Goal: Task Accomplishment & Management: Use online tool/utility

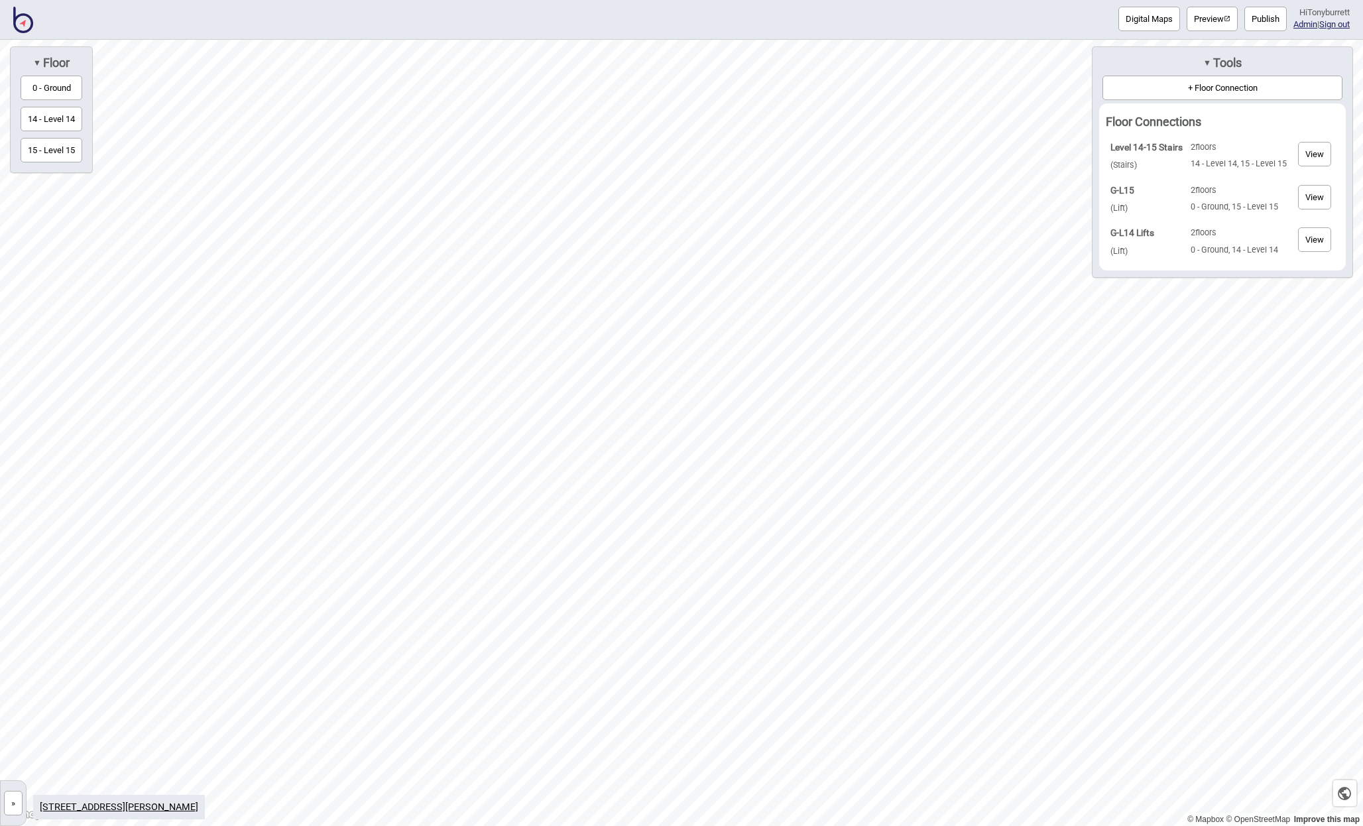
click at [15, 803] on button "»" at bounding box center [13, 803] width 19 height 25
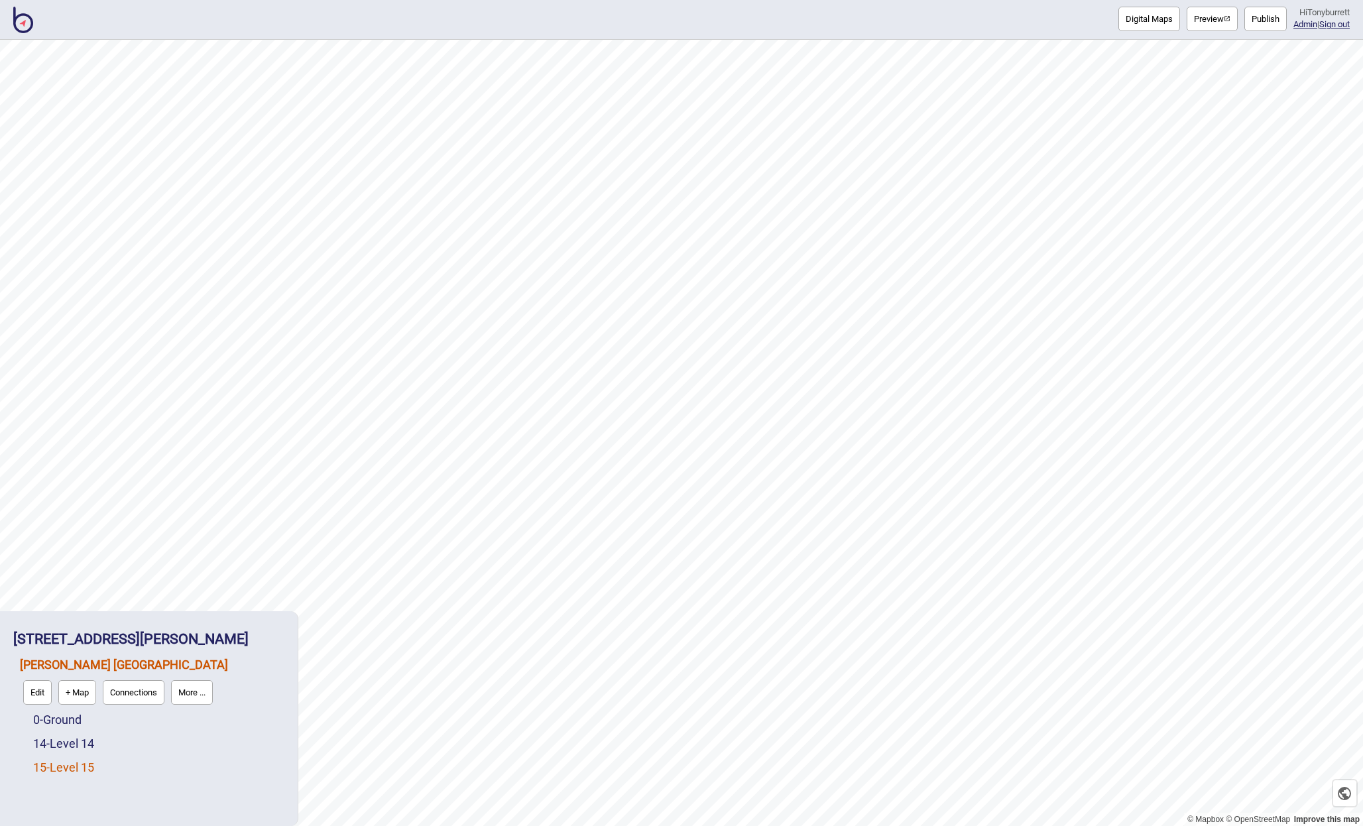
click at [43, 761] on link "15 - Level 15" at bounding box center [63, 767] width 61 height 14
click at [35, 766] on link "Edit" at bounding box center [50, 763] width 35 height 31
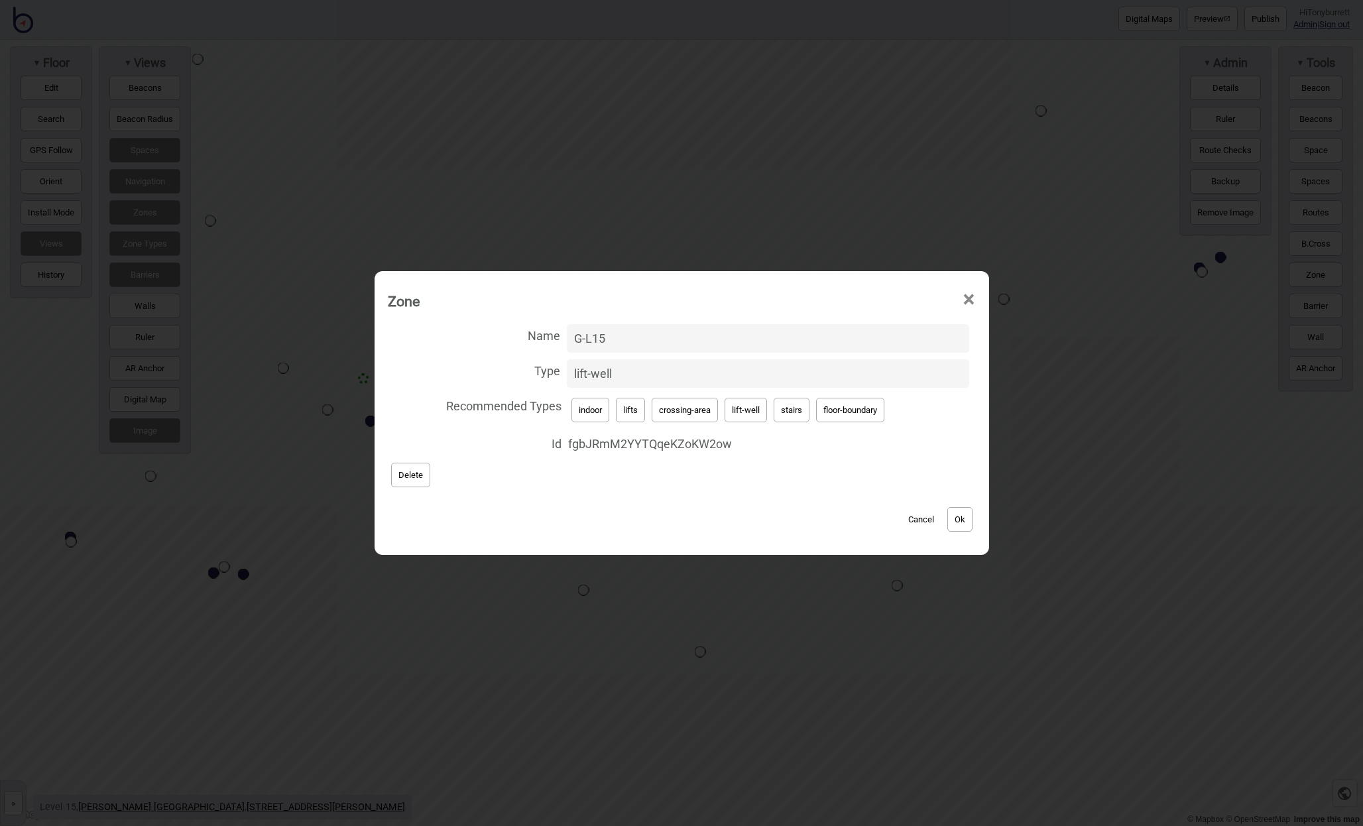
click at [923, 517] on button "Cancel" at bounding box center [921, 519] width 39 height 25
click at [930, 522] on button "Cancel" at bounding box center [921, 519] width 39 height 25
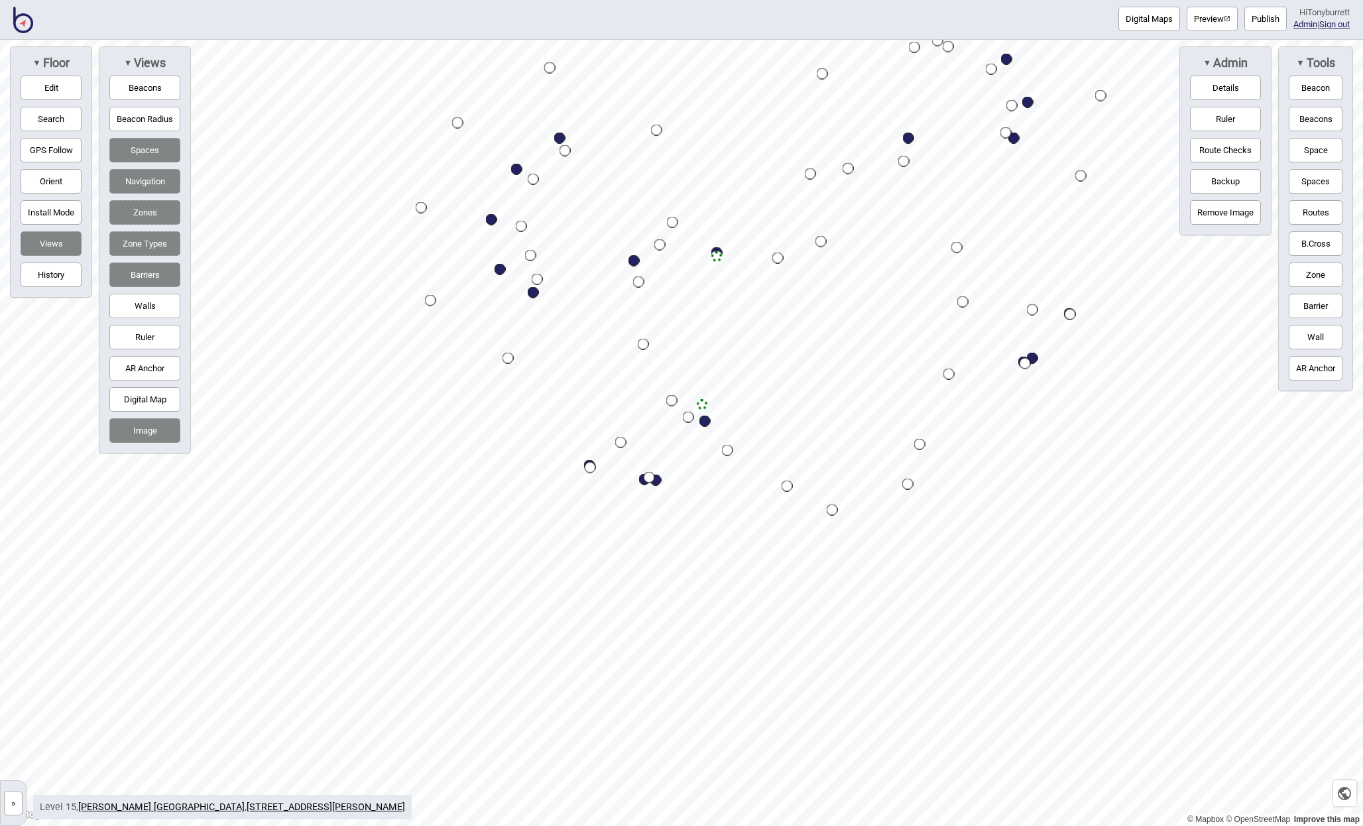
click at [8, 805] on button "»" at bounding box center [13, 803] width 19 height 25
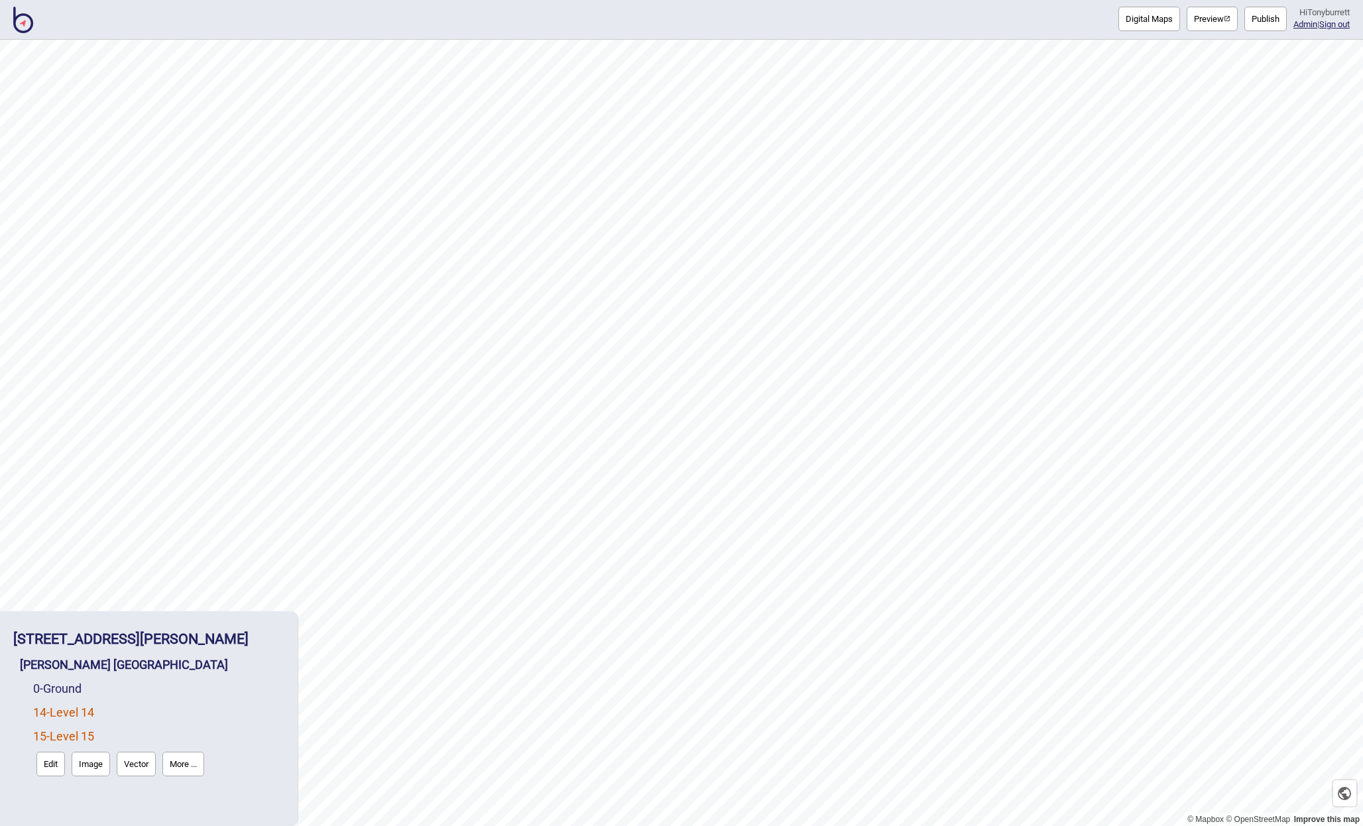
click at [58, 715] on link "14 - Level 14" at bounding box center [63, 712] width 61 height 14
click at [50, 742] on button "Edit" at bounding box center [50, 740] width 29 height 25
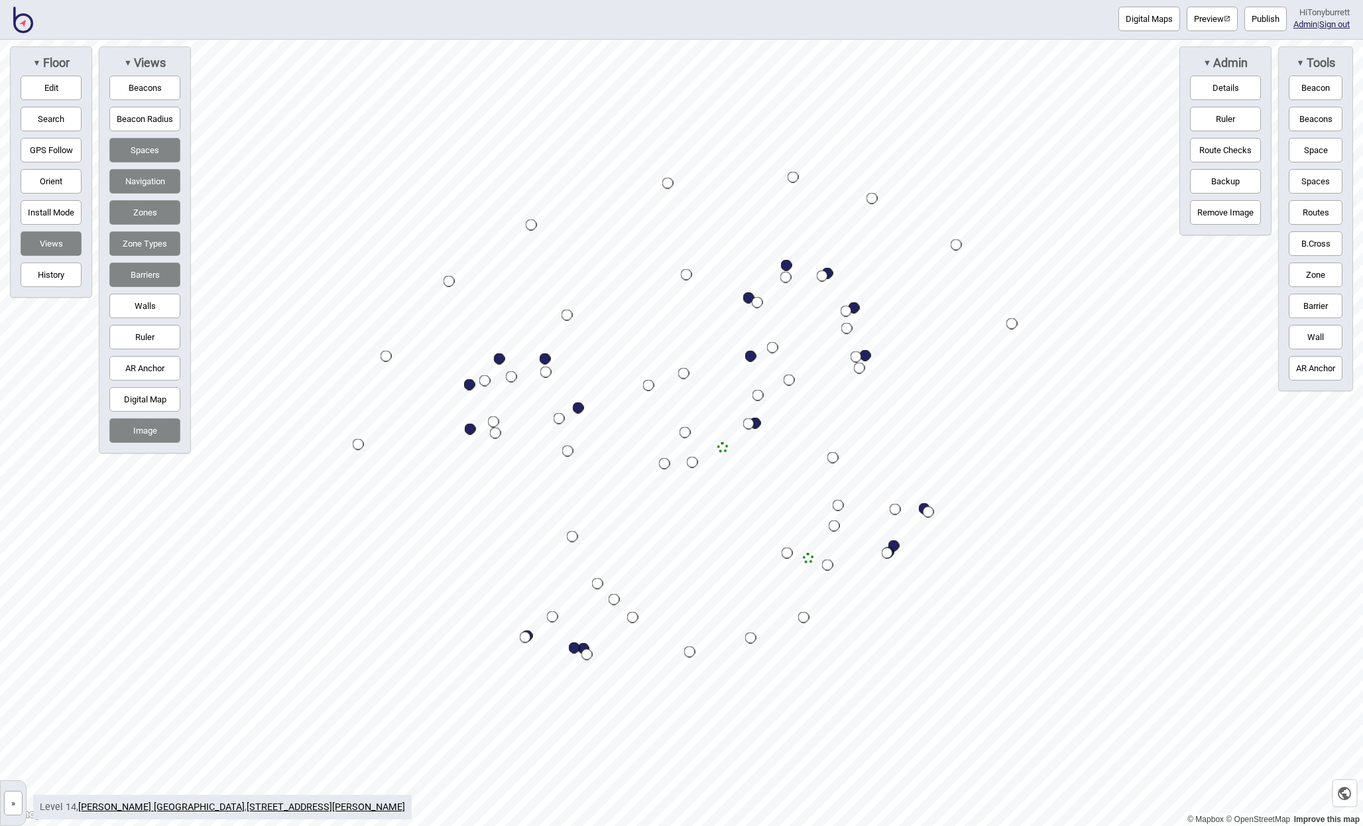
click at [809, 557] on div "Map marker" at bounding box center [808, 558] width 11 height 11
click at [12, 801] on button "»" at bounding box center [13, 803] width 19 height 25
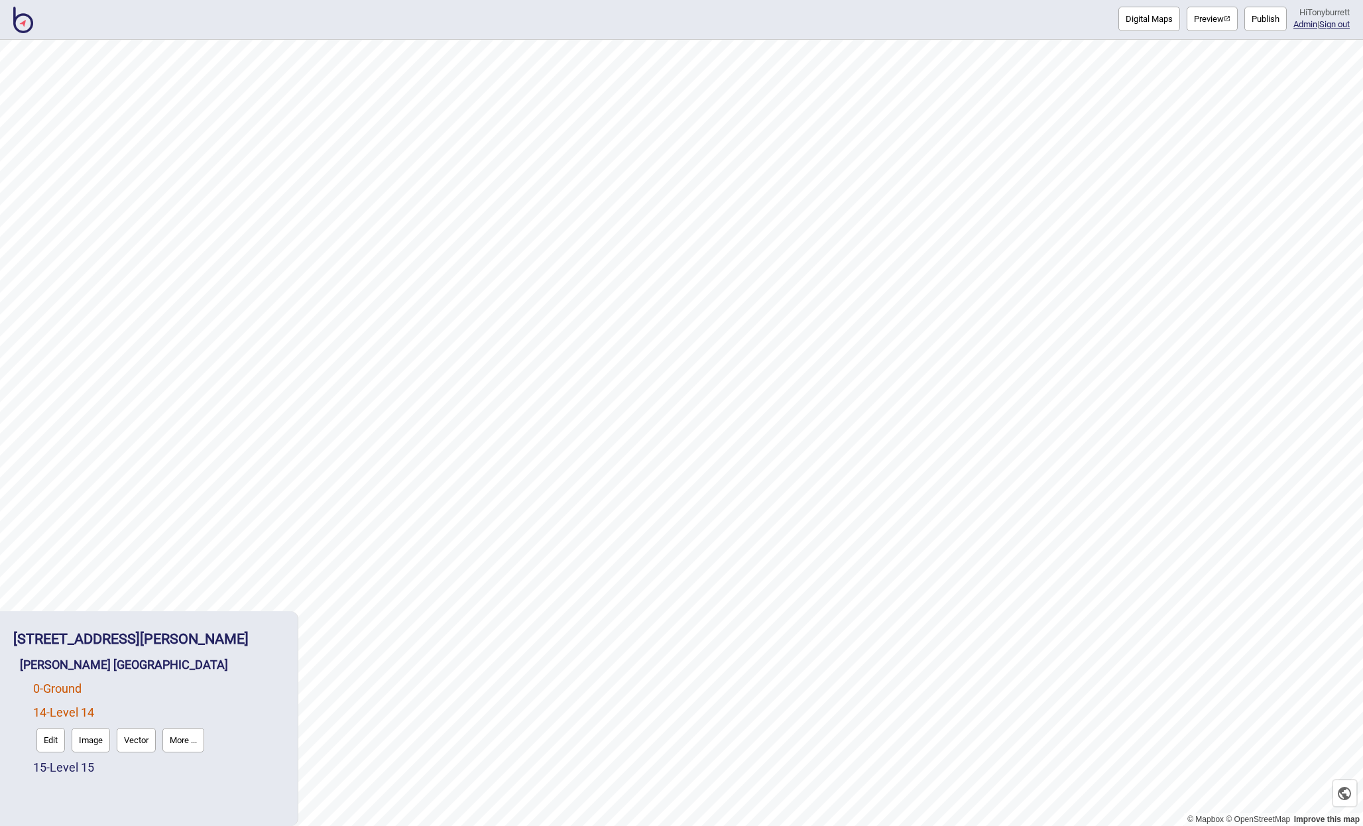
click at [51, 692] on link "0 - Ground" at bounding box center [57, 688] width 48 height 14
click at [44, 708] on button "Edit" at bounding box center [50, 716] width 29 height 25
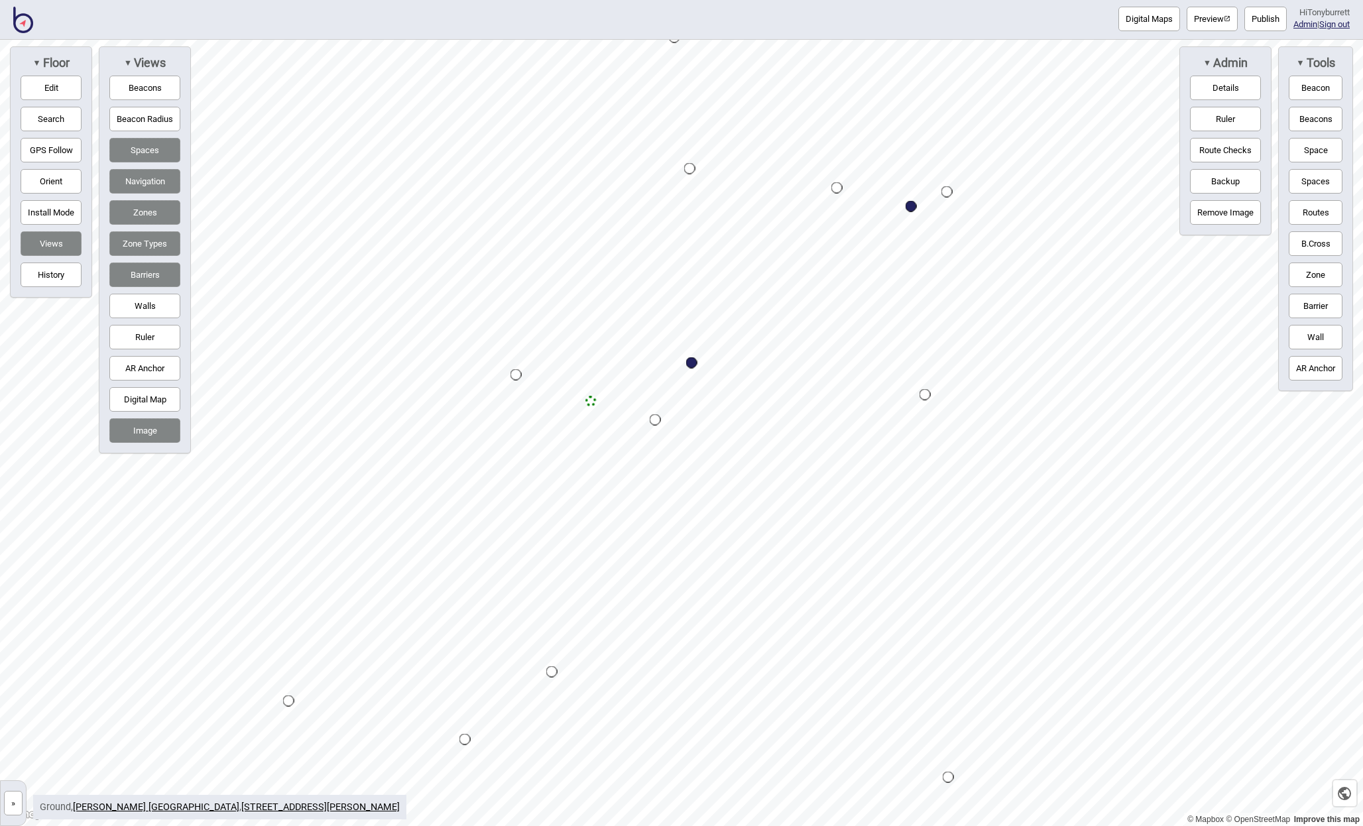
click at [10, 800] on button "»" at bounding box center [13, 803] width 19 height 25
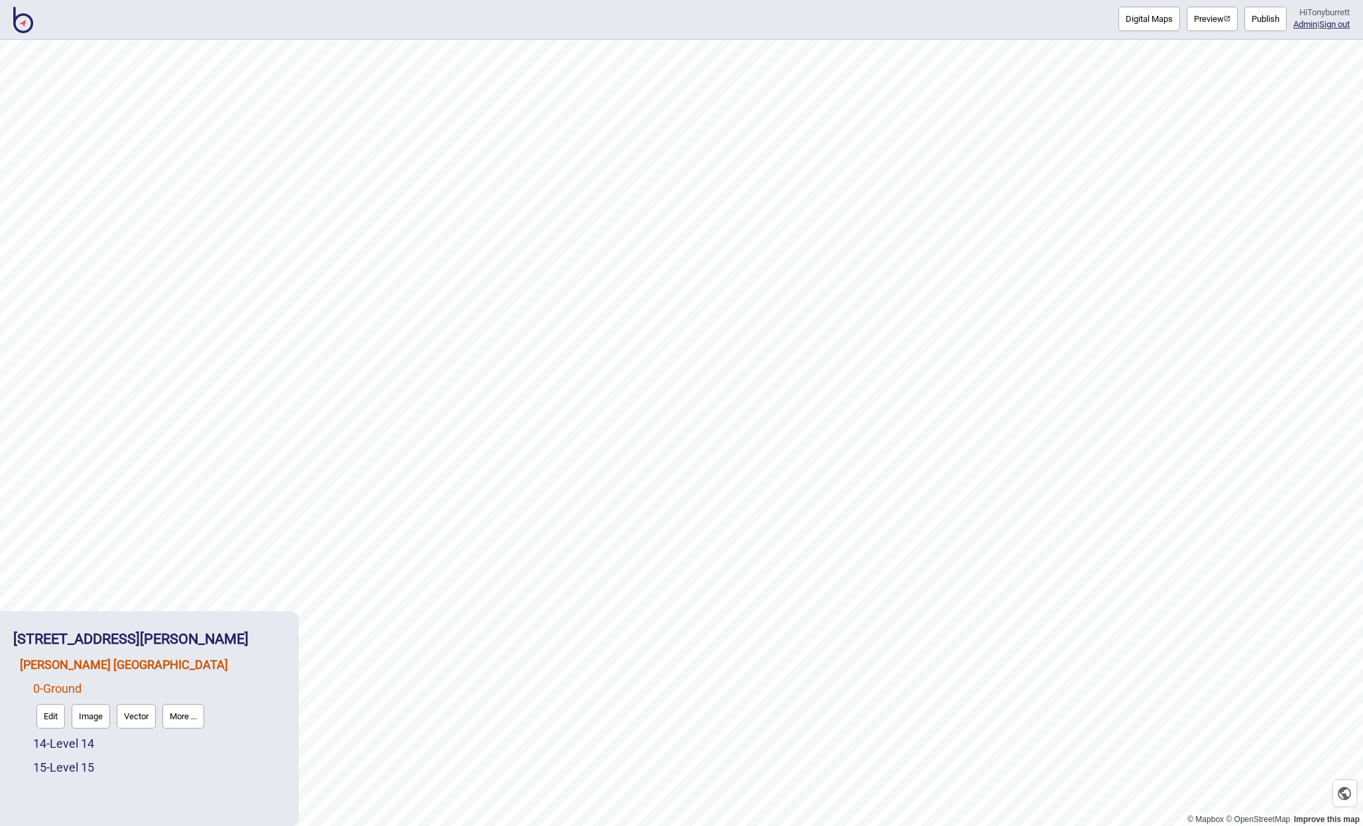
click at [66, 663] on link "Clayton Utz Sydney" at bounding box center [124, 665] width 208 height 14
click at [137, 689] on button "Connections" at bounding box center [134, 692] width 62 height 25
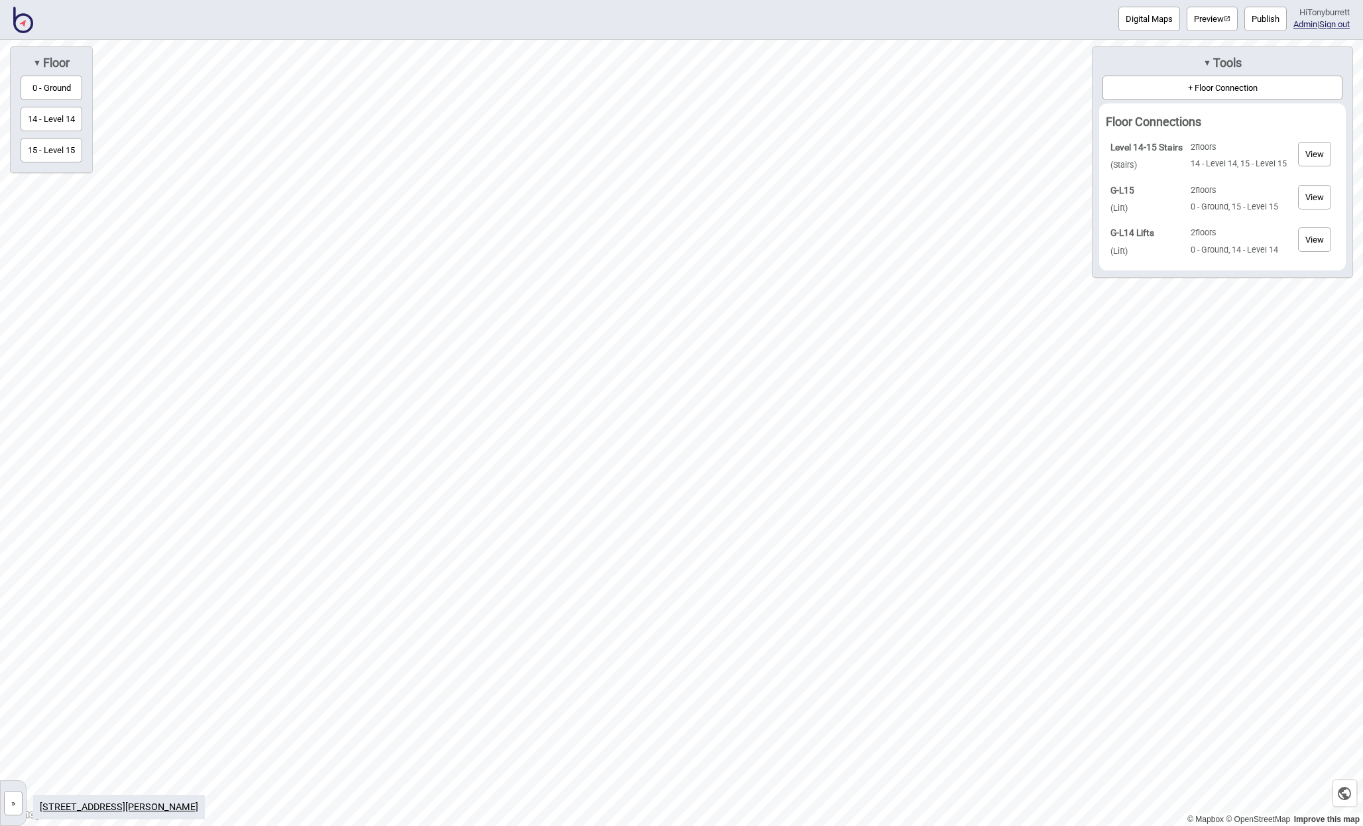
click at [1302, 198] on button "View" at bounding box center [1314, 197] width 33 height 25
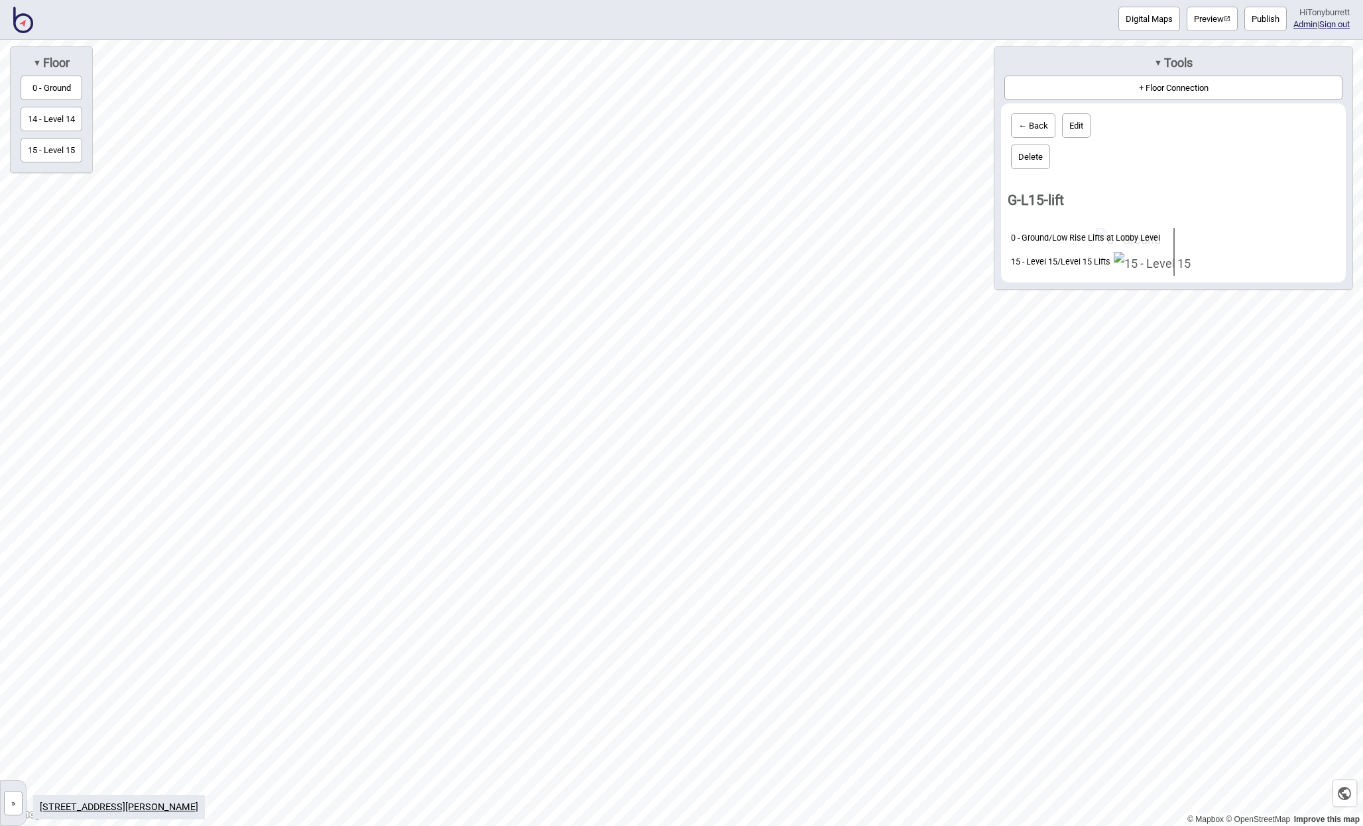
click at [1016, 128] on button "← Back" at bounding box center [1033, 125] width 44 height 25
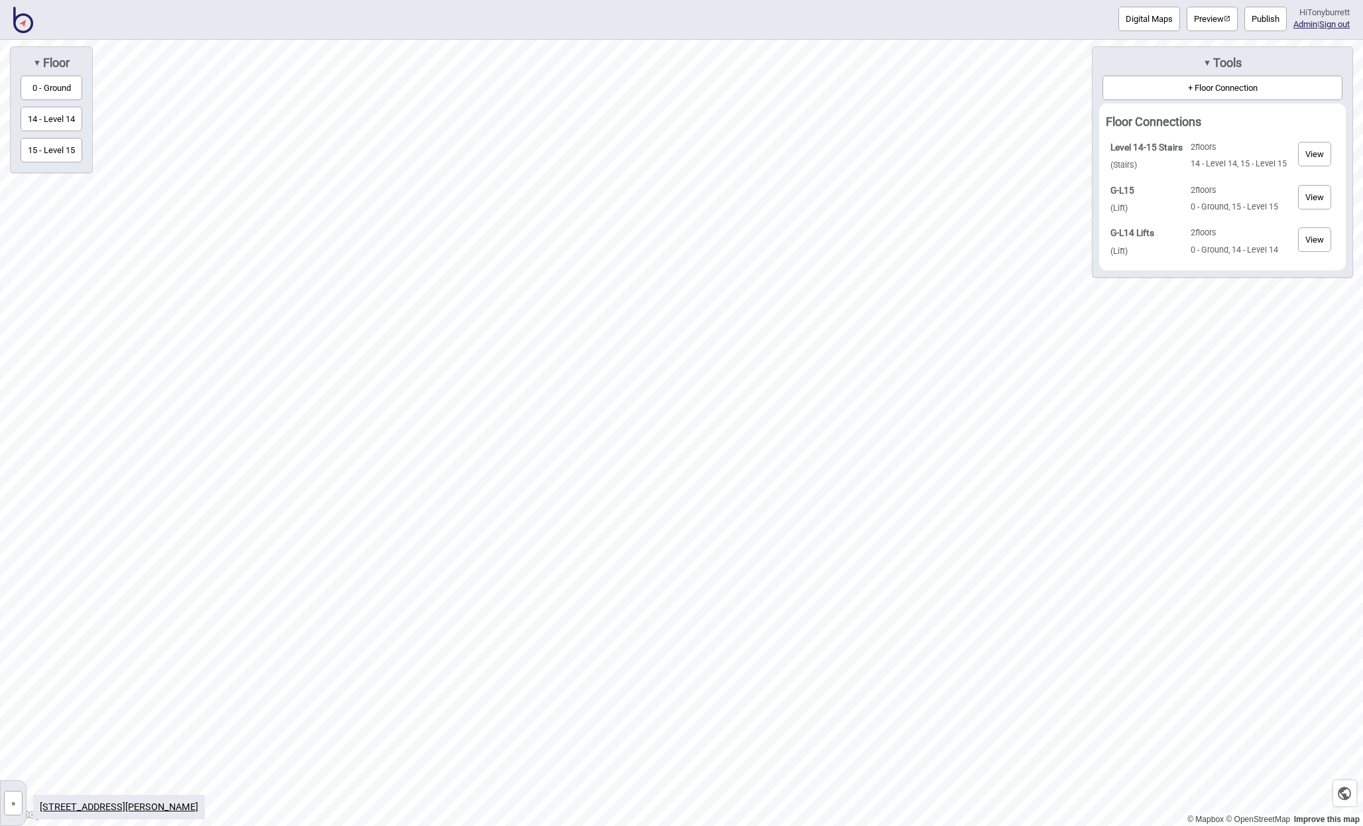
click at [1316, 243] on button "View" at bounding box center [1314, 239] width 33 height 25
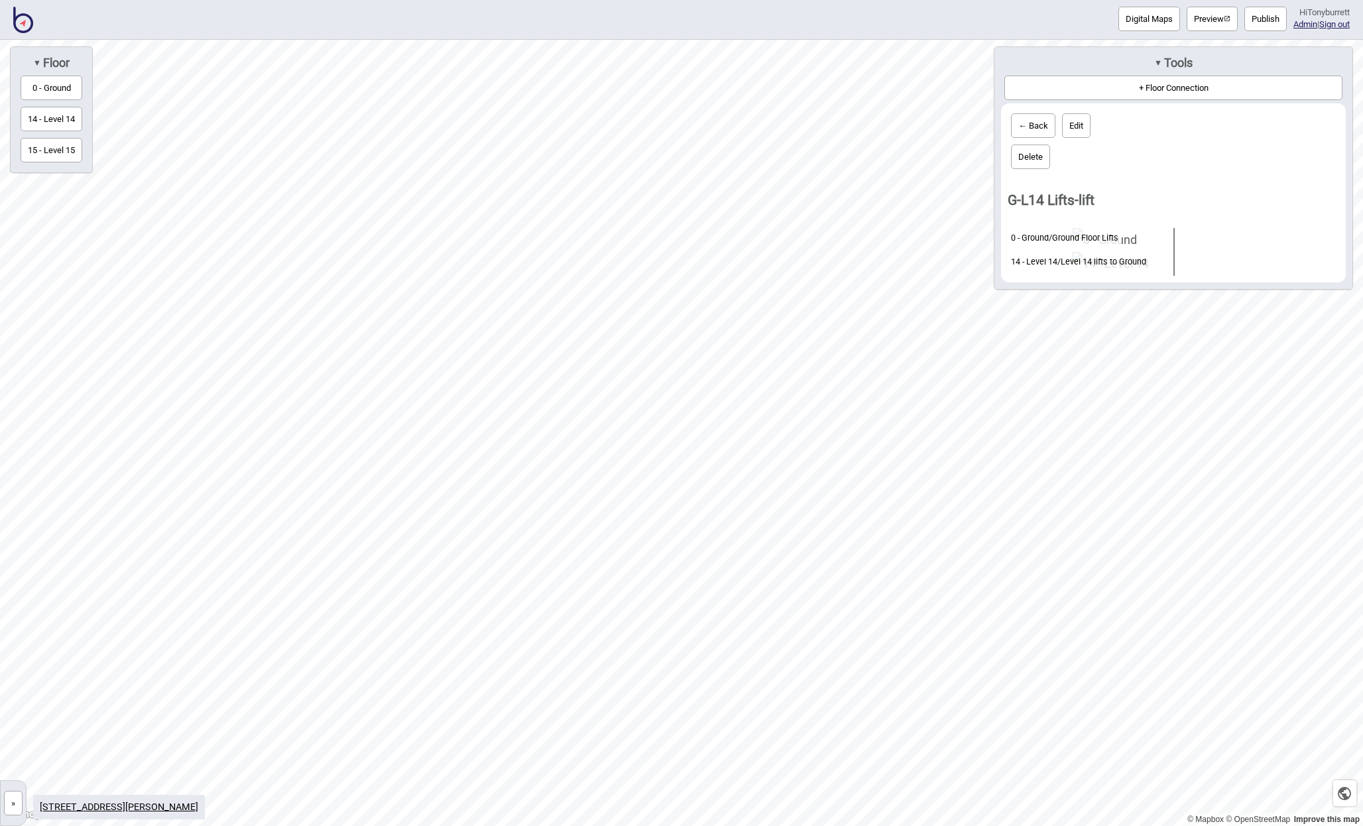
click at [14, 807] on button "»" at bounding box center [13, 803] width 19 height 25
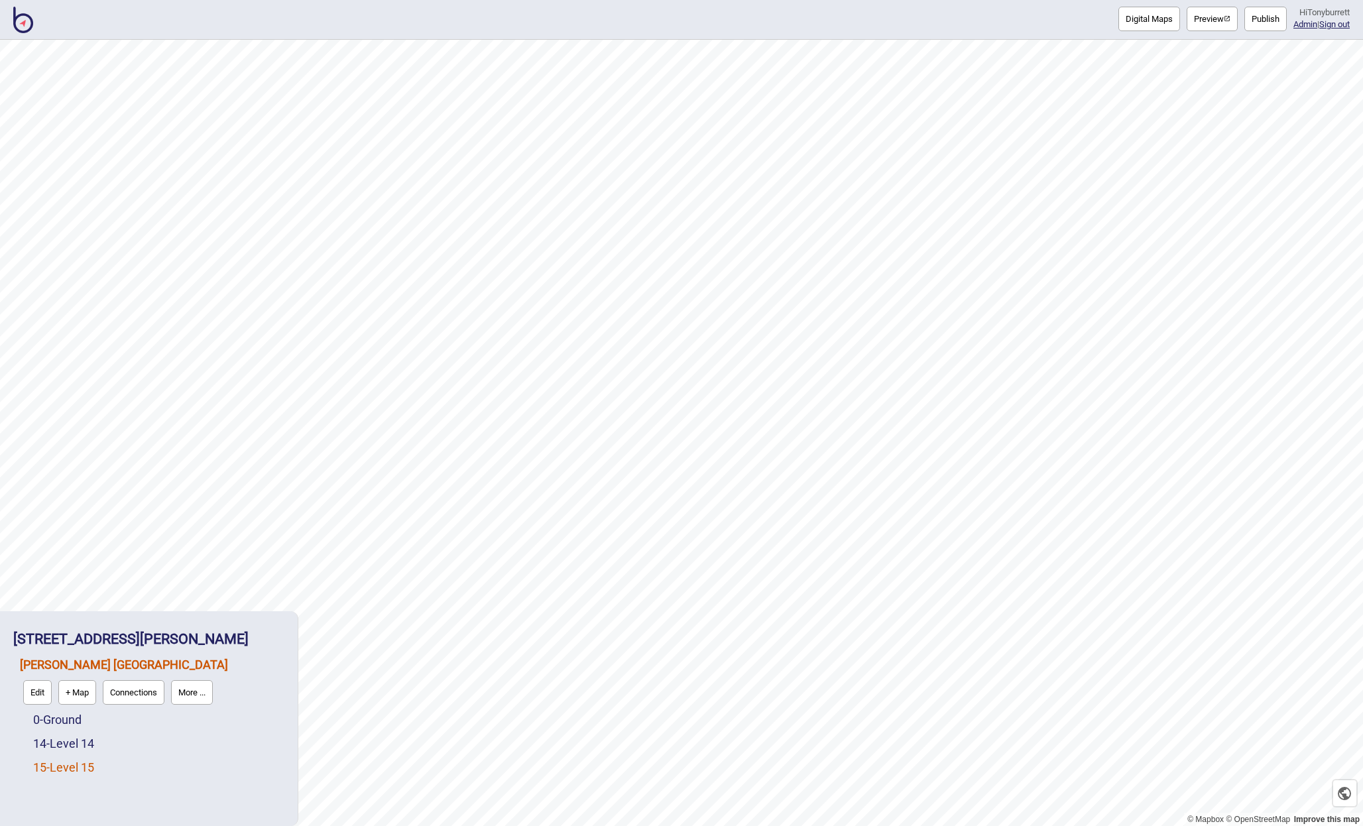
click at [86, 765] on link "15 - Level 15" at bounding box center [63, 767] width 61 height 14
click at [52, 757] on button "Edit" at bounding box center [50, 764] width 29 height 25
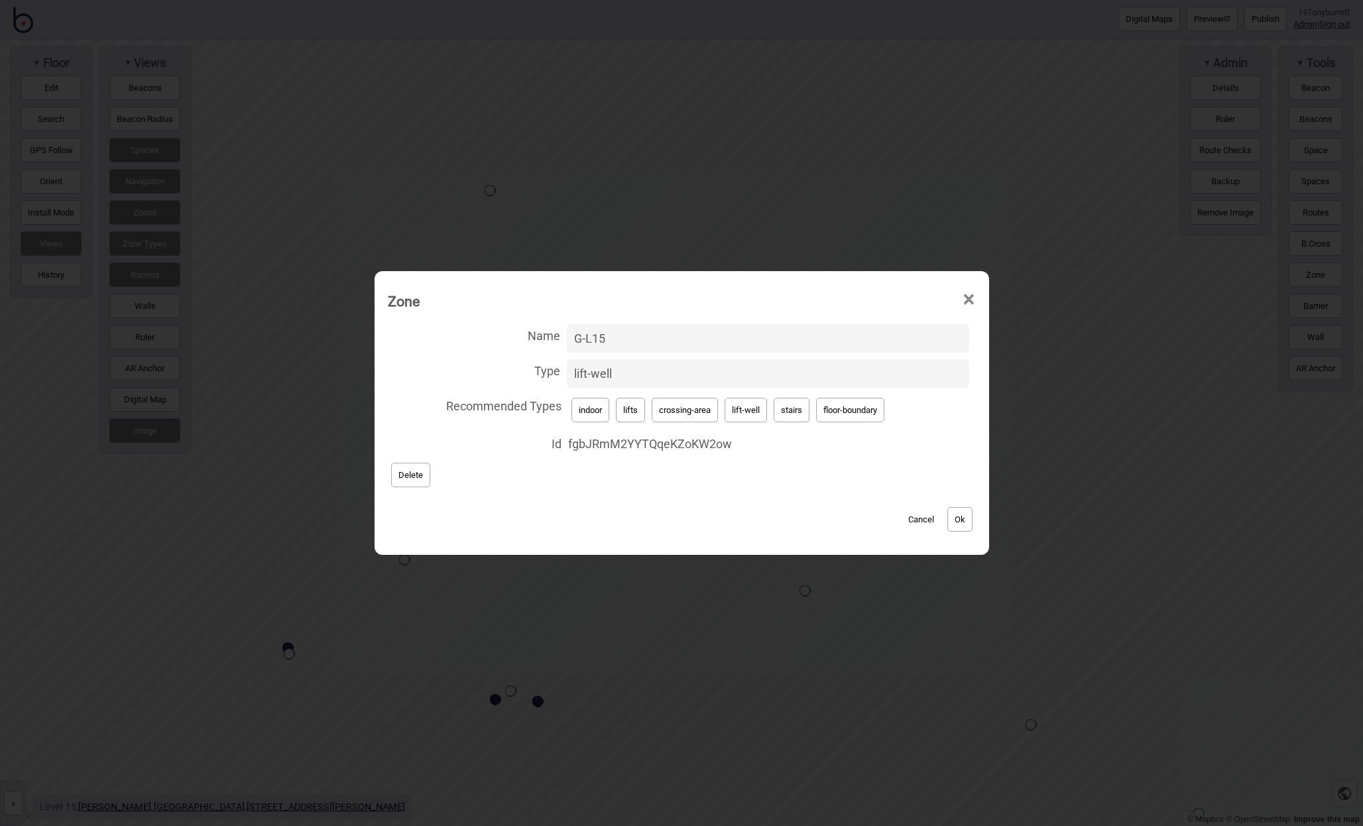
click at [923, 517] on button "Cancel" at bounding box center [921, 519] width 39 height 25
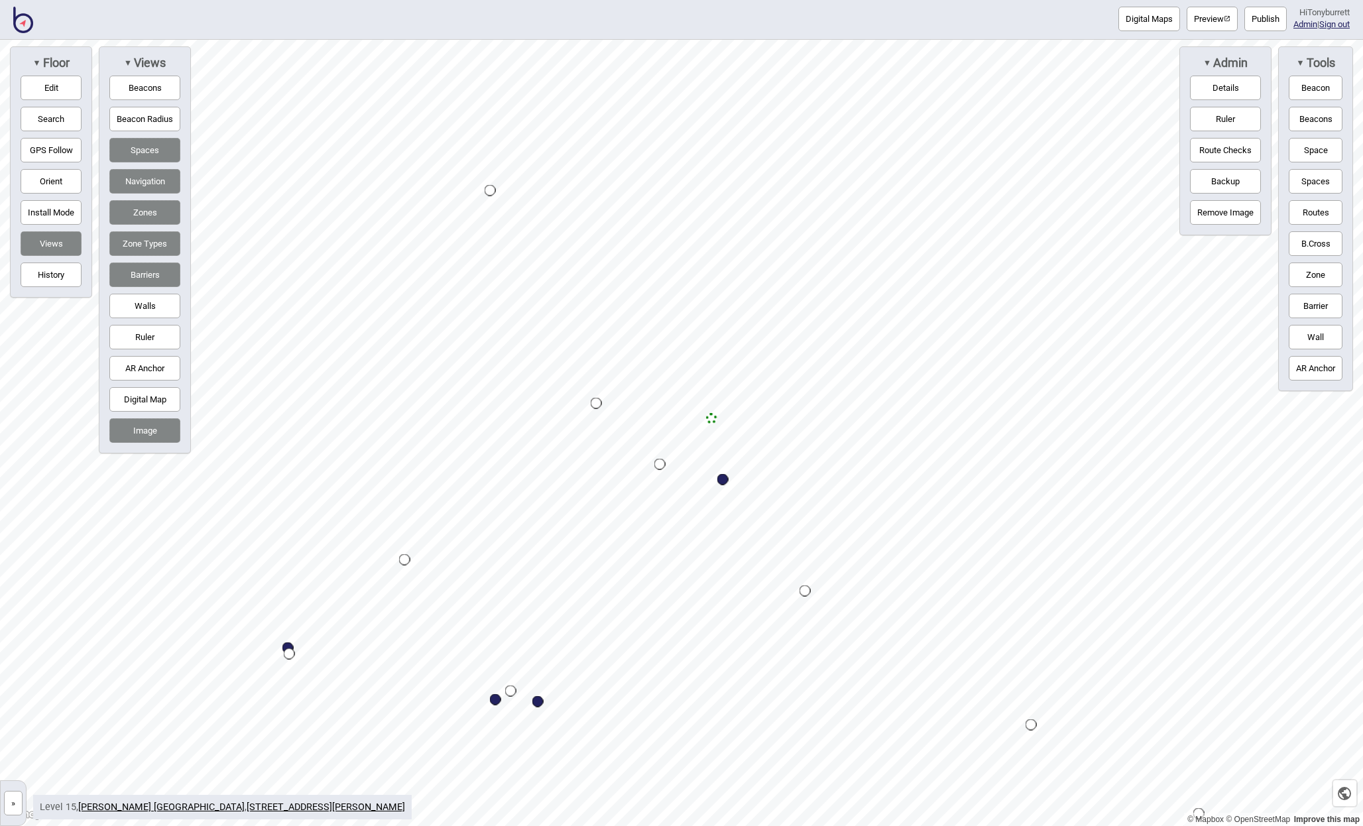
click at [713, 420] on div "Map marker" at bounding box center [711, 418] width 11 height 11
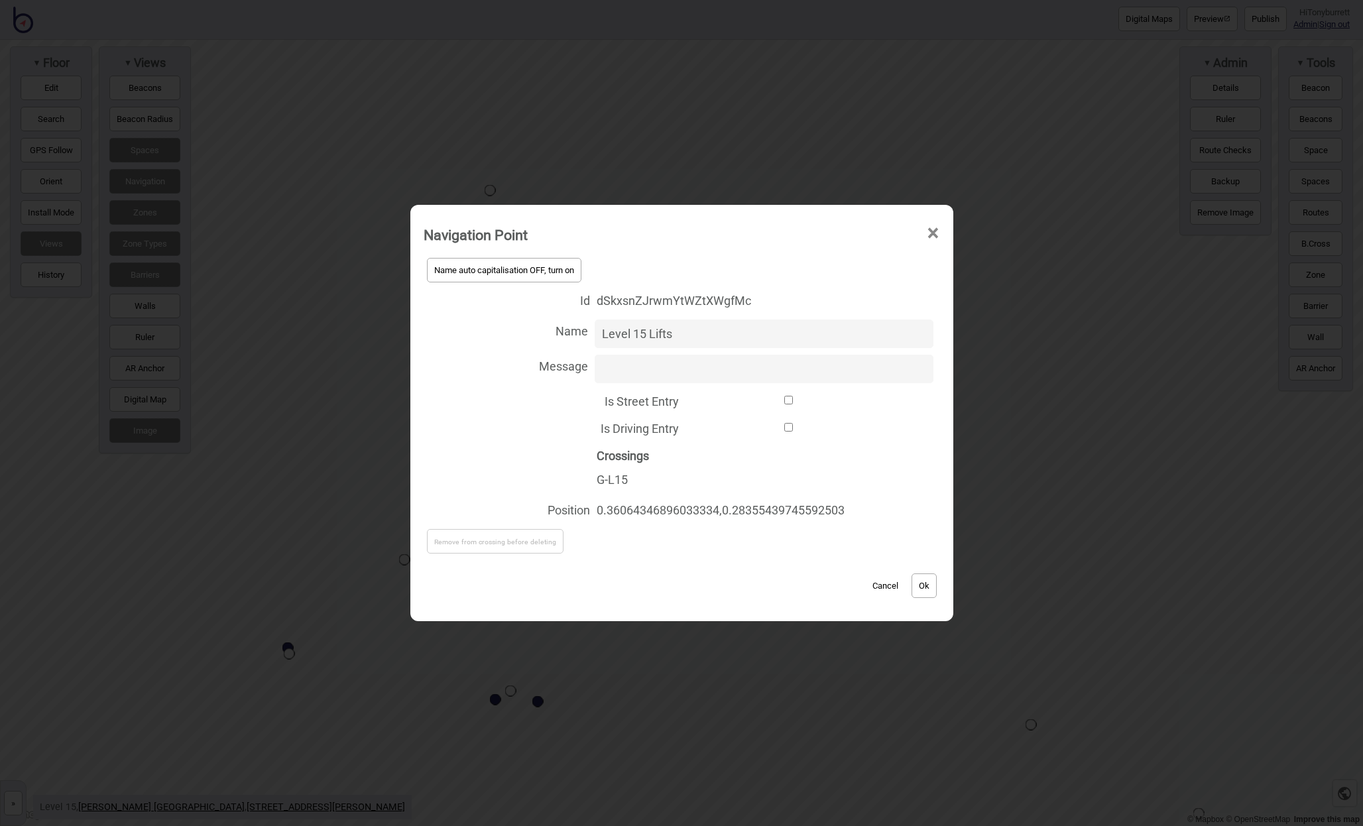
click at [884, 583] on button "Cancel" at bounding box center [885, 585] width 39 height 25
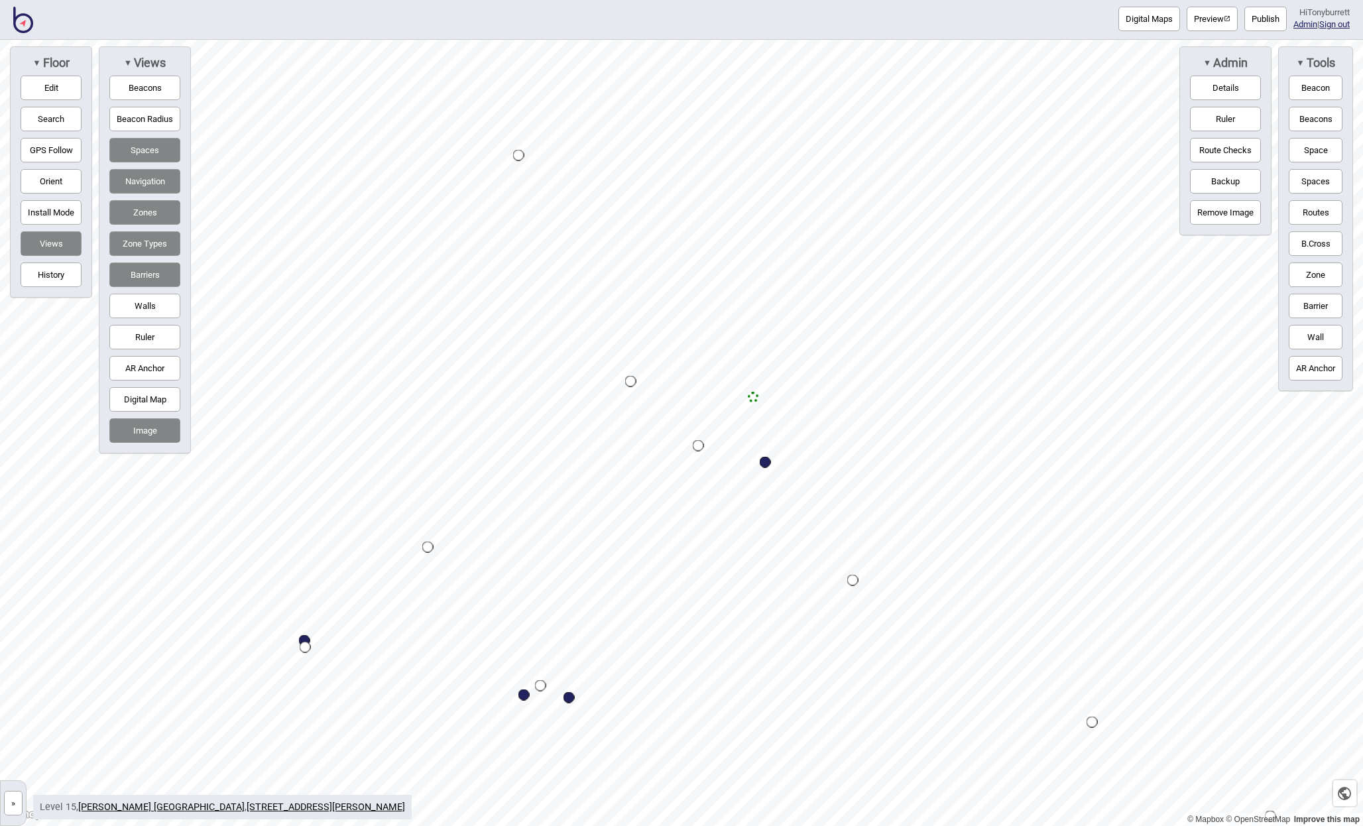
click at [7, 801] on button "»" at bounding box center [13, 803] width 19 height 25
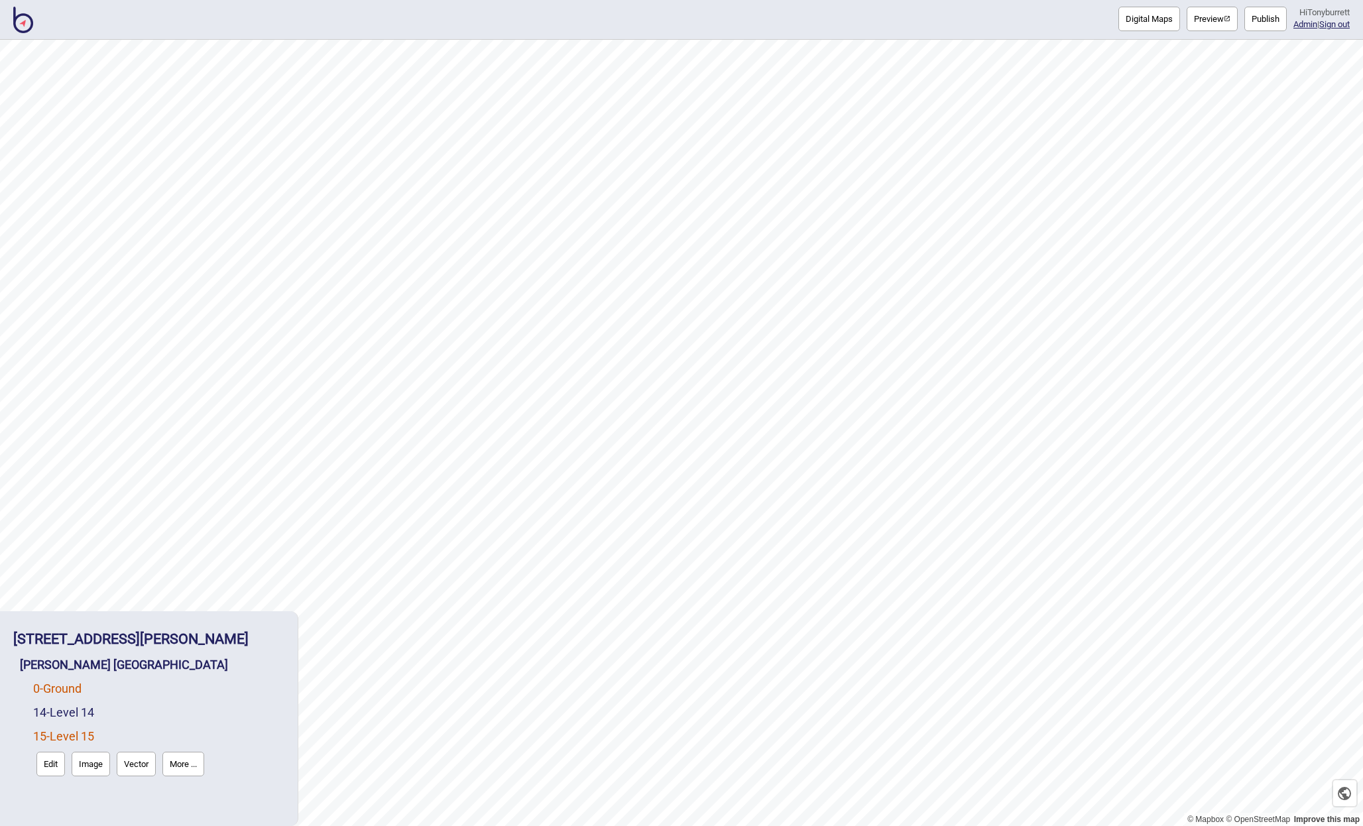
click at [62, 685] on link "0 - Ground" at bounding box center [57, 688] width 48 height 14
click at [48, 719] on button "Edit" at bounding box center [50, 716] width 29 height 25
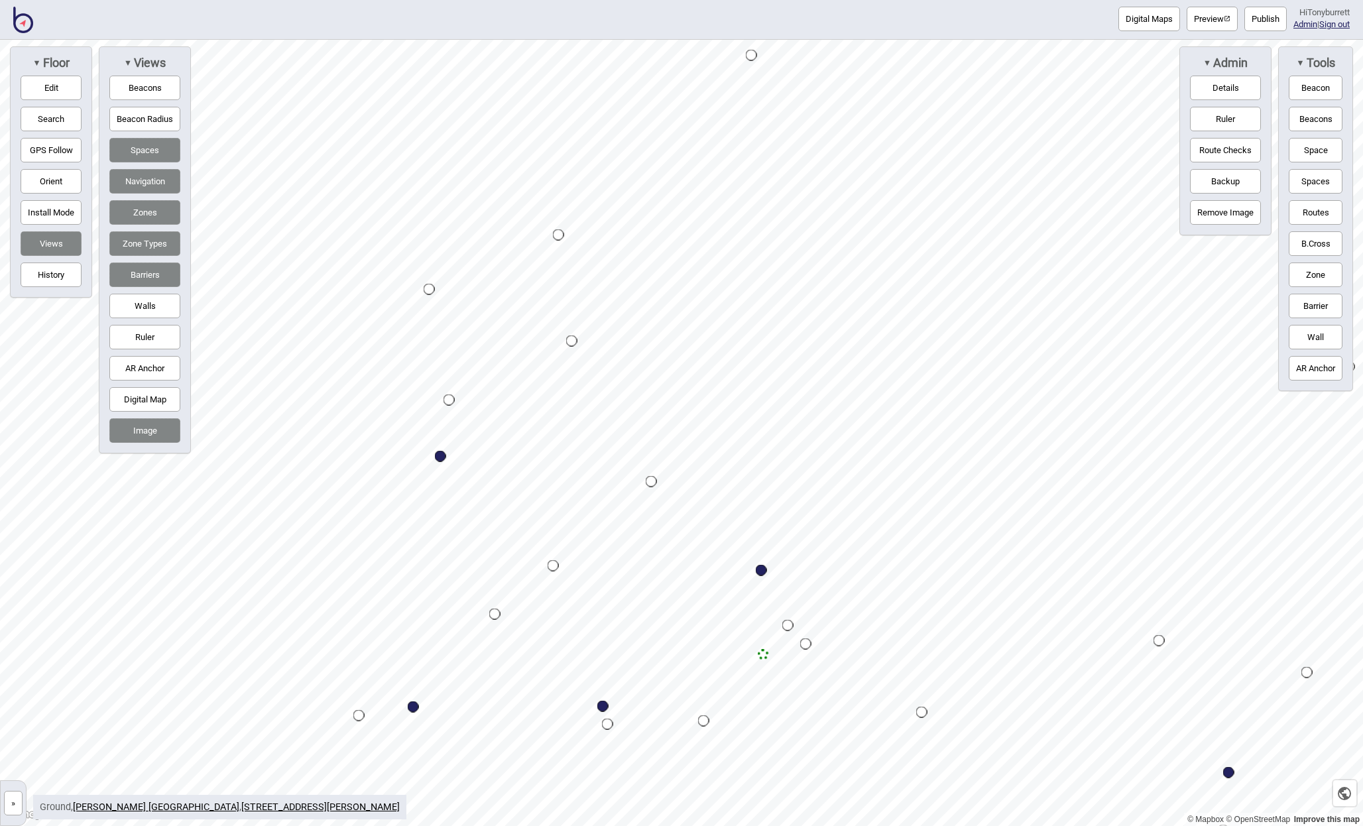
click at [762, 655] on div "Map marker" at bounding box center [763, 654] width 11 height 11
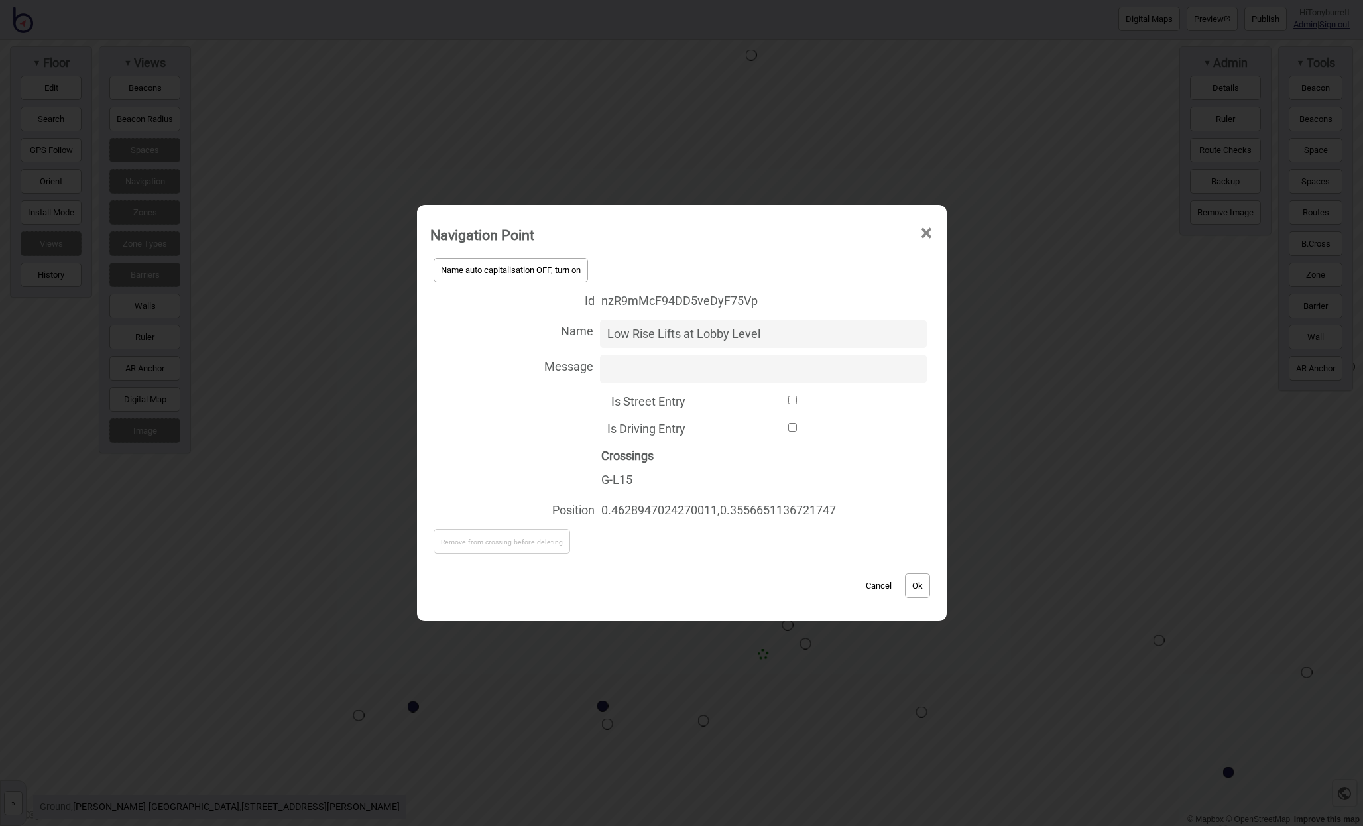
click at [882, 589] on button "Cancel" at bounding box center [878, 585] width 39 height 25
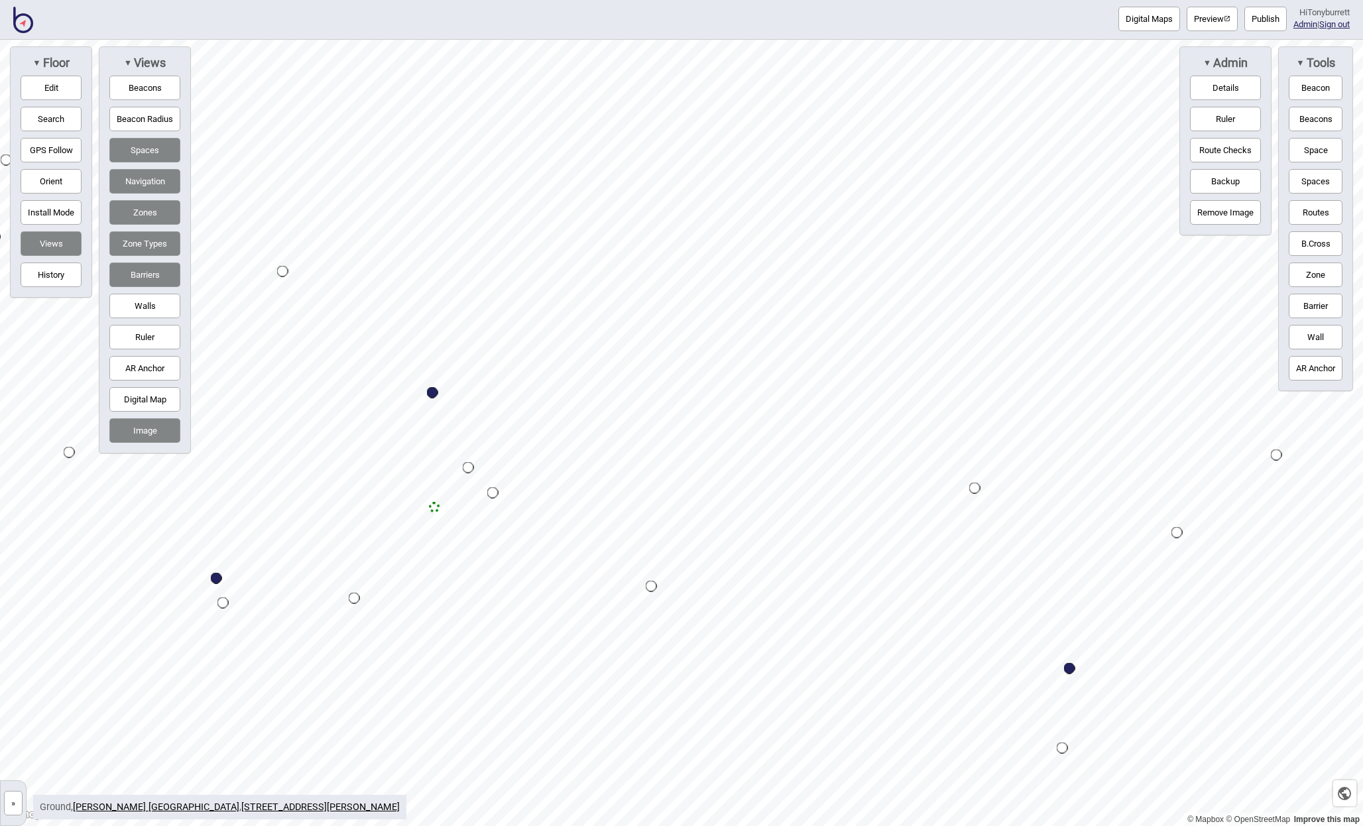
click at [17, 805] on button "»" at bounding box center [13, 803] width 19 height 25
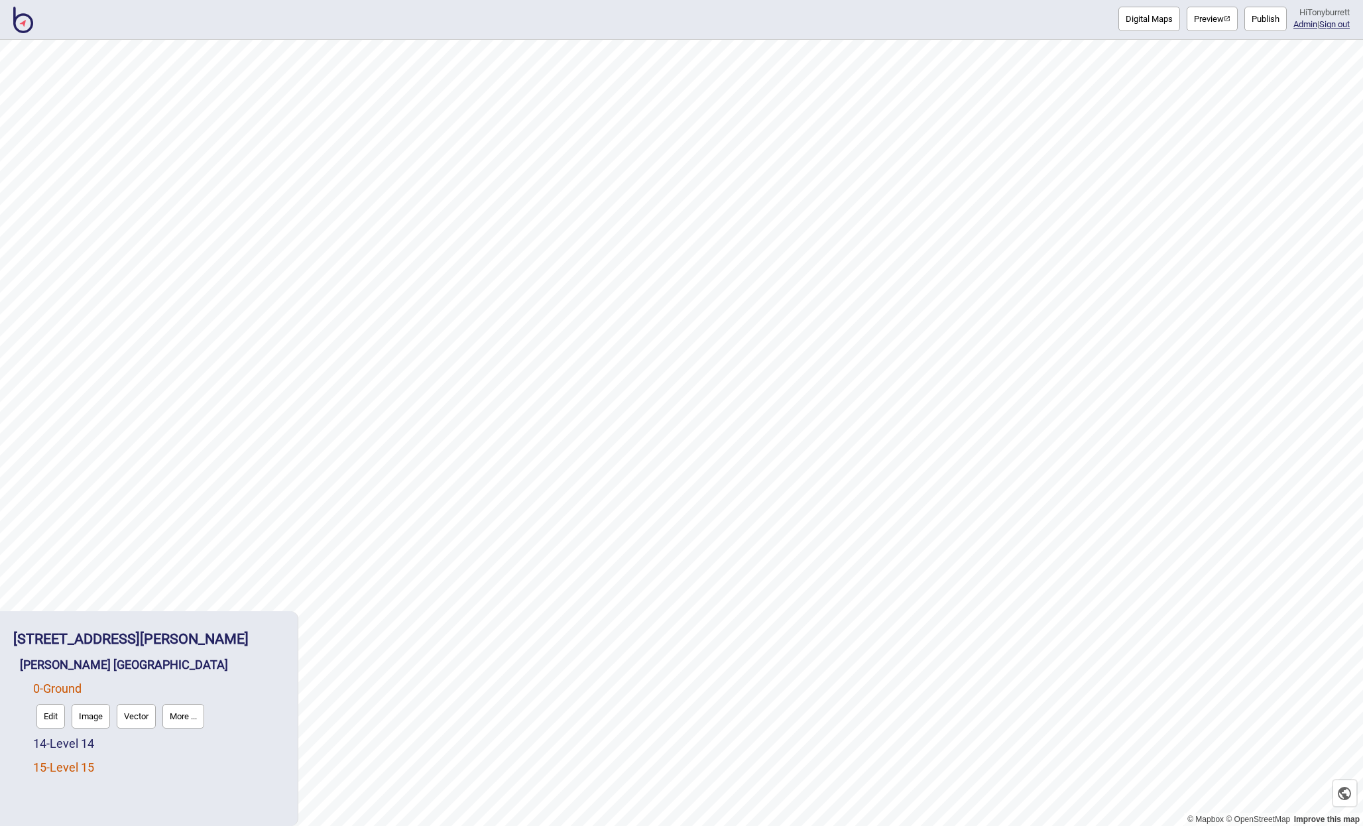
click at [46, 770] on link "15 - Level 15" at bounding box center [63, 767] width 61 height 14
click at [47, 768] on button "Edit" at bounding box center [50, 764] width 29 height 25
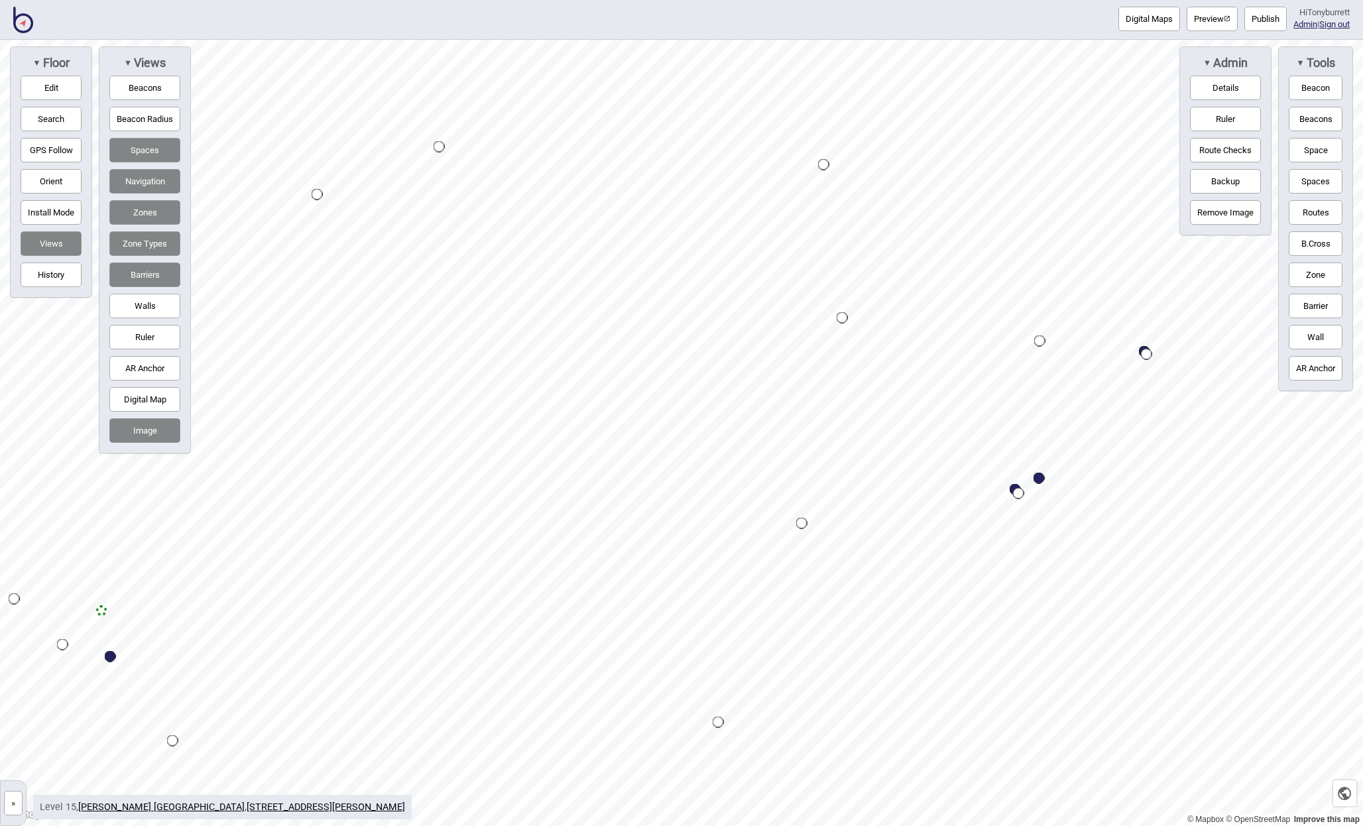
click at [13, 801] on button "»" at bounding box center [13, 803] width 19 height 25
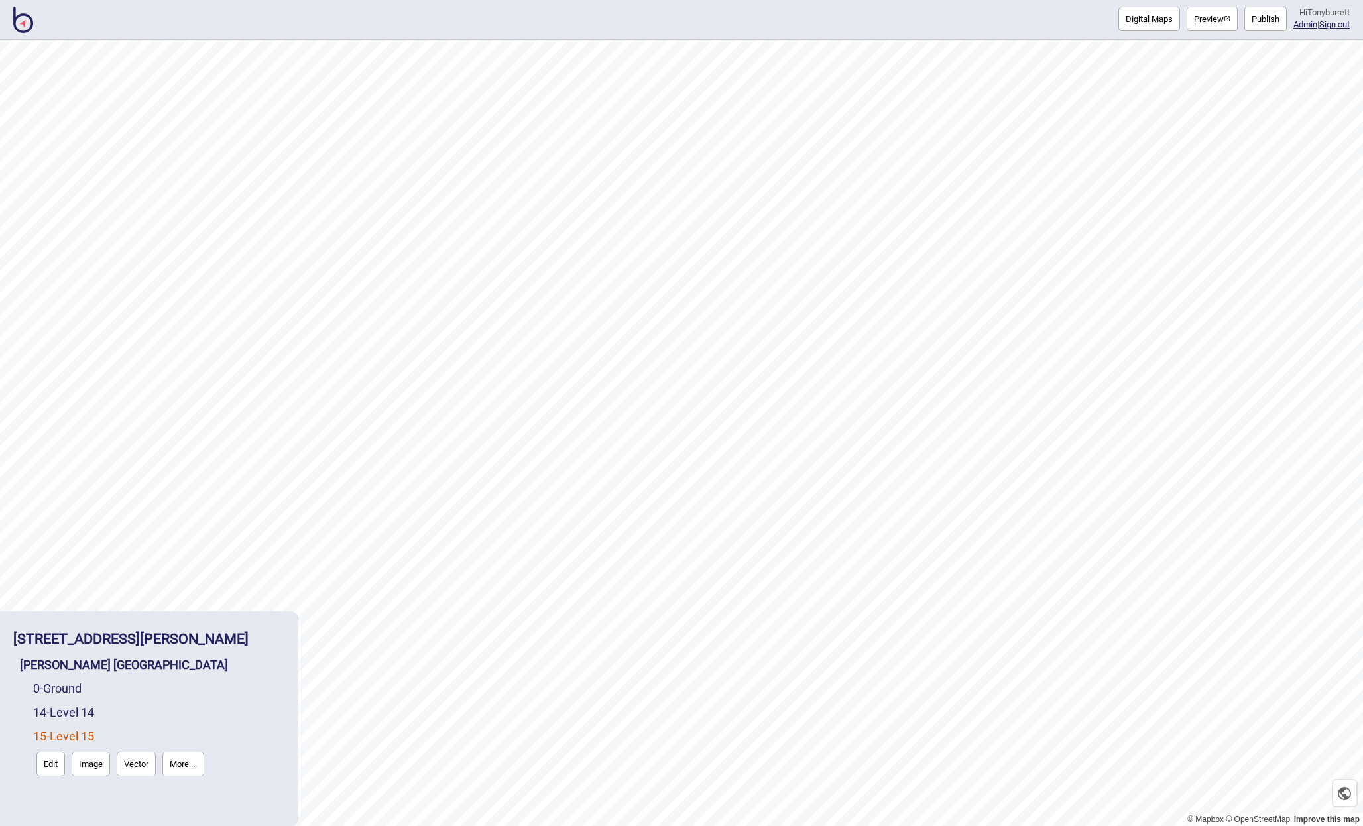
click at [68, 701] on div "14 - Level 14" at bounding box center [158, 713] width 251 height 24
click at [66, 709] on link "14 - Level 14" at bounding box center [63, 712] width 61 height 14
click at [49, 738] on button "Edit" at bounding box center [50, 740] width 29 height 25
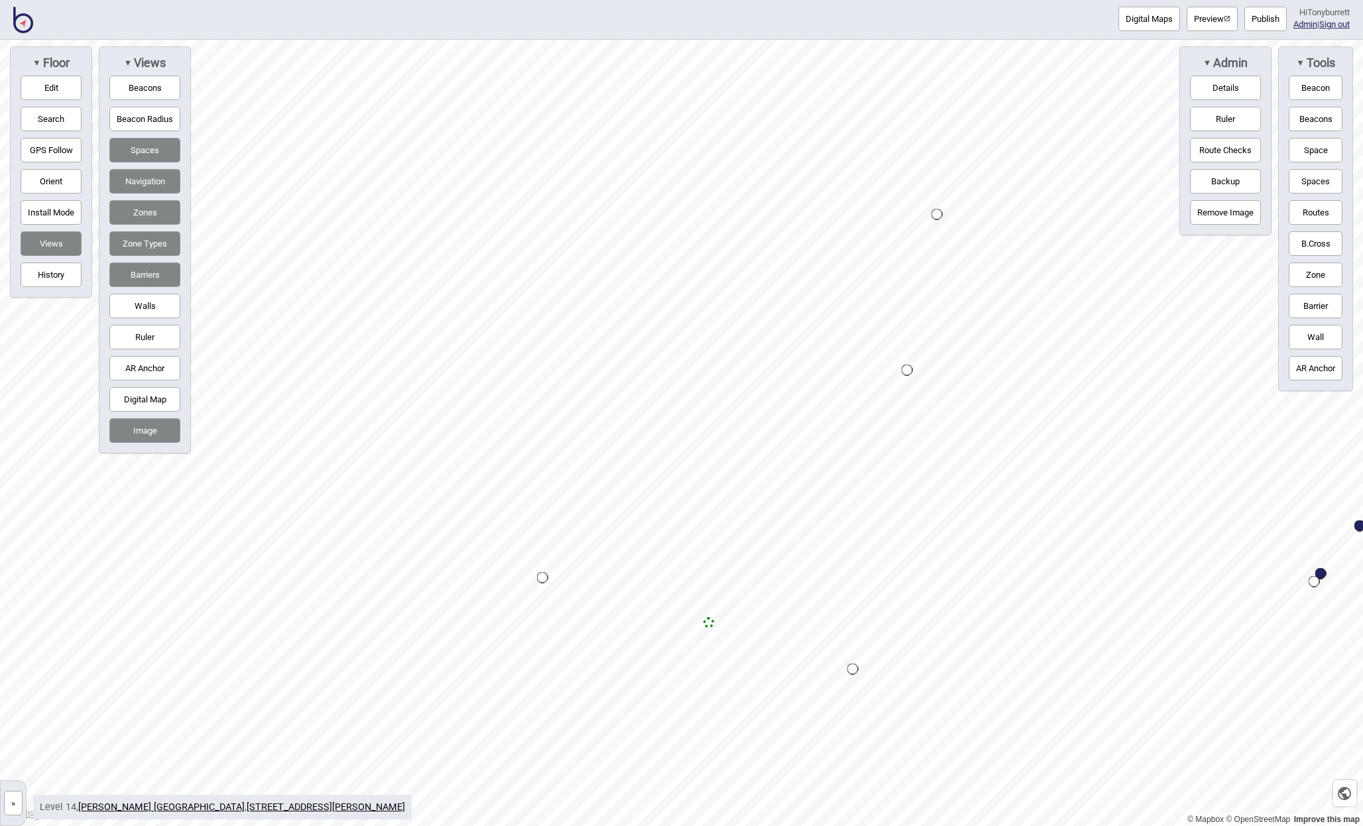
click at [38, 86] on button "Edit" at bounding box center [51, 88] width 61 height 25
drag, startPoint x: 539, startPoint y: 577, endPoint x: 430, endPoint y: 548, distance: 112.6
click at [19, 802] on button "»" at bounding box center [13, 803] width 19 height 25
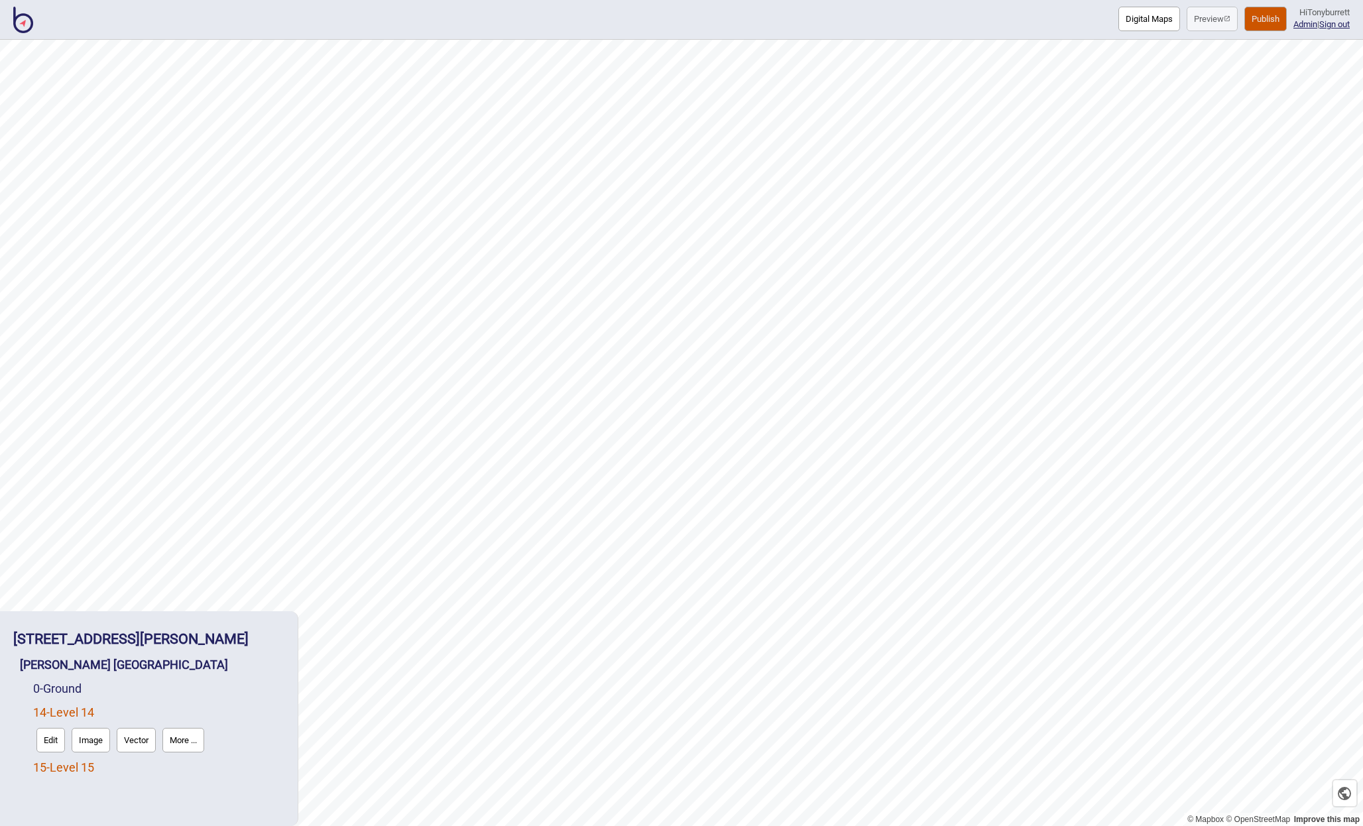
click at [47, 770] on link "15 - Level 15" at bounding box center [63, 767] width 61 height 14
click at [44, 769] on button "Edit" at bounding box center [50, 764] width 29 height 25
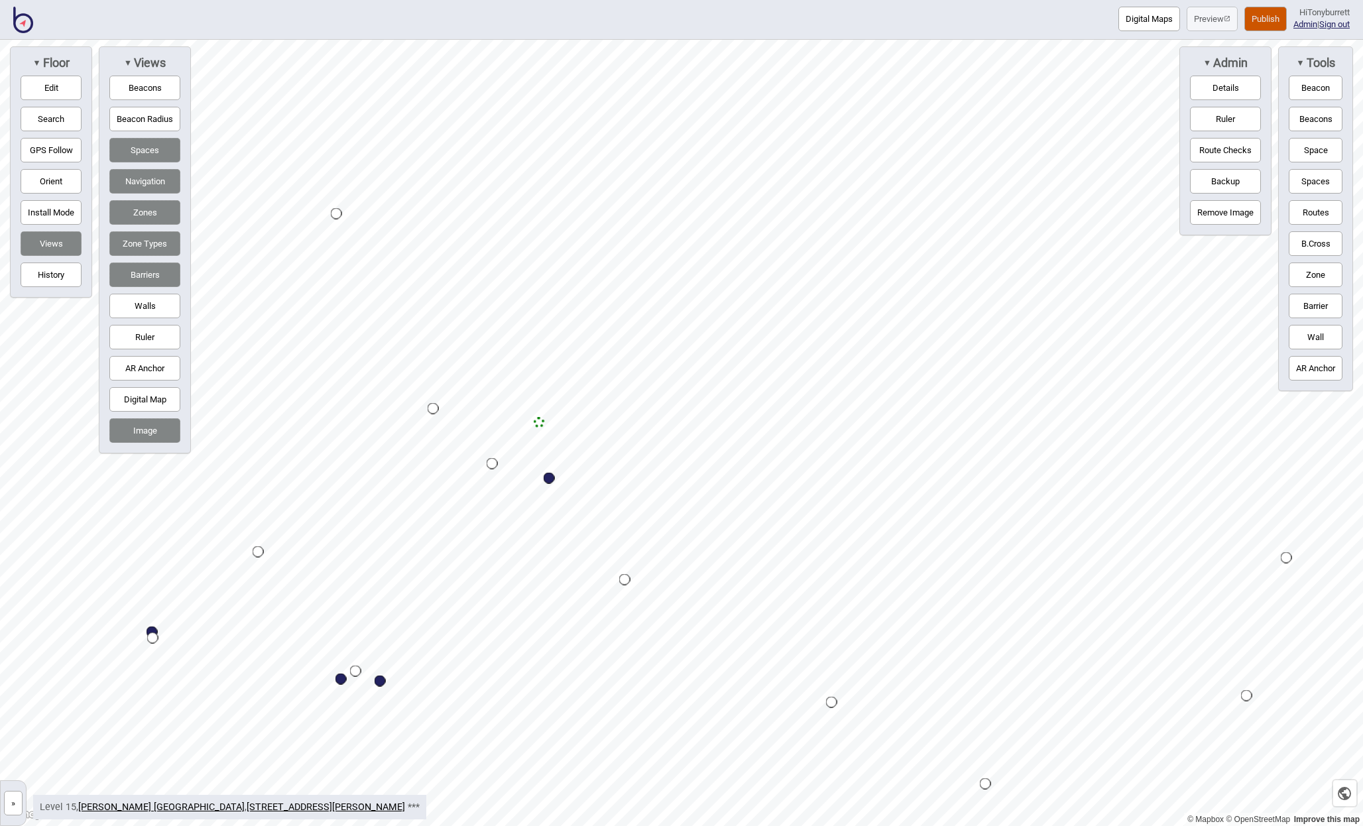
click at [1316, 213] on button "Routes" at bounding box center [1316, 212] width 54 height 25
click at [541, 418] on div "Map marker" at bounding box center [539, 422] width 11 height 11
click at [1327, 205] on button "Routes" at bounding box center [1316, 212] width 54 height 25
click at [9, 802] on button "»" at bounding box center [13, 803] width 19 height 25
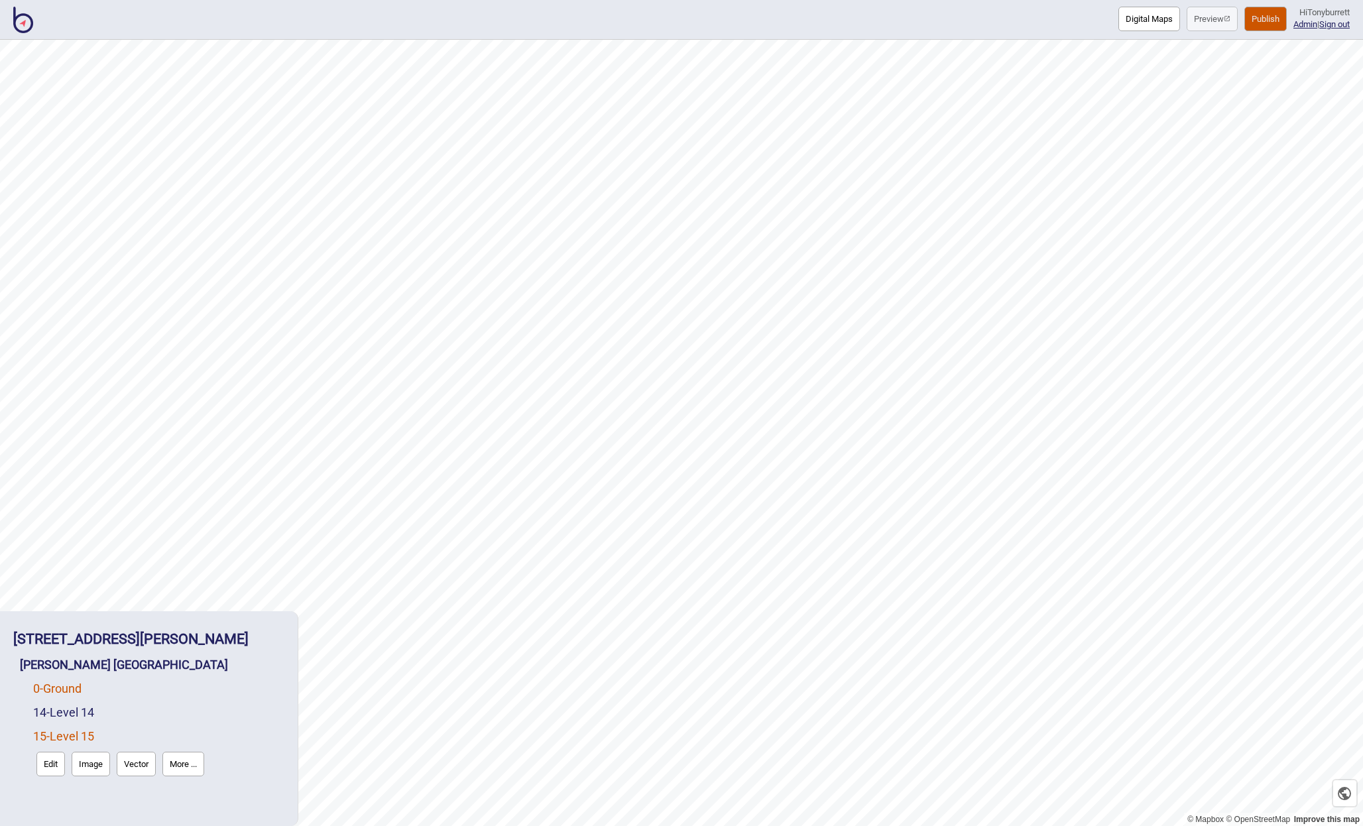
click at [49, 688] on link "0 - Ground" at bounding box center [57, 688] width 48 height 14
click at [51, 710] on button "Edit" at bounding box center [50, 716] width 29 height 25
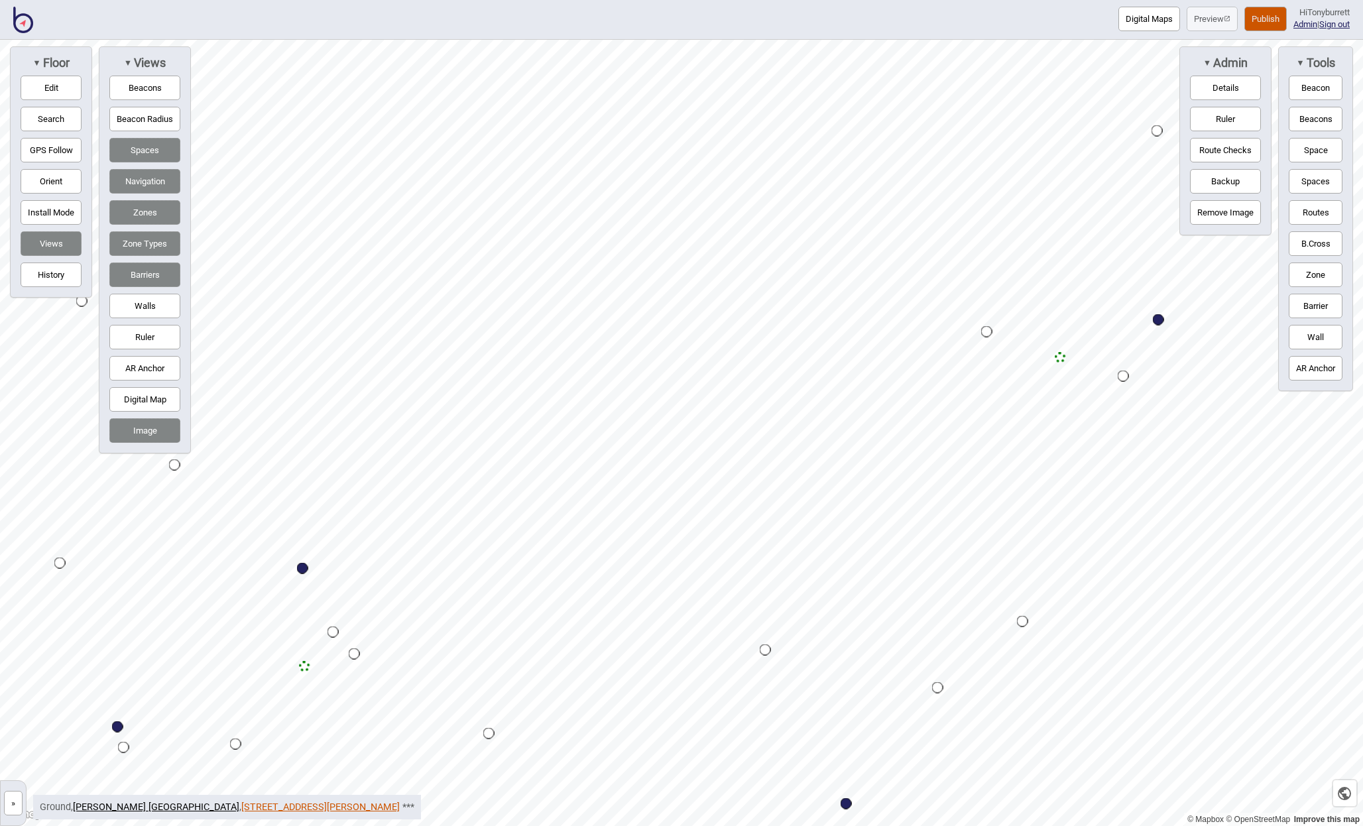
click at [192, 805] on div "© Mapbox © OpenStreetMap Improve this map » 1 Bligh St - Clayton Utz Sydney Cla…" at bounding box center [681, 433] width 1363 height 786
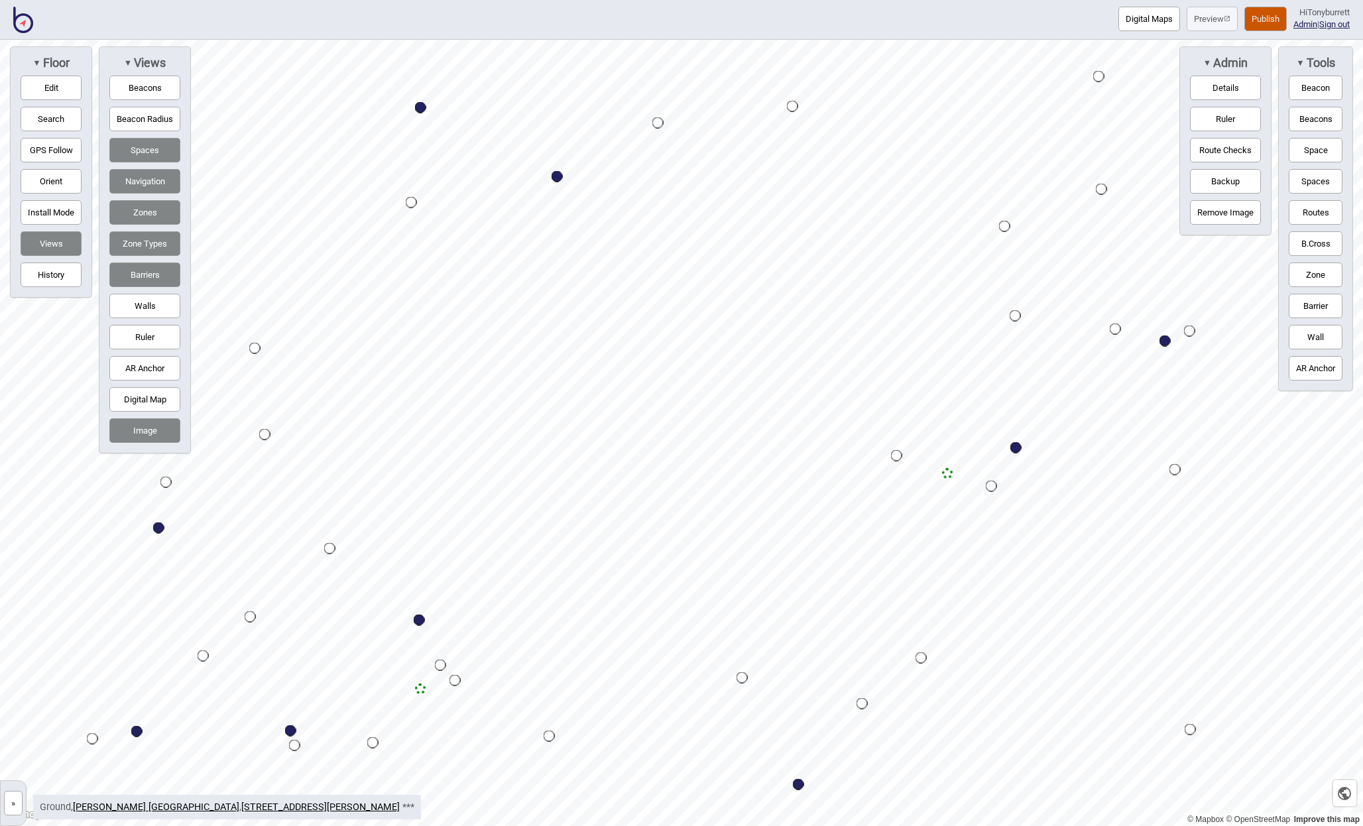
click at [11, 806] on button "»" at bounding box center [13, 803] width 19 height 25
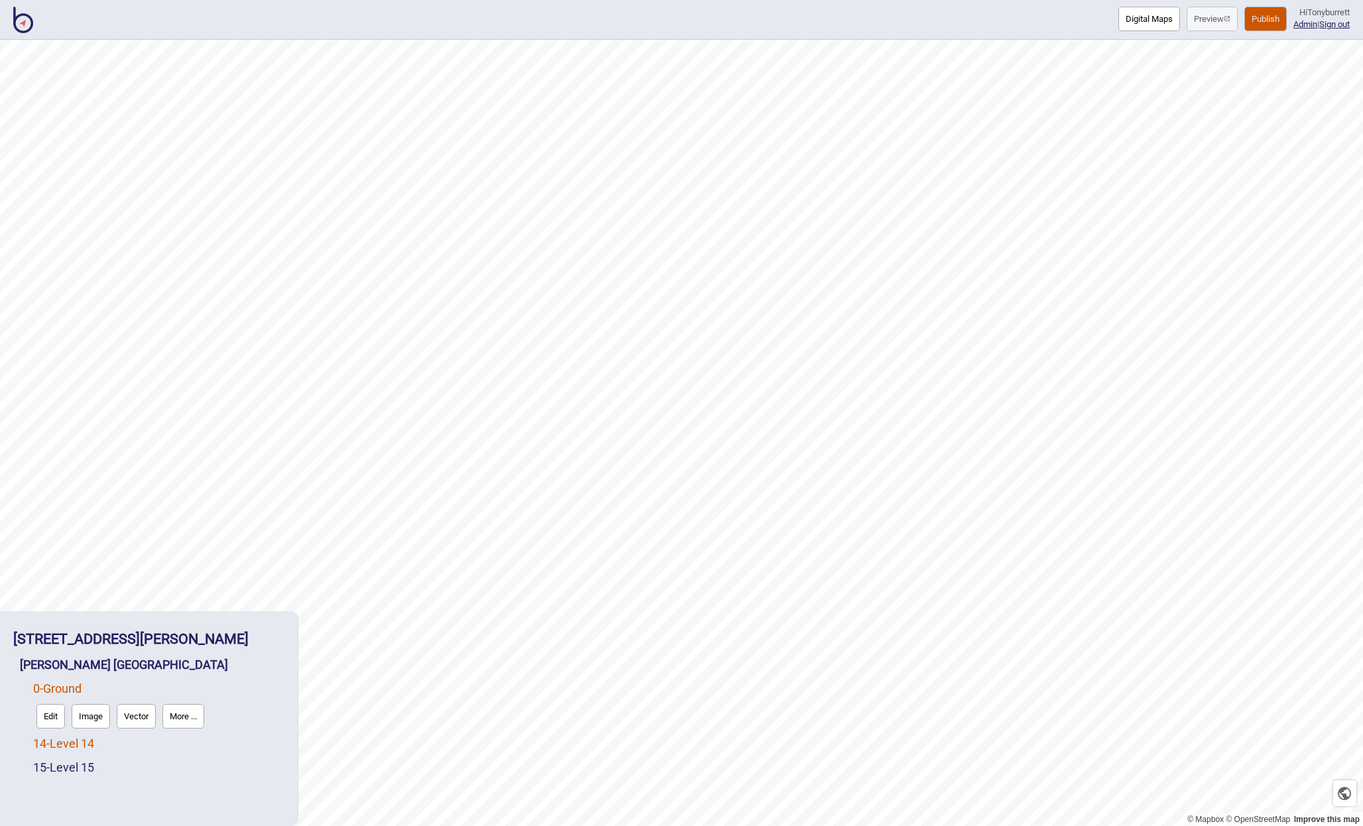
click at [46, 746] on link "14 - Level 14" at bounding box center [63, 743] width 61 height 14
click at [45, 746] on button "Edit" at bounding box center [50, 740] width 29 height 25
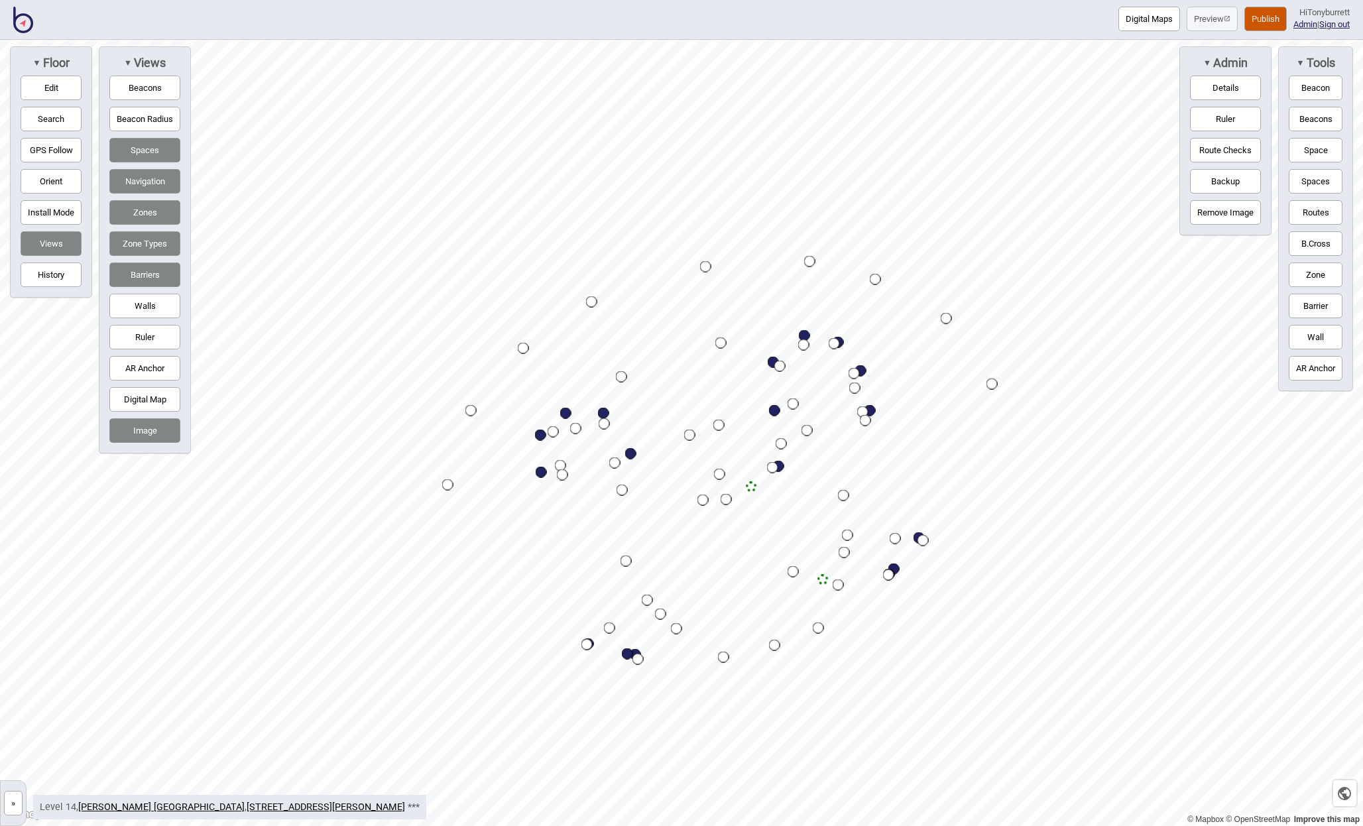
click at [14, 803] on button "»" at bounding box center [13, 803] width 19 height 25
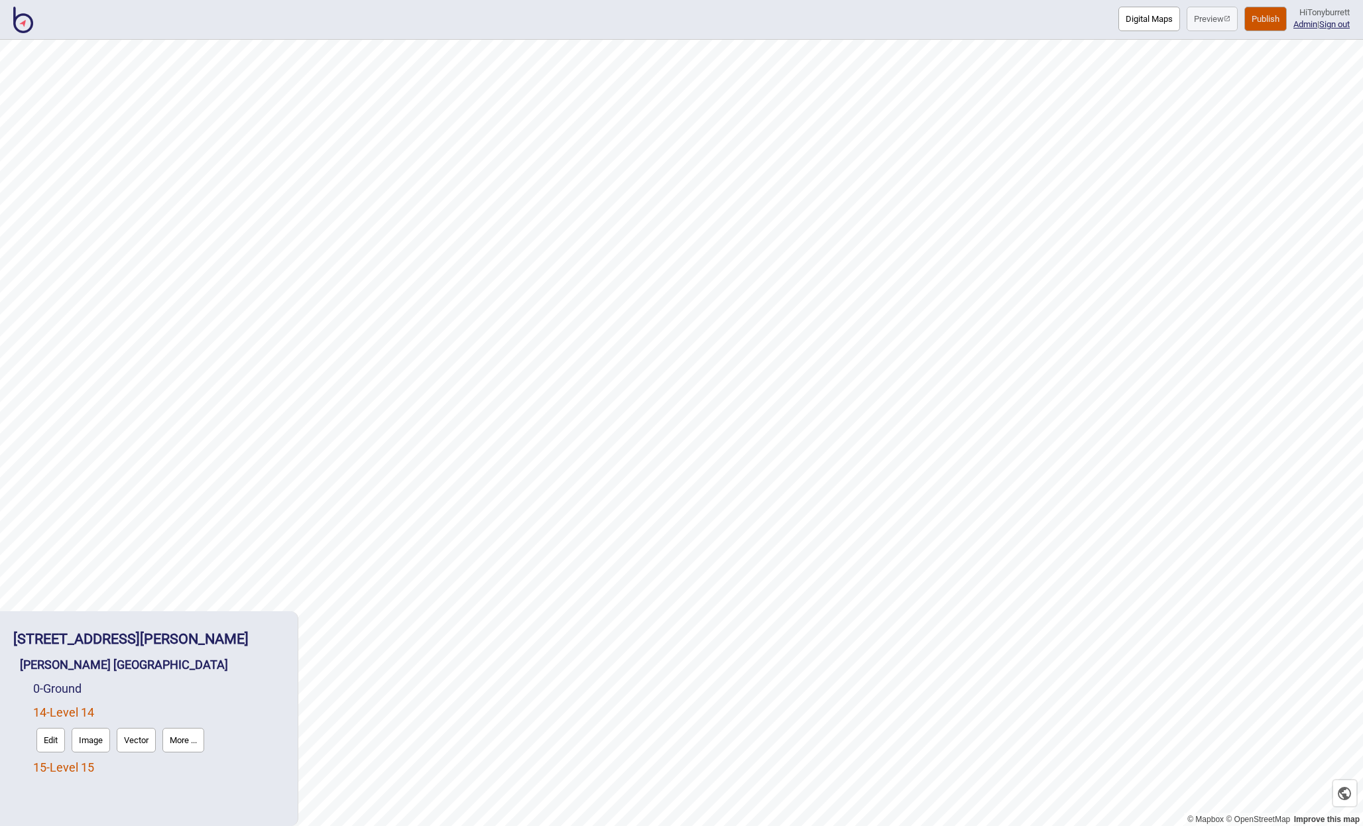
click at [68, 766] on link "15 - Level 15" at bounding box center [63, 767] width 61 height 14
click at [49, 766] on button "Edit" at bounding box center [50, 764] width 29 height 25
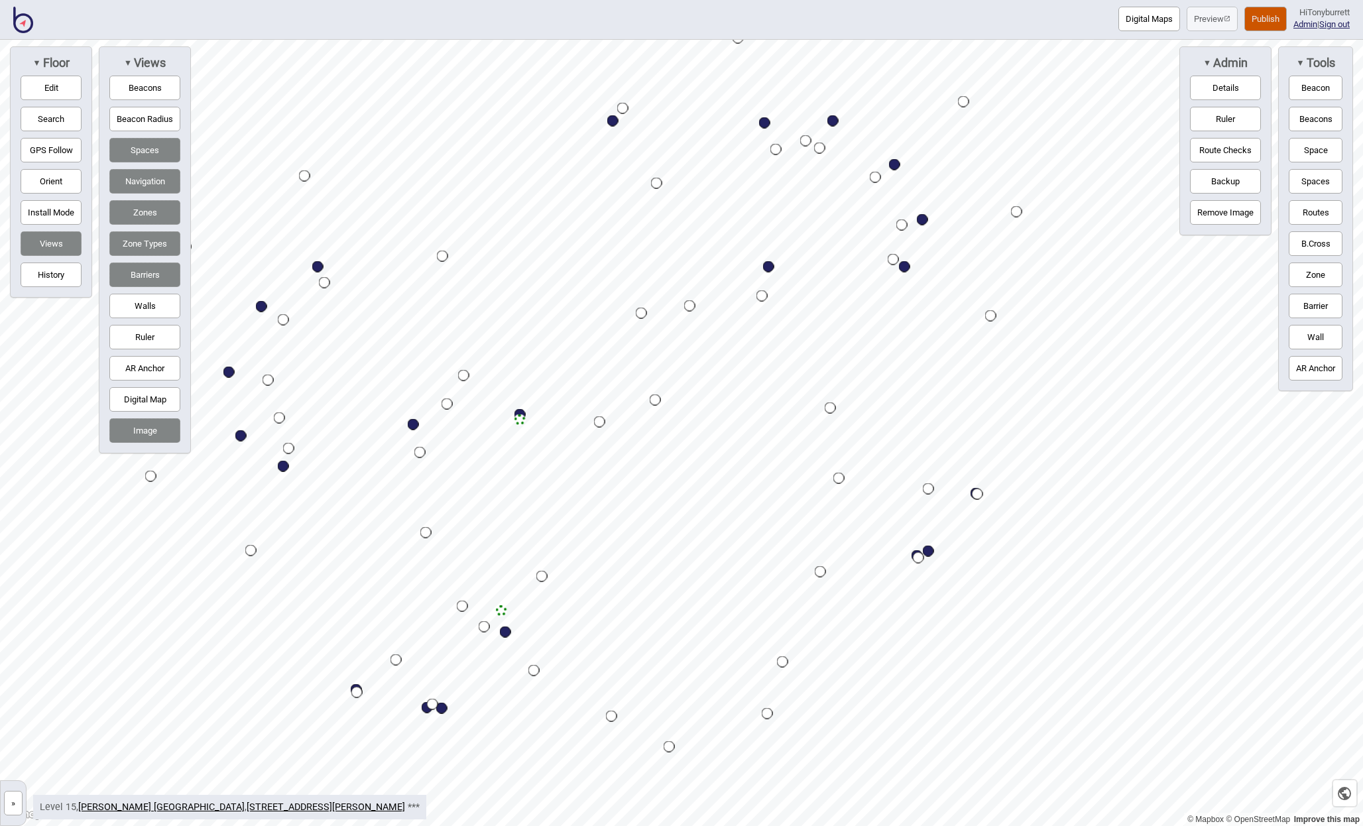
click at [11, 800] on button "»" at bounding box center [13, 803] width 19 height 25
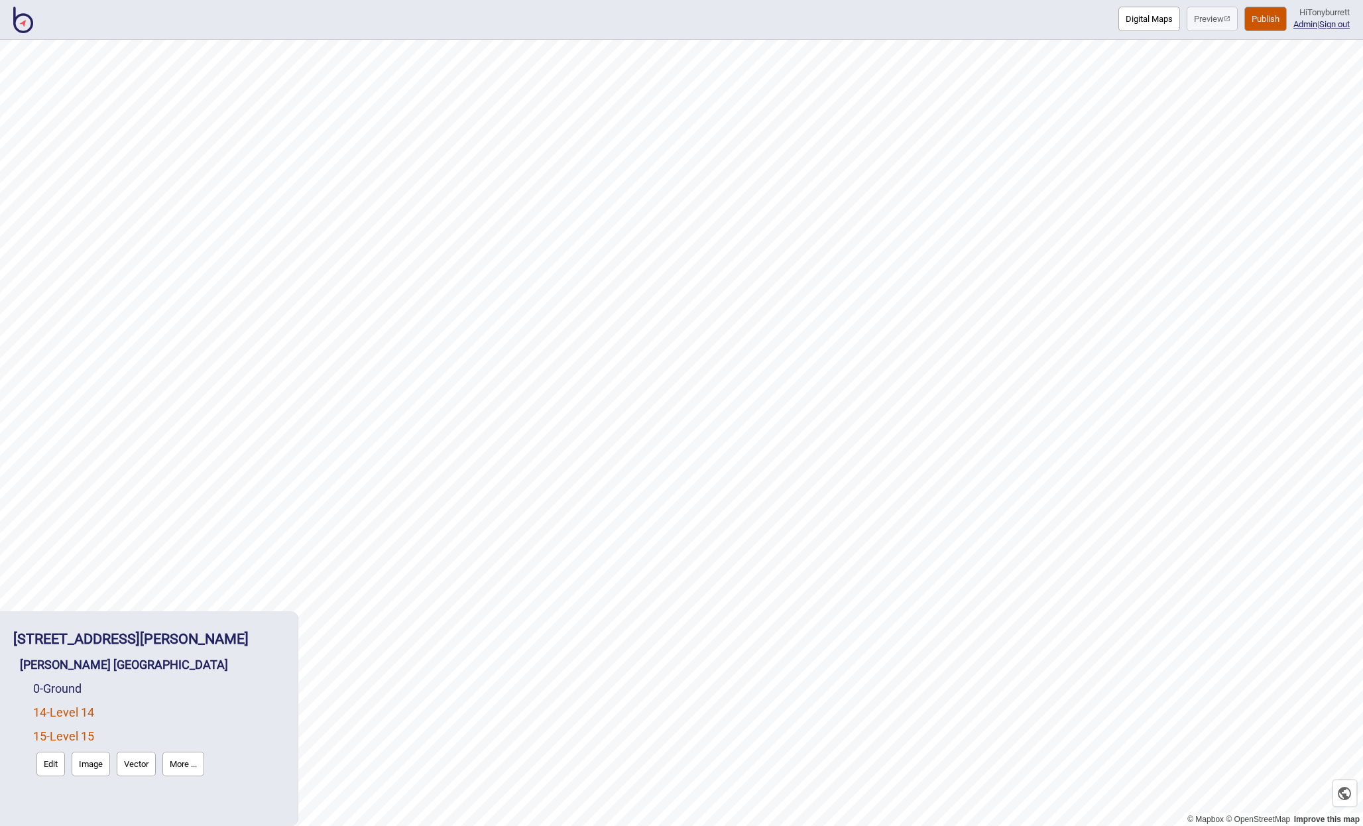
click at [69, 713] on link "14 - Level 14" at bounding box center [63, 712] width 61 height 14
click at [57, 744] on button "Edit" at bounding box center [50, 740] width 29 height 25
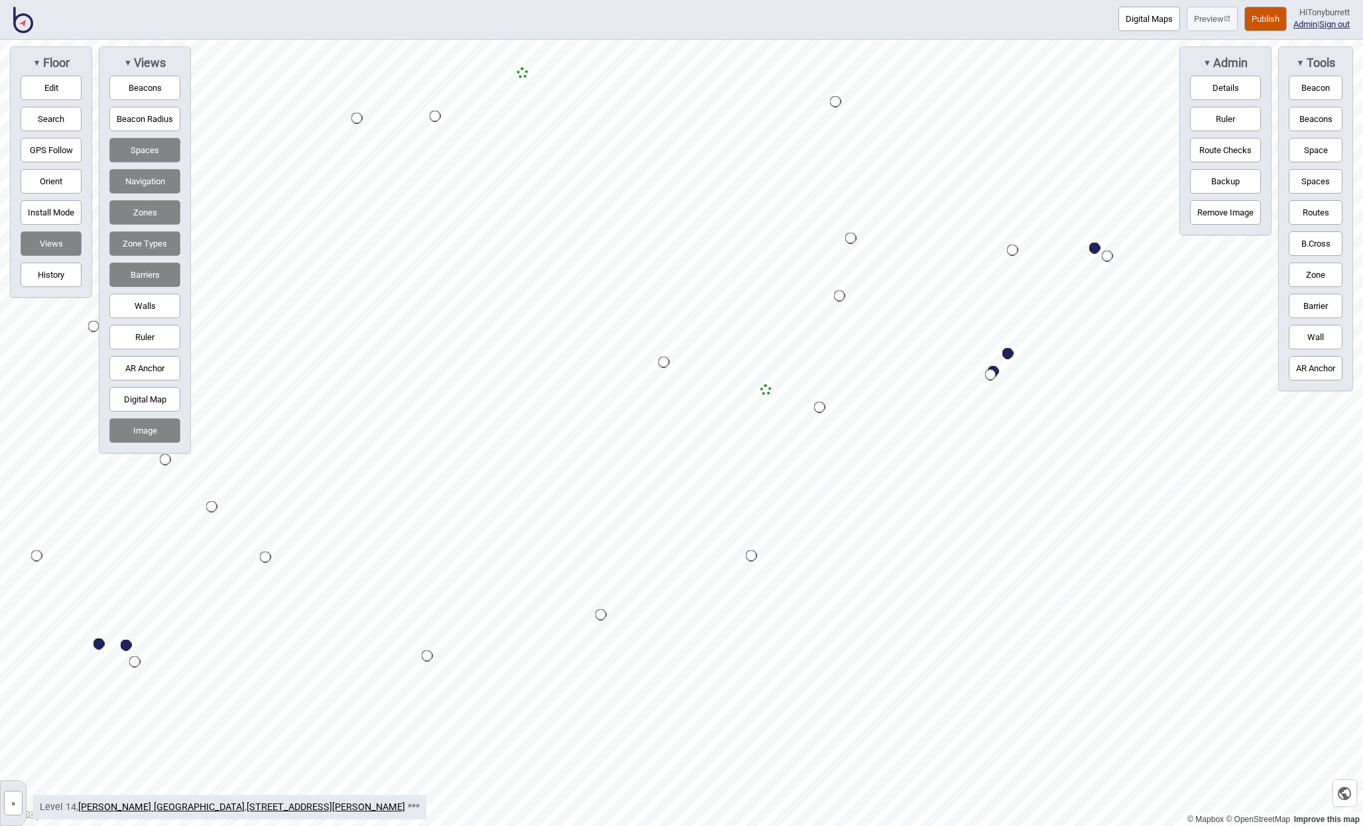
click at [1254, 14] on button "Publish" at bounding box center [1265, 19] width 42 height 25
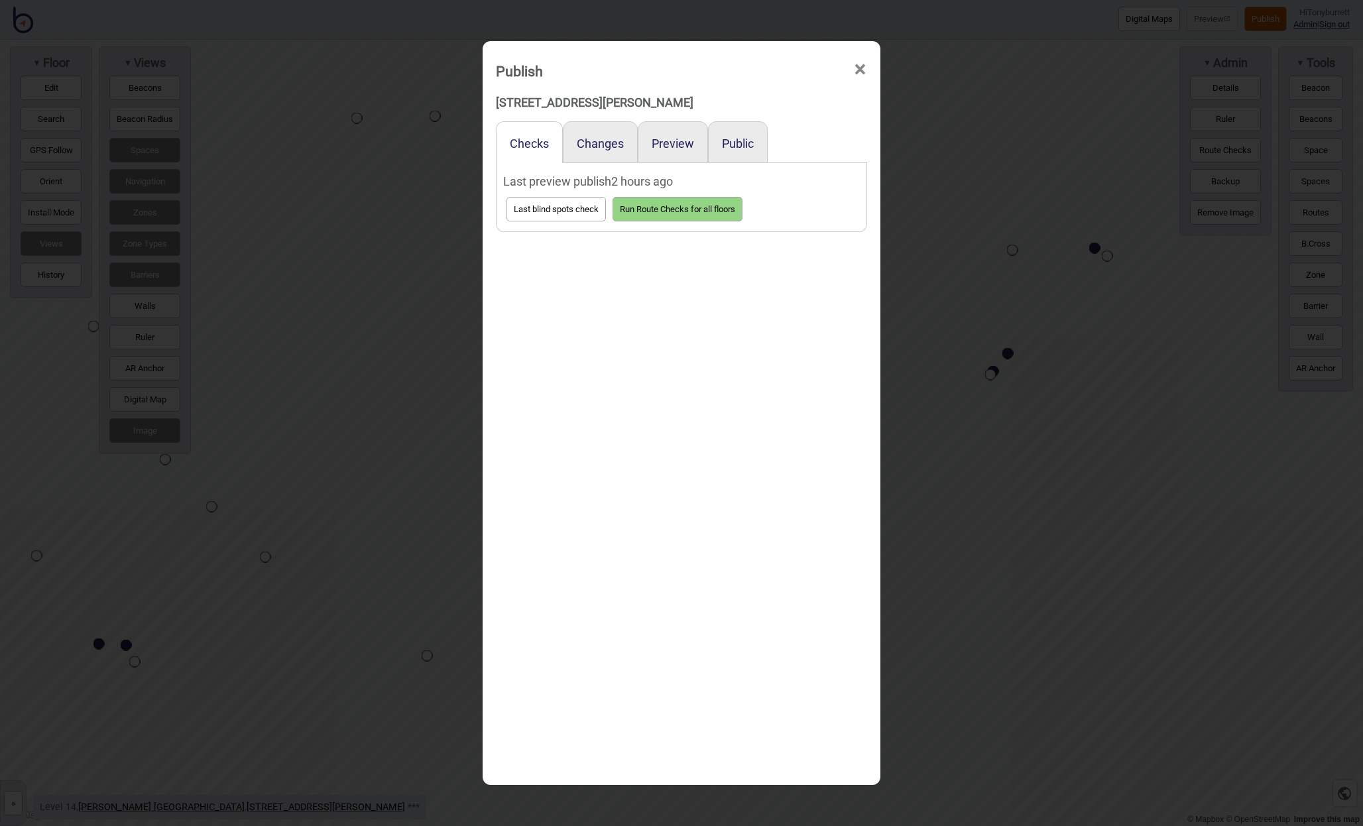
click at [671, 136] on div "Preview" at bounding box center [673, 142] width 70 height 42
click at [669, 144] on button "Preview" at bounding box center [673, 144] width 42 height 14
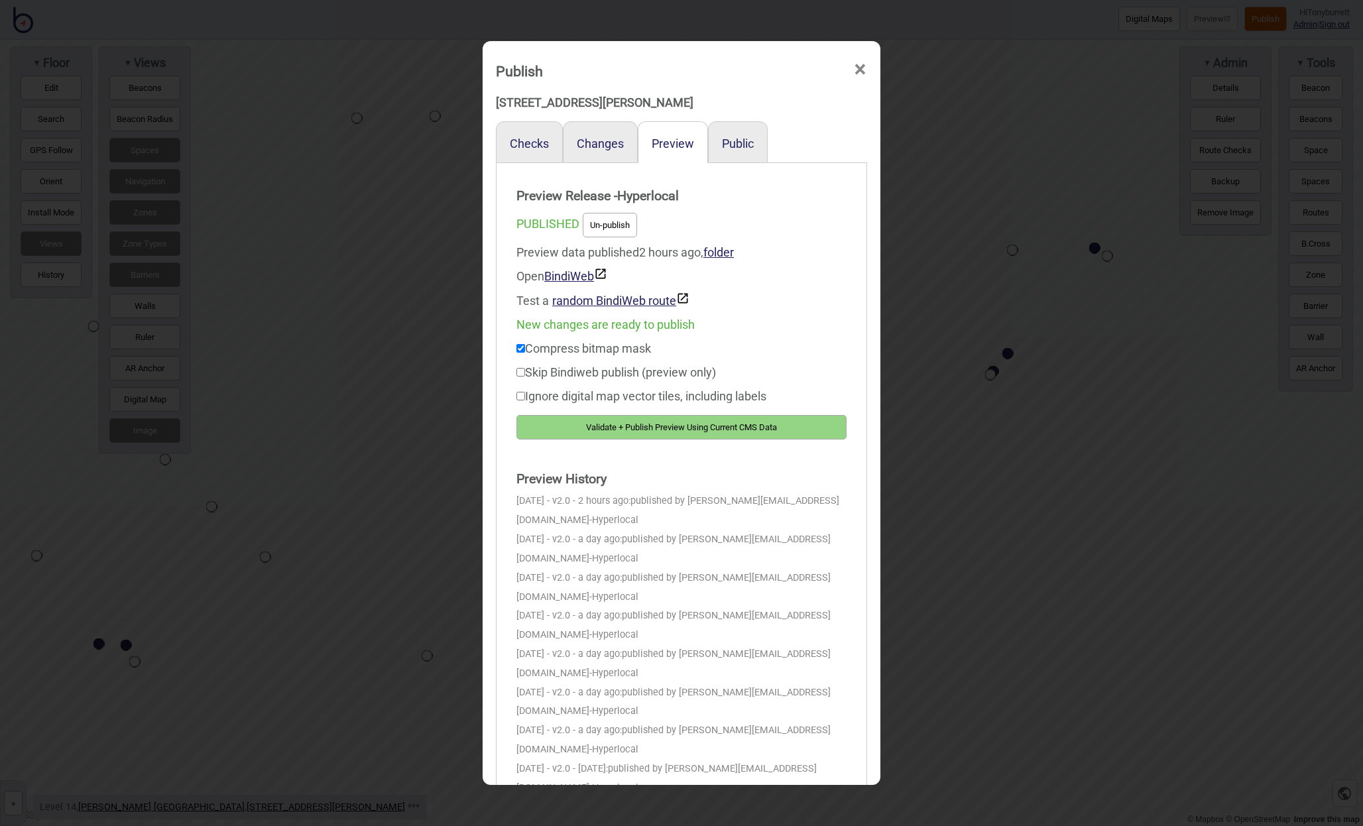
click at [685, 424] on button "Validate + Publish Preview Using Current CMS Data" at bounding box center [681, 427] width 330 height 25
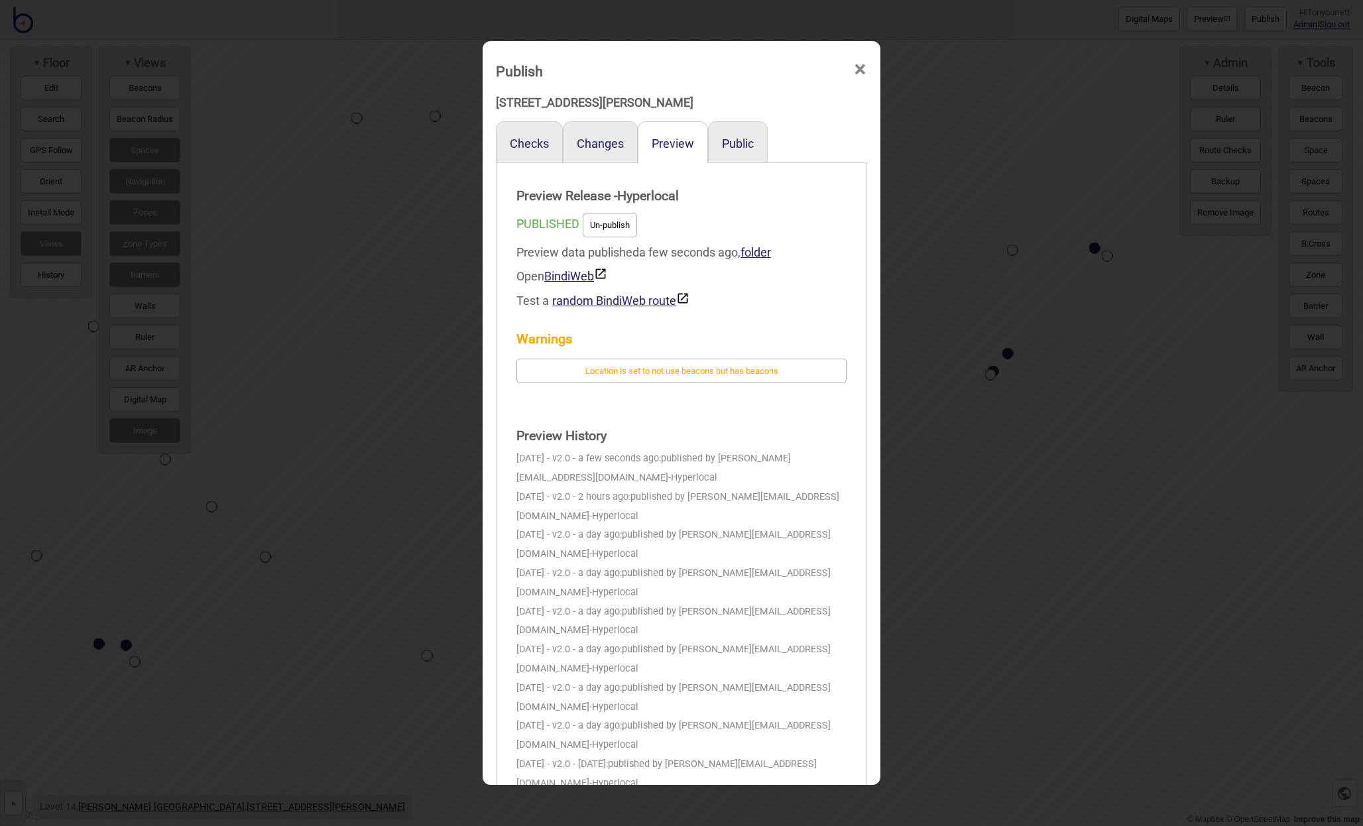
click at [861, 72] on span "×" at bounding box center [860, 70] width 14 height 44
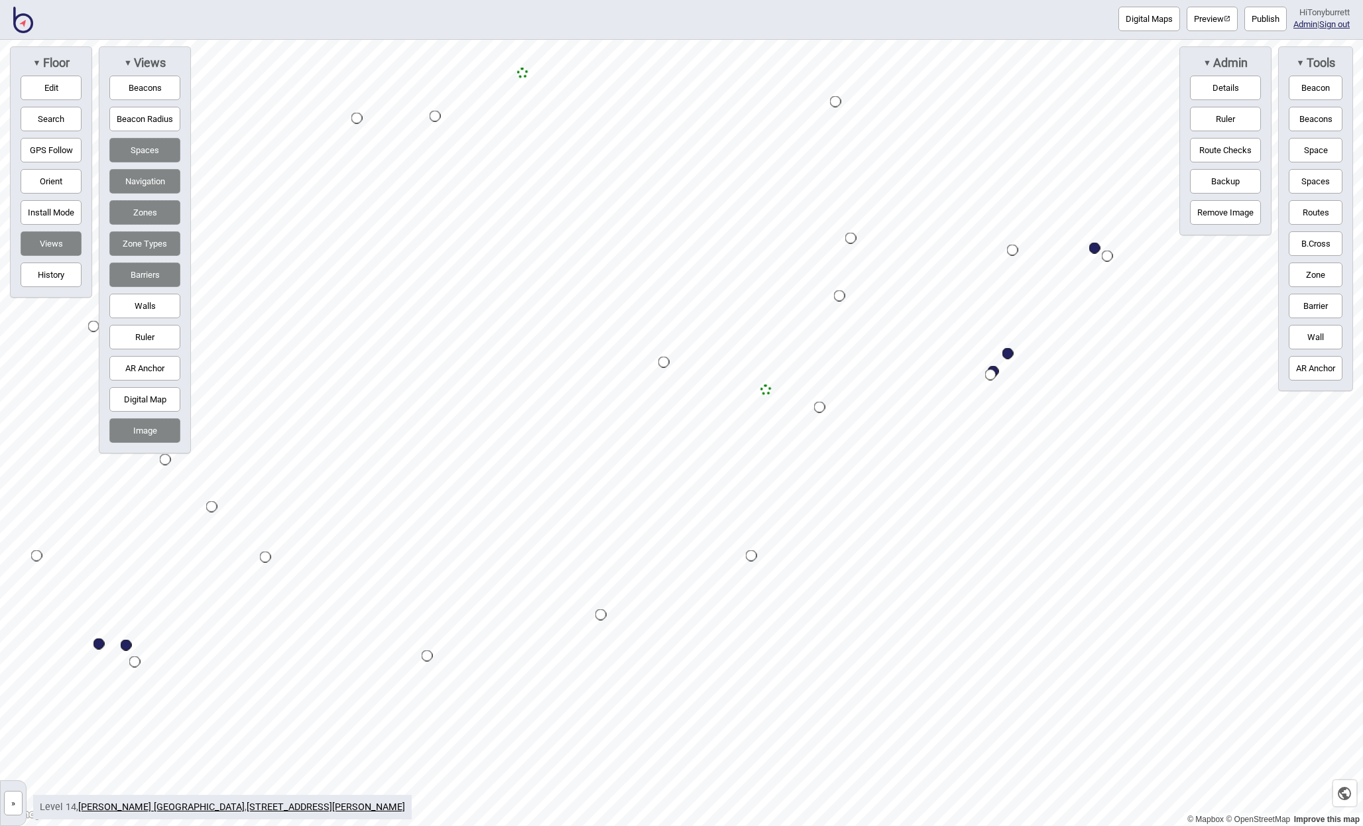
click at [21, 809] on button "»" at bounding box center [13, 803] width 19 height 25
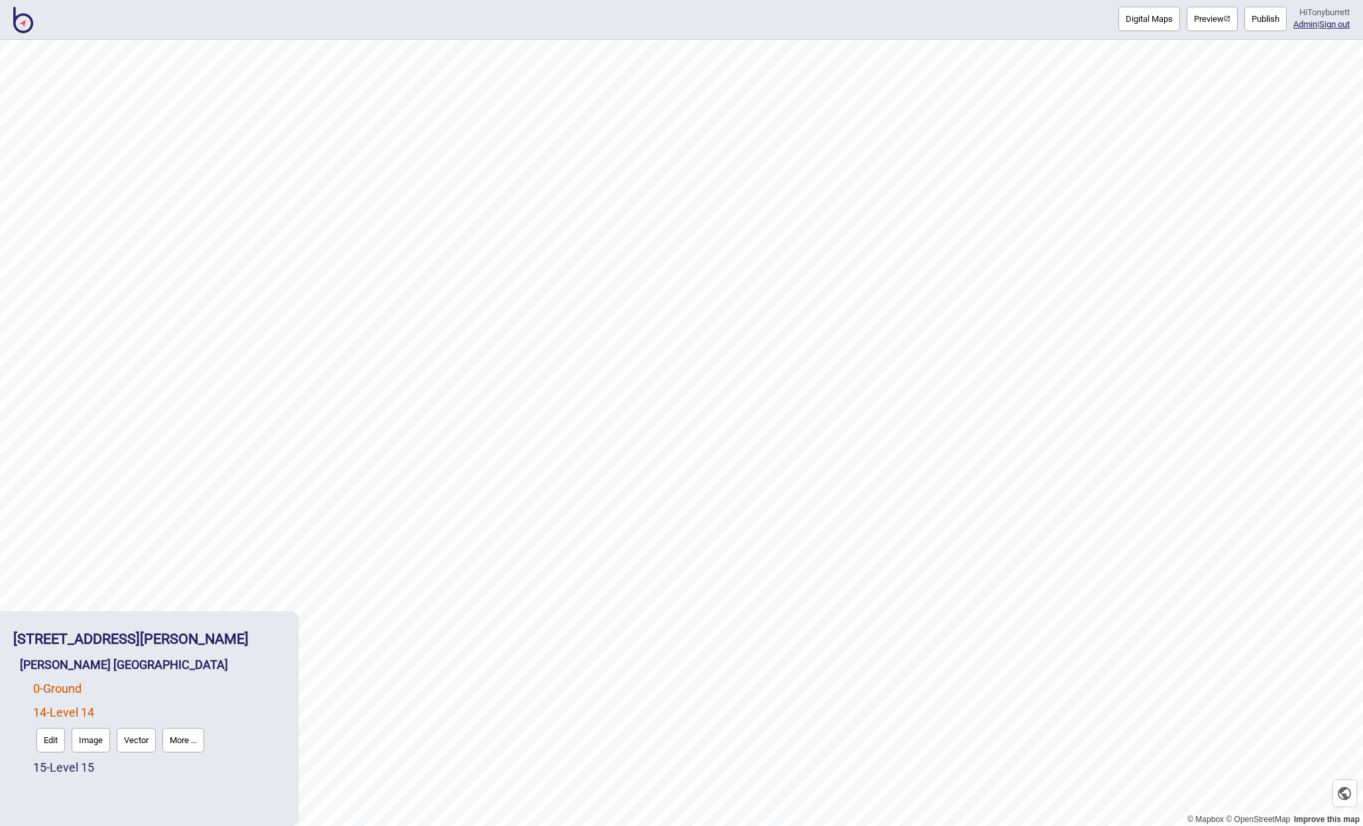
drag, startPoint x: 58, startPoint y: 683, endPoint x: 67, endPoint y: 683, distance: 9.3
click at [58, 683] on link "0 - Ground" at bounding box center [57, 688] width 48 height 14
click at [44, 719] on button "Edit" at bounding box center [50, 716] width 29 height 25
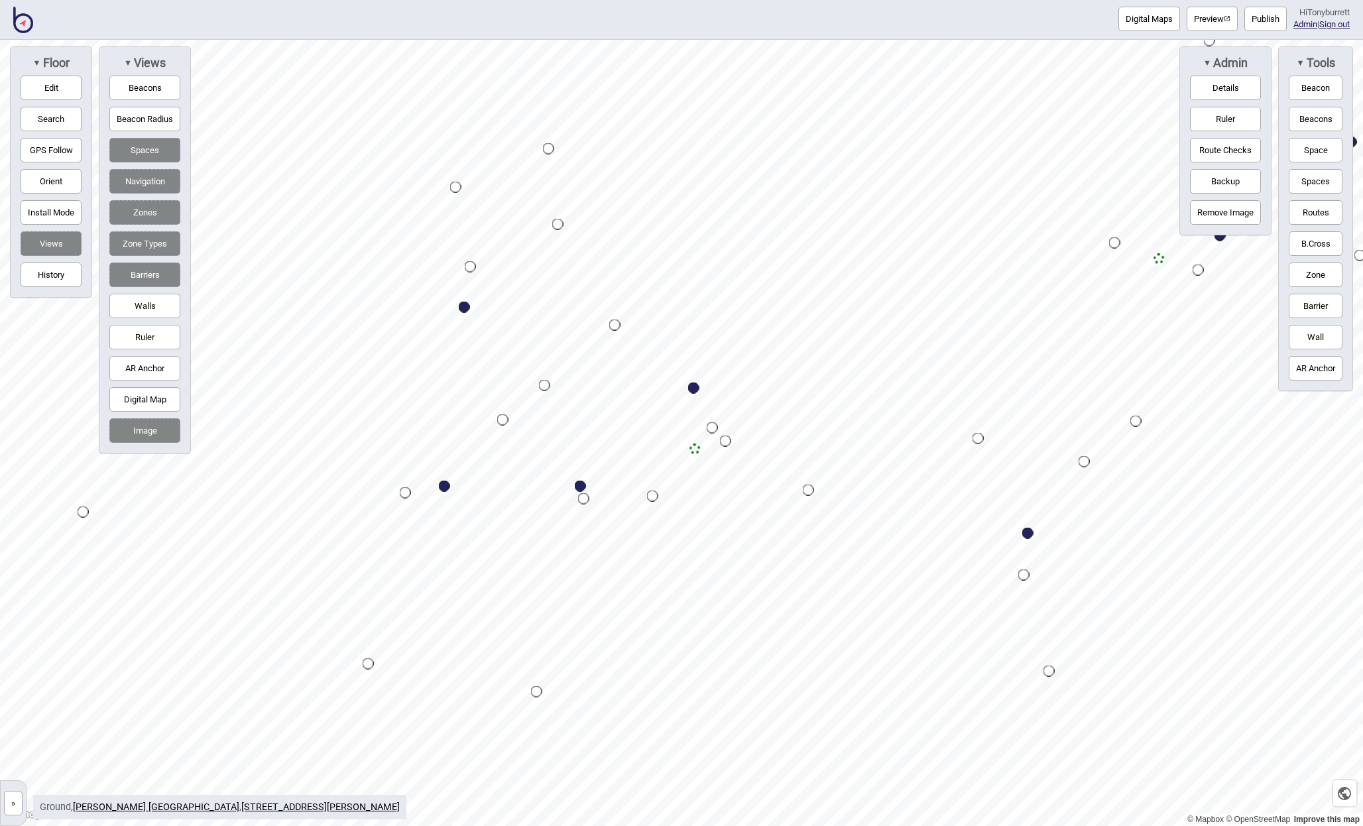
click at [12, 808] on button "»" at bounding box center [13, 803] width 19 height 25
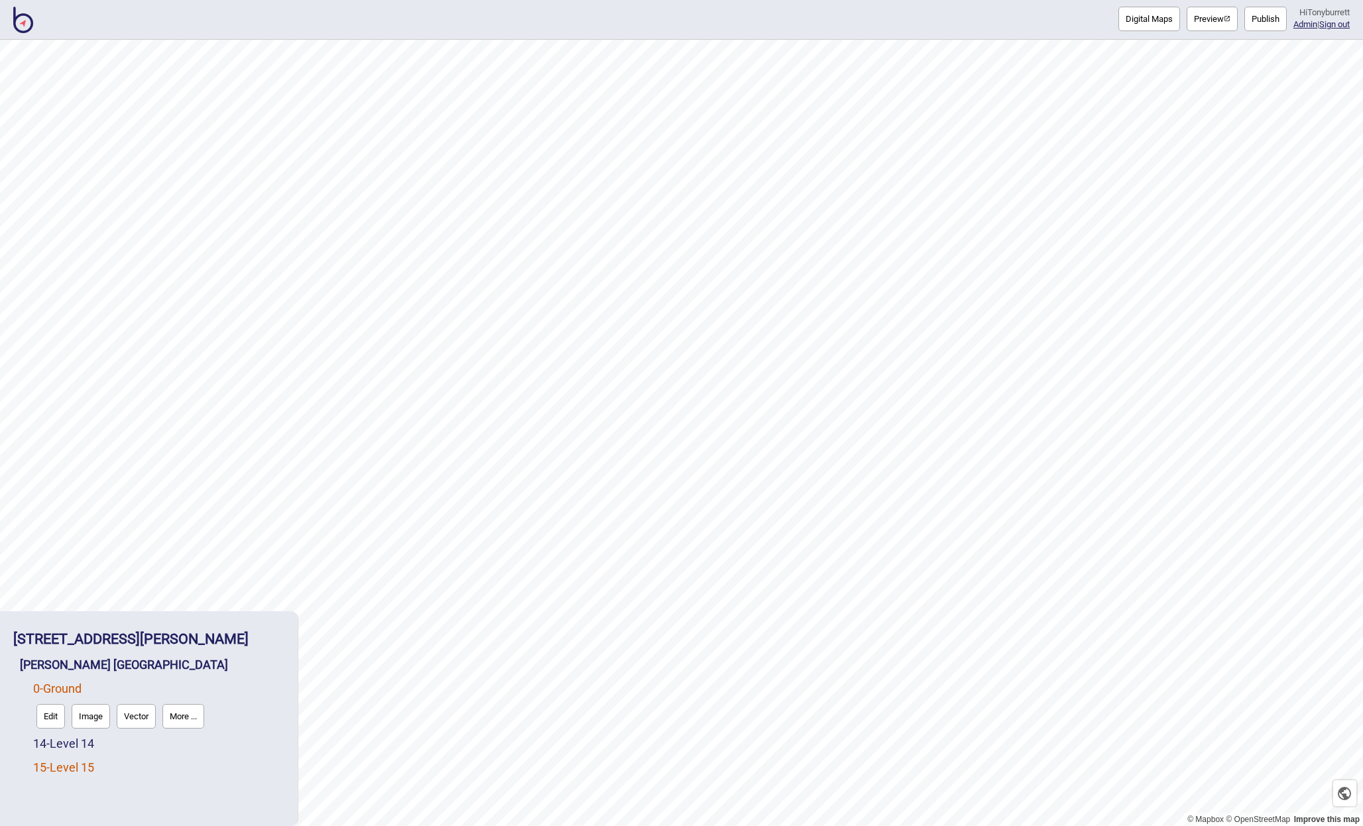
click at [72, 762] on link "15 - Level 15" at bounding box center [63, 767] width 61 height 14
click at [41, 764] on button "Edit" at bounding box center [50, 764] width 29 height 25
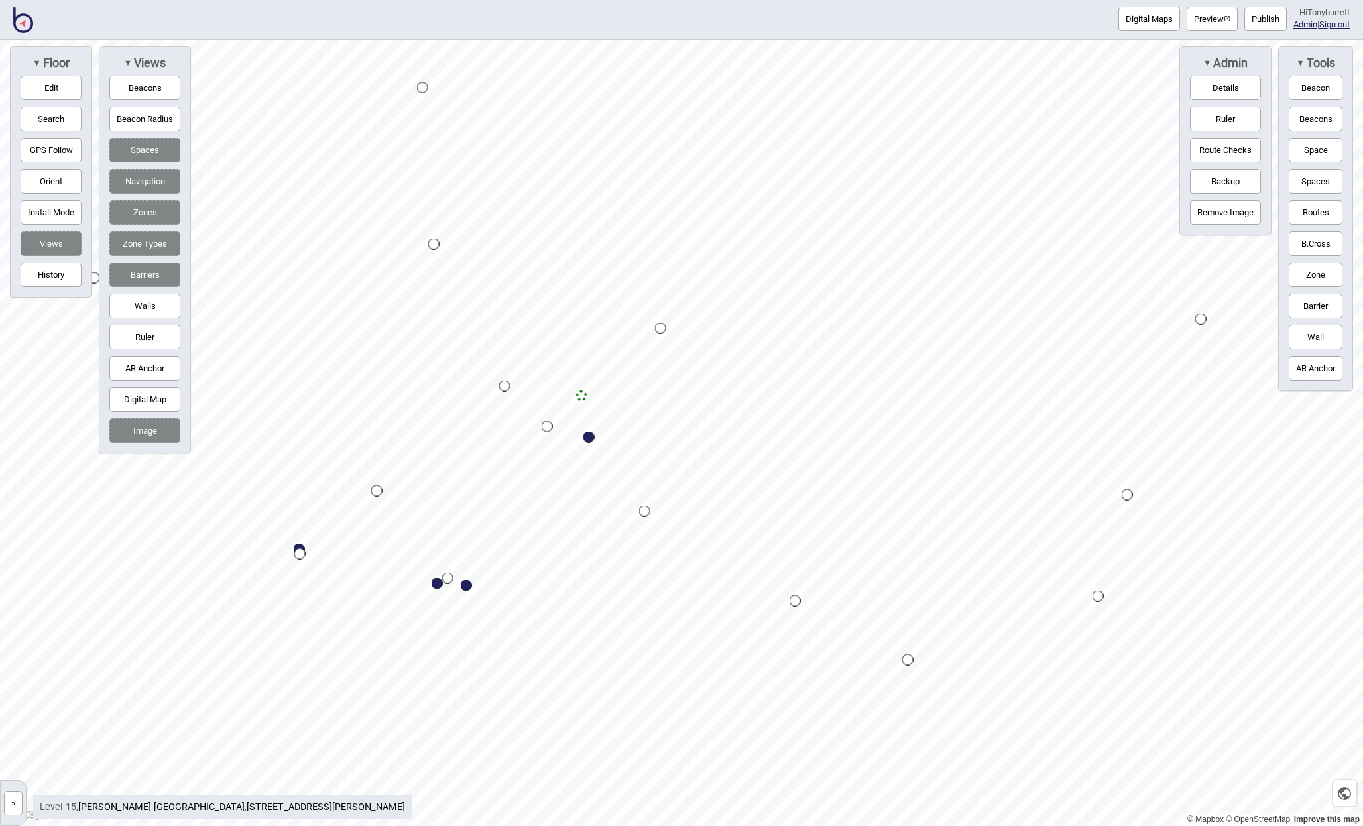
click at [20, 805] on button "»" at bounding box center [13, 803] width 19 height 25
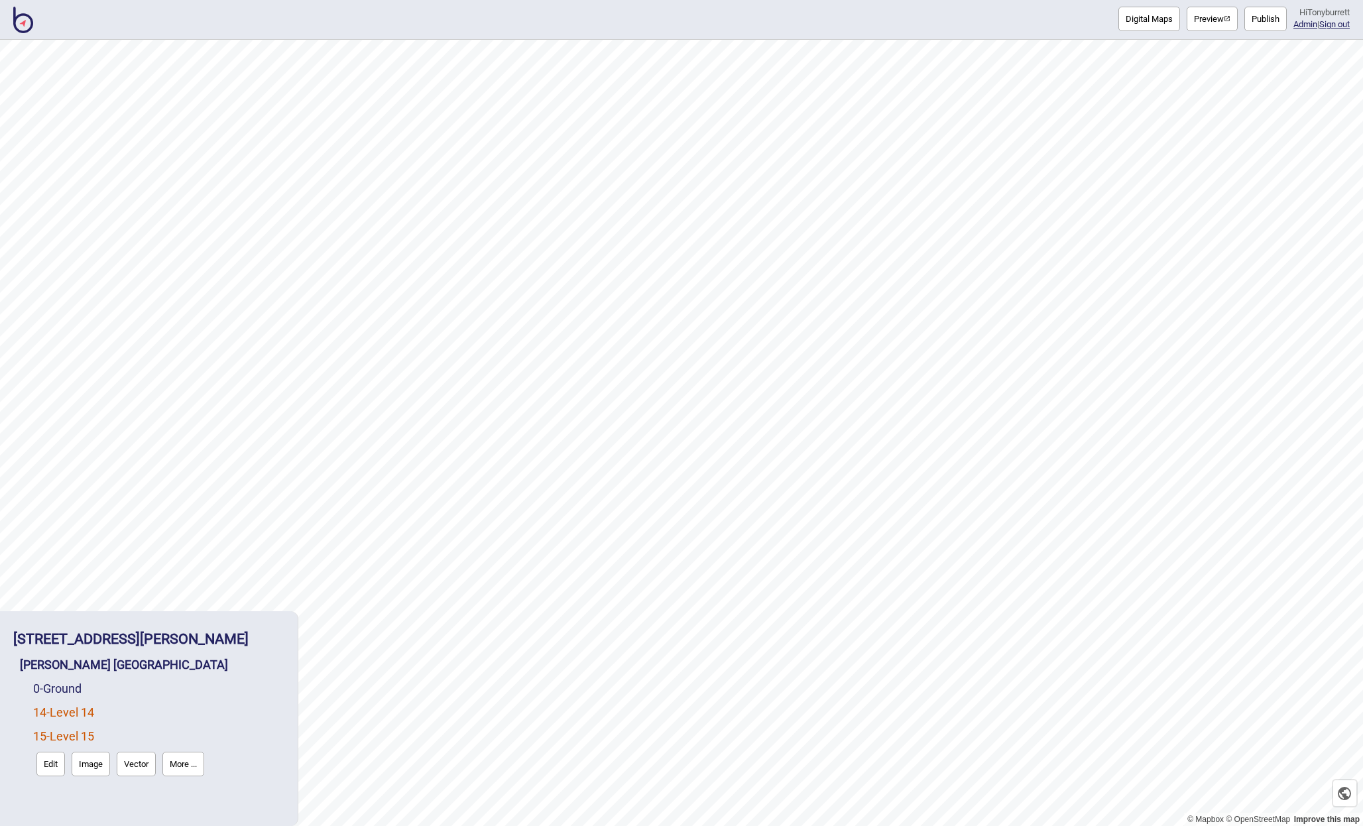
click at [72, 716] on link "14 - Level 14" at bounding box center [63, 712] width 61 height 14
click at [56, 746] on button "Edit" at bounding box center [50, 740] width 29 height 25
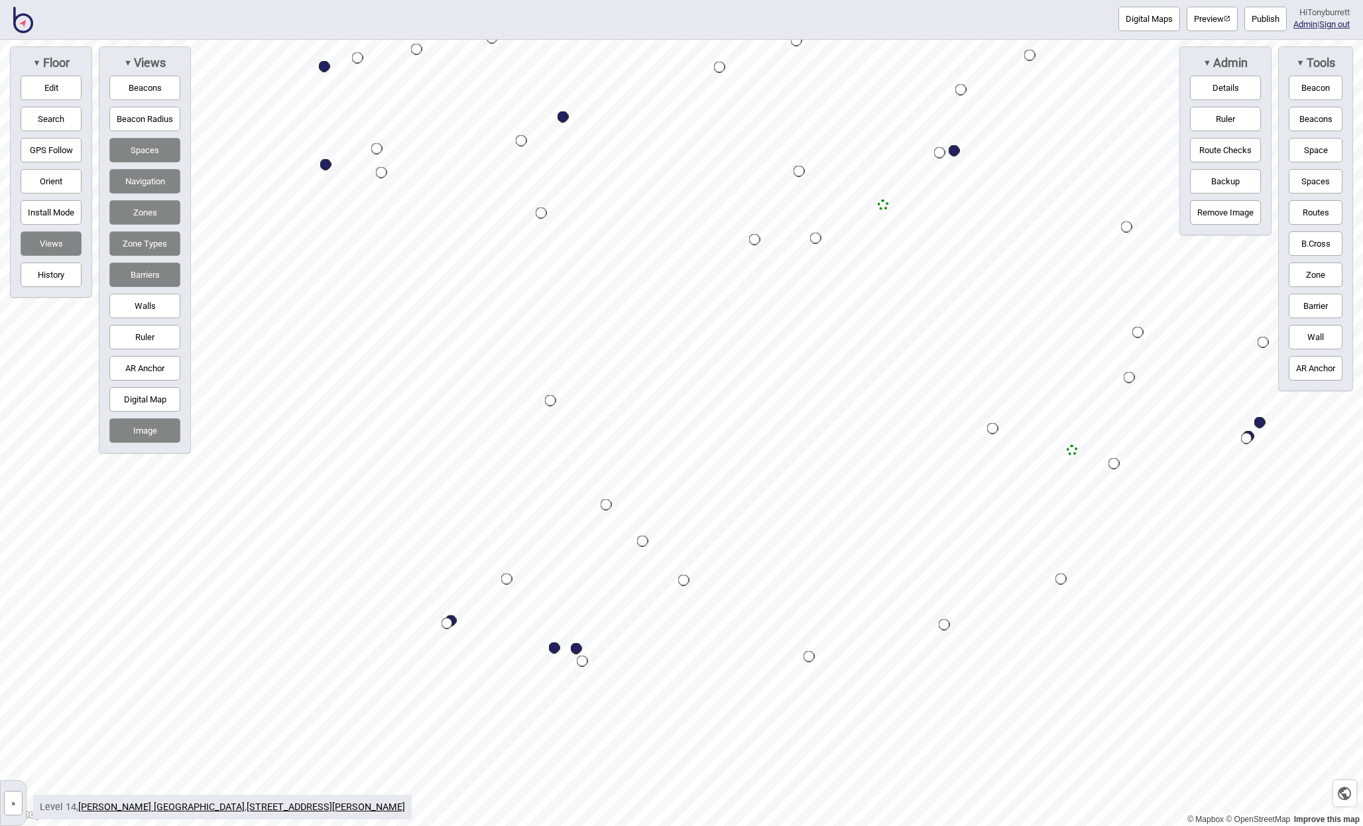
click at [13, 801] on button "»" at bounding box center [13, 803] width 19 height 25
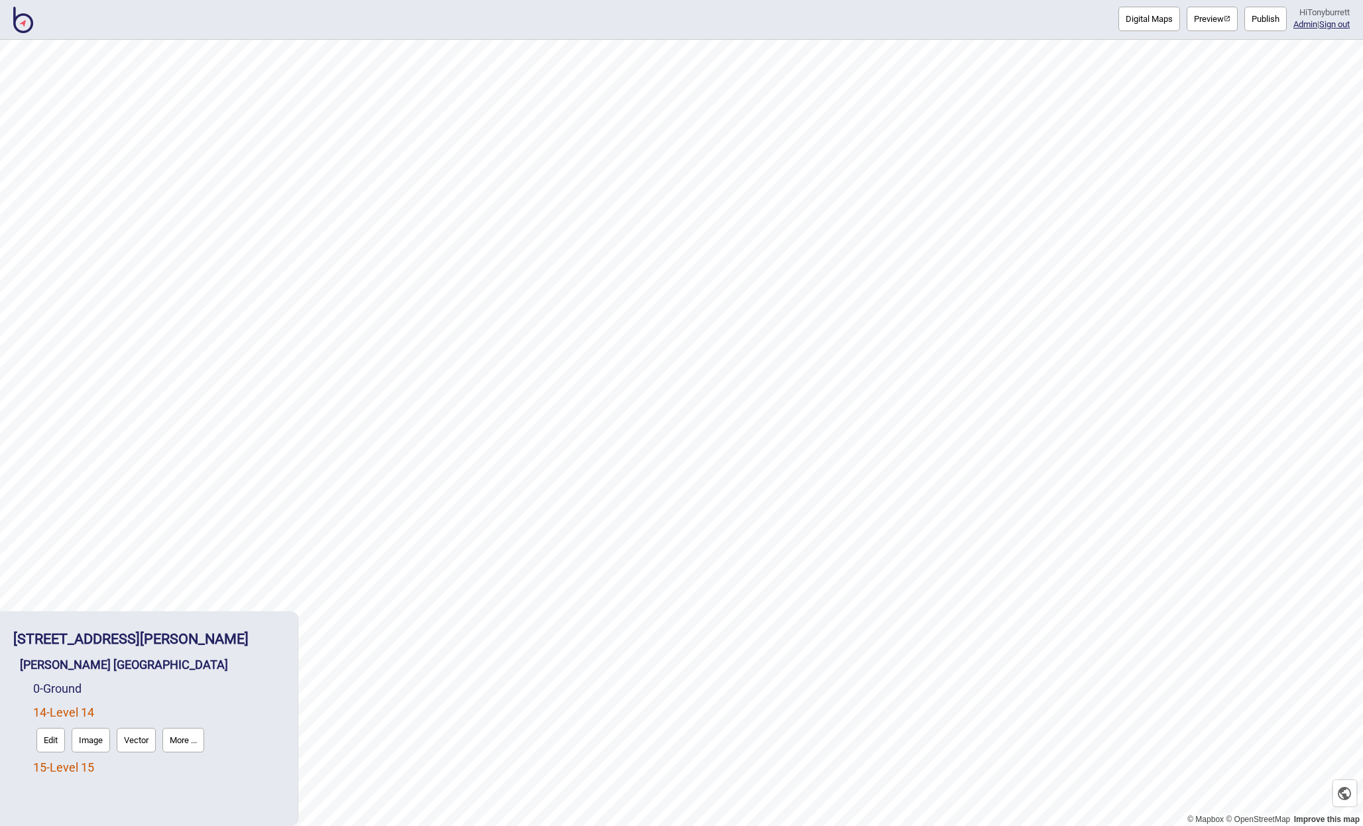
click at [56, 766] on link "15 - Level 15" at bounding box center [63, 767] width 61 height 14
click at [49, 767] on button "Edit" at bounding box center [50, 764] width 29 height 25
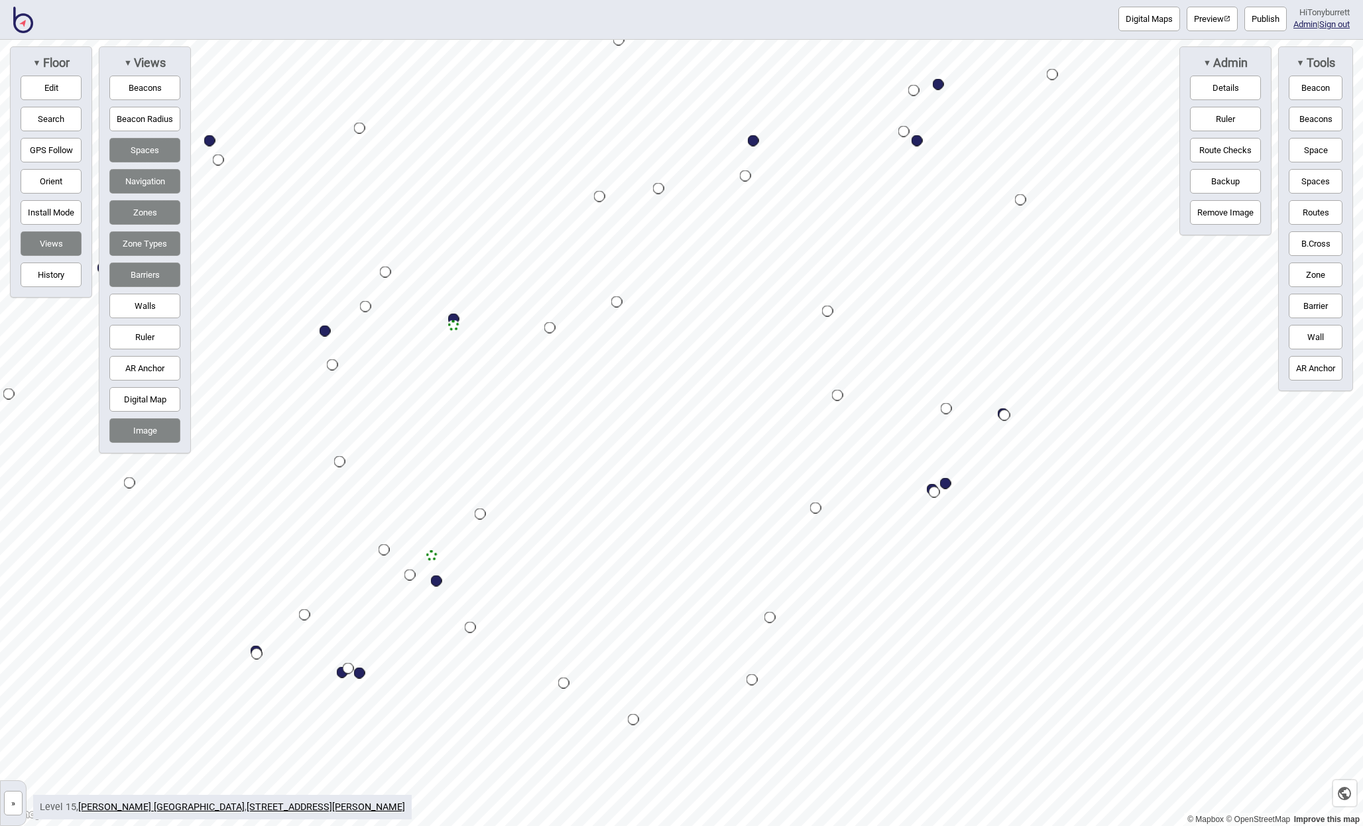
drag, startPoint x: 52, startPoint y: 88, endPoint x: 85, endPoint y: 105, distance: 36.8
click at [55, 89] on button "Edit" at bounding box center [51, 88] width 61 height 25
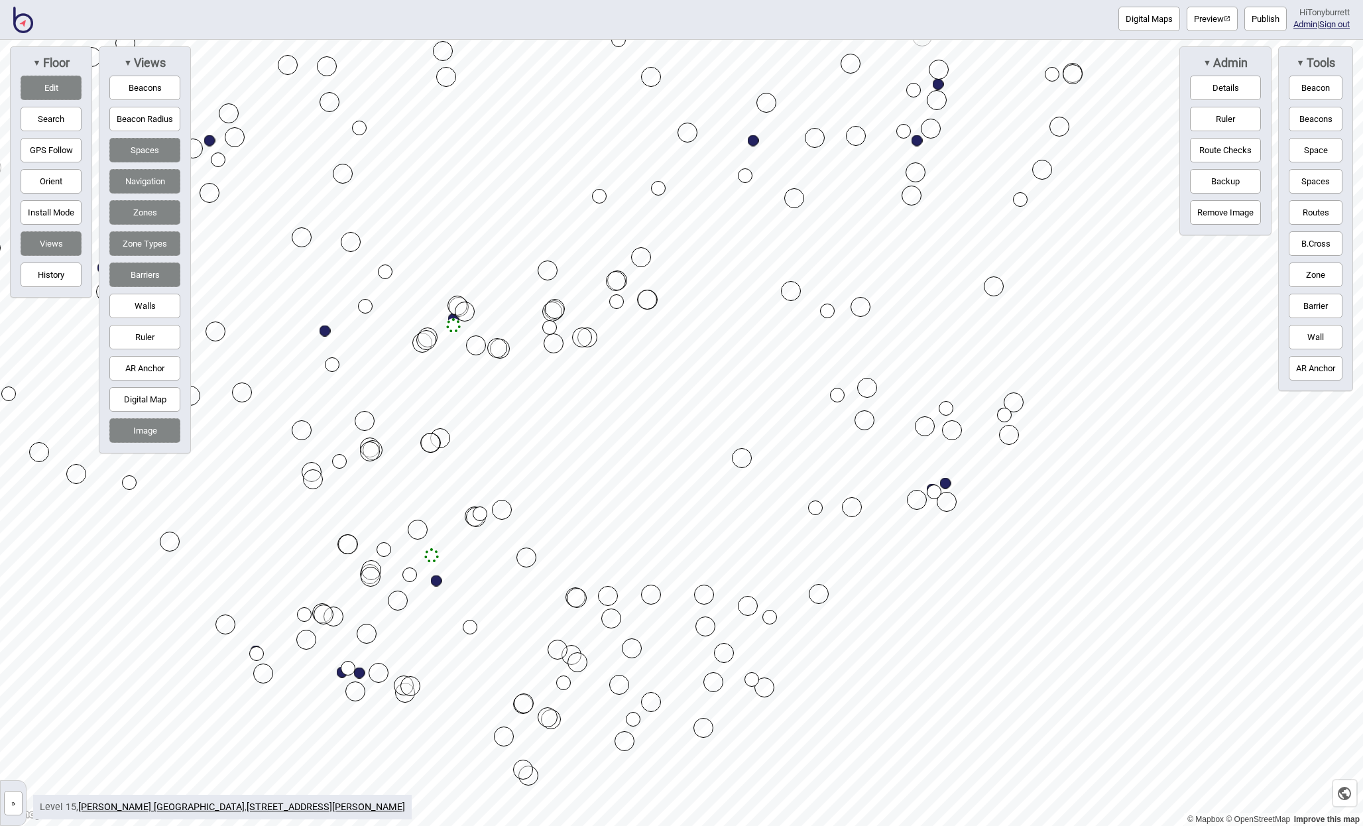
drag, startPoint x: 794, startPoint y: 466, endPoint x: 743, endPoint y: 458, distance: 51.7
drag, startPoint x: 756, startPoint y: 583, endPoint x: 705, endPoint y: 574, distance: 51.2
drag, startPoint x: 784, startPoint y: 365, endPoint x: 730, endPoint y: 353, distance: 55.0
drag, startPoint x: 740, startPoint y: 457, endPoint x: 723, endPoint y: 456, distance: 17.9
drag, startPoint x: 736, startPoint y: 359, endPoint x: 743, endPoint y: 362, distance: 7.8
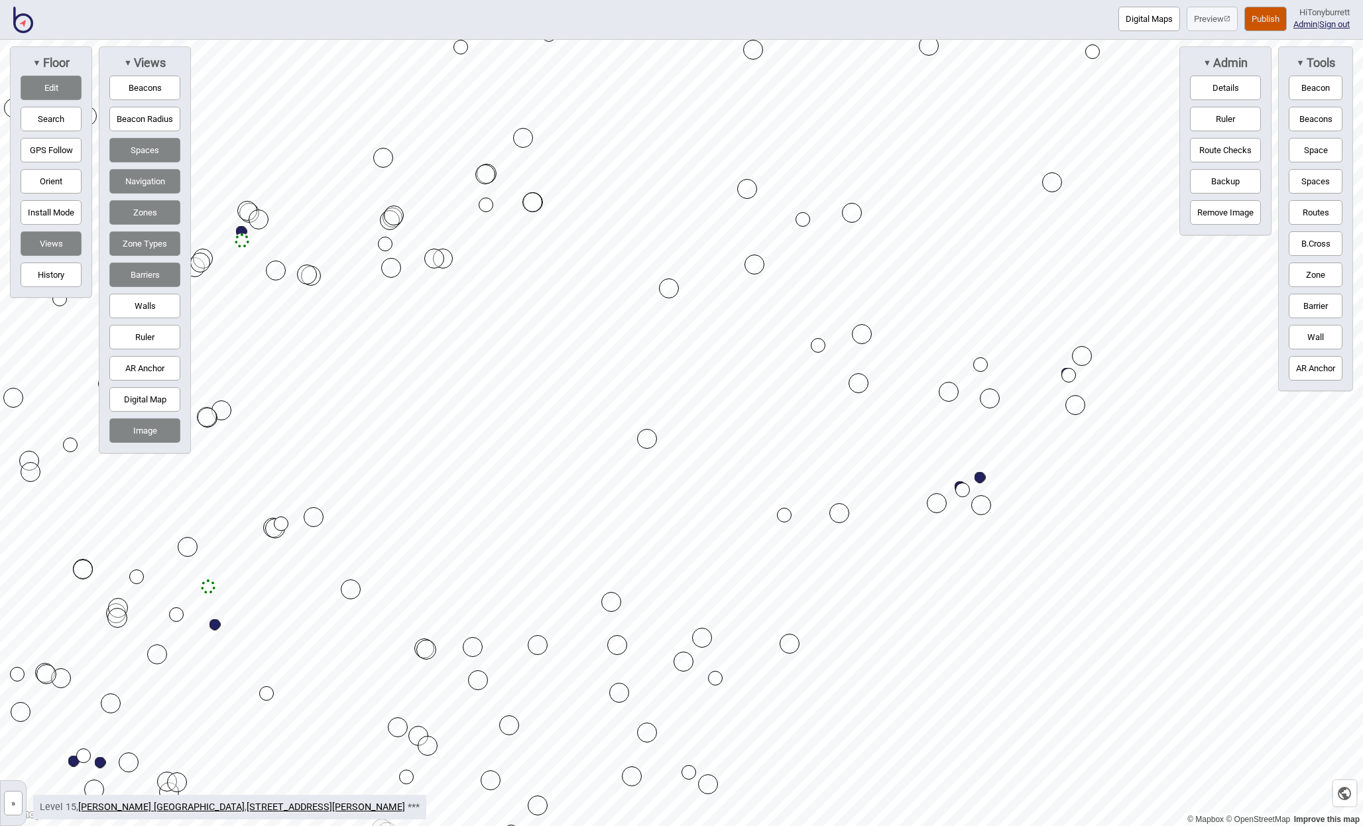
drag, startPoint x: 618, startPoint y: 609, endPoint x: 611, endPoint y: 599, distance: 12.7
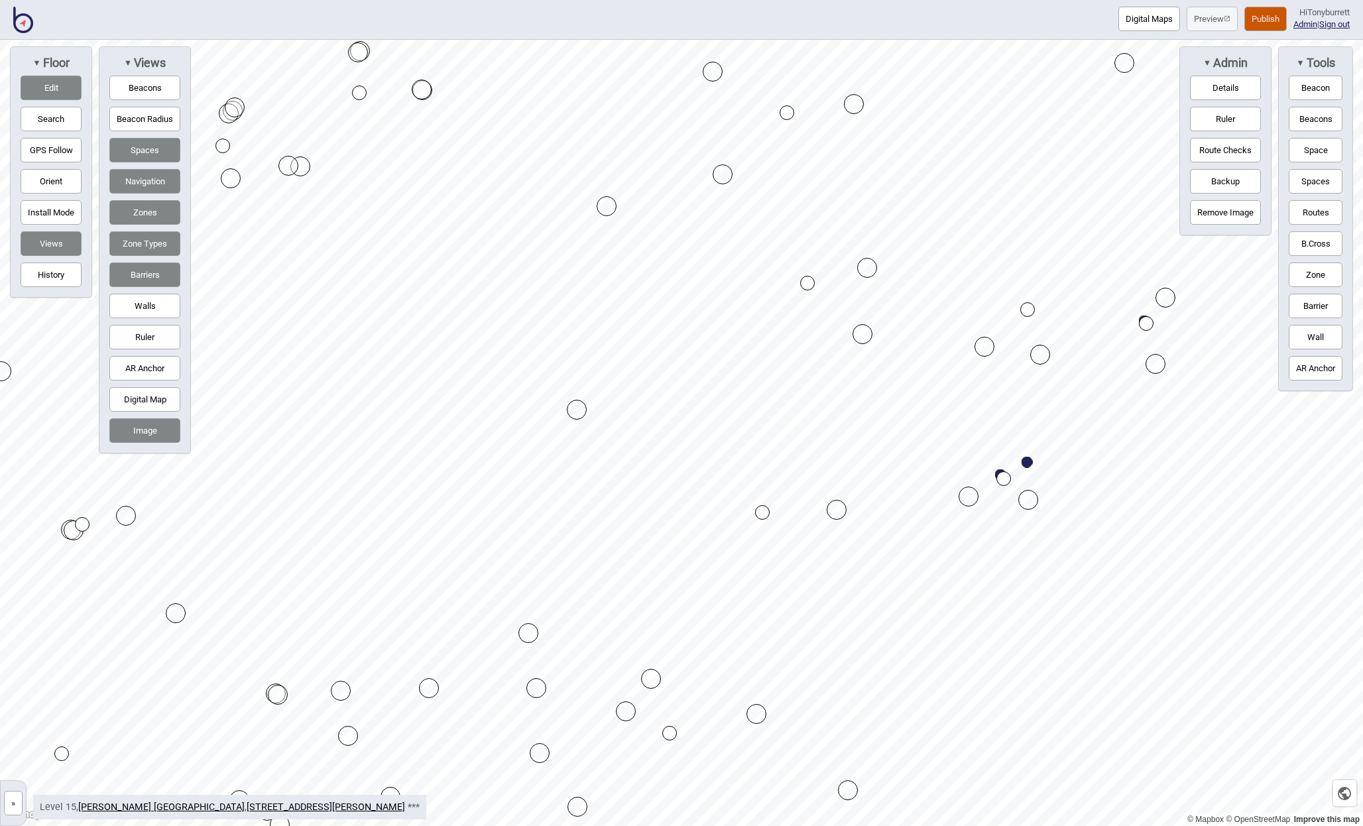
click at [837, 510] on div "Map marker" at bounding box center [837, 510] width 20 height 20
click at [839, 507] on div "Map marker" at bounding box center [837, 510] width 20 height 20
drag, startPoint x: 865, startPoint y: 367, endPoint x: 951, endPoint y: 410, distance: 95.8
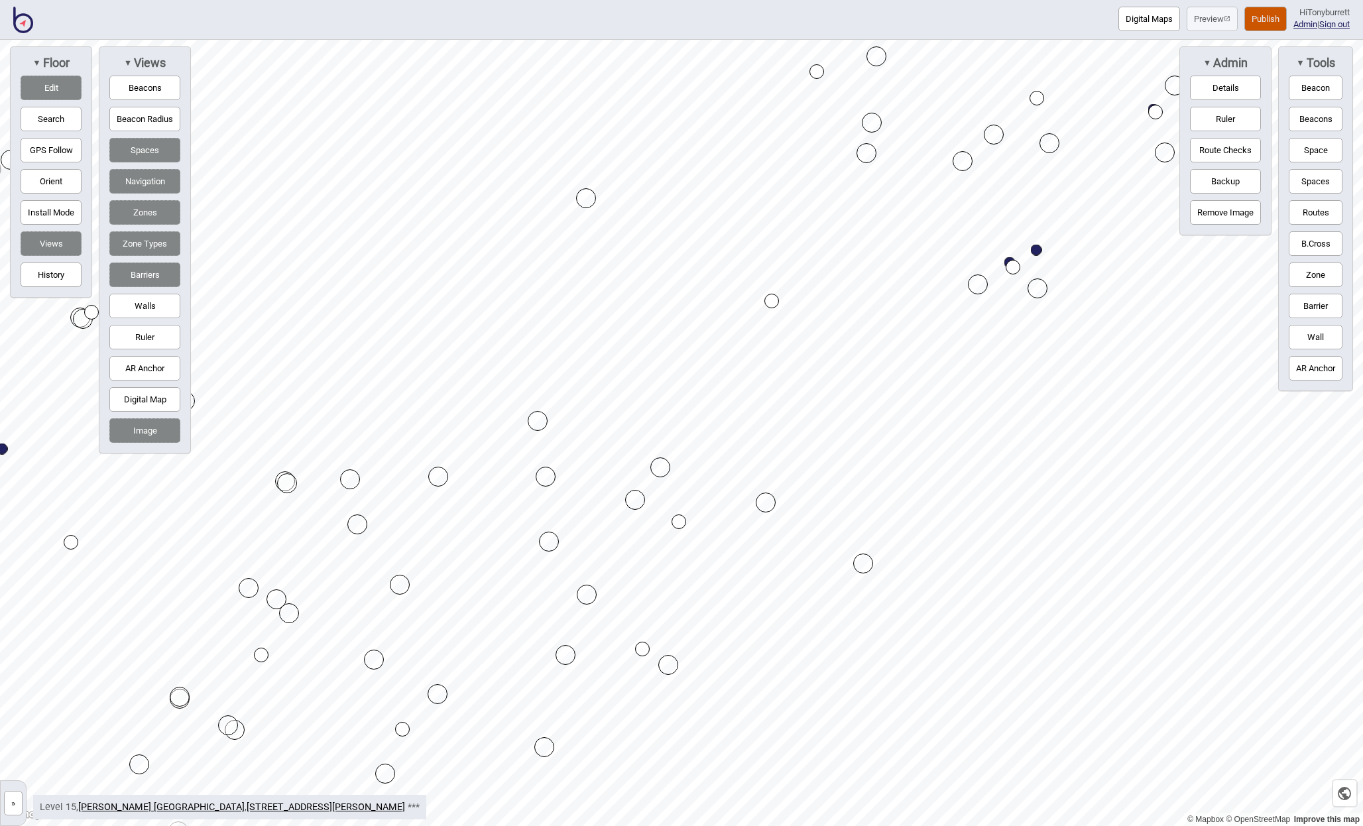
drag, startPoint x: 951, startPoint y: 410, endPoint x: 861, endPoint y: 558, distance: 172.8
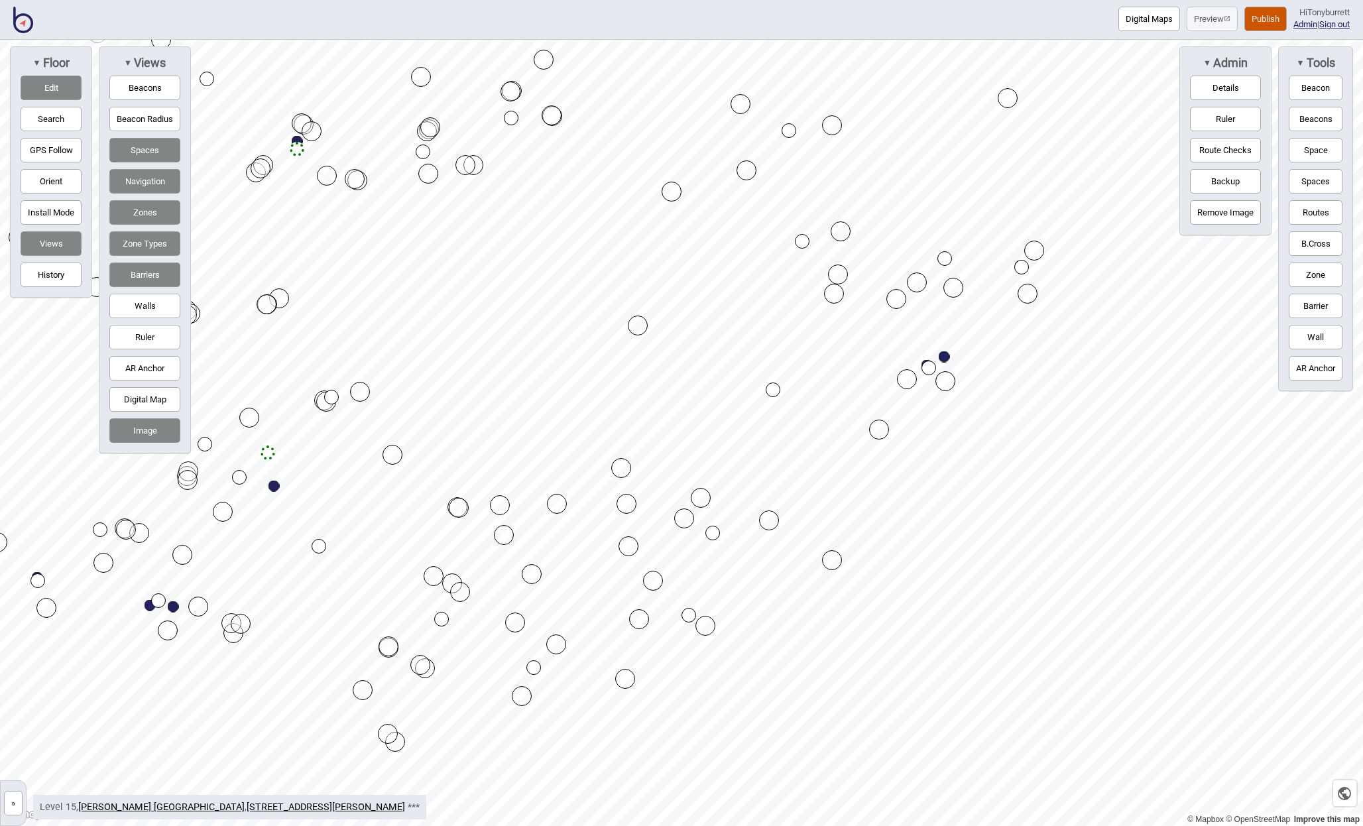
drag, startPoint x: 656, startPoint y: 326, endPoint x: 646, endPoint y: 328, distance: 9.5
drag, startPoint x: 54, startPoint y: 89, endPoint x: 70, endPoint y: 97, distance: 17.8
click at [56, 89] on button "Edit" at bounding box center [51, 88] width 61 height 25
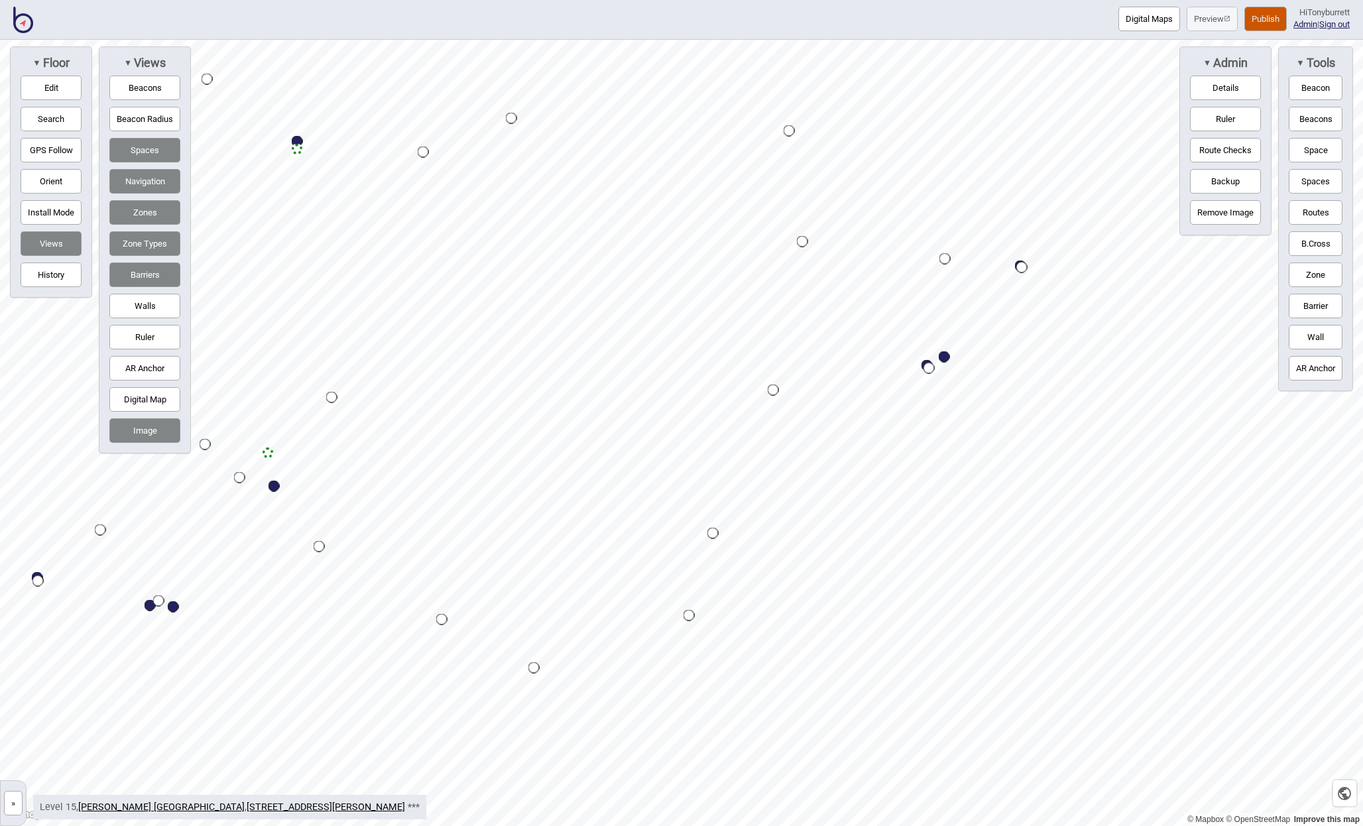
click at [1299, 272] on button "Zone" at bounding box center [1316, 275] width 54 height 25
click at [638, 178] on div "Map marker" at bounding box center [640, 178] width 20 height 20
click at [638, 178] on div "Map marker" at bounding box center [638, 178] width 20 height 20
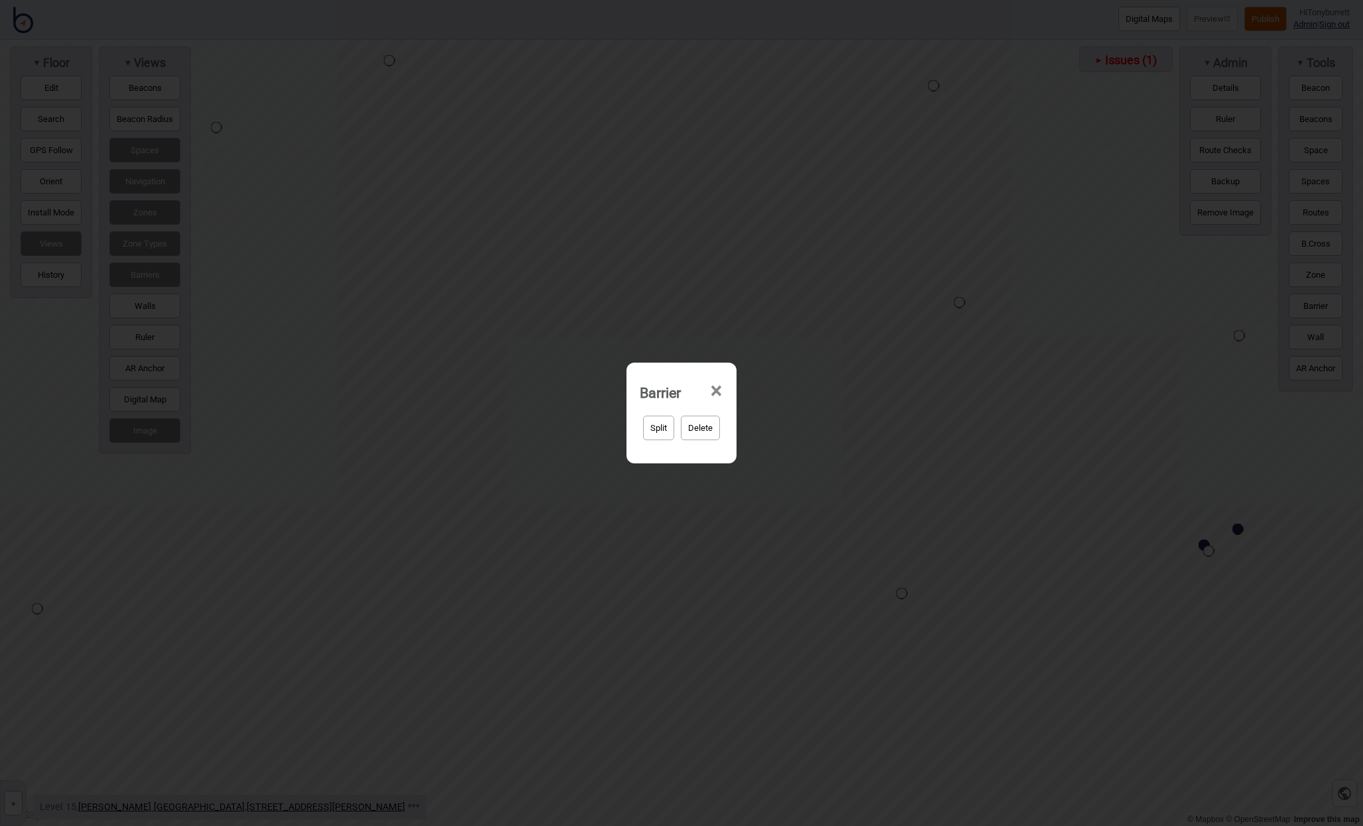
click at [717, 388] on span "×" at bounding box center [716, 391] width 14 height 44
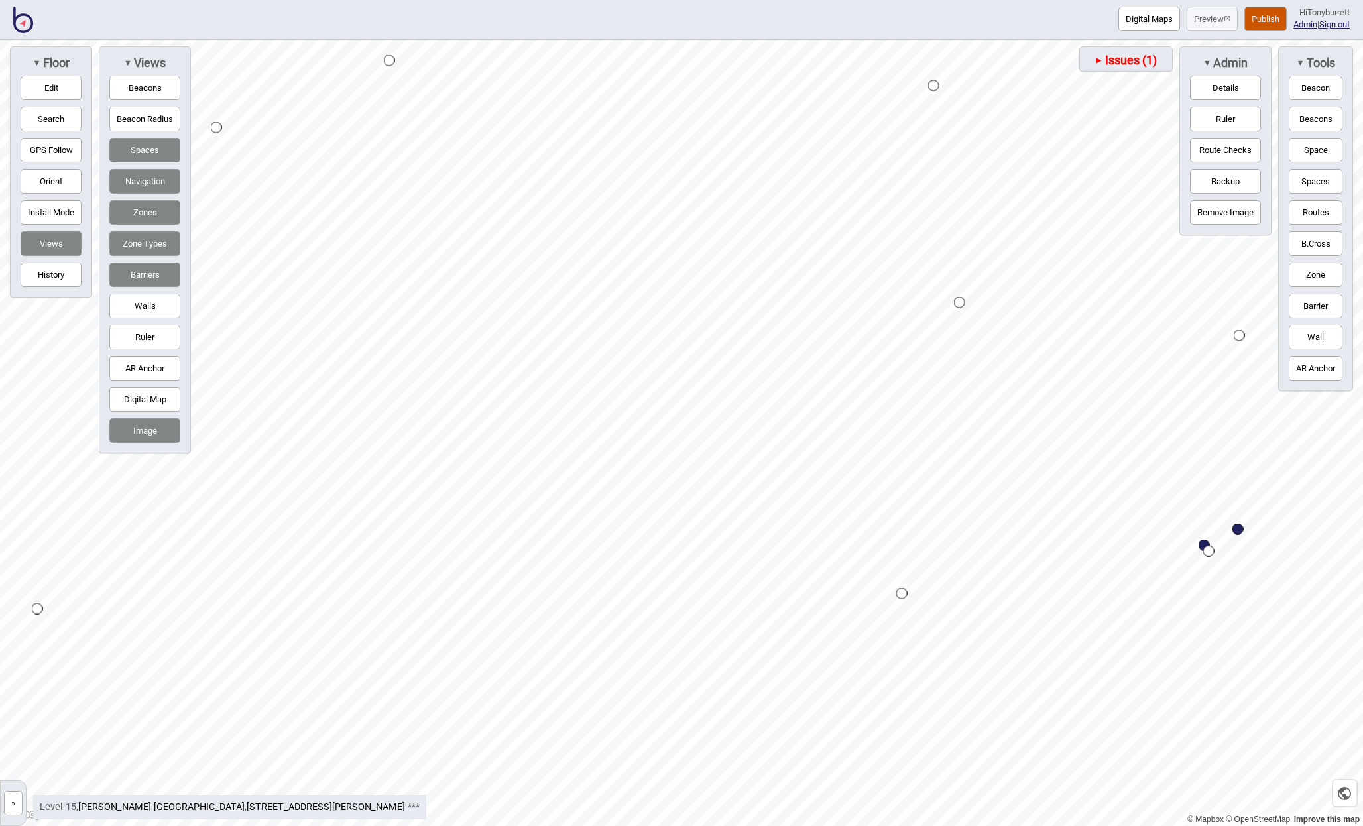
drag, startPoint x: 54, startPoint y: 82, endPoint x: 157, endPoint y: 131, distance: 114.5
click at [54, 83] on button "Edit" at bounding box center [51, 88] width 61 height 25
click at [542, 321] on div "Map marker" at bounding box center [544, 320] width 20 height 20
drag, startPoint x: 50, startPoint y: 87, endPoint x: 138, endPoint y: 125, distance: 95.9
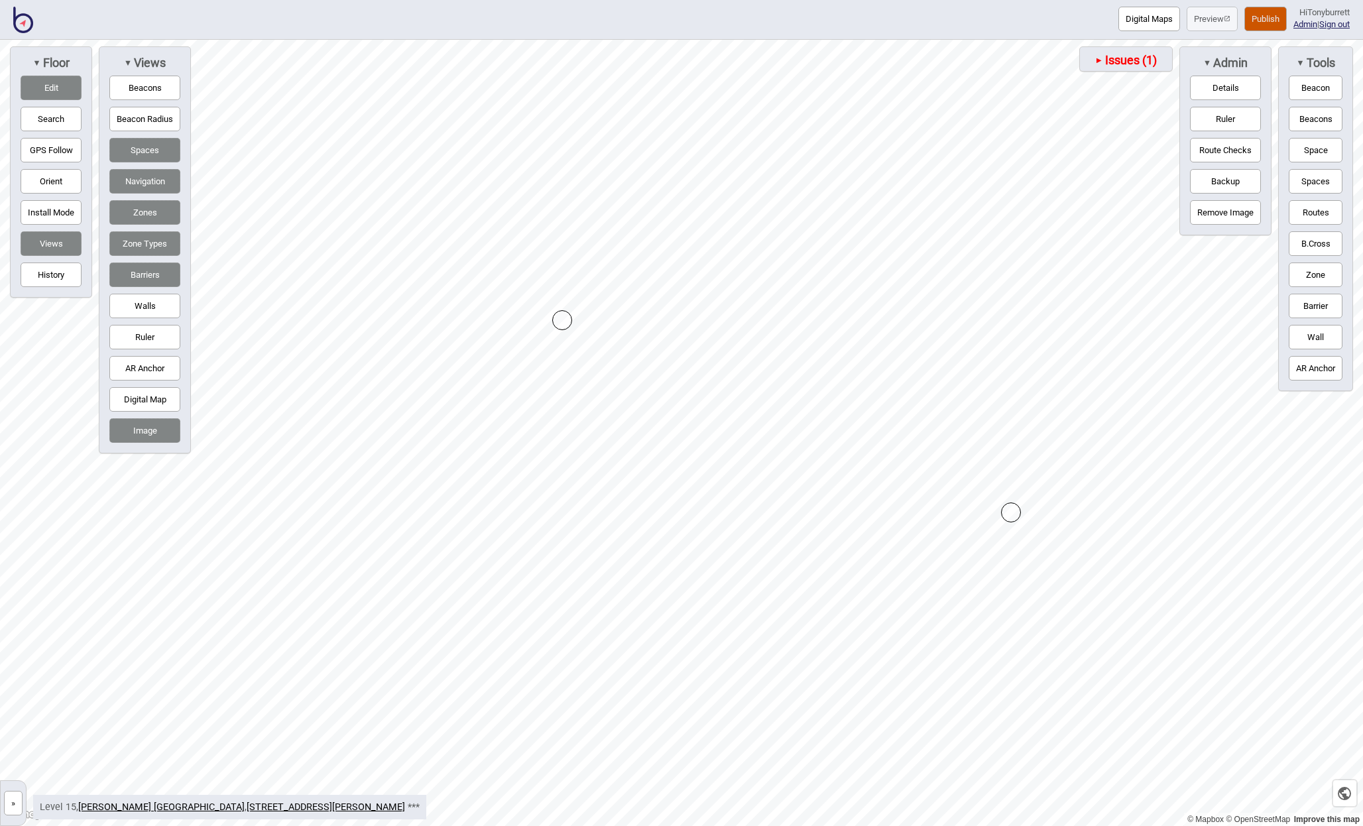
click at [50, 88] on button "Edit" at bounding box center [51, 88] width 61 height 25
click at [1320, 273] on button "Zone" at bounding box center [1316, 275] width 54 height 25
click at [596, 707] on div "Map marker" at bounding box center [599, 710] width 20 height 20
click at [1316, 274] on button "Zone" at bounding box center [1316, 275] width 54 height 25
drag, startPoint x: 44, startPoint y: 89, endPoint x: 165, endPoint y: 153, distance: 136.4
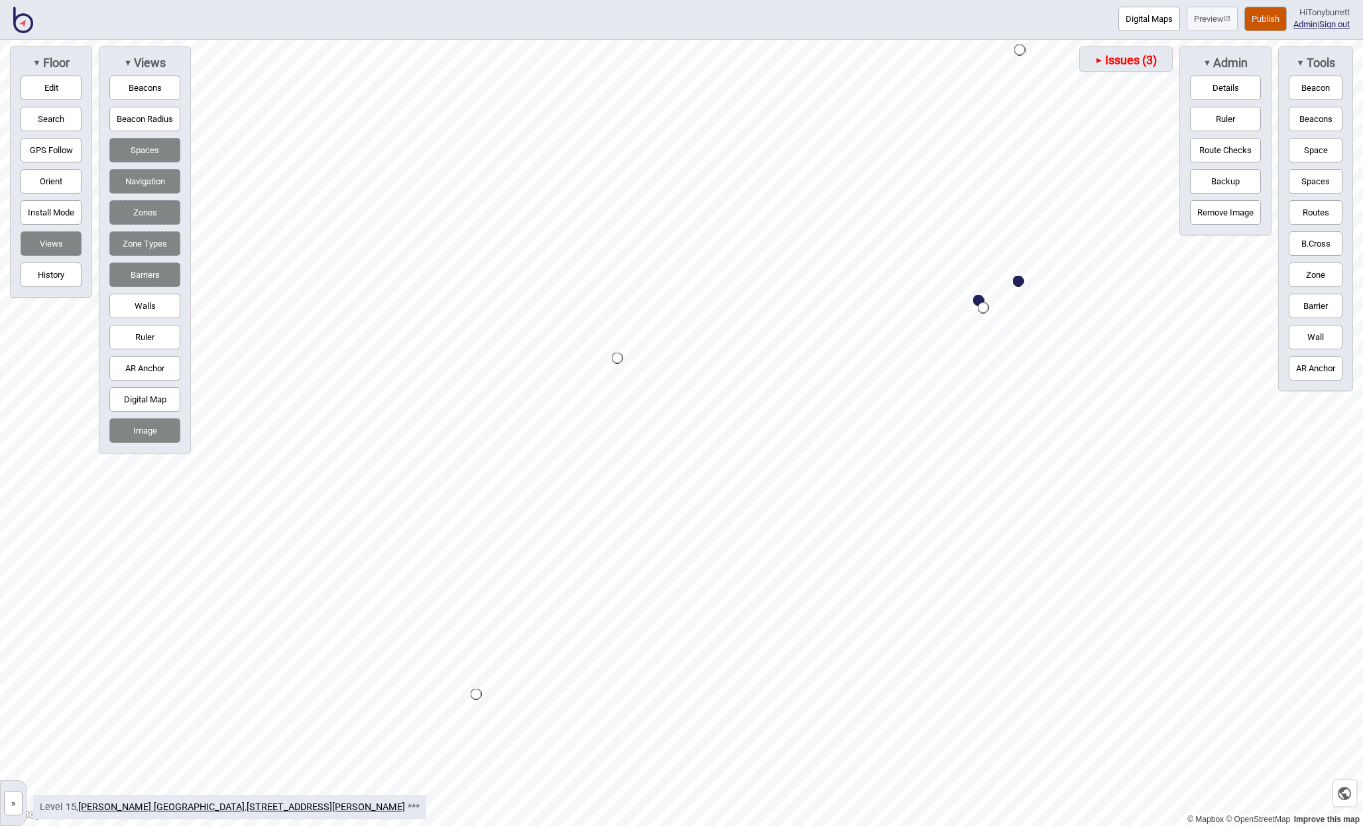
click at [45, 90] on button "Edit" at bounding box center [51, 88] width 61 height 25
drag, startPoint x: 63, startPoint y: 89, endPoint x: 177, endPoint y: 129, distance: 120.8
click at [63, 89] on button "Edit" at bounding box center [51, 88] width 61 height 25
click at [47, 89] on button "Edit" at bounding box center [51, 88] width 61 height 25
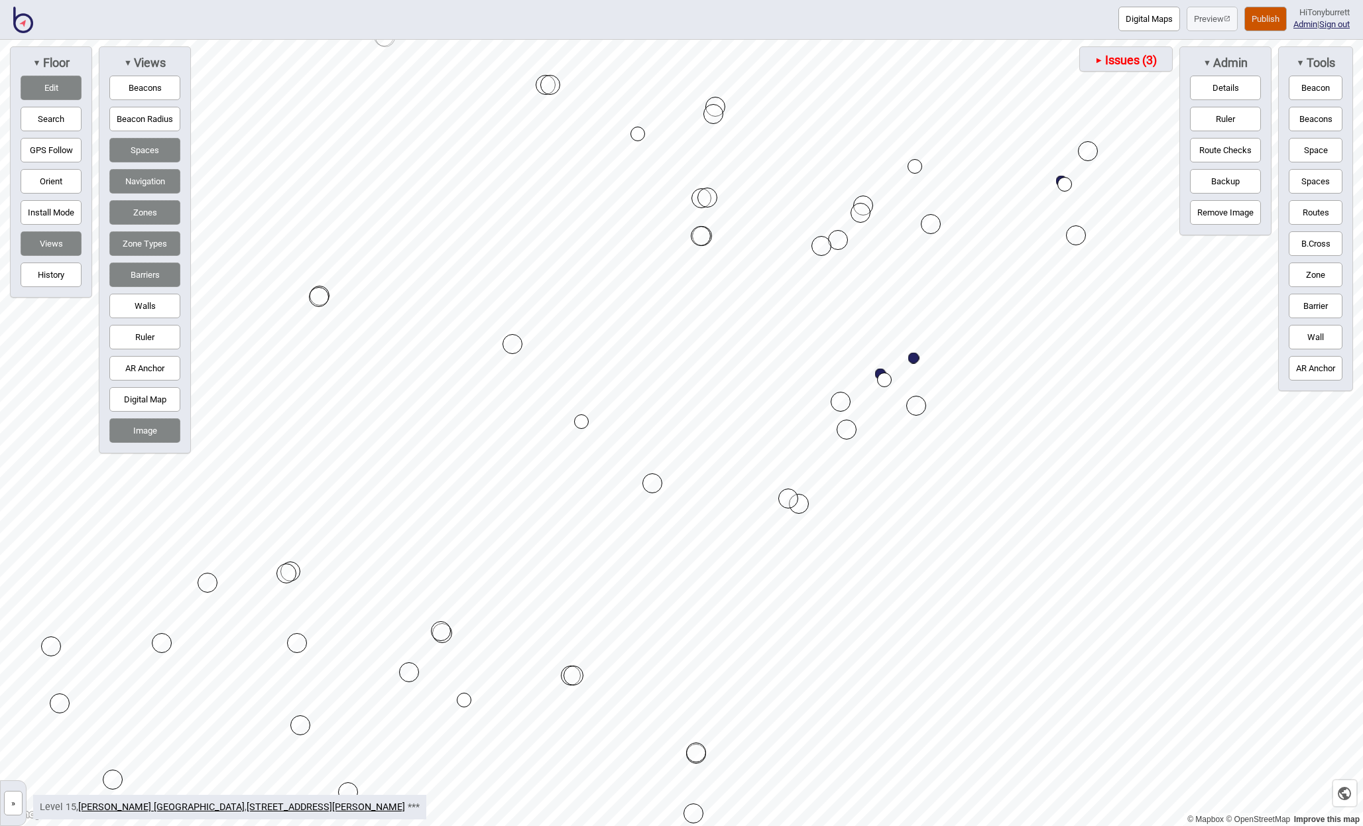
drag, startPoint x: 443, startPoint y: 618, endPoint x: 440, endPoint y: 630, distance: 12.4
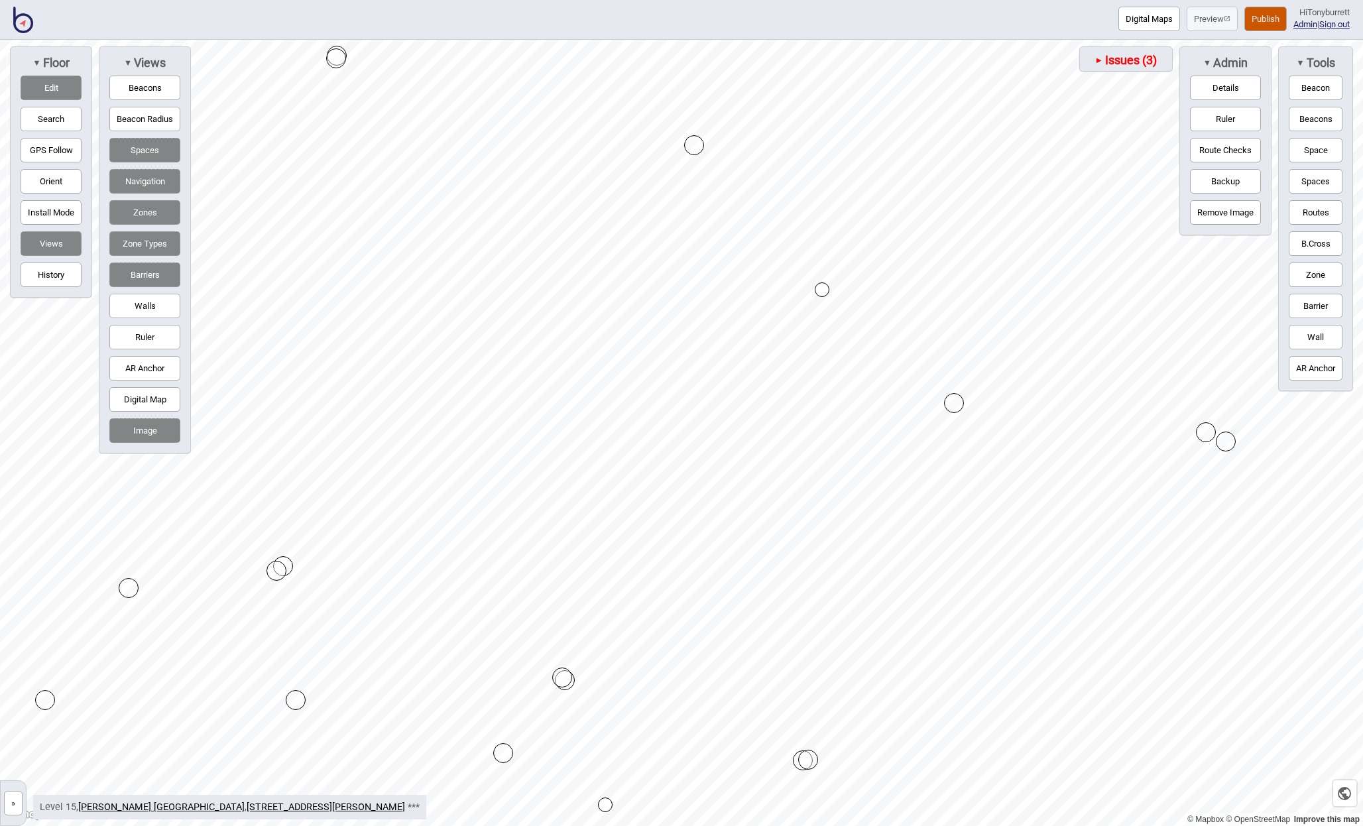
drag, startPoint x: 288, startPoint y: 563, endPoint x: 278, endPoint y: 567, distance: 11.3
drag, startPoint x: 289, startPoint y: 563, endPoint x: 277, endPoint y: 568, distance: 12.8
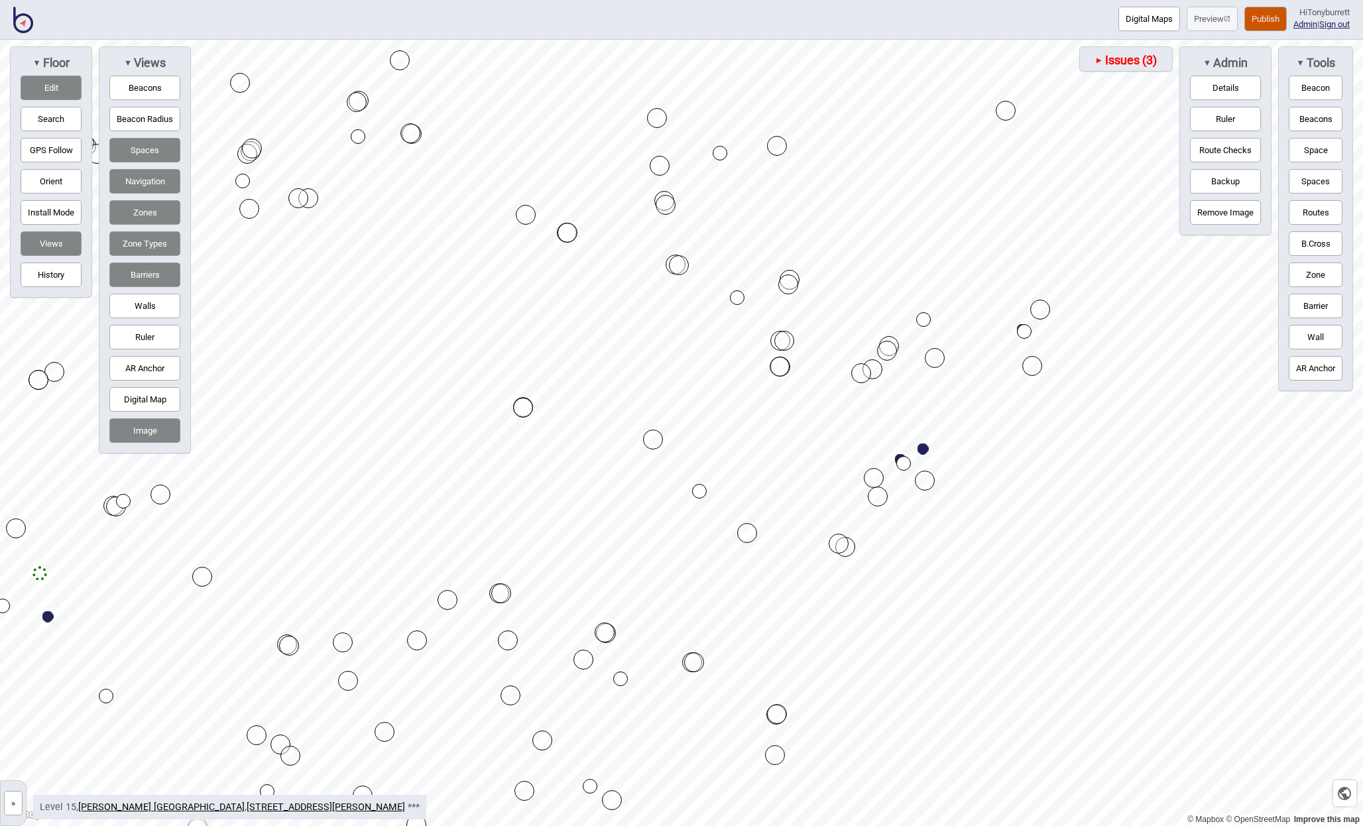
drag, startPoint x: 52, startPoint y: 93, endPoint x: 164, endPoint y: 152, distance: 126.3
click at [52, 93] on button "Edit" at bounding box center [51, 88] width 61 height 25
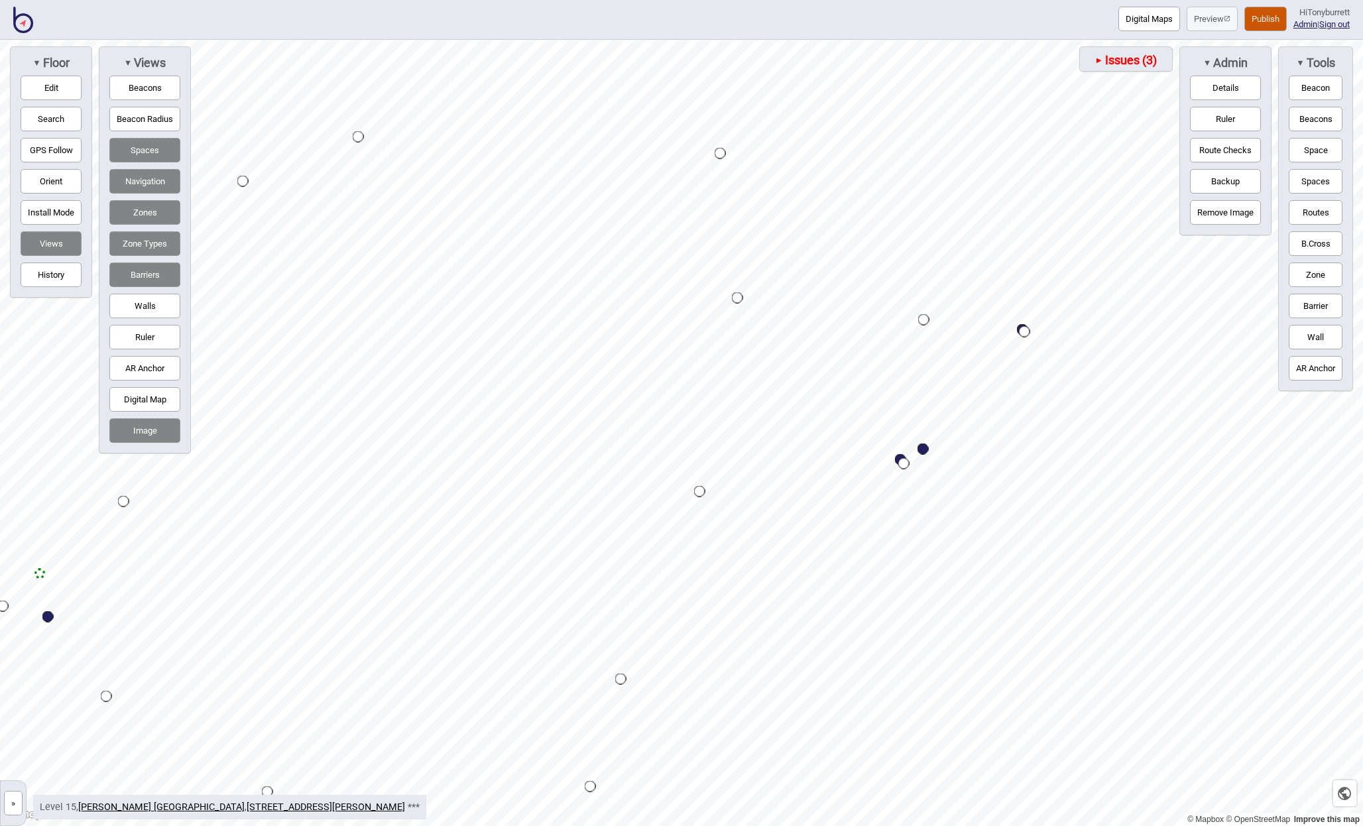
drag, startPoint x: 52, startPoint y: 84, endPoint x: 121, endPoint y: 117, distance: 76.5
click at [69, 90] on button "Edit" at bounding box center [51, 88] width 61 height 25
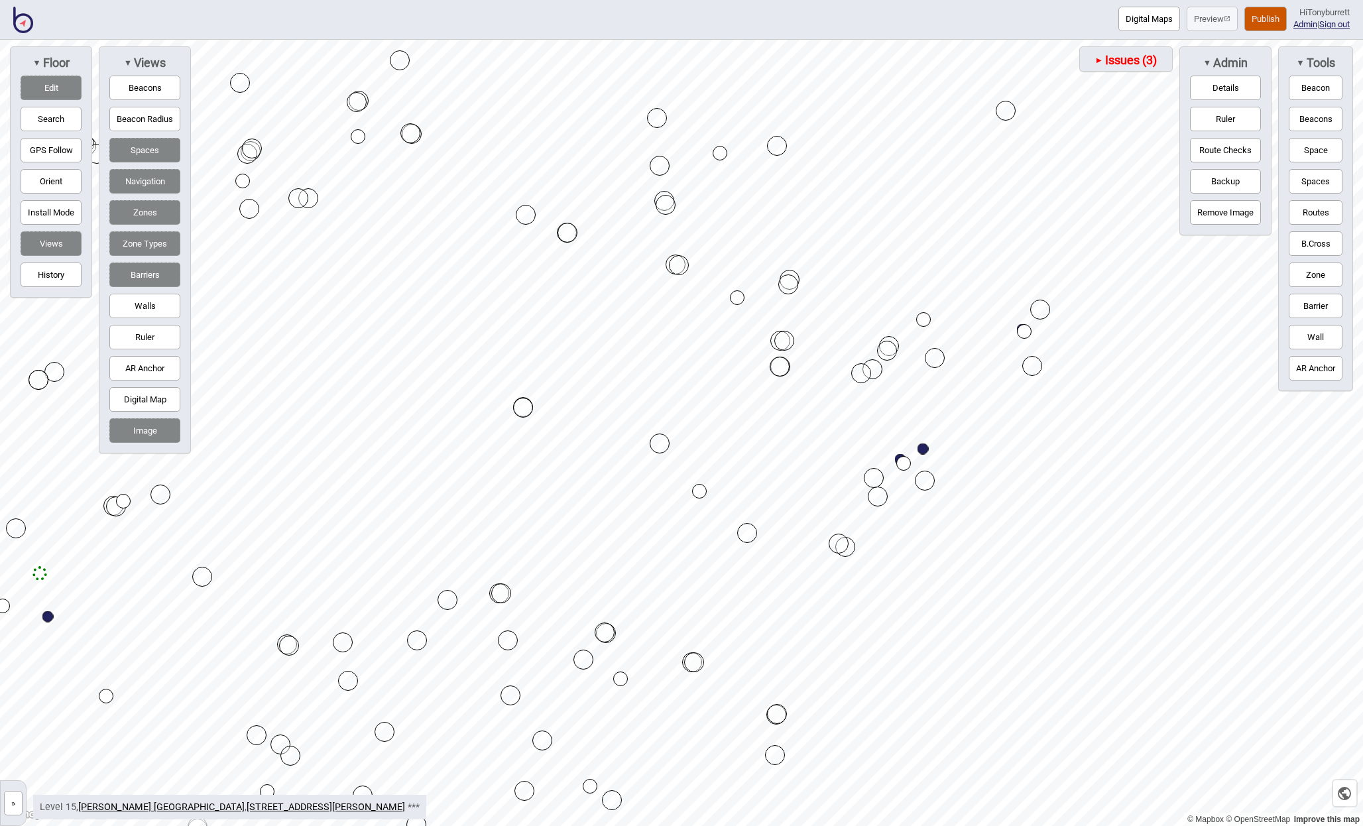
drag, startPoint x: 46, startPoint y: 84, endPoint x: 78, endPoint y: 94, distance: 33.5
click at [47, 84] on button "Edit" at bounding box center [51, 88] width 61 height 25
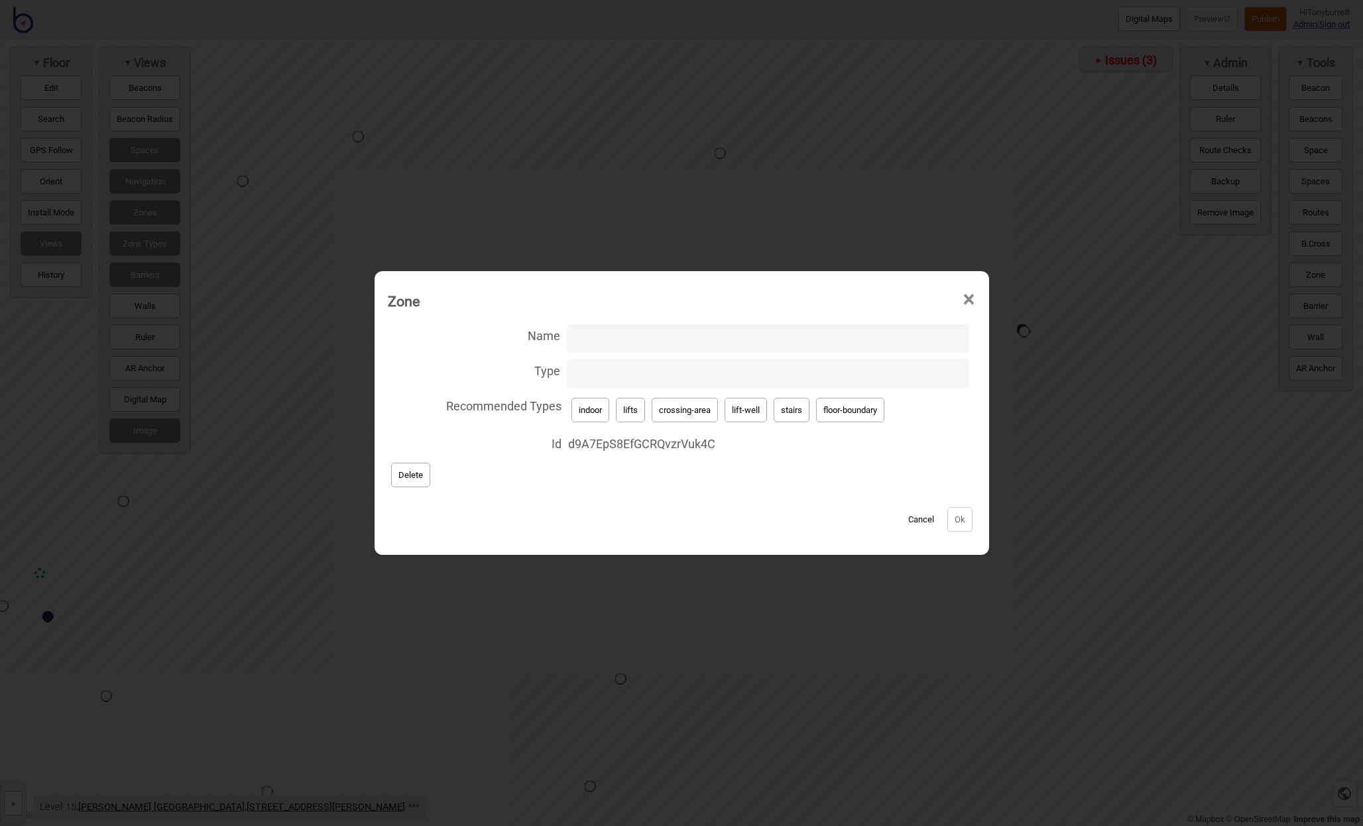
drag, startPoint x: 630, startPoint y: 402, endPoint x: 646, endPoint y: 414, distance: 19.8
click at [634, 406] on button "lifts" at bounding box center [630, 410] width 29 height 25
type input "lifts"
click at [963, 522] on button "Ok" at bounding box center [959, 519] width 25 height 25
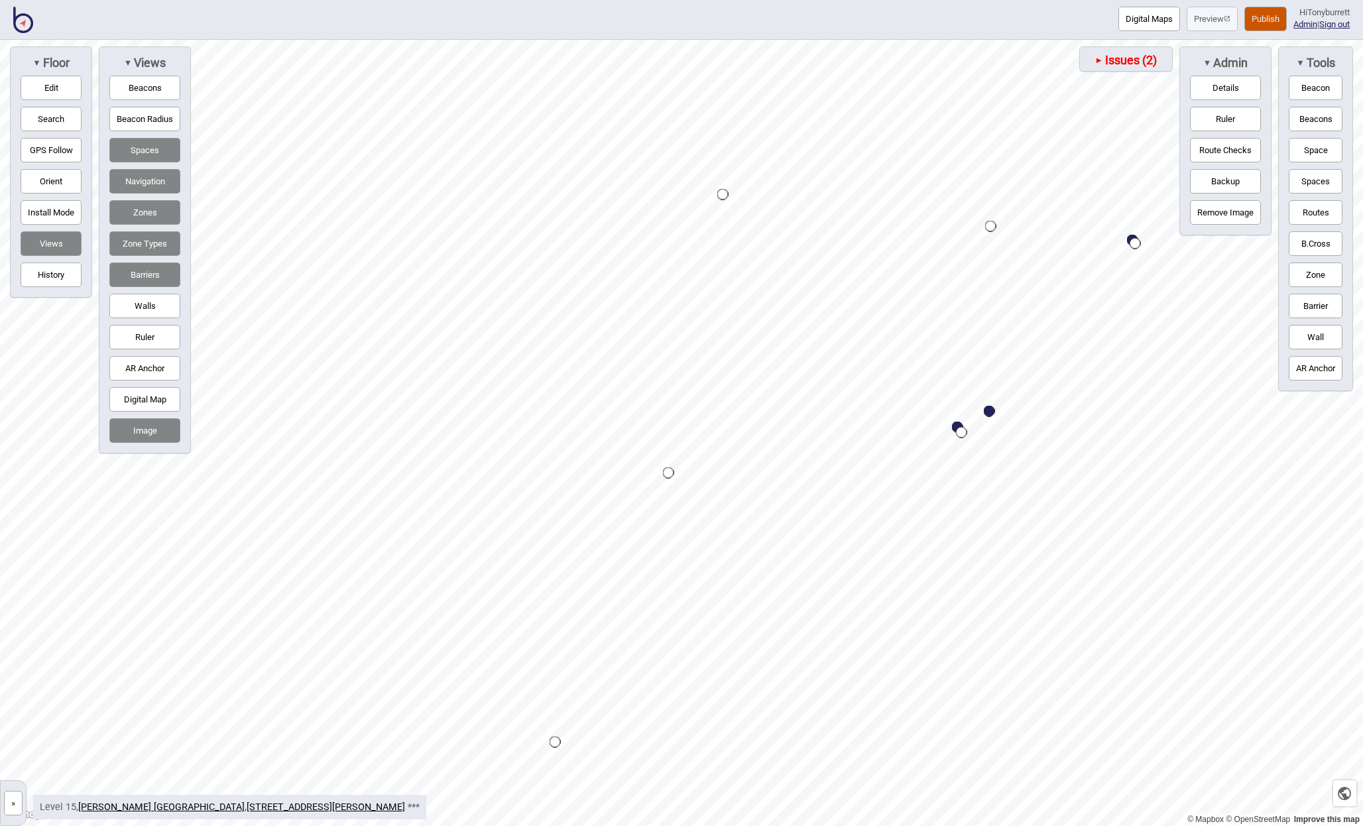
click at [1311, 218] on button "Routes" at bounding box center [1316, 212] width 54 height 25
click at [1328, 205] on button "Routes" at bounding box center [1316, 212] width 54 height 25
click at [17, 800] on button "»" at bounding box center [13, 803] width 19 height 25
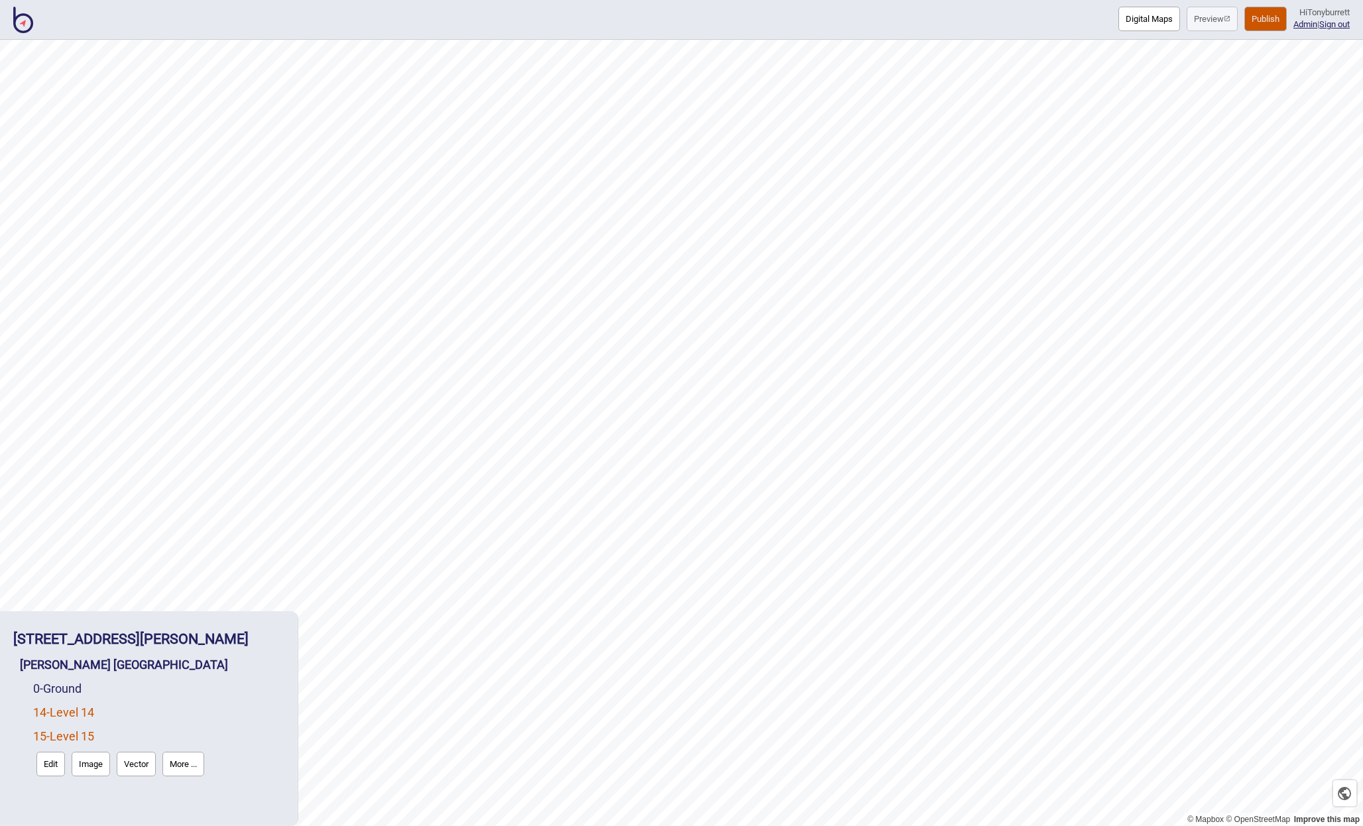
click at [54, 712] on link "14 - Level 14" at bounding box center [63, 712] width 61 height 14
click at [48, 747] on button "Edit" at bounding box center [50, 740] width 29 height 25
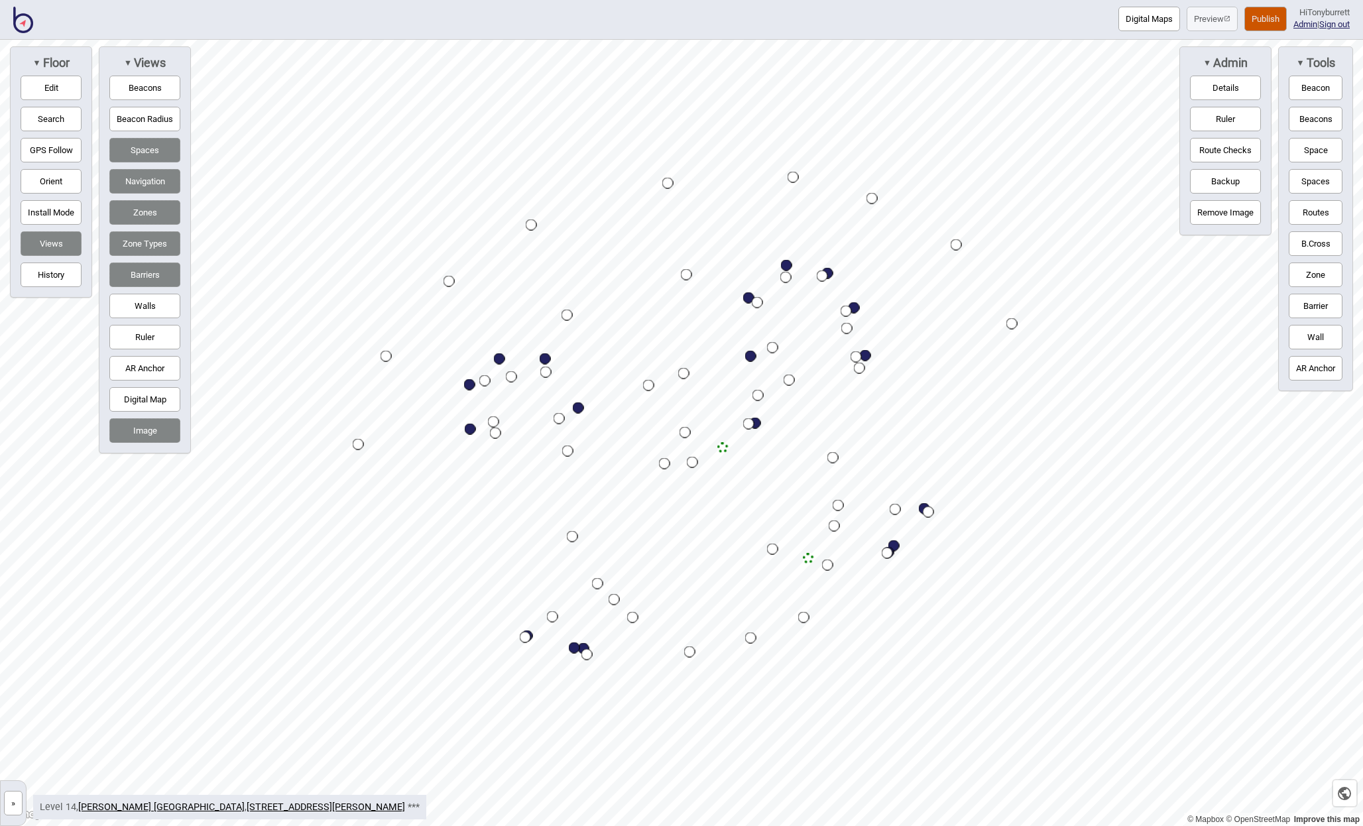
click at [11, 803] on button "»" at bounding box center [13, 803] width 19 height 25
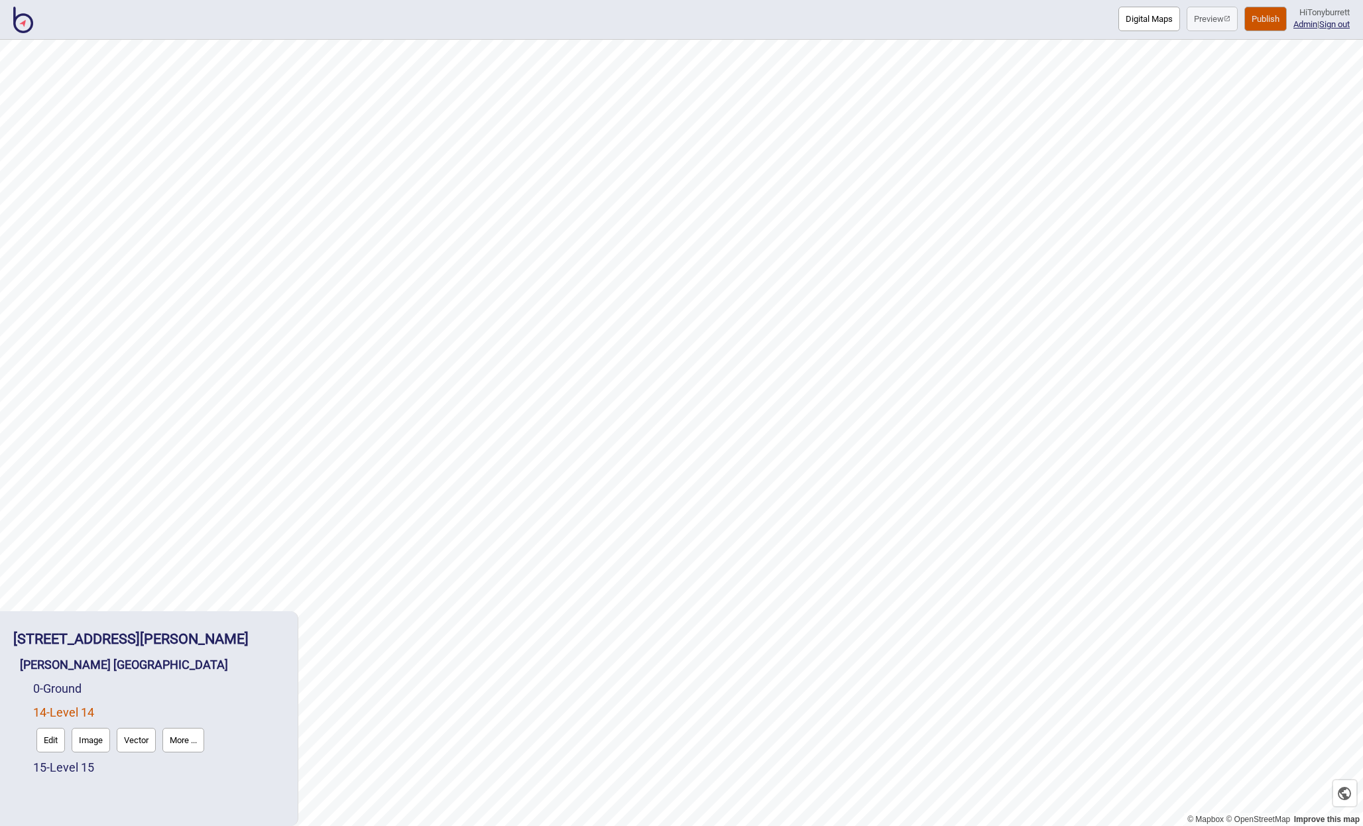
click at [58, 717] on link "14 - Level 14" at bounding box center [63, 712] width 61 height 14
click at [58, 710] on link "14 - Level 14" at bounding box center [63, 712] width 61 height 14
click at [45, 766] on link "15 - Level 15" at bounding box center [63, 767] width 61 height 14
click at [44, 767] on button "Edit" at bounding box center [50, 764] width 29 height 25
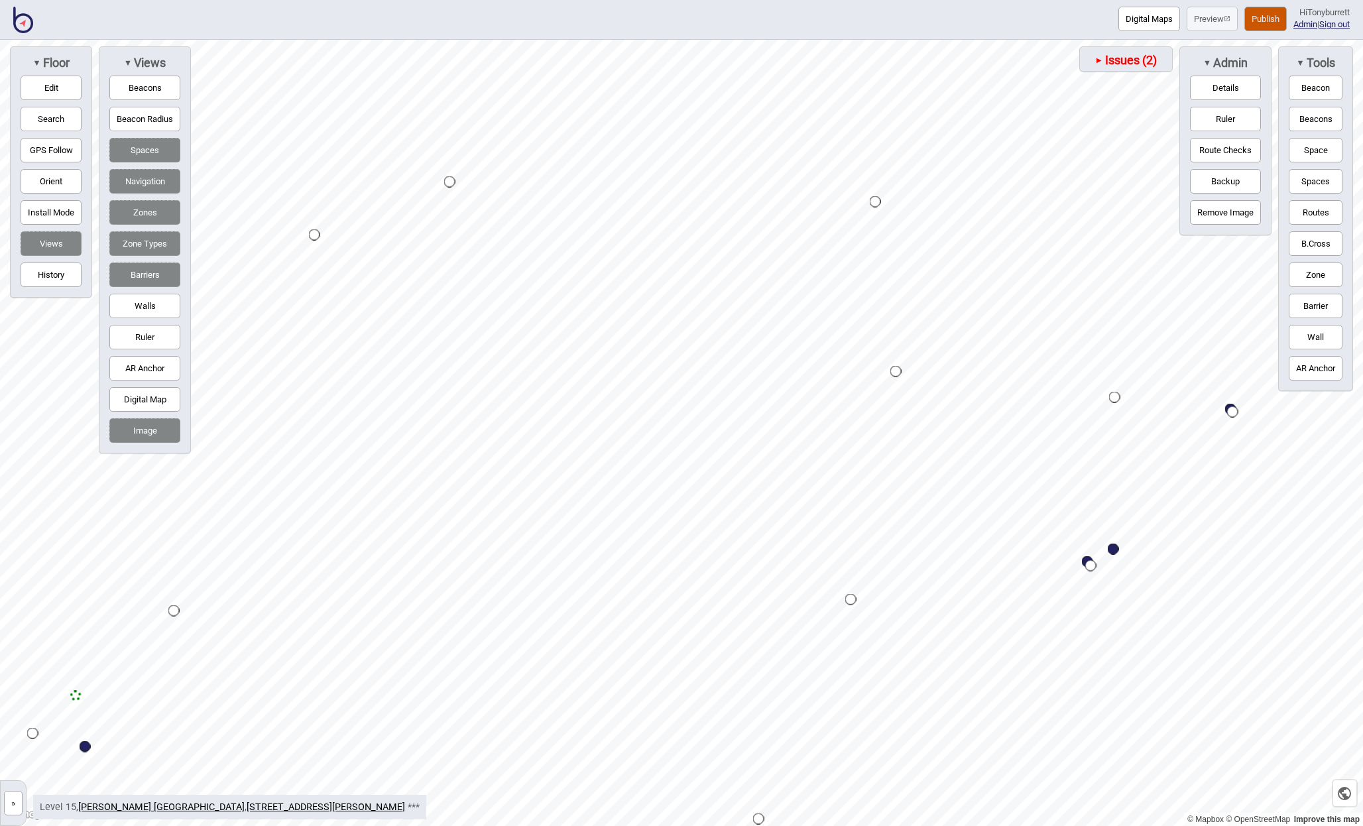
click at [1322, 211] on button "Routes" at bounding box center [1316, 212] width 54 height 25
click at [852, 600] on div "Map marker" at bounding box center [850, 599] width 11 height 11
click at [1311, 207] on button "Routes" at bounding box center [1316, 212] width 54 height 25
click at [777, 575] on div "Map marker" at bounding box center [775, 574] width 11 height 11
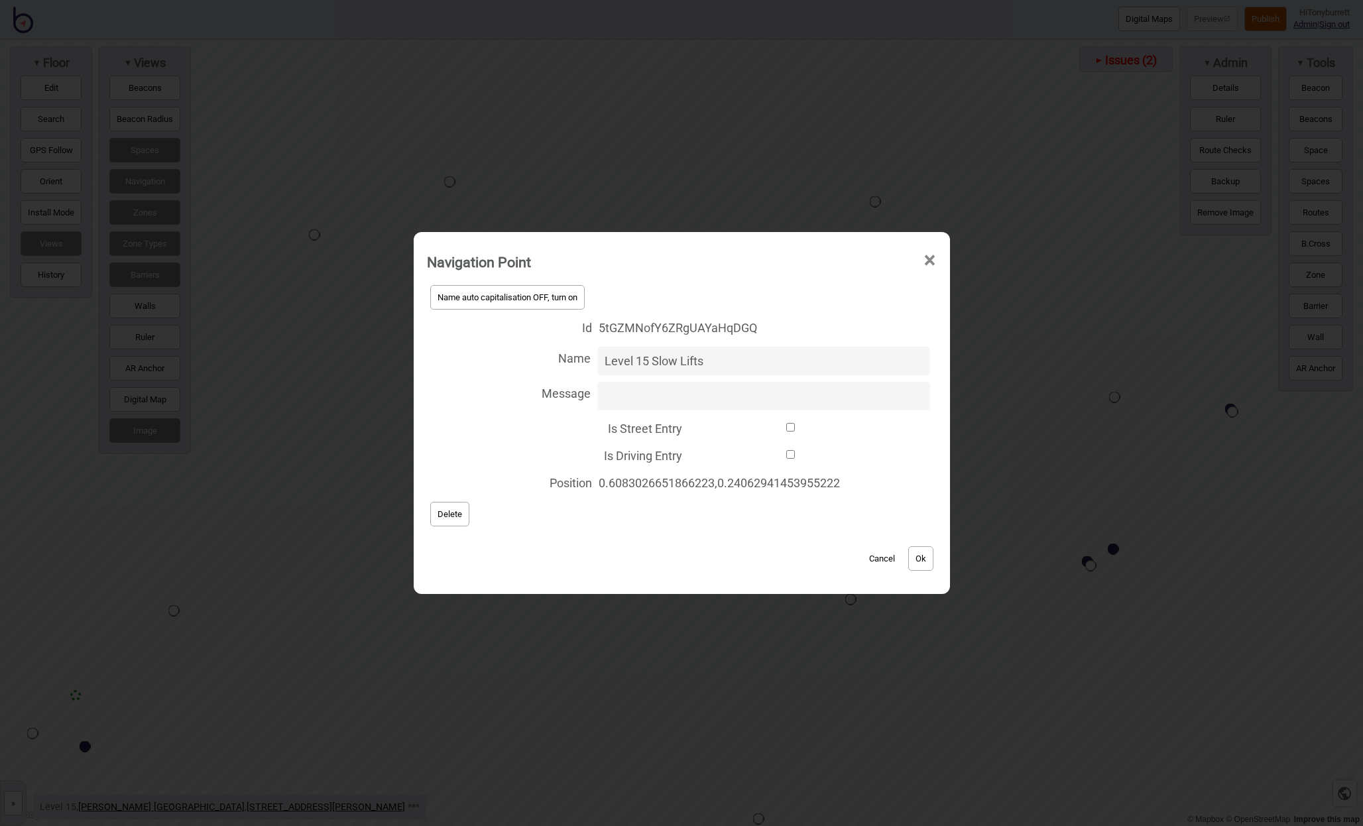
type input "Level 15 Slow Lifts"
click at [925, 557] on button "Ok" at bounding box center [920, 558] width 25 height 25
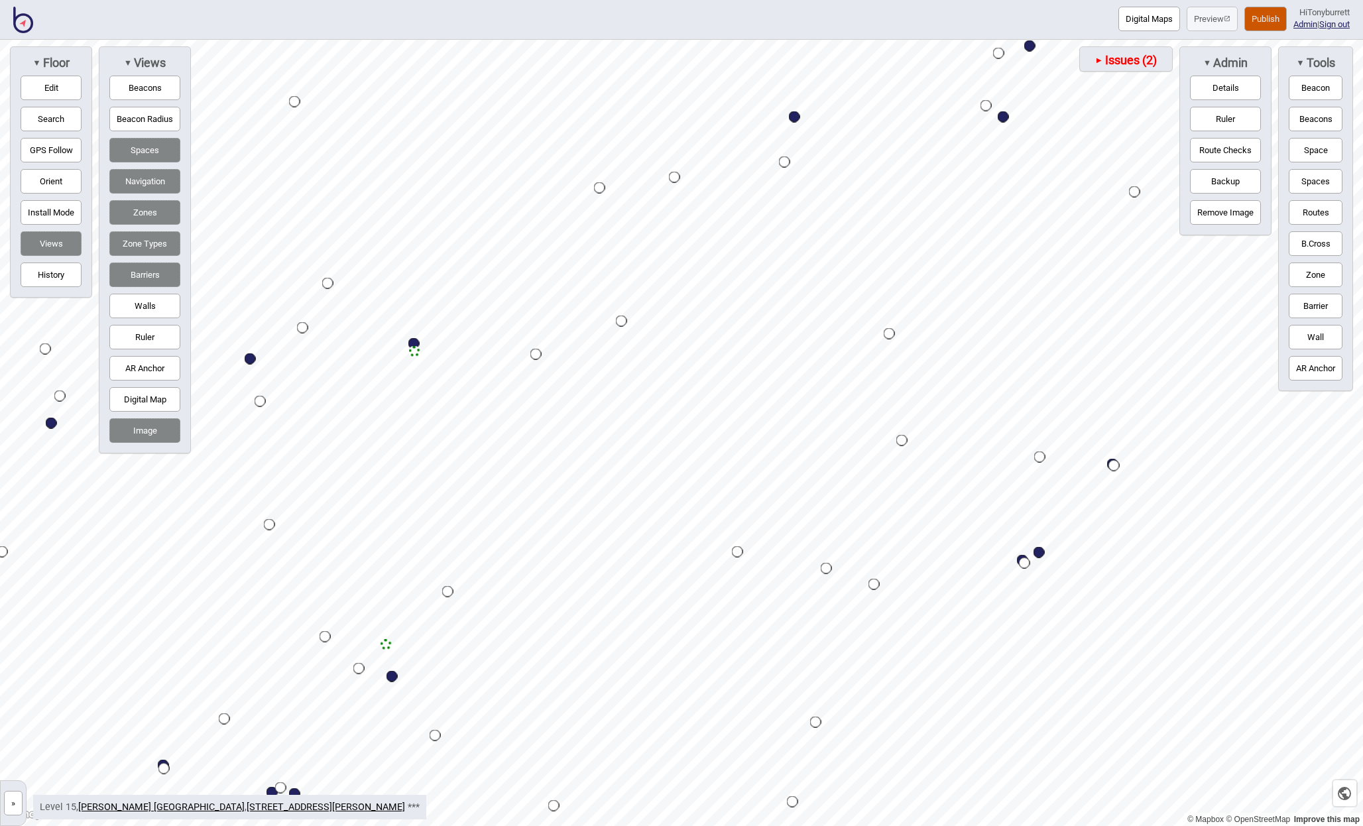
click at [23, 805] on button "»" at bounding box center [13, 803] width 19 height 25
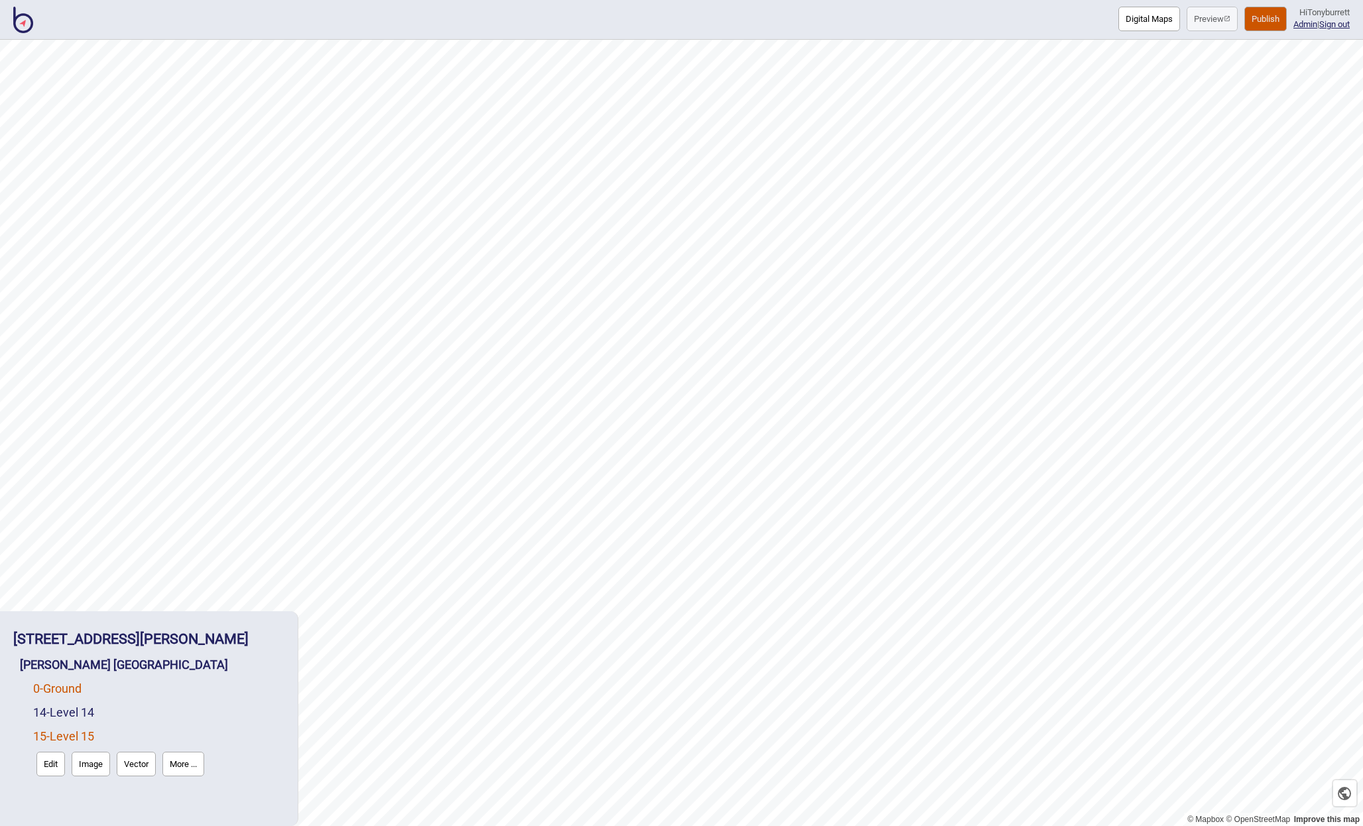
click at [82, 691] on link "0 - Ground" at bounding box center [57, 688] width 48 height 14
click at [54, 717] on button "Edit" at bounding box center [50, 716] width 29 height 25
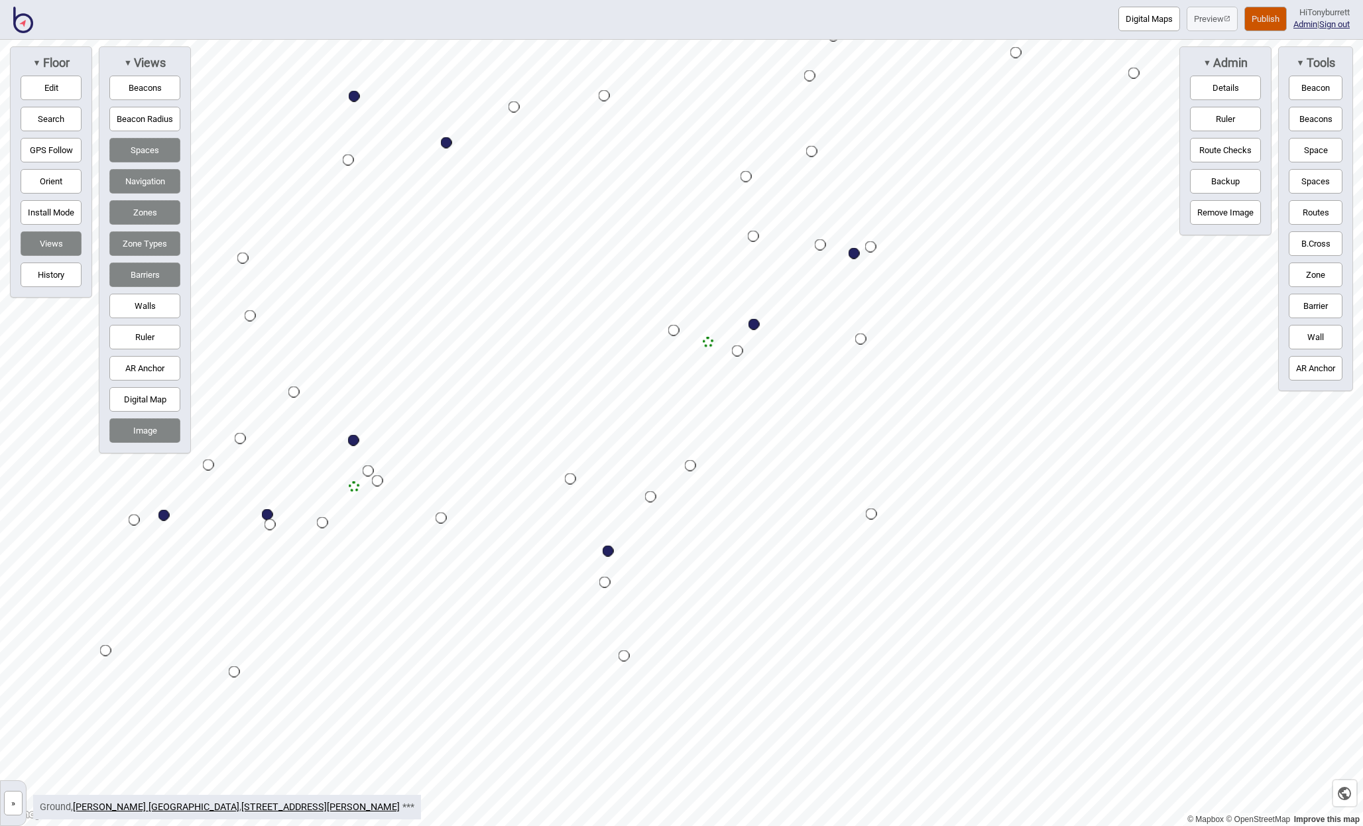
click at [14, 801] on button "»" at bounding box center [13, 803] width 19 height 25
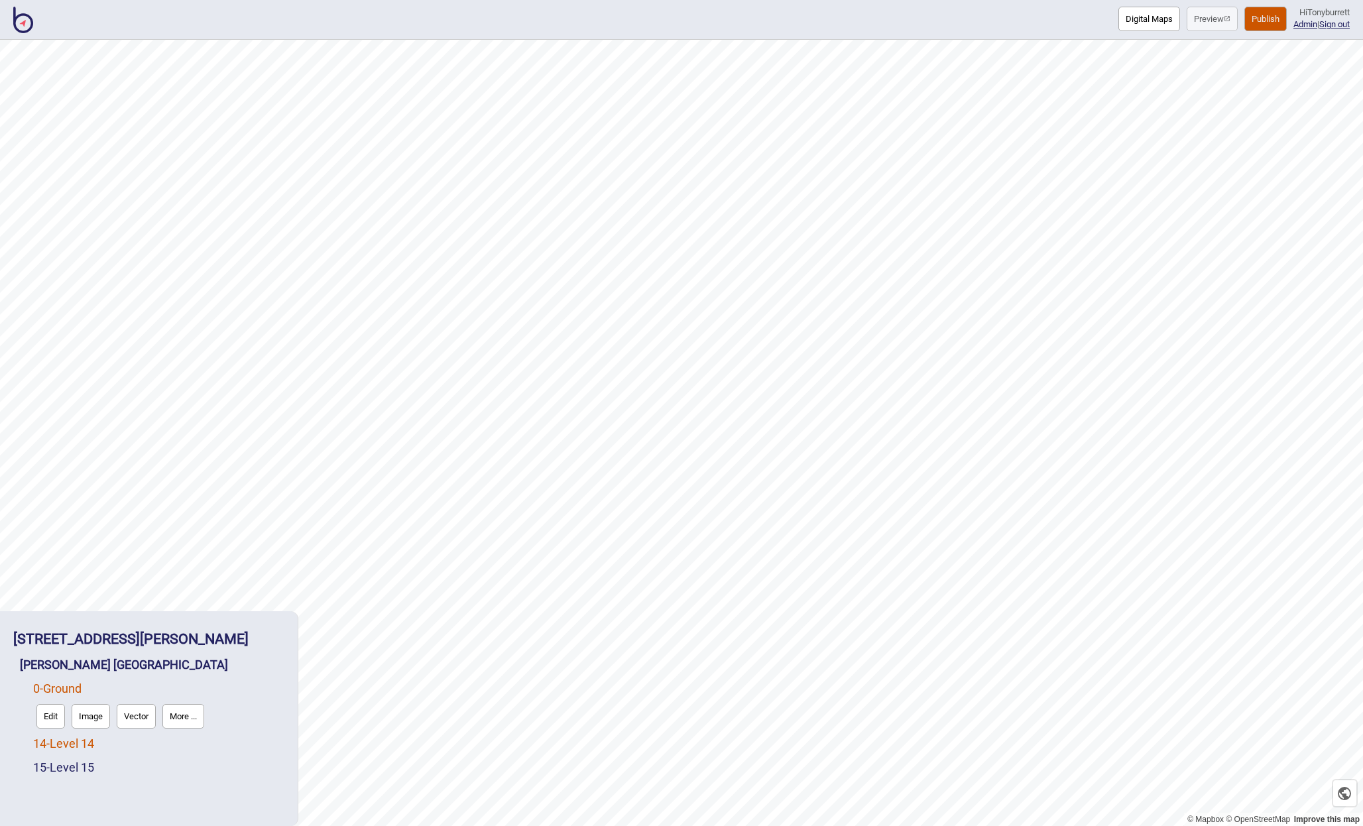
click at [68, 743] on link "14 - Level 14" at bounding box center [63, 743] width 61 height 14
click at [58, 743] on button "Edit" at bounding box center [50, 740] width 29 height 25
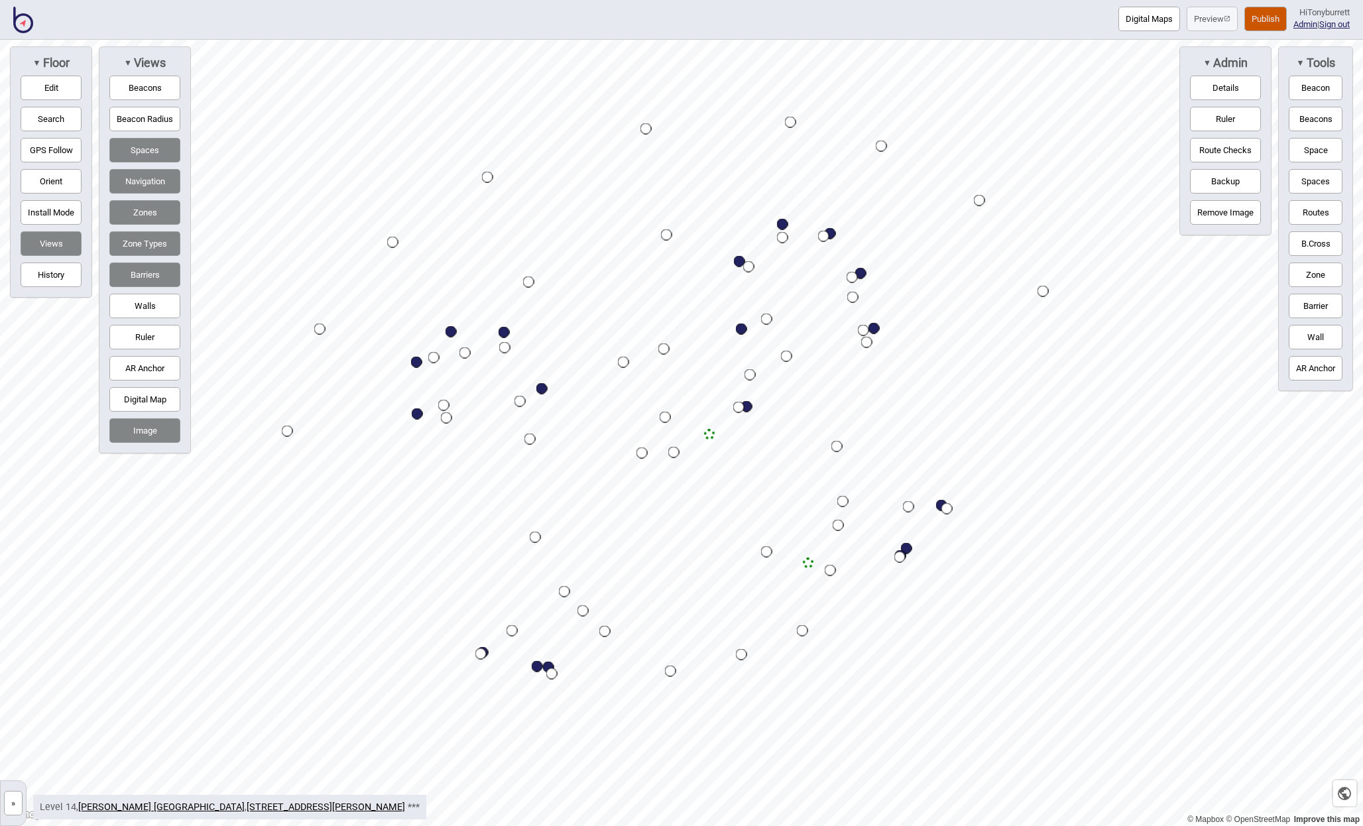
click at [19, 803] on button "»" at bounding box center [13, 803] width 19 height 25
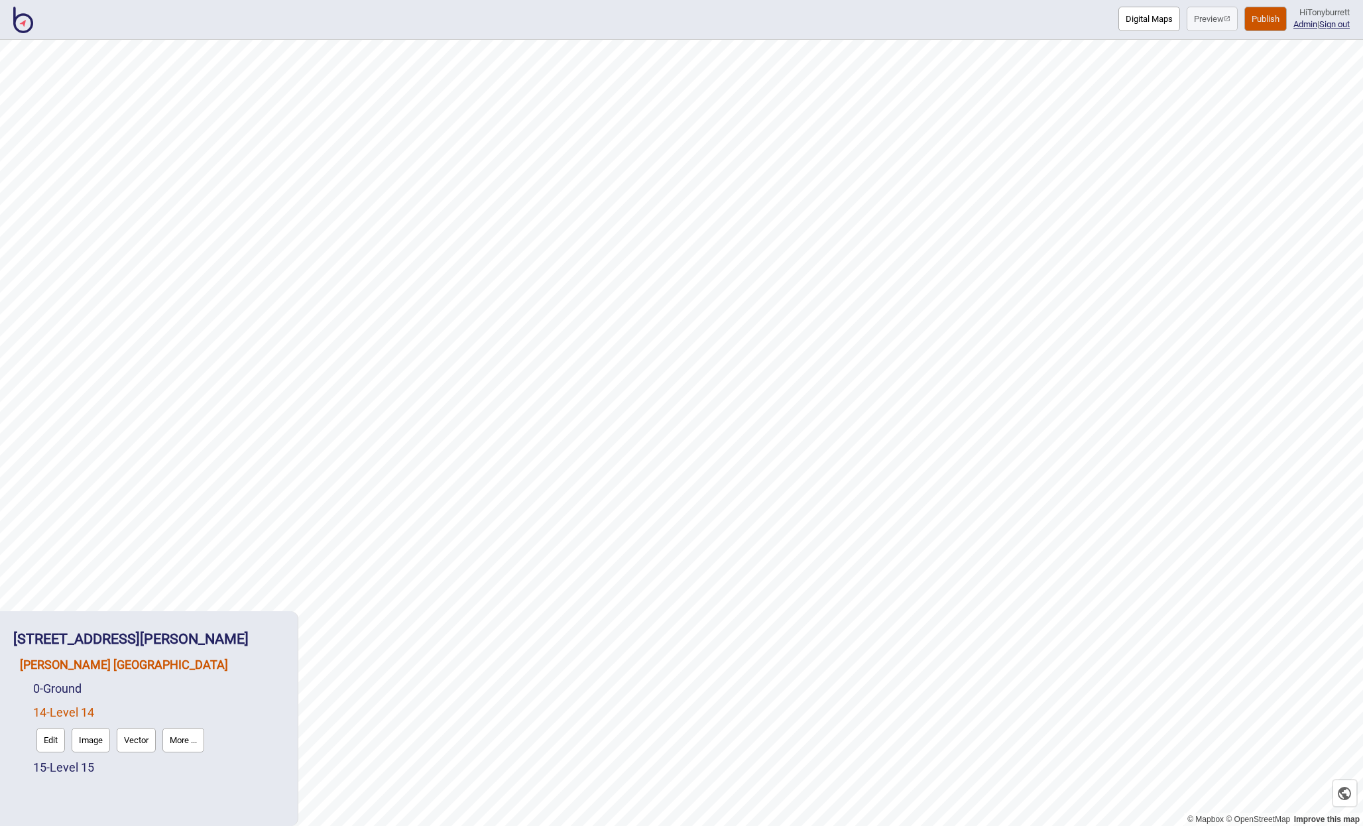
click at [91, 667] on link "Clayton Utz Sydney" at bounding box center [124, 665] width 208 height 14
click at [125, 688] on button "Connections" at bounding box center [134, 692] width 62 height 25
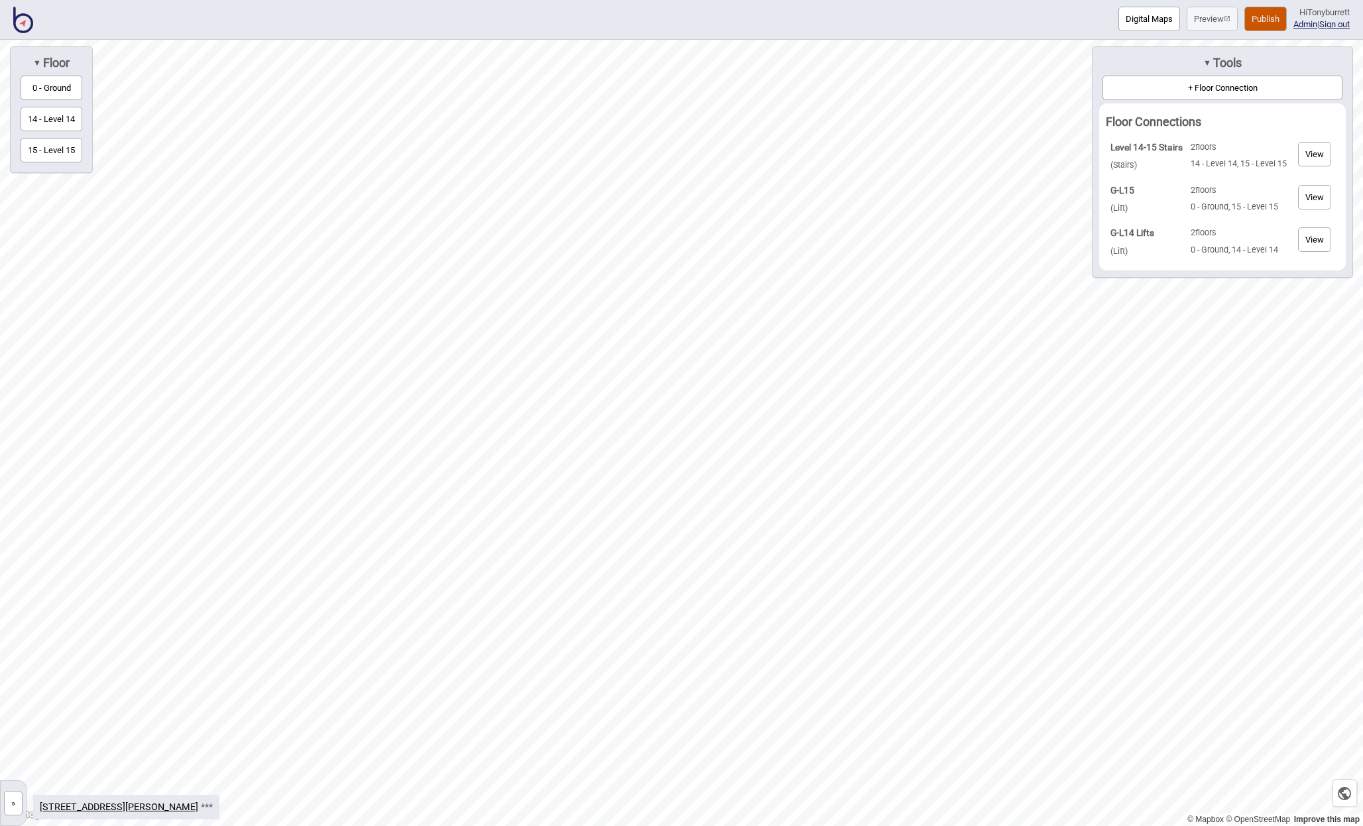
click at [1329, 236] on button "View" at bounding box center [1314, 239] width 33 height 25
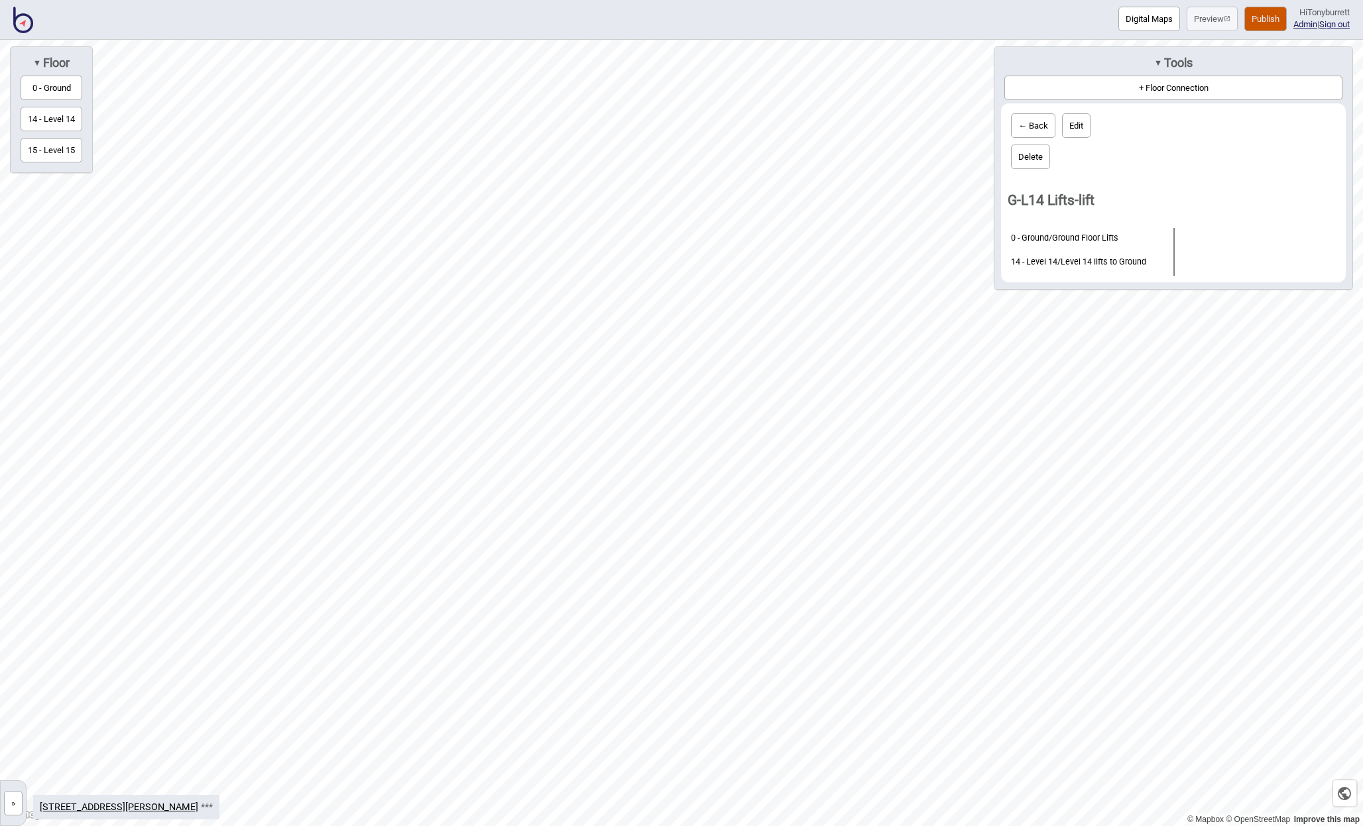
click at [1039, 157] on button "Delete" at bounding box center [1030, 157] width 39 height 25
click at [1073, 169] on button "Yep, delete it!" at bounding box center [1075, 175] width 65 height 25
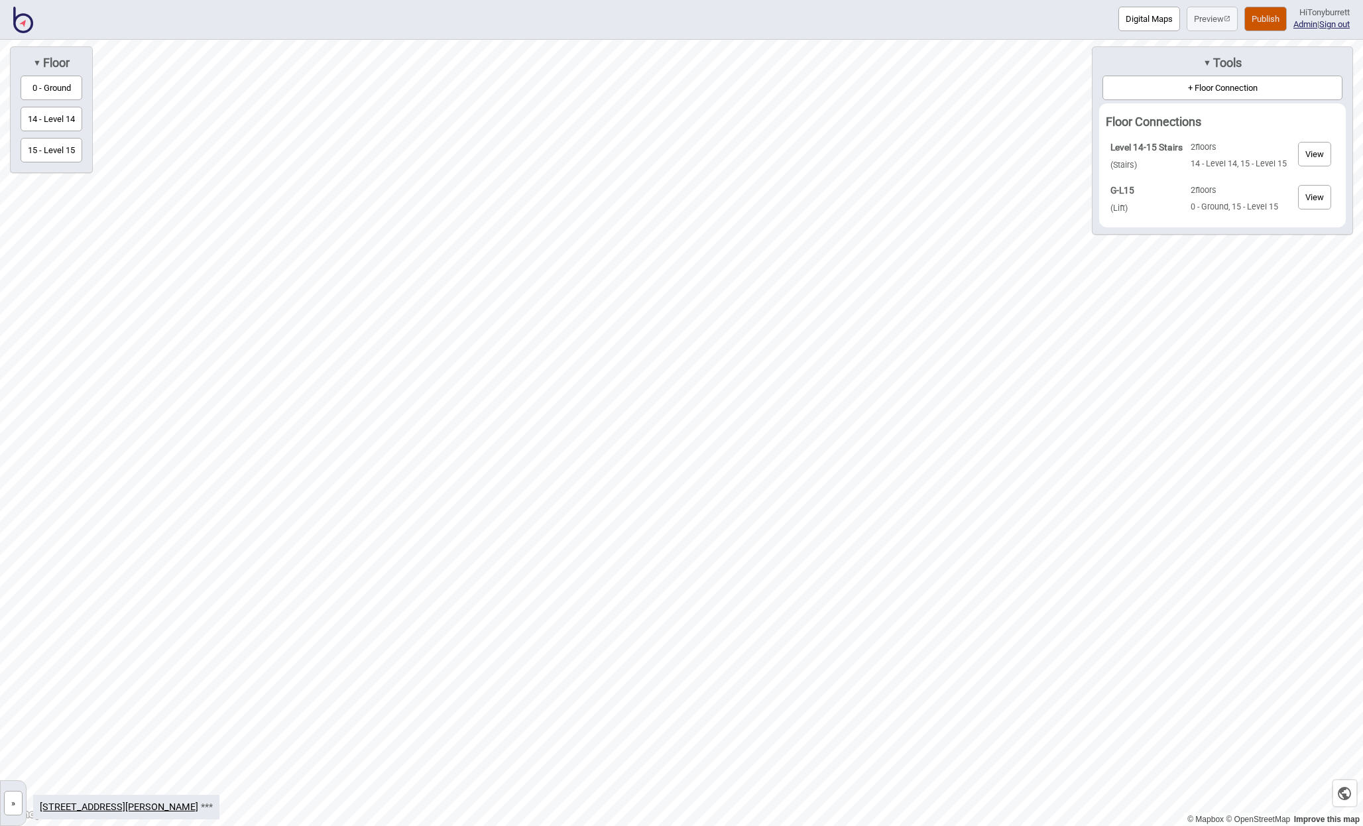
click at [1168, 90] on button "+ Floor Connection" at bounding box center [1222, 88] width 240 height 25
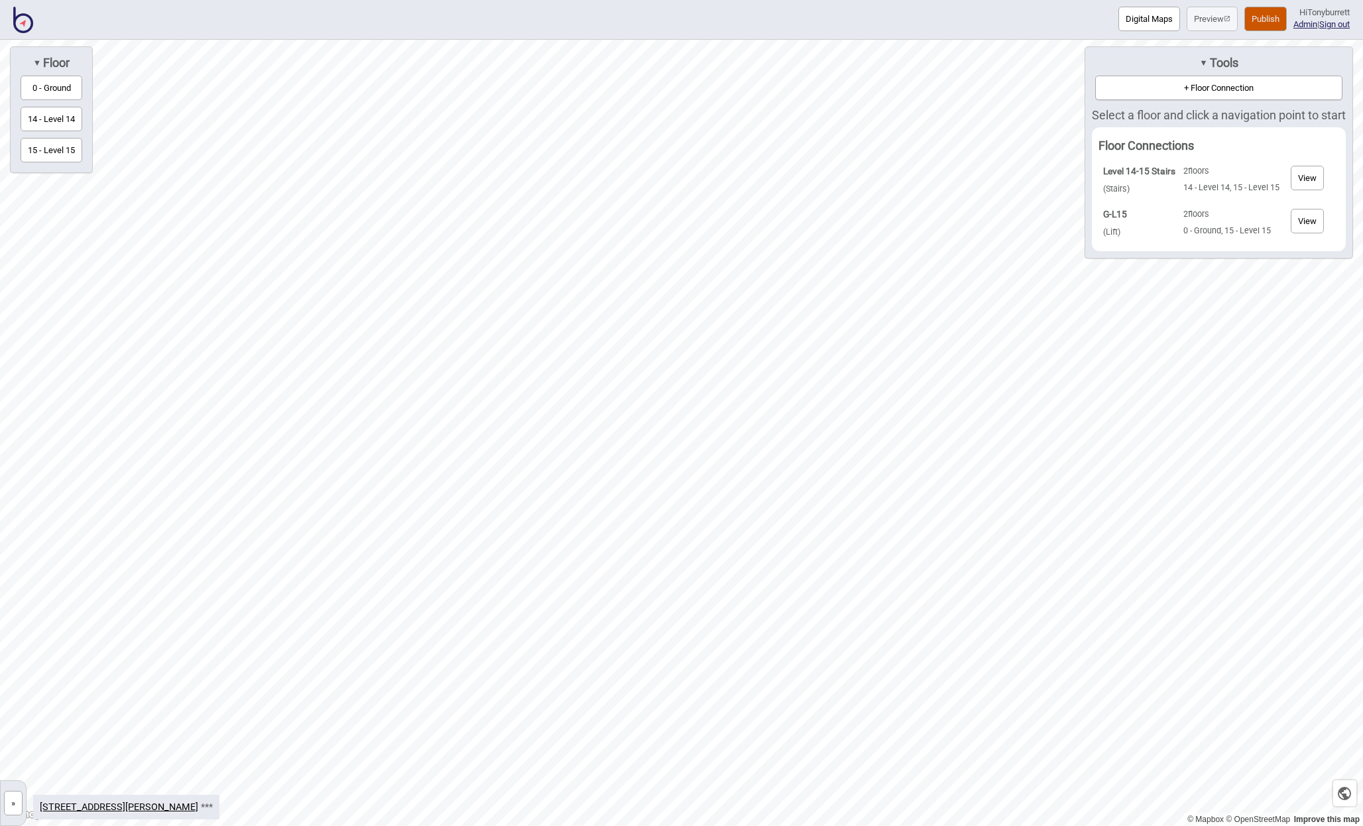
drag, startPoint x: 58, startPoint y: 86, endPoint x: 88, endPoint y: 115, distance: 41.7
click at [58, 86] on button "0 - Ground" at bounding box center [52, 88] width 62 height 25
click at [768, 473] on div "Map marker" at bounding box center [766, 473] width 13 height 13
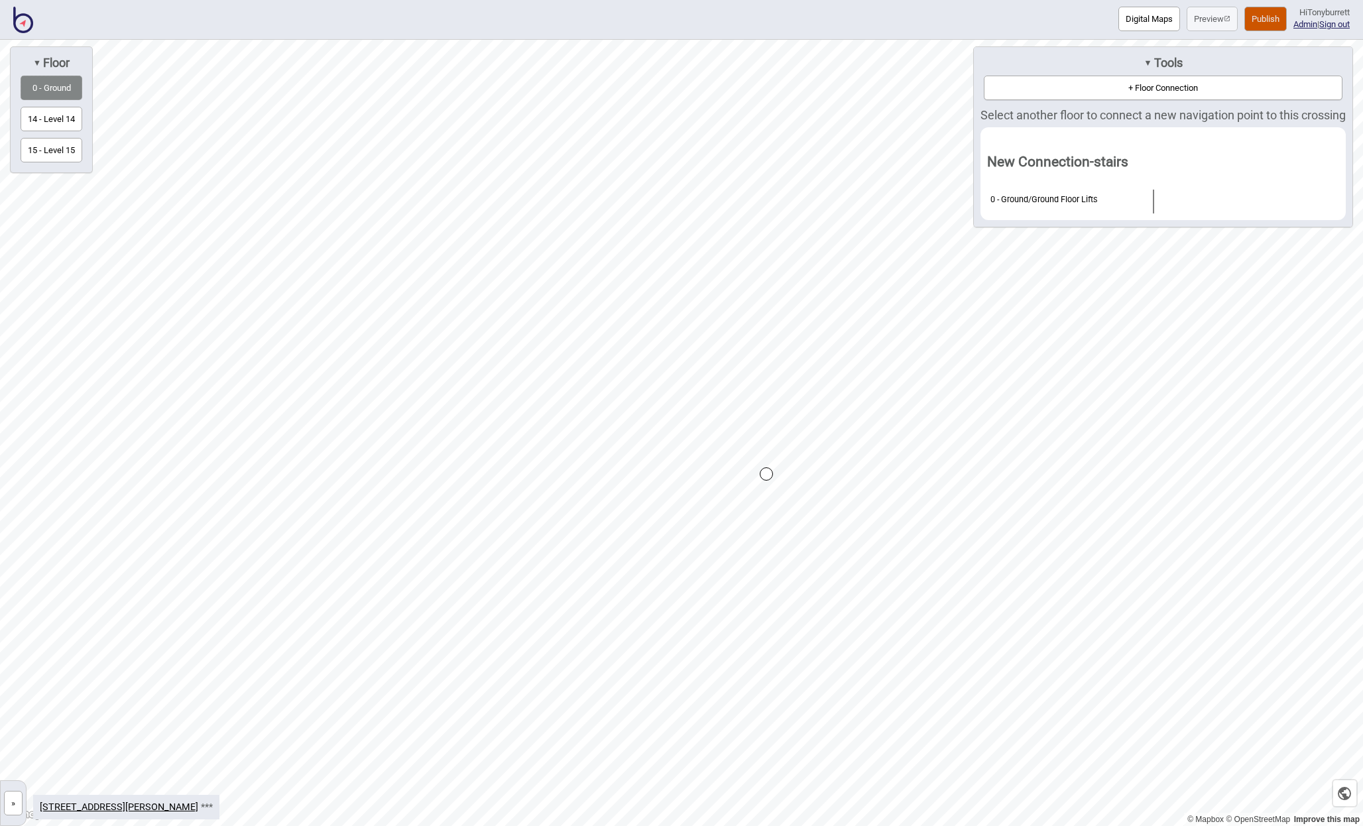
click at [50, 115] on button "14 - Level 14" at bounding box center [52, 119] width 62 height 25
click at [767, 481] on div "Map marker" at bounding box center [769, 483] width 13 height 13
click at [42, 143] on button "15 - Level 15" at bounding box center [52, 150] width 62 height 25
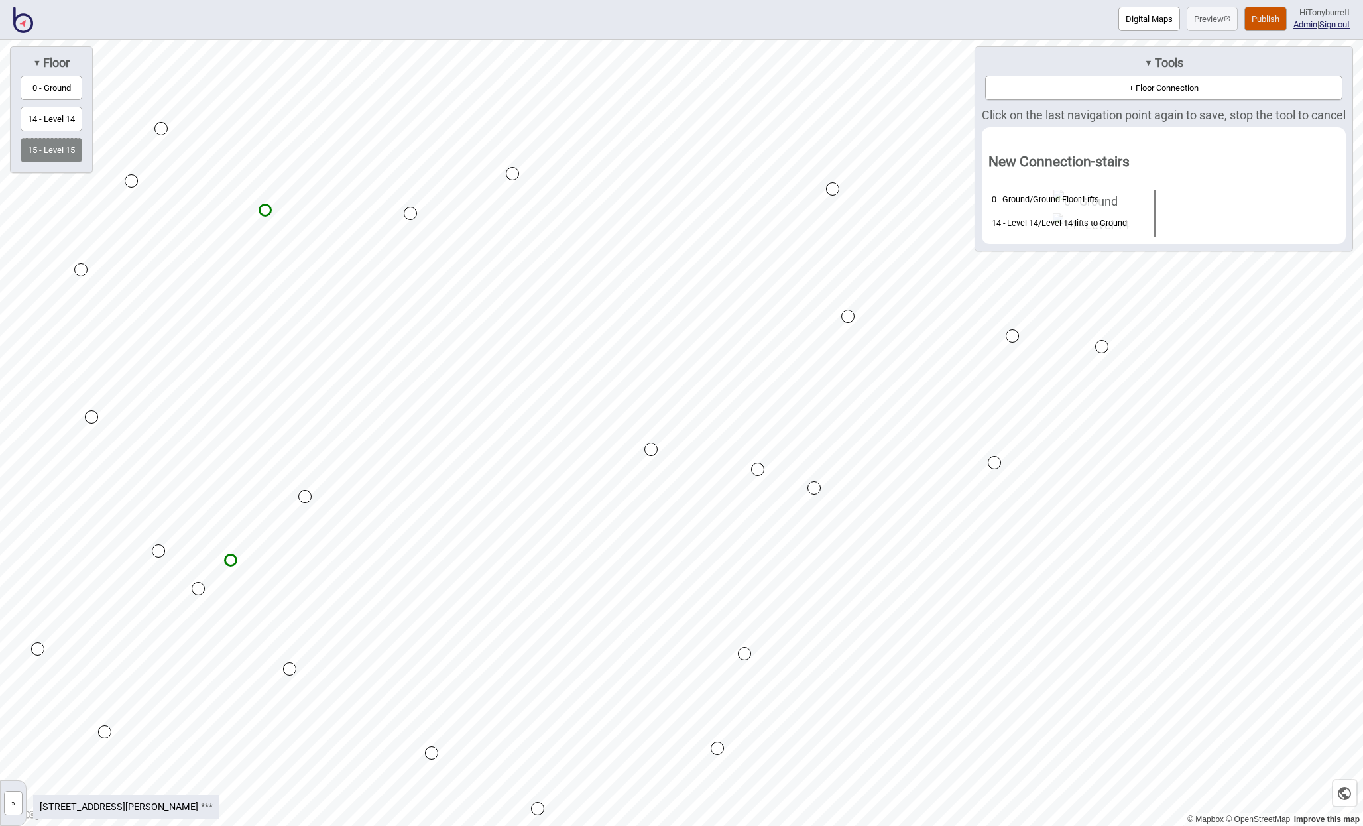
click at [757, 469] on div "Map marker" at bounding box center [757, 469] width 13 height 13
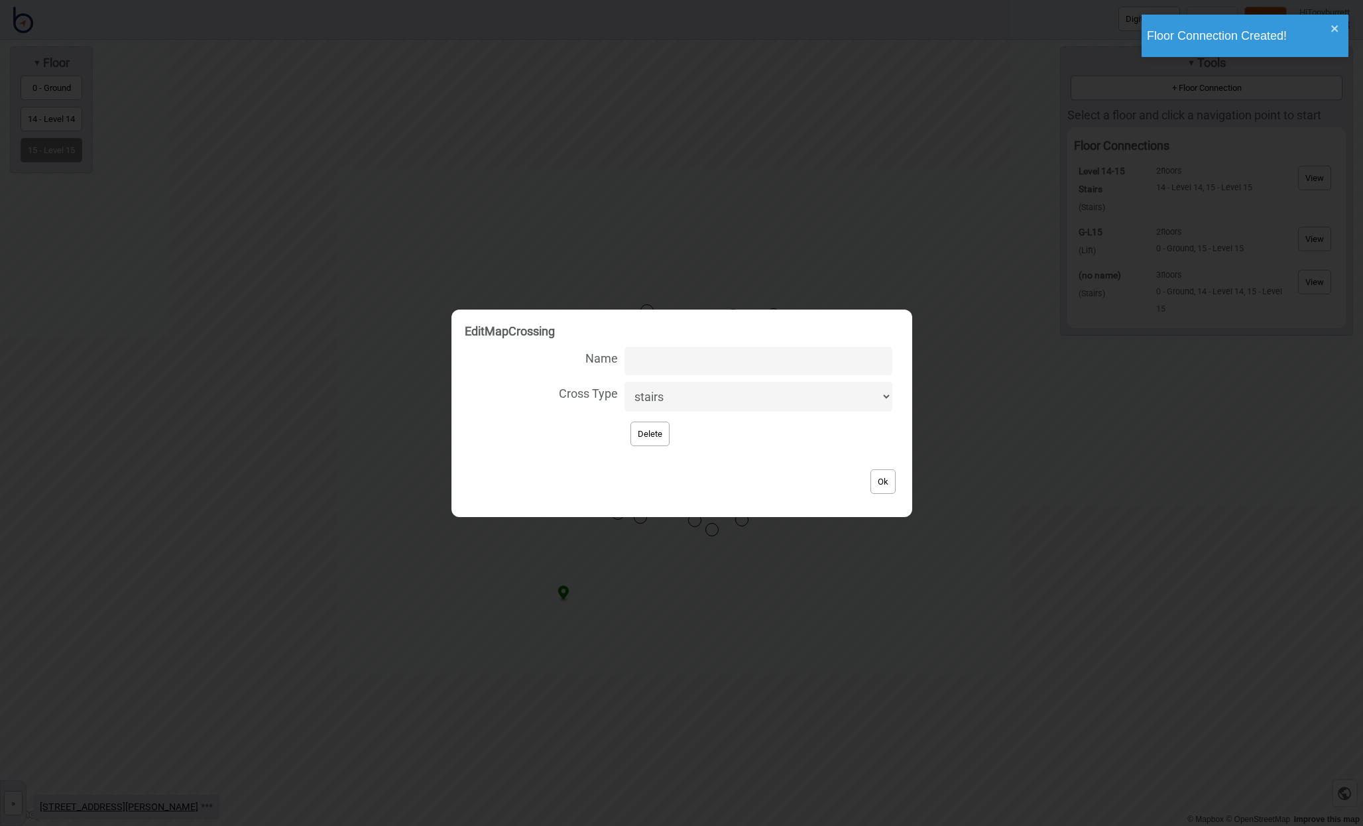
select select "lift"
click at [660, 367] on input "Name" at bounding box center [757, 361] width 267 height 29
type input "Slow Lifts"
click at [874, 480] on button "Ok" at bounding box center [882, 481] width 25 height 25
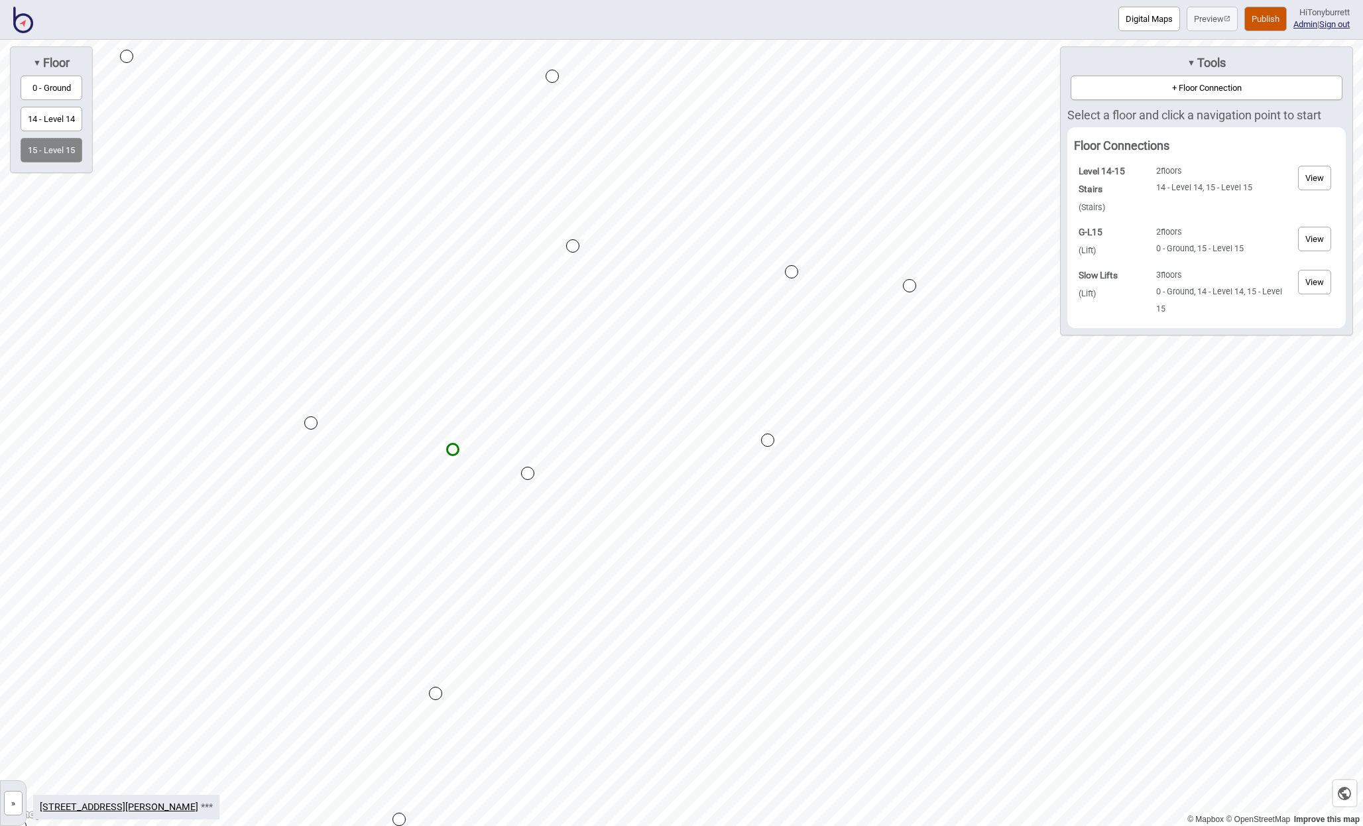
click at [1204, 93] on button "+ Floor Connection" at bounding box center [1207, 88] width 272 height 25
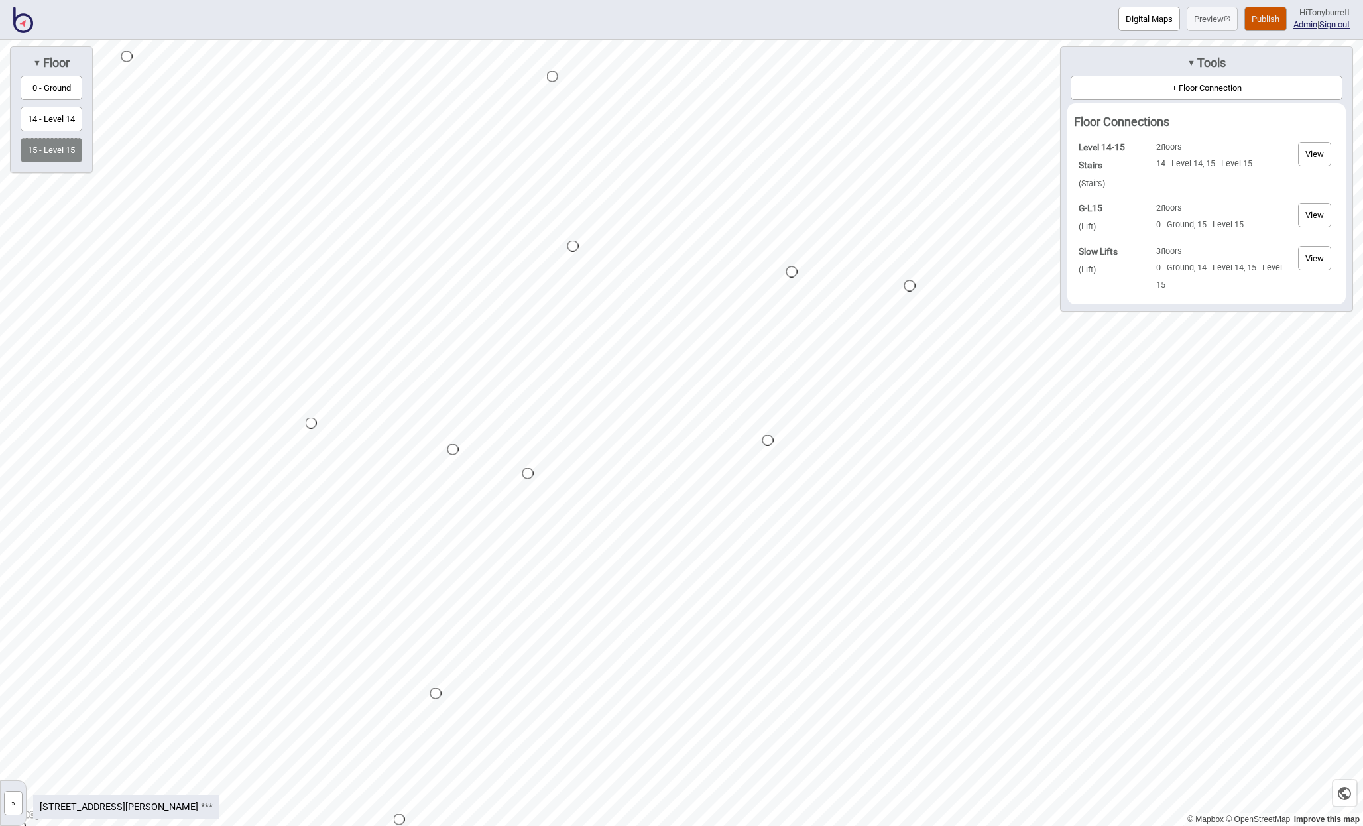
click at [17, 810] on button "»" at bounding box center [13, 803] width 19 height 25
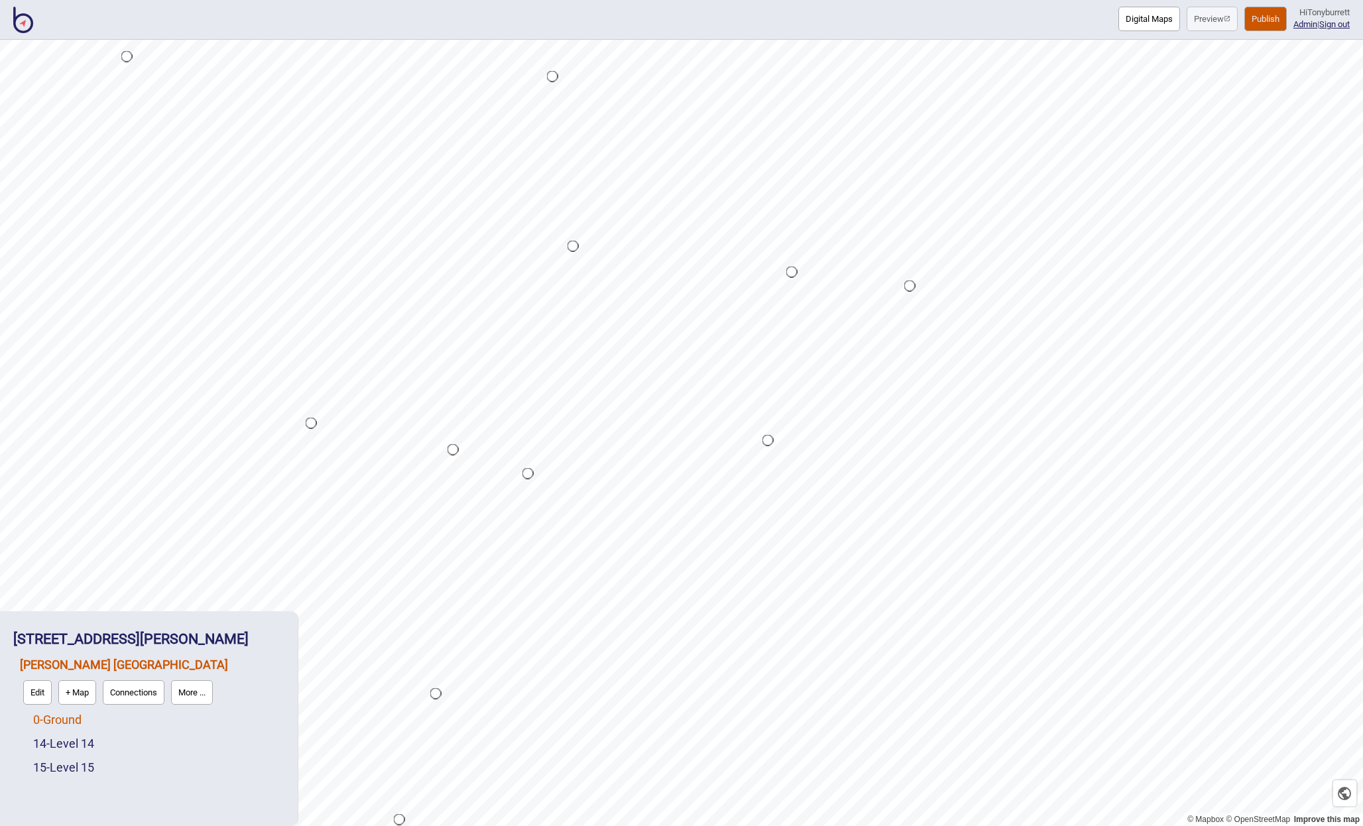
click at [57, 719] on link "0 - Ground" at bounding box center [57, 720] width 48 height 14
click at [40, 722] on button "Edit" at bounding box center [50, 716] width 29 height 25
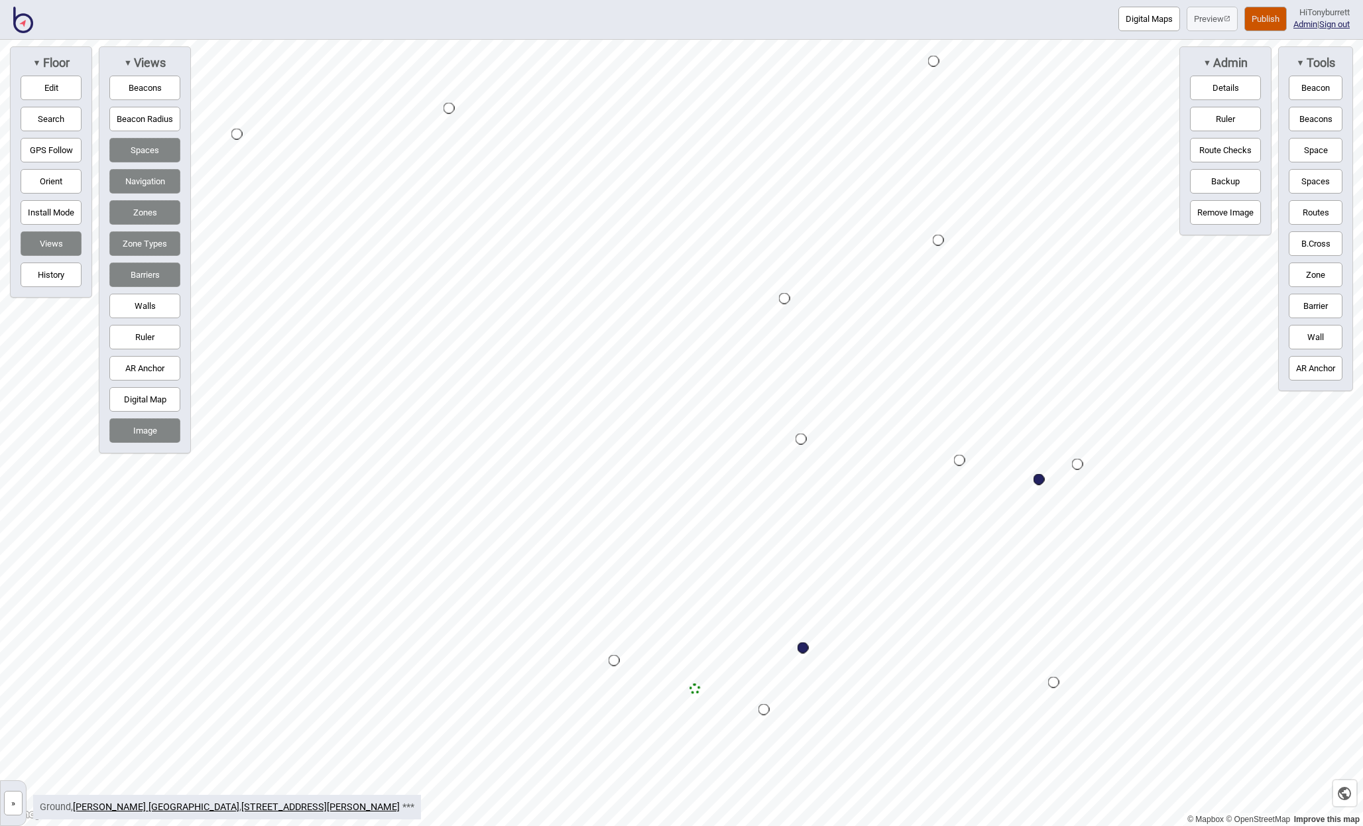
click at [695, 687] on div "Map marker" at bounding box center [694, 688] width 11 height 11
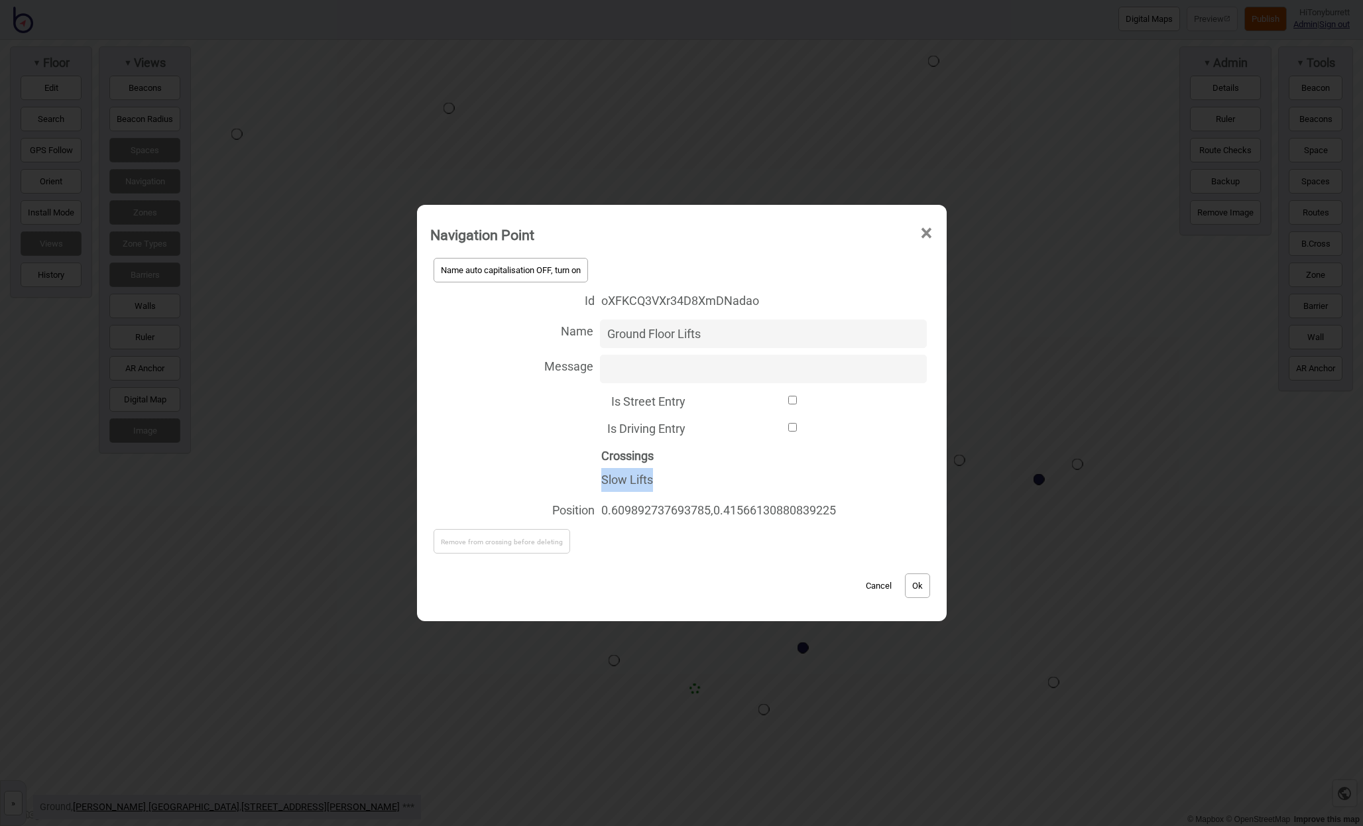
click at [601, 479] on div "Slow Lifts" at bounding box center [763, 480] width 325 height 24
click at [888, 582] on button "Cancel" at bounding box center [878, 585] width 39 height 25
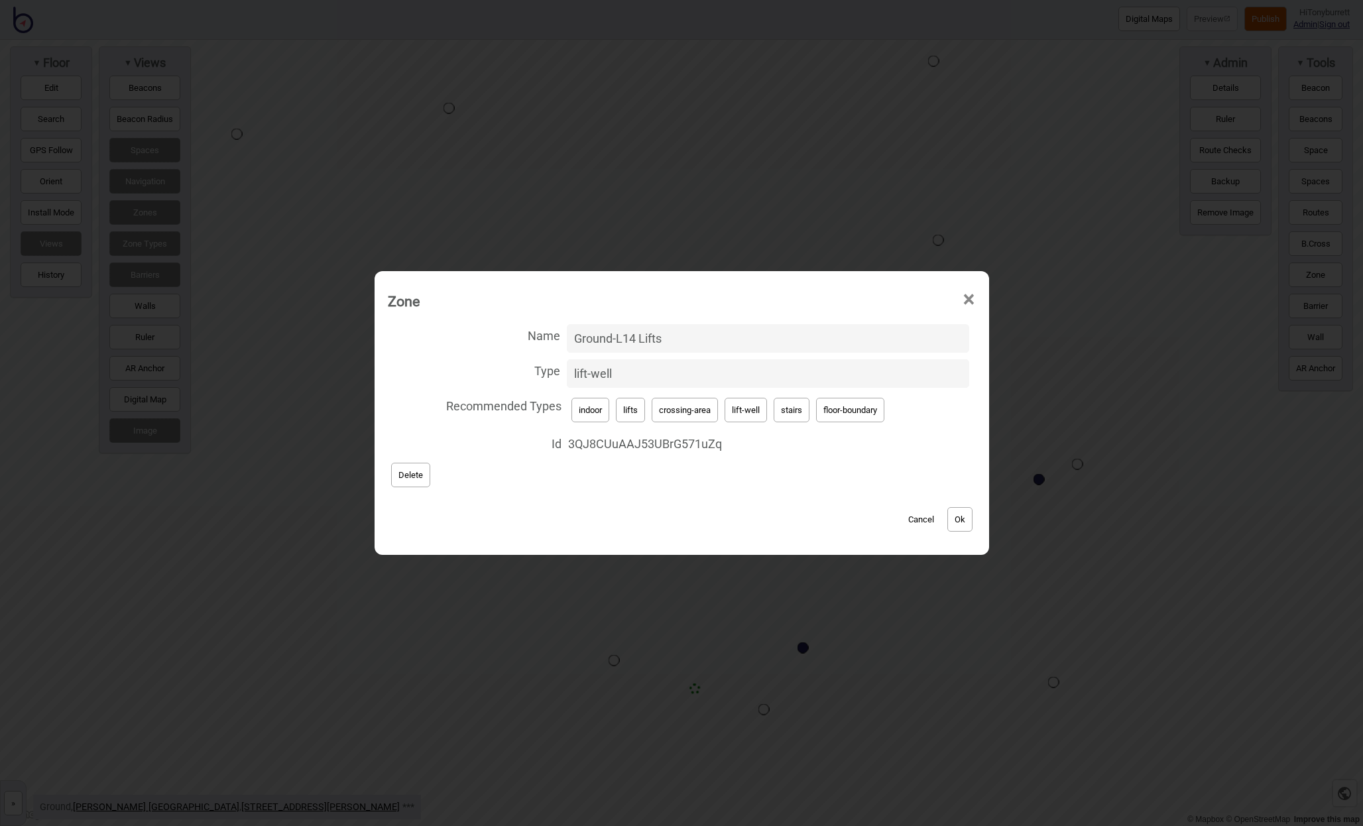
drag, startPoint x: 682, startPoint y: 334, endPoint x: 532, endPoint y: 323, distance: 150.2
click at [532, 323] on label "Name Ground-L14 Lifts" at bounding box center [682, 338] width 588 height 35
click at [567, 324] on input "Ground-L14 Lifts" at bounding box center [768, 338] width 402 height 29
paste input "Slow"
type input "Slow Lifts"
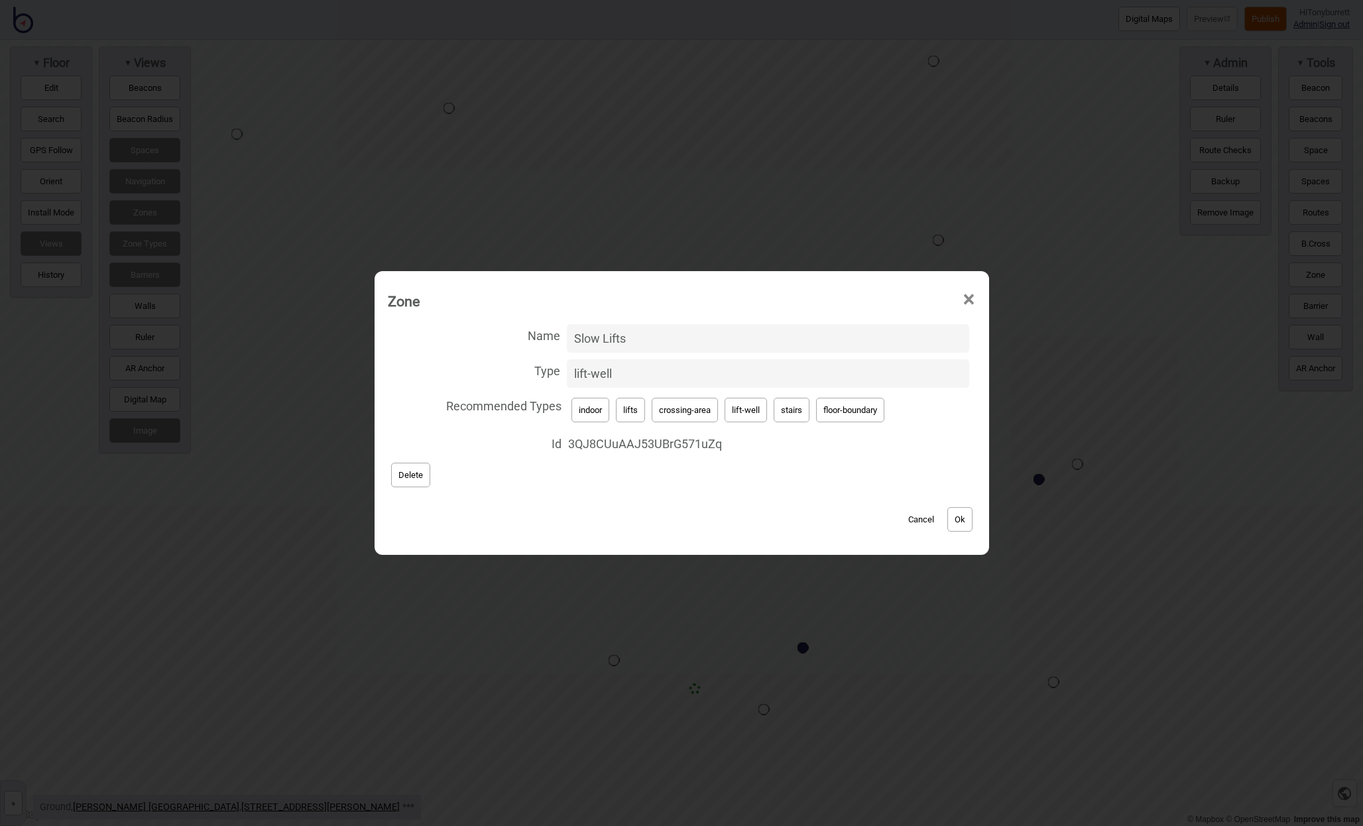
click at [955, 520] on button "Ok" at bounding box center [959, 519] width 25 height 25
drag, startPoint x: 703, startPoint y: 338, endPoint x: 509, endPoint y: 325, distance: 194.0
click at [509, 325] on label "Name Ground-L14 Lifts" at bounding box center [682, 338] width 588 height 35
click at [567, 325] on input "Ground-L14 Lifts" at bounding box center [768, 338] width 402 height 29
paste input "Slow"
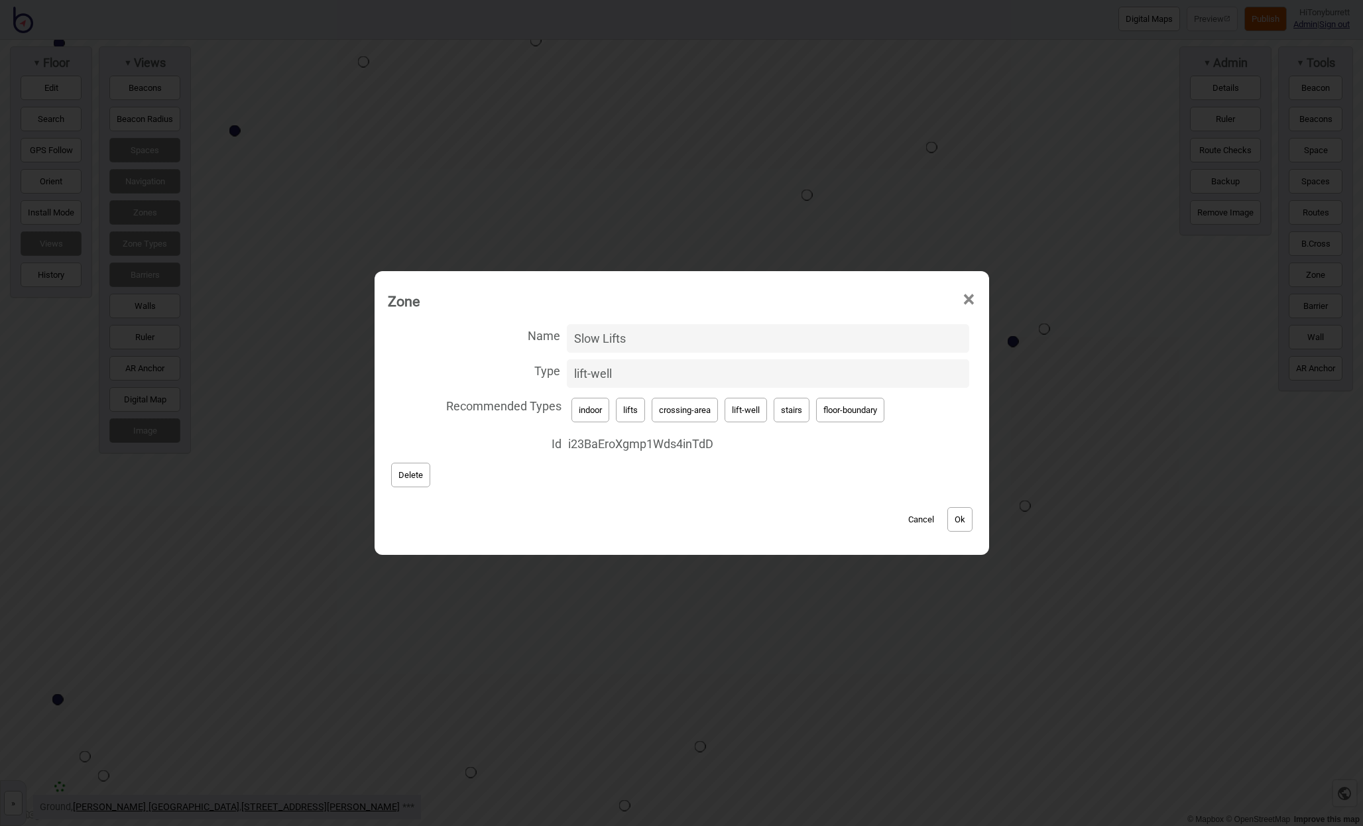
type input "Slow Lifts"
click at [961, 520] on button "Ok" at bounding box center [959, 519] width 25 height 25
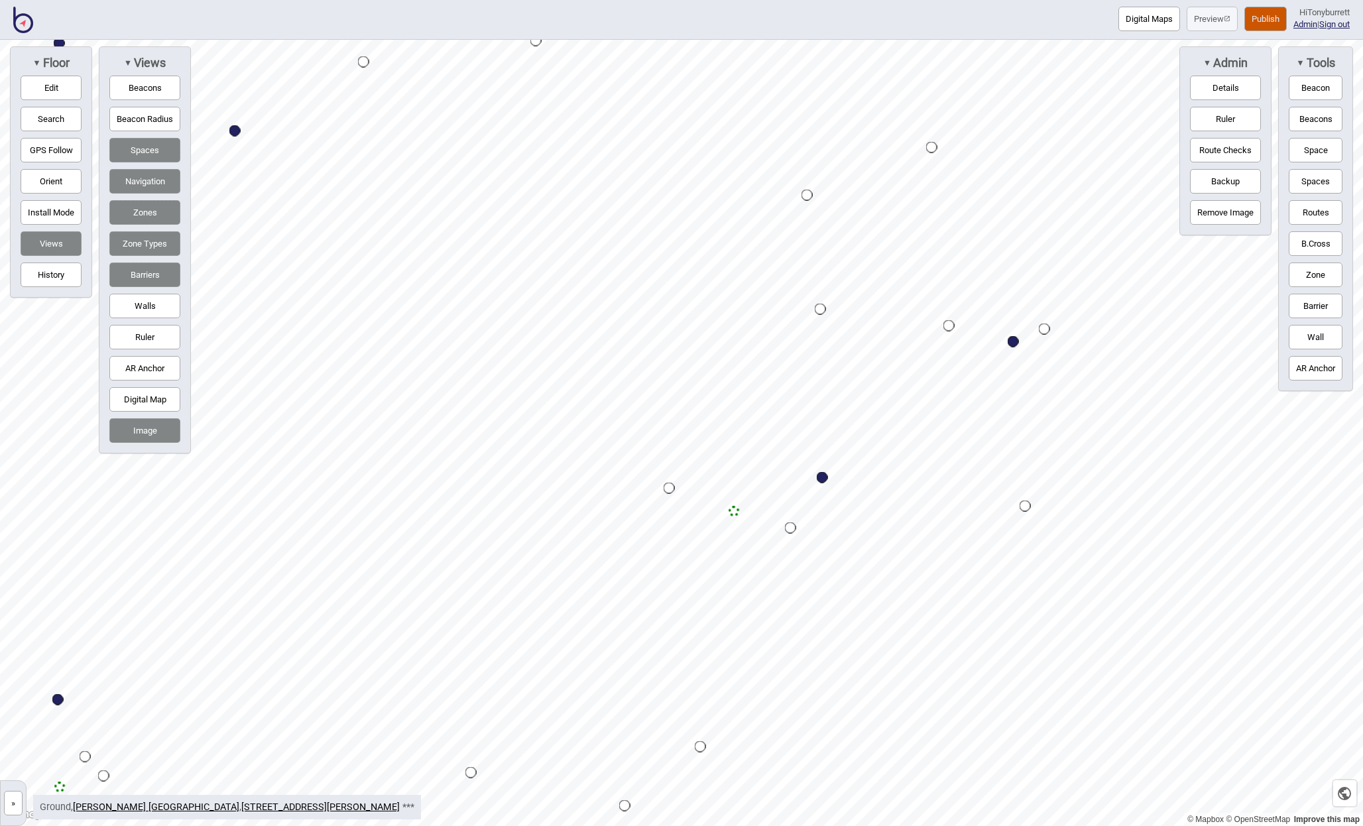
click at [13, 807] on button "»" at bounding box center [13, 803] width 19 height 25
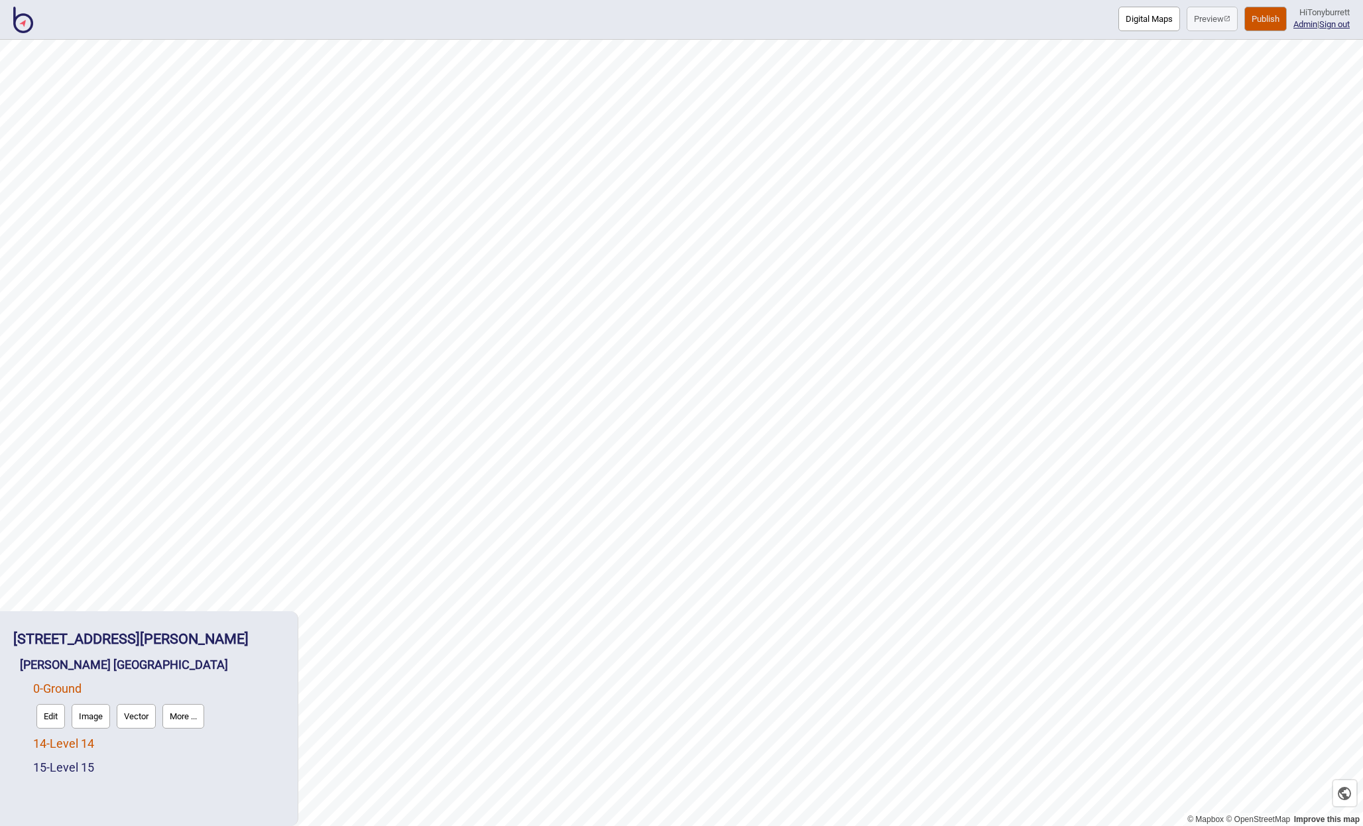
click at [84, 740] on link "14 - Level 14" at bounding box center [63, 743] width 61 height 14
click at [52, 742] on button "Edit" at bounding box center [50, 740] width 29 height 25
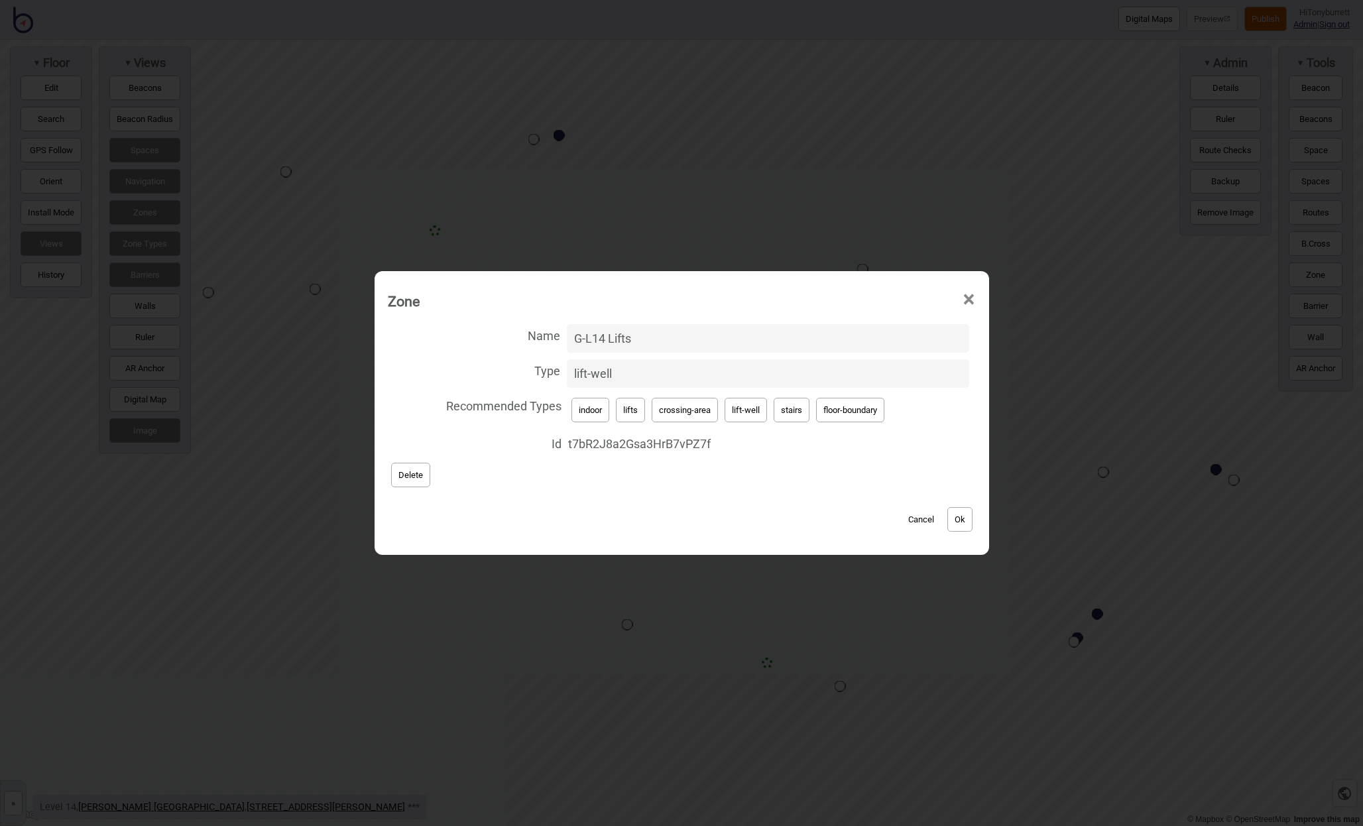
drag, startPoint x: 665, startPoint y: 341, endPoint x: 459, endPoint y: 320, distance: 207.2
click at [459, 320] on div "Name G-L14 Lifts Type lift-well Recommended Types indoor lifts crossing-area li…" at bounding box center [681, 433] width 601 height 231
paste input "Slow"
type input "Slow Lifts"
click at [962, 525] on button "Ok" at bounding box center [959, 519] width 25 height 25
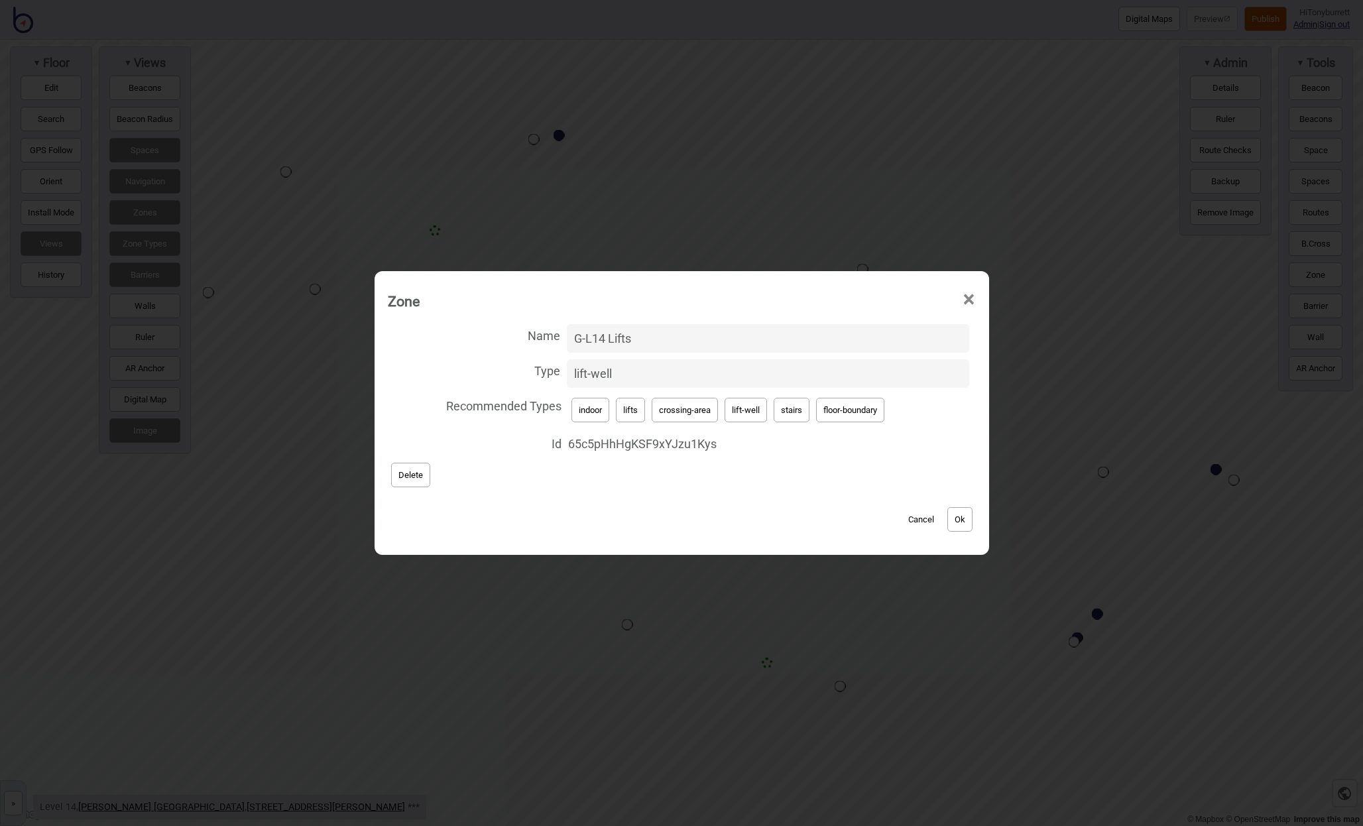
drag, startPoint x: 662, startPoint y: 339, endPoint x: 496, endPoint y: 323, distance: 167.1
click at [496, 322] on label "Name G-L14 Lifts" at bounding box center [682, 338] width 588 height 35
click at [567, 324] on input "G-L14 Lifts" at bounding box center [768, 338] width 402 height 29
paste input "Slow"
type input "Slow Lifts"
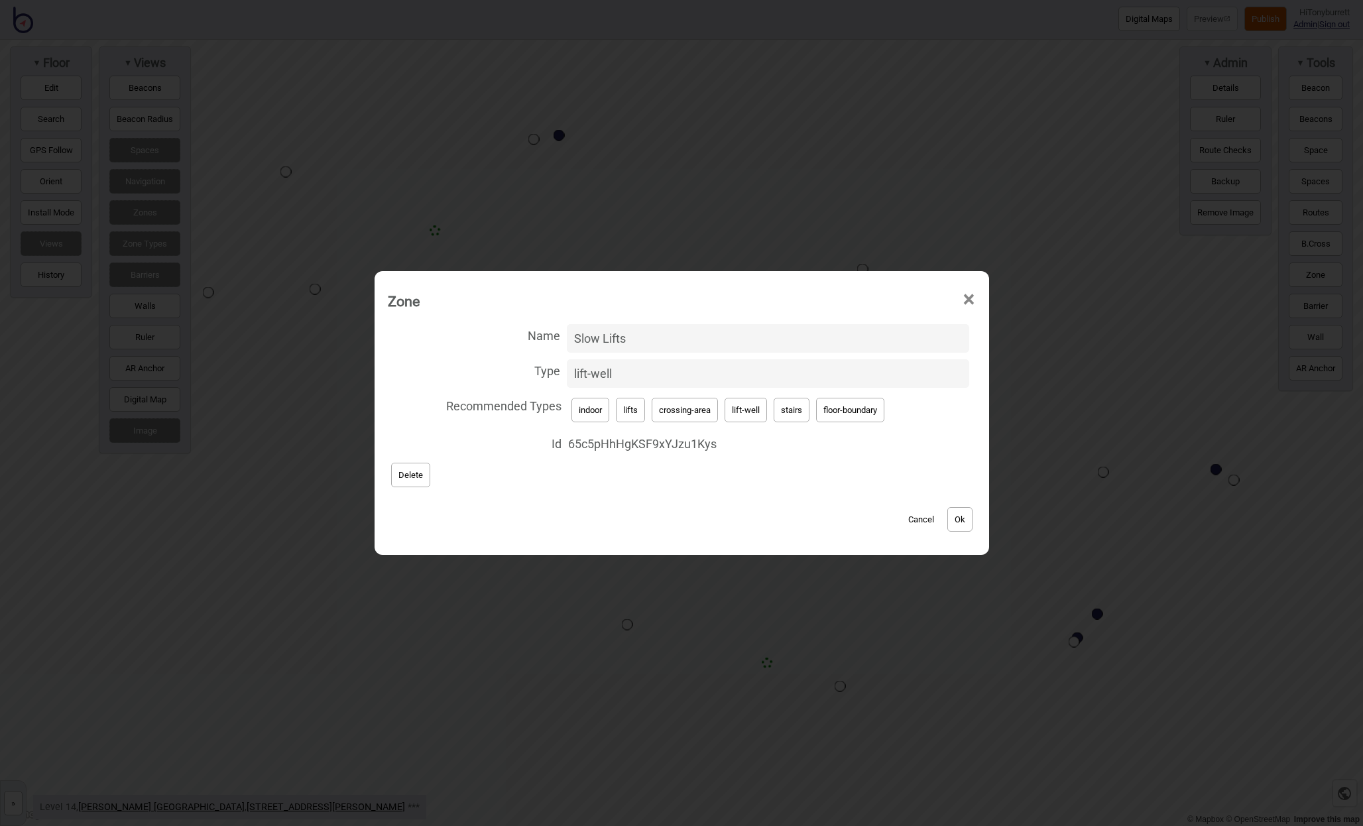
click at [957, 515] on button "Ok" at bounding box center [959, 519] width 25 height 25
click at [911, 518] on button "Cancel" at bounding box center [921, 519] width 39 height 25
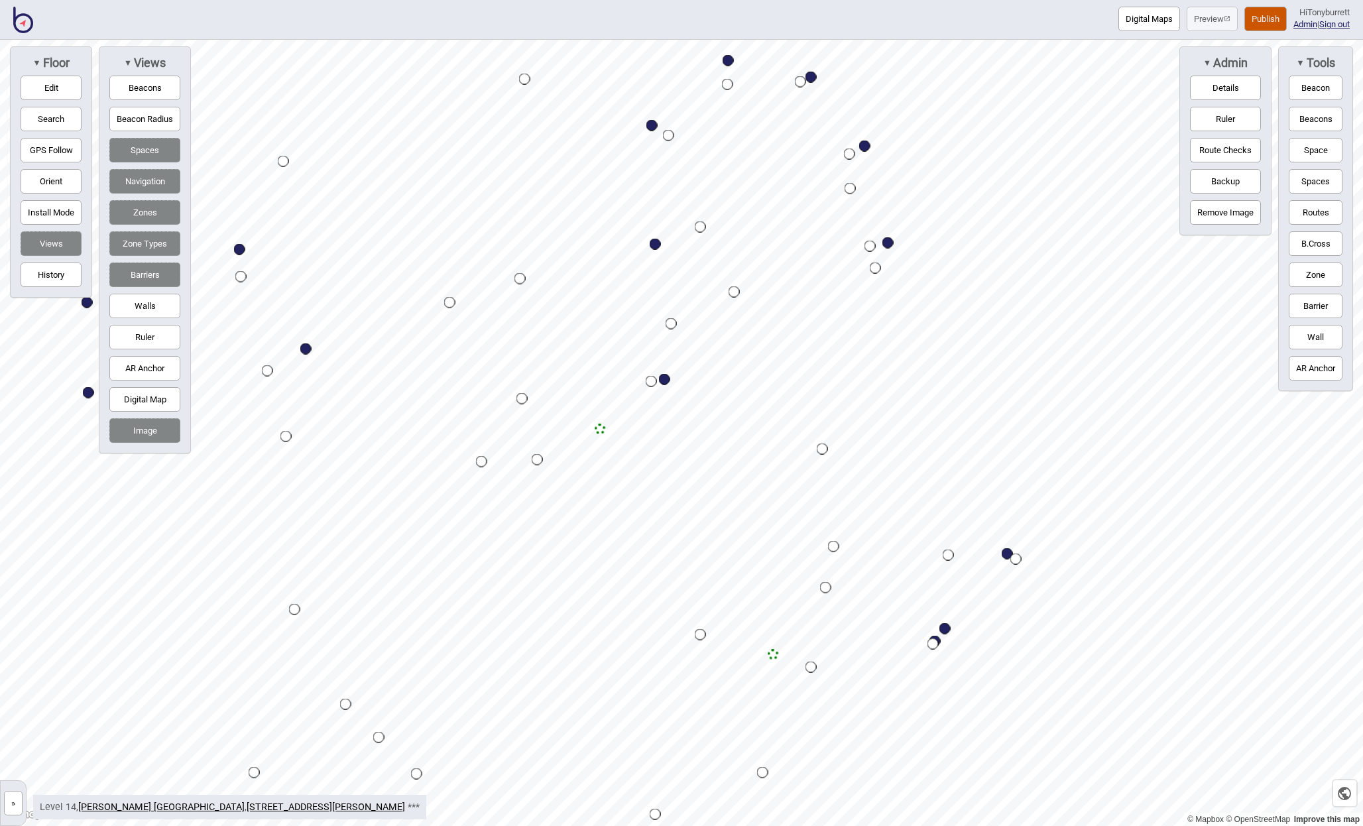
click at [17, 805] on button "»" at bounding box center [13, 803] width 19 height 25
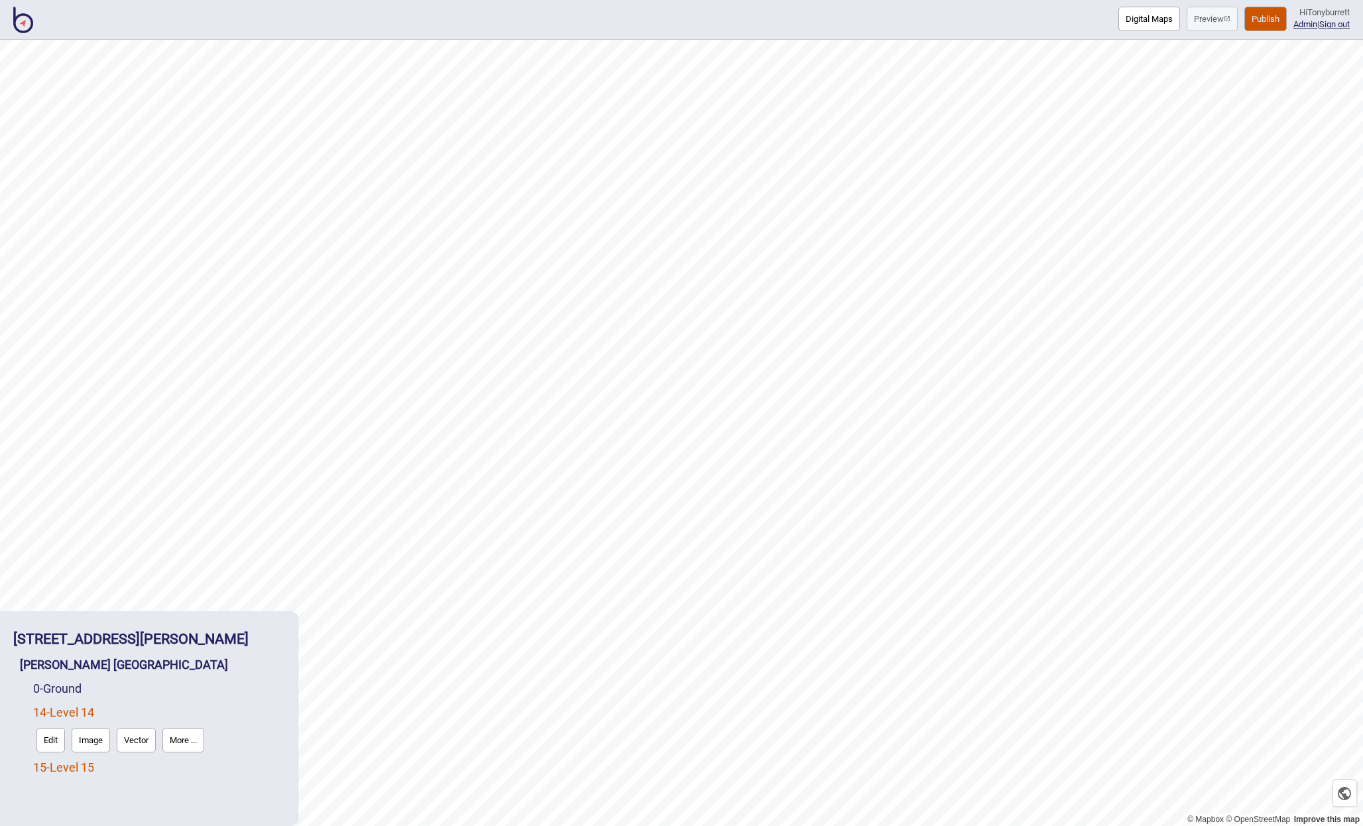
click at [92, 770] on link "15 - Level 15" at bounding box center [63, 767] width 61 height 14
click at [45, 762] on button "Edit" at bounding box center [50, 764] width 29 height 25
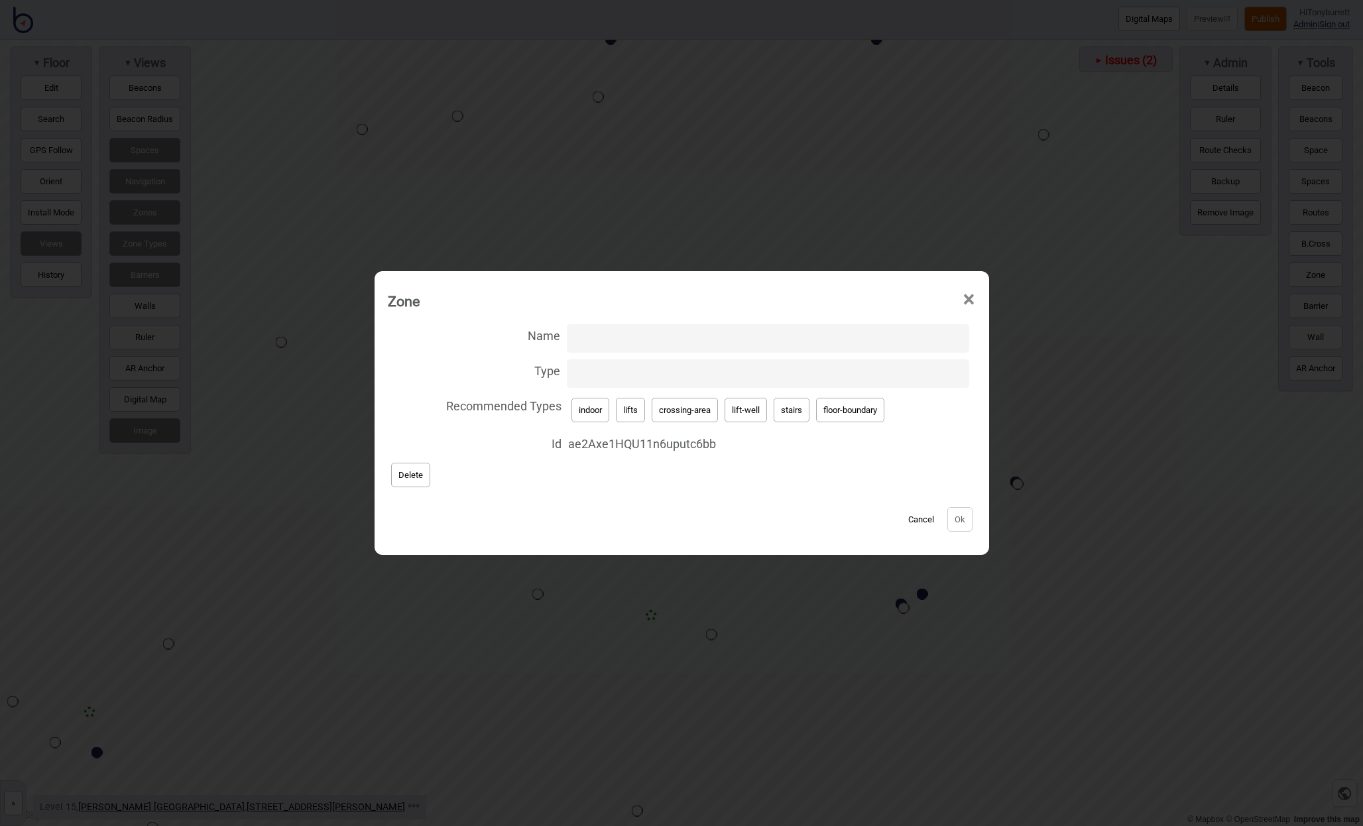
click at [744, 408] on button "lift-well" at bounding box center [746, 410] width 42 height 25
type input "lift-well"
click at [591, 320] on div "Name Type lift-well Recommended Types indoor lifts crossing-area lift-well stai…" at bounding box center [681, 433] width 601 height 231
click at [599, 333] on input "Name" at bounding box center [768, 338] width 402 height 29
paste input "Slow Lifts"
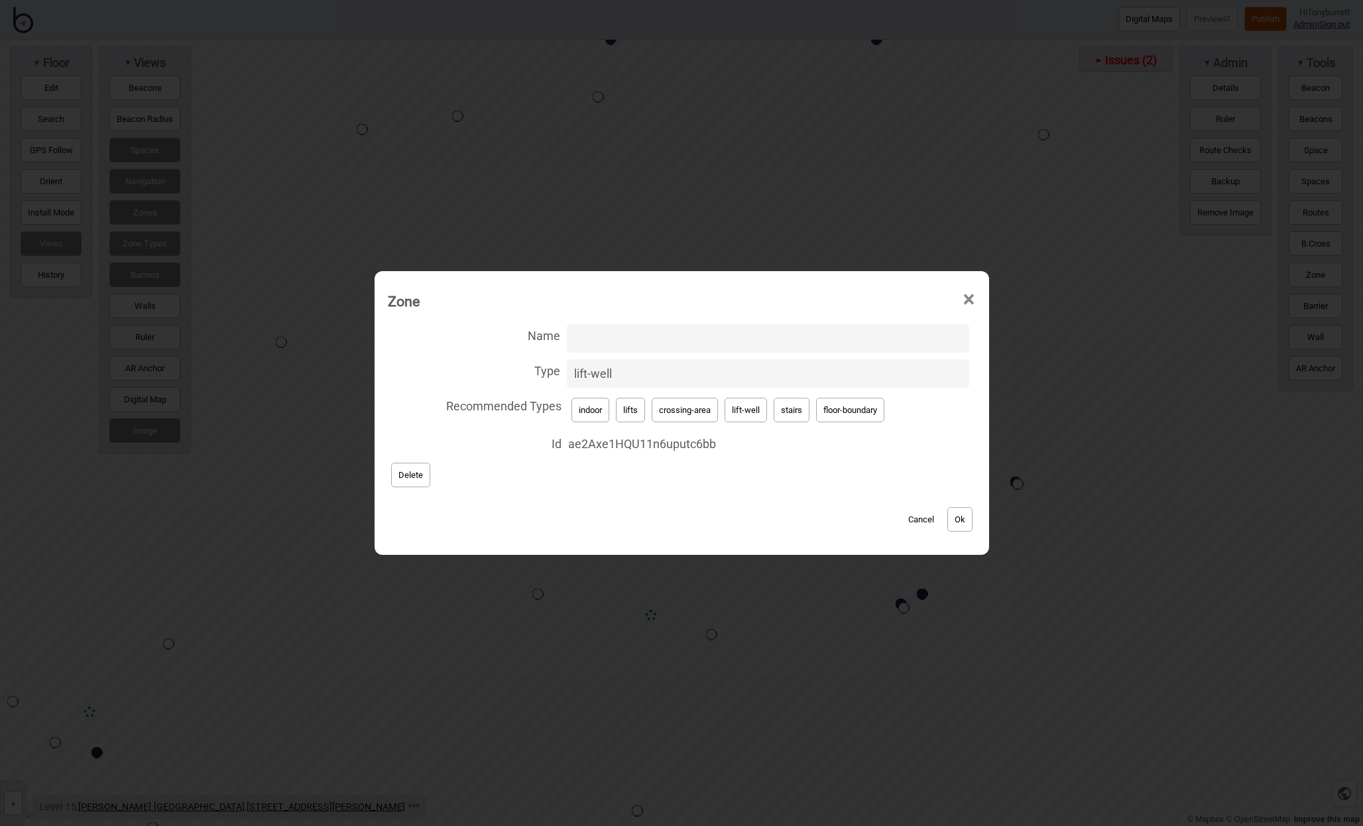
type input "Slow Lifts"
click at [957, 522] on button "Ok" at bounding box center [959, 519] width 25 height 25
drag, startPoint x: 750, startPoint y: 411, endPoint x: 659, endPoint y: 379, distance: 96.4
click at [745, 410] on button "lift-well" at bounding box center [746, 410] width 42 height 25
type input "lift-well"
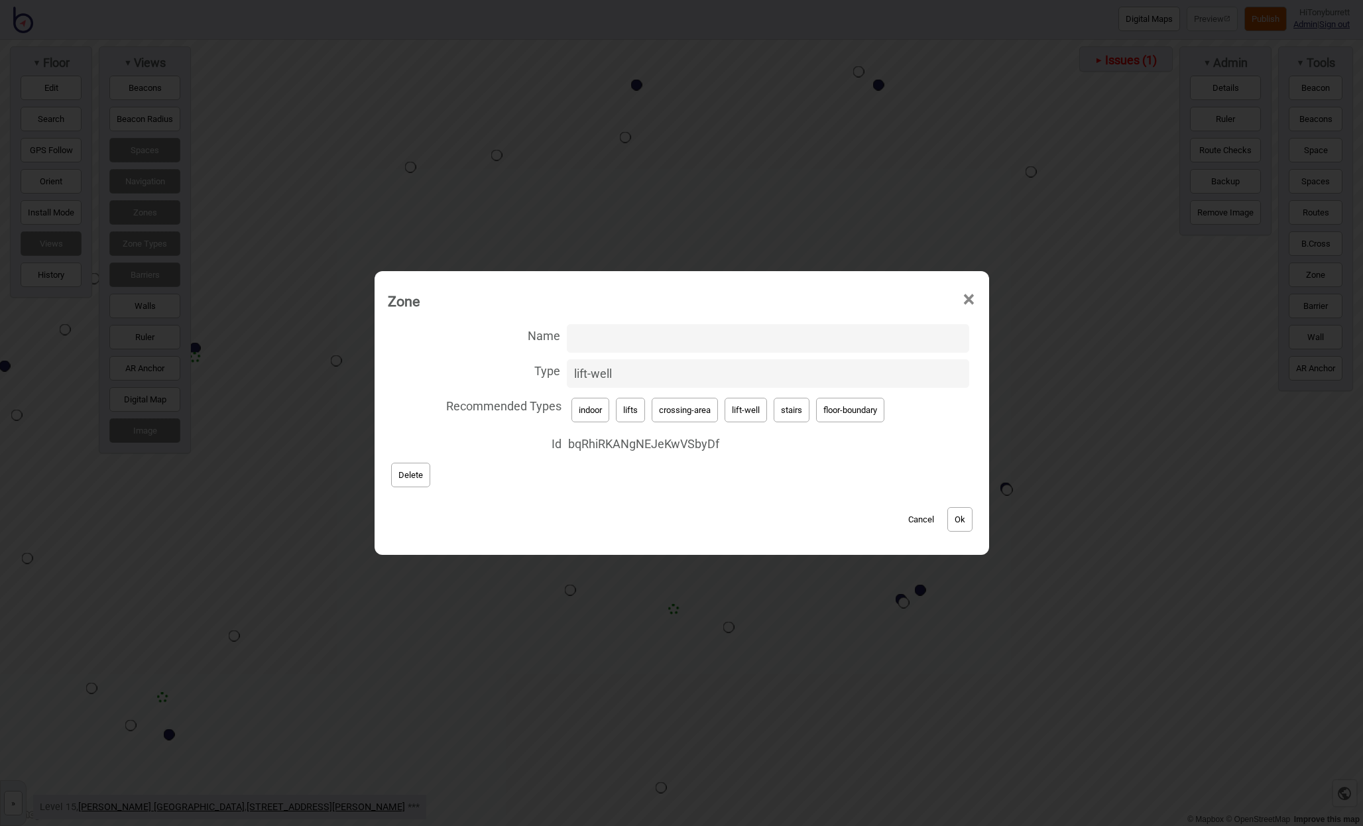
click at [579, 336] on input "Name" at bounding box center [768, 338] width 402 height 29
paste input "Slow Lifts"
type input "Slow Lifts"
click at [964, 517] on button "Ok" at bounding box center [959, 519] width 25 height 25
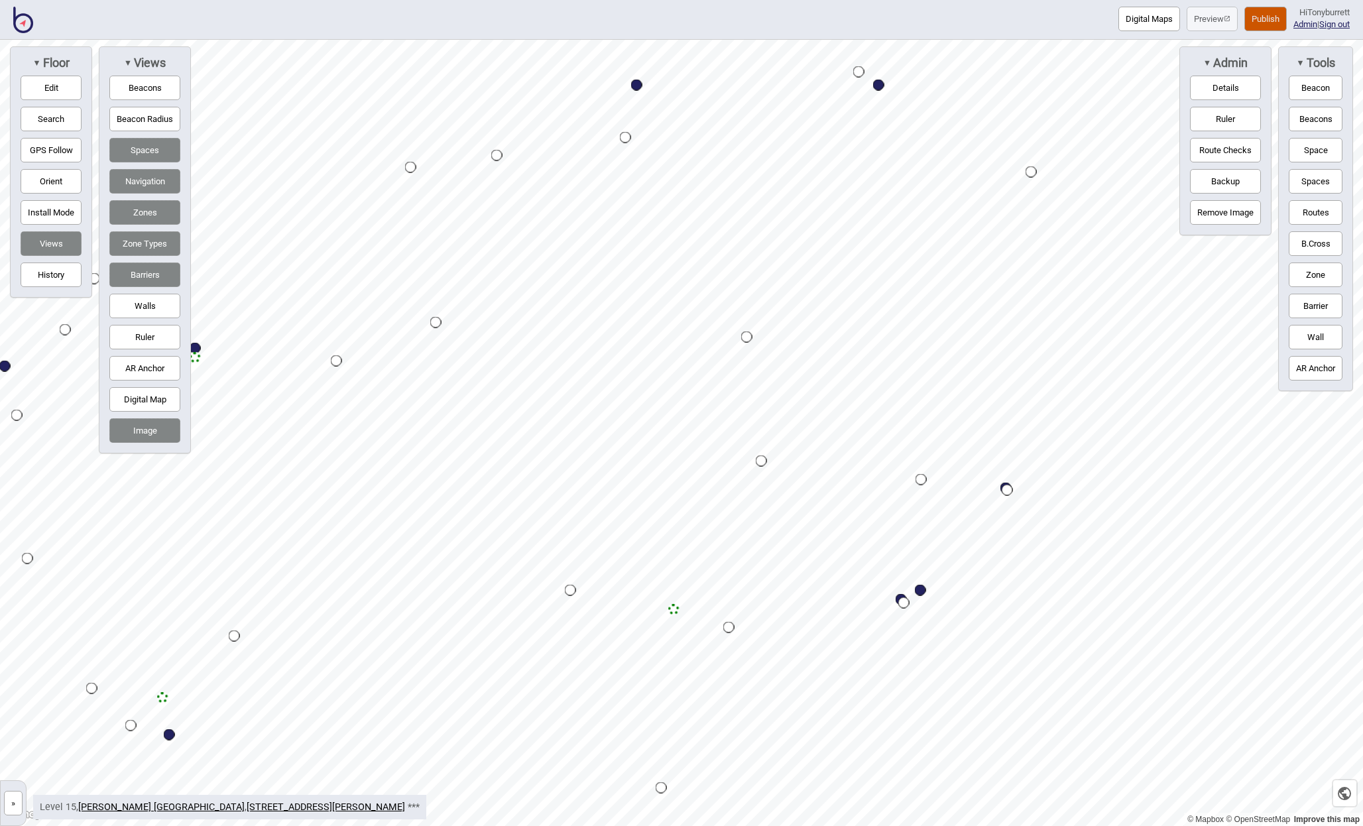
click at [1246, 20] on button "Publish" at bounding box center [1265, 19] width 42 height 25
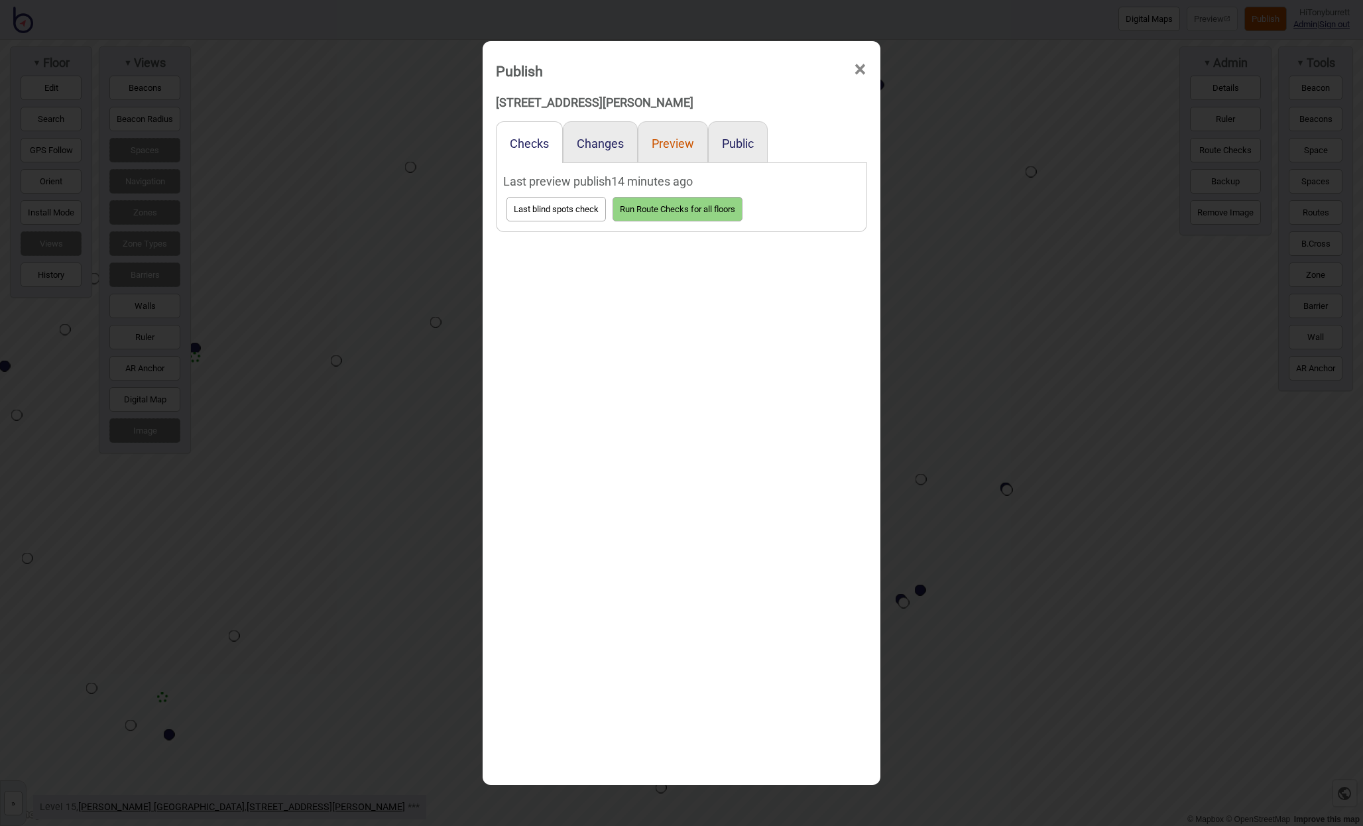
click at [676, 150] on button "Preview" at bounding box center [673, 144] width 42 height 14
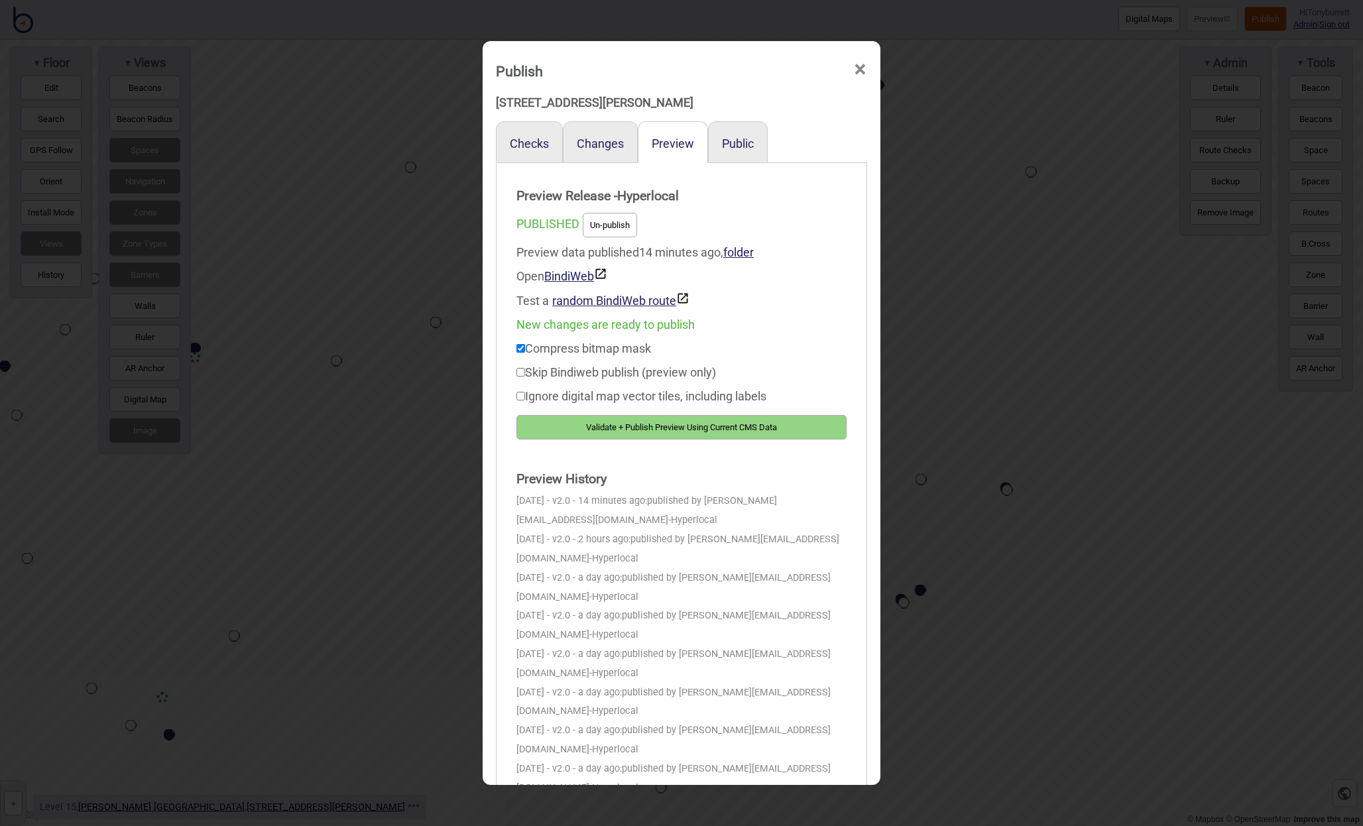
click at [644, 432] on button "Validate + Publish Preview Using Current CMS Data" at bounding box center [681, 427] width 330 height 25
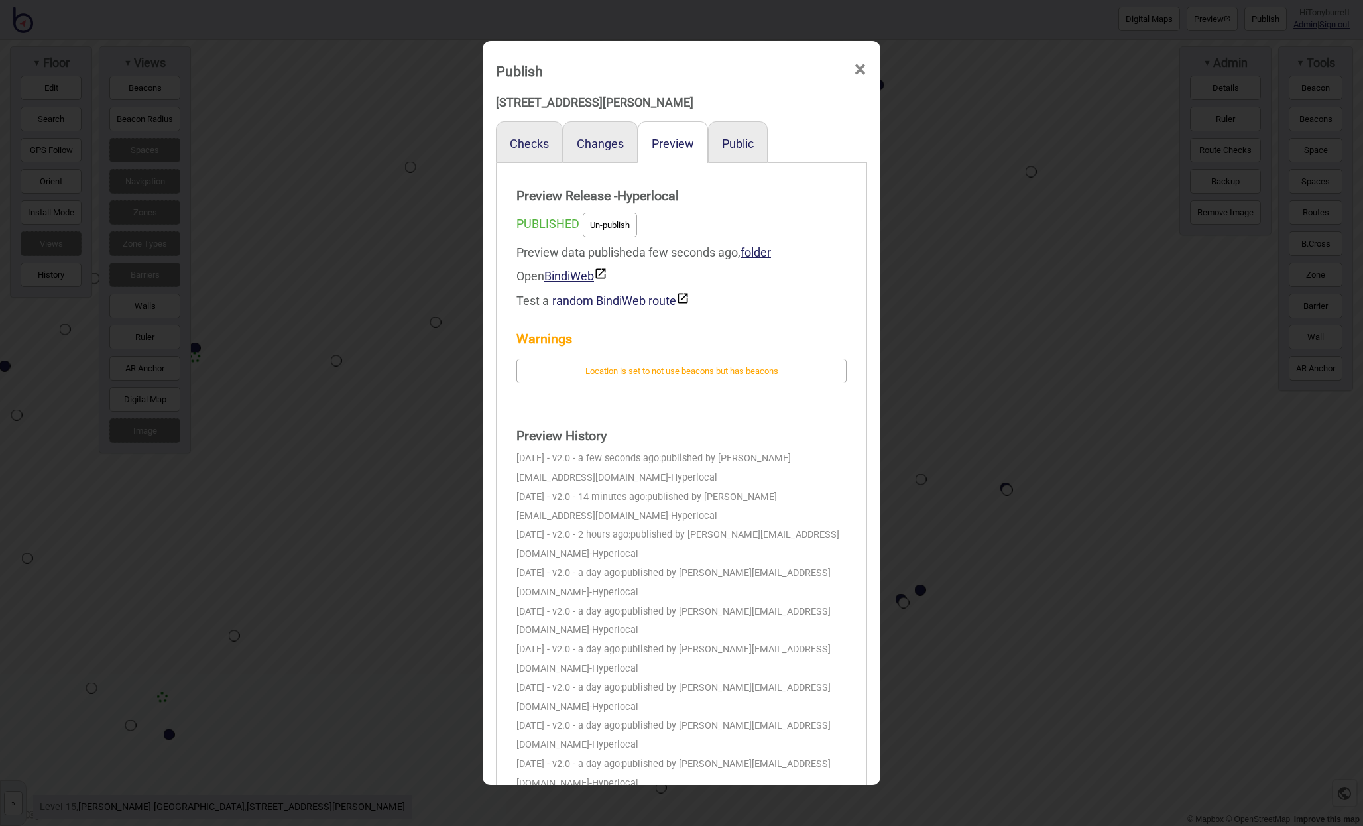
click at [862, 69] on span "×" at bounding box center [860, 70] width 14 height 44
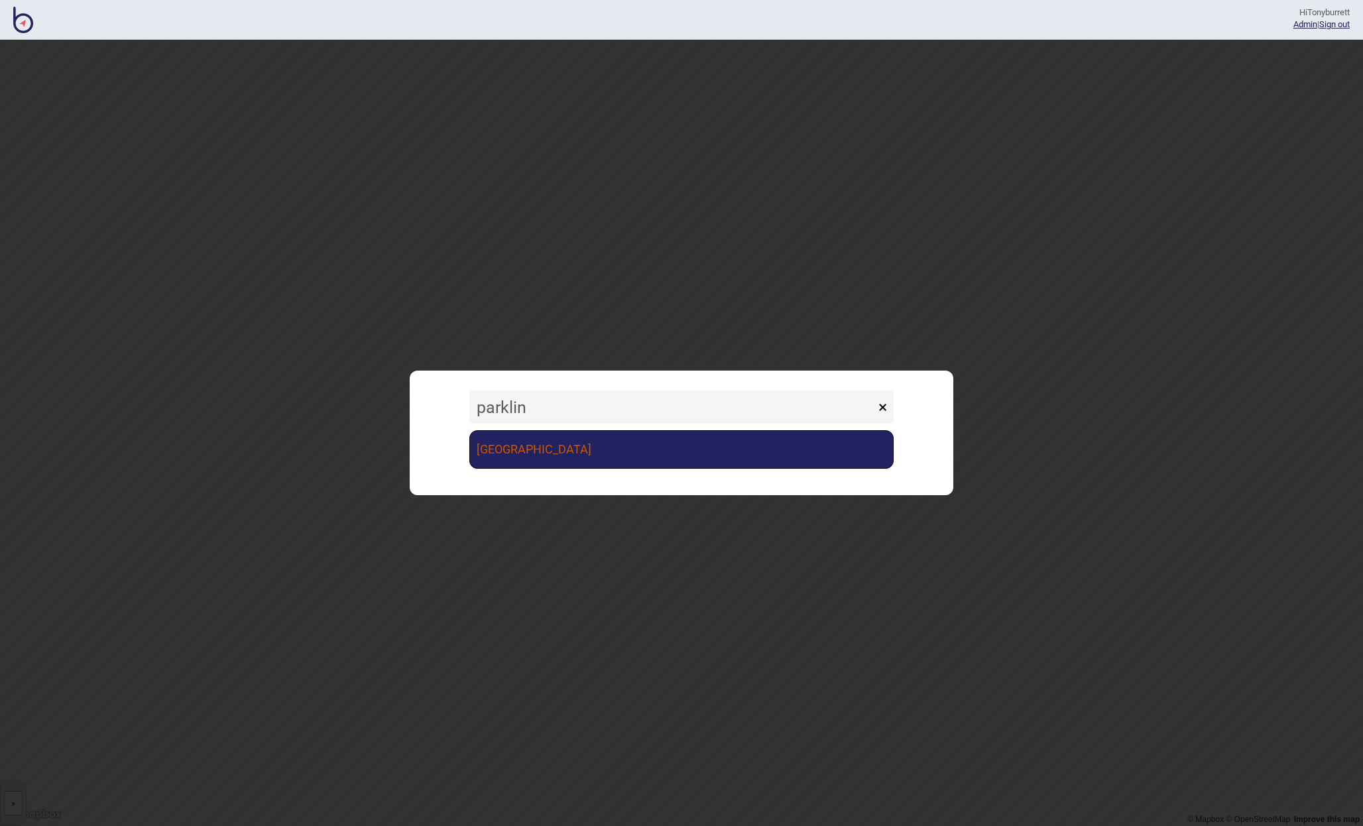
type input "parklin"
click at [539, 451] on link "Parkline Place" at bounding box center [681, 449] width 424 height 38
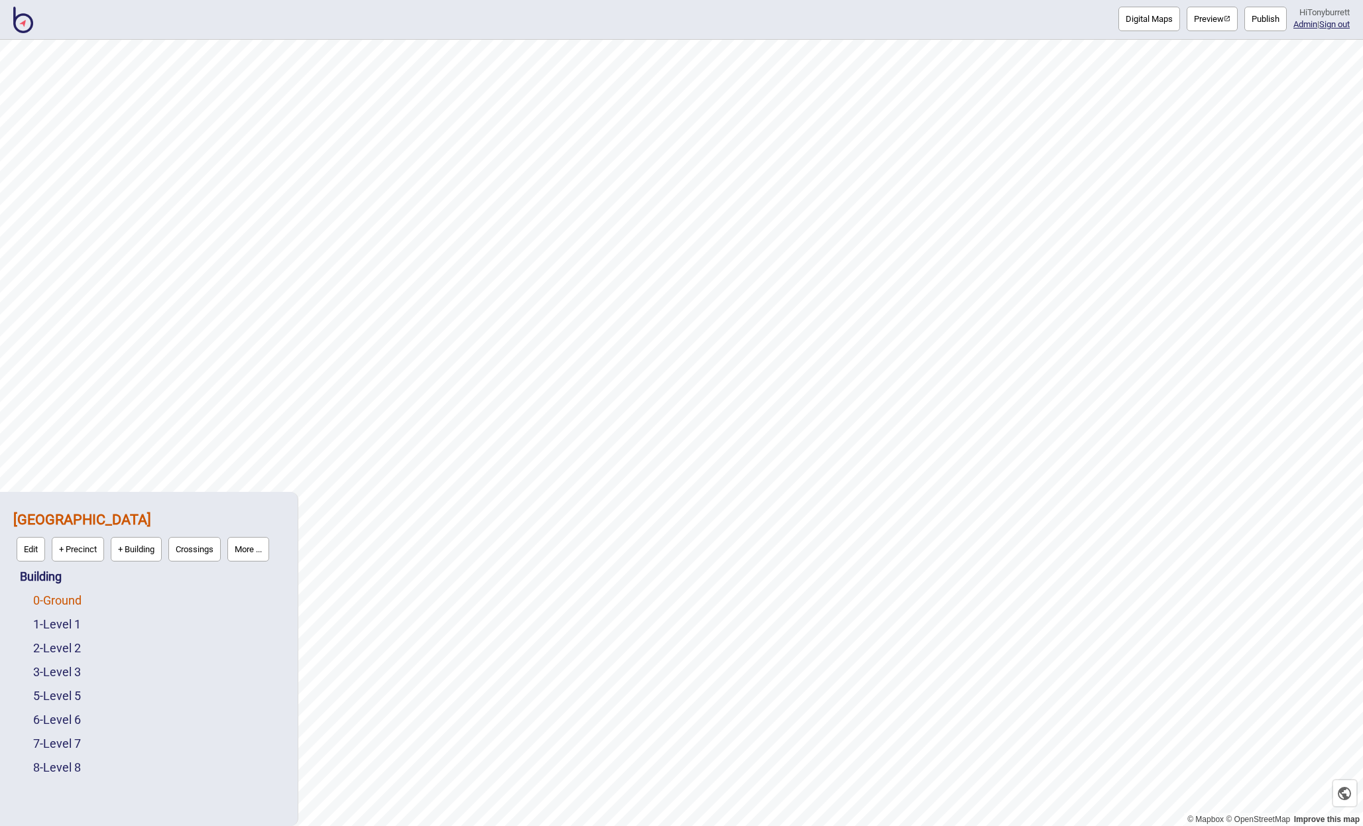
click at [60, 601] on link "0 - Ground" at bounding box center [57, 600] width 48 height 14
click at [54, 601] on button "Edit" at bounding box center [50, 597] width 29 height 25
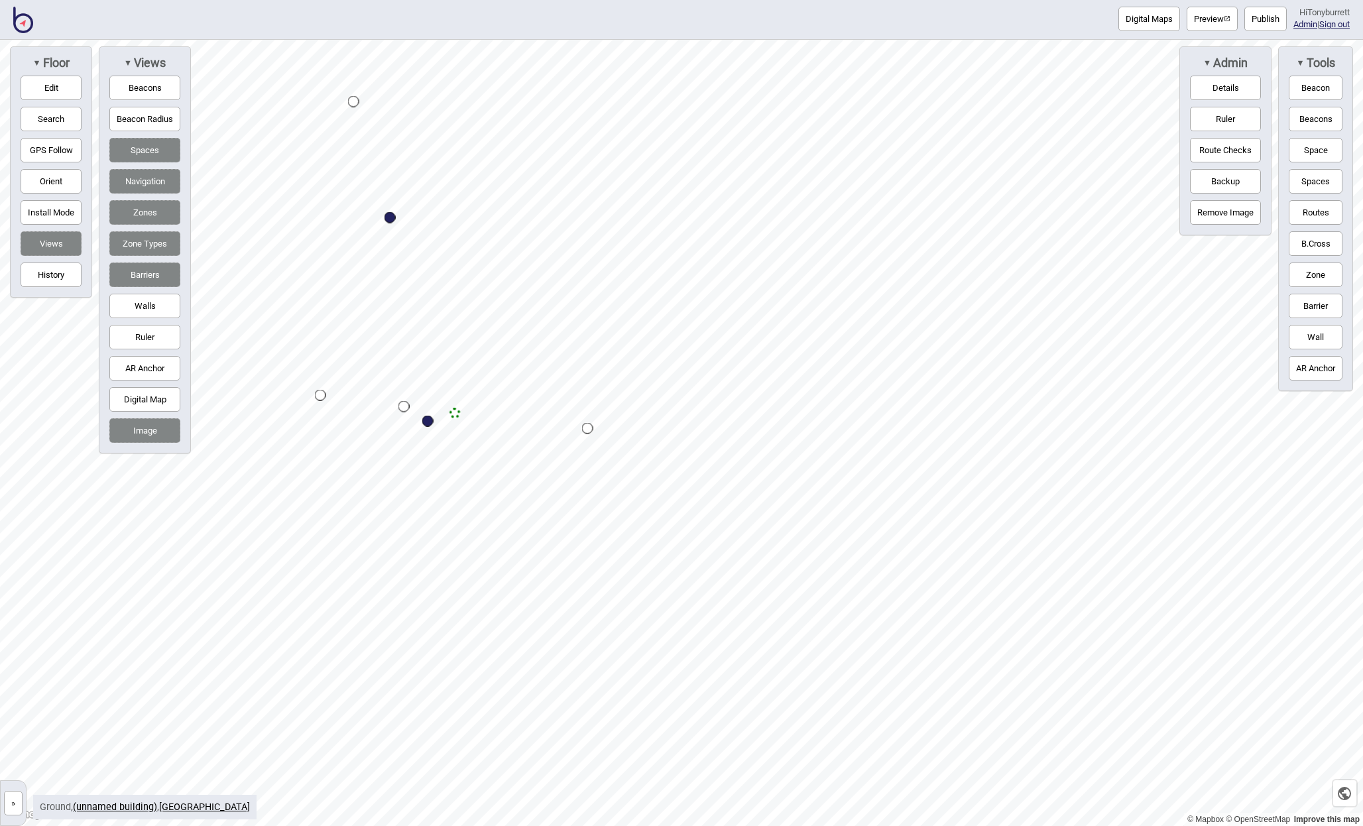
click at [458, 416] on div "Map marker" at bounding box center [454, 413] width 11 height 11
click at [12, 805] on button "»" at bounding box center [13, 803] width 19 height 25
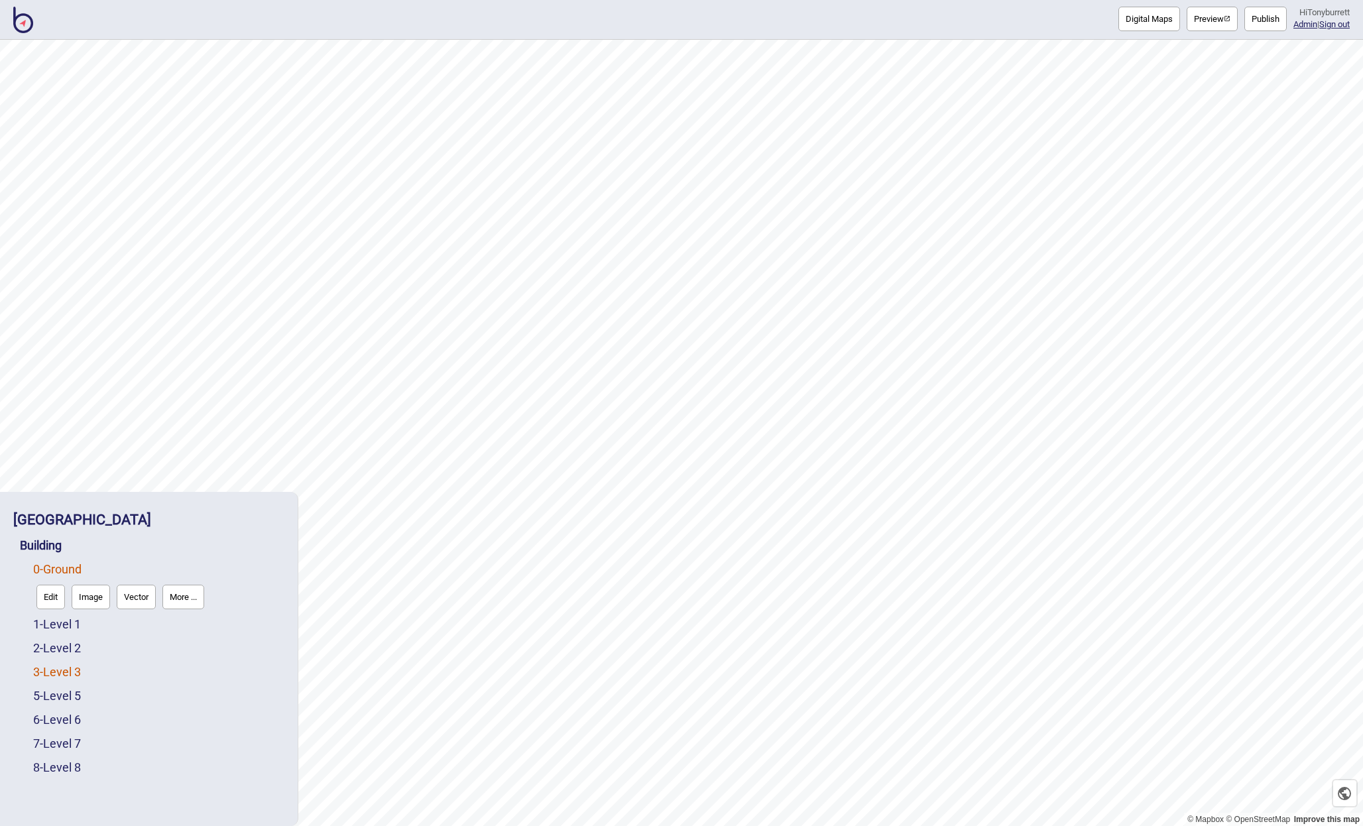
click at [79, 666] on link "3 - Level 3" at bounding box center [57, 672] width 48 height 14
click at [53, 668] on button "Edit" at bounding box center [50, 668] width 29 height 25
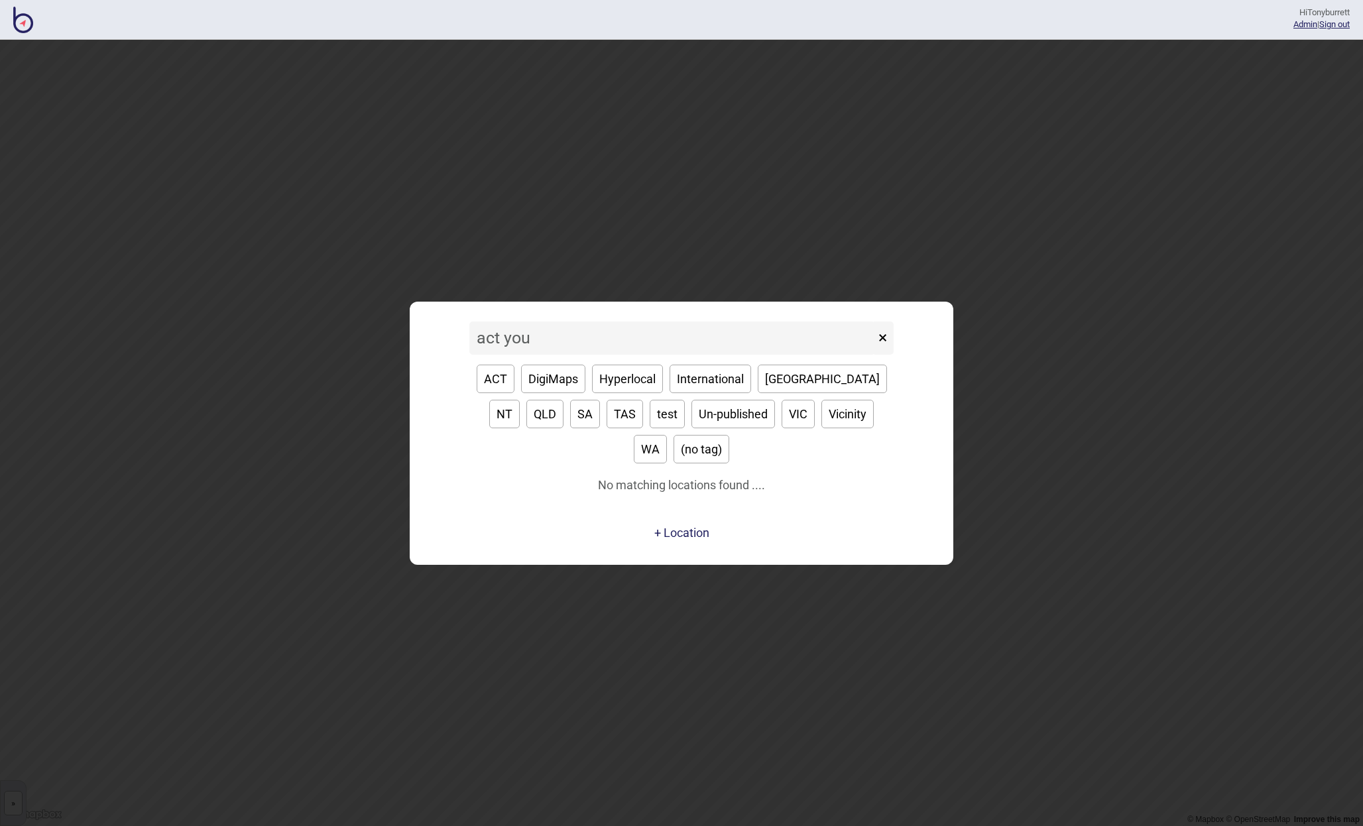
click at [520, 350] on input "act you" at bounding box center [672, 337] width 406 height 33
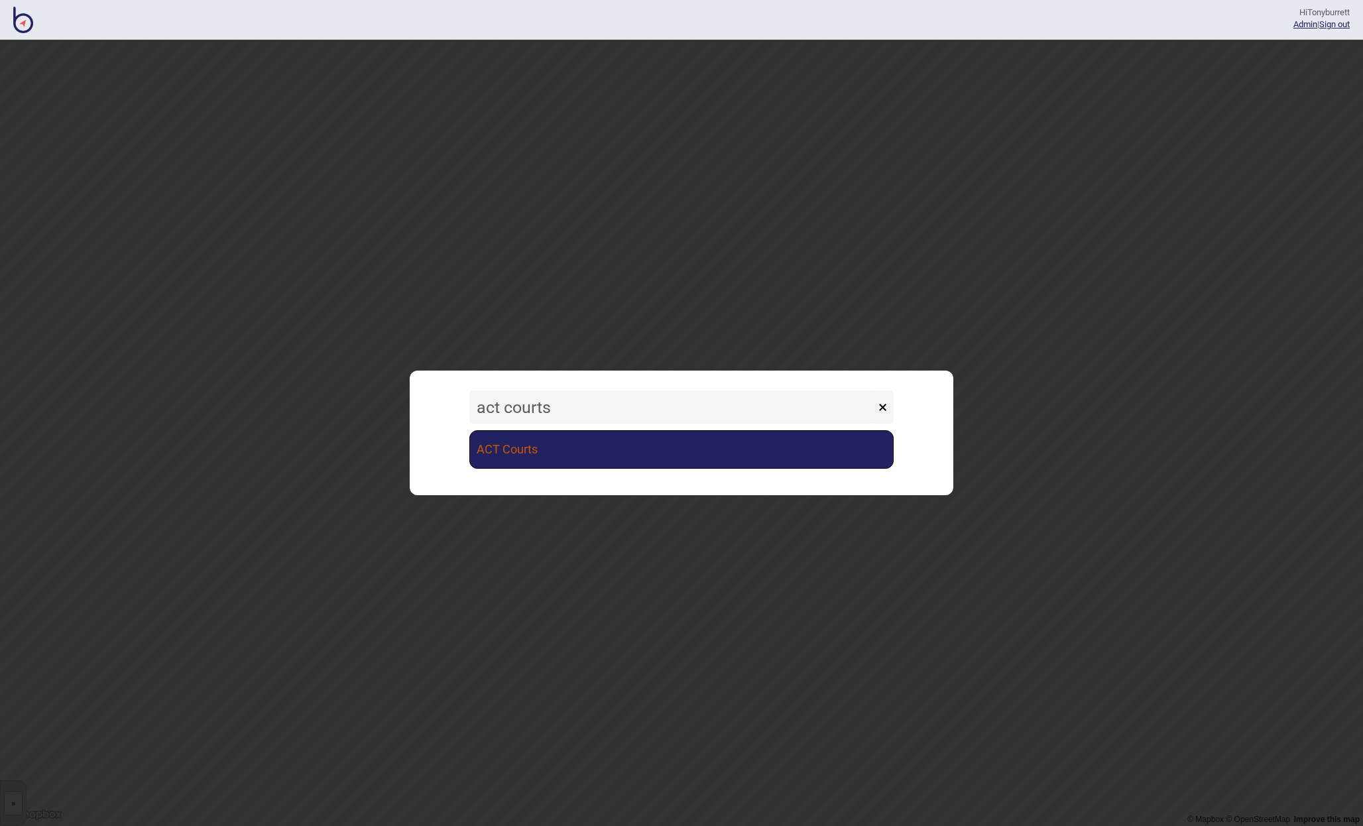
type input "act courts"
click at [502, 454] on link "ACT Courts" at bounding box center [681, 449] width 424 height 38
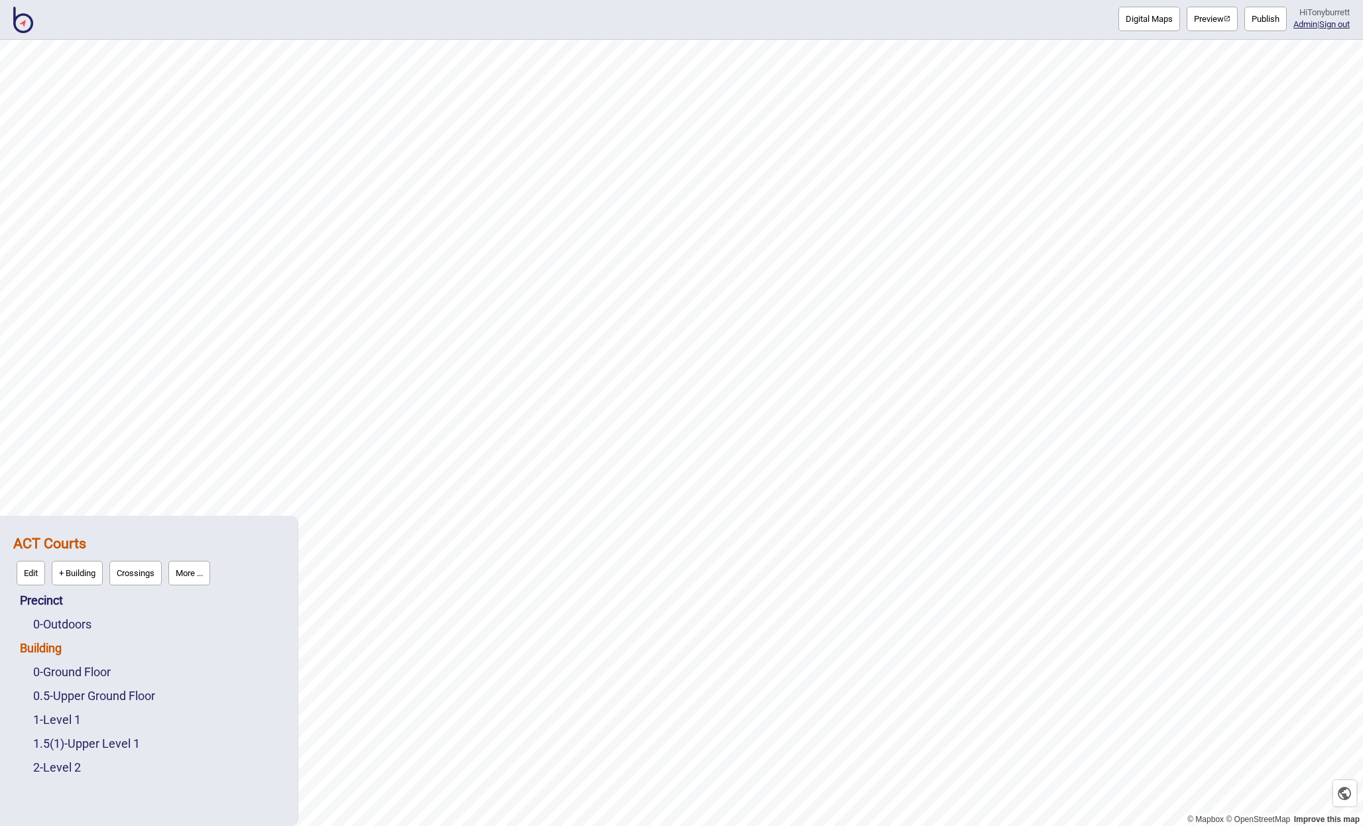
click at [50, 644] on link "Building" at bounding box center [41, 648] width 42 height 14
click at [121, 645] on button "Connections" at bounding box center [134, 644] width 62 height 25
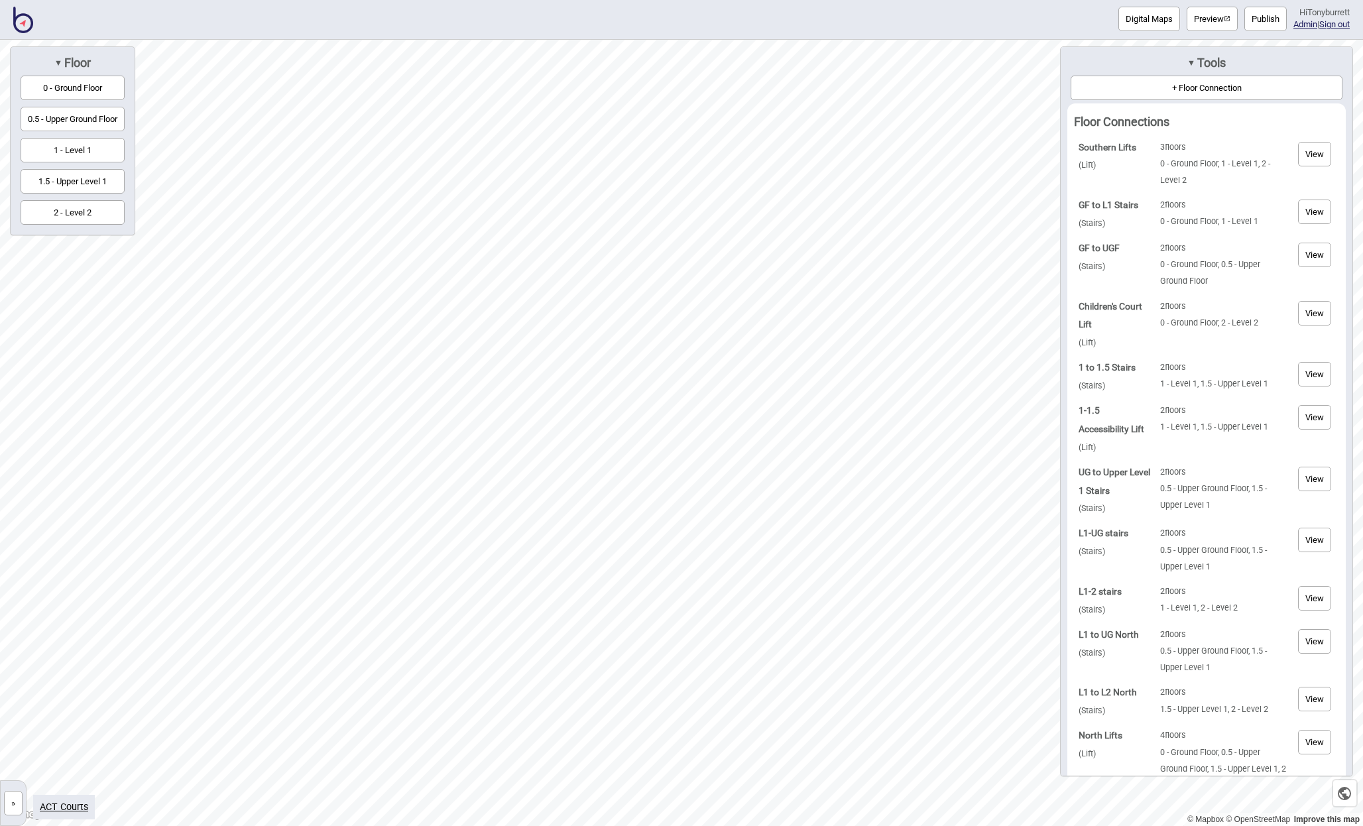
click at [1308, 267] on button "View" at bounding box center [1314, 255] width 33 height 25
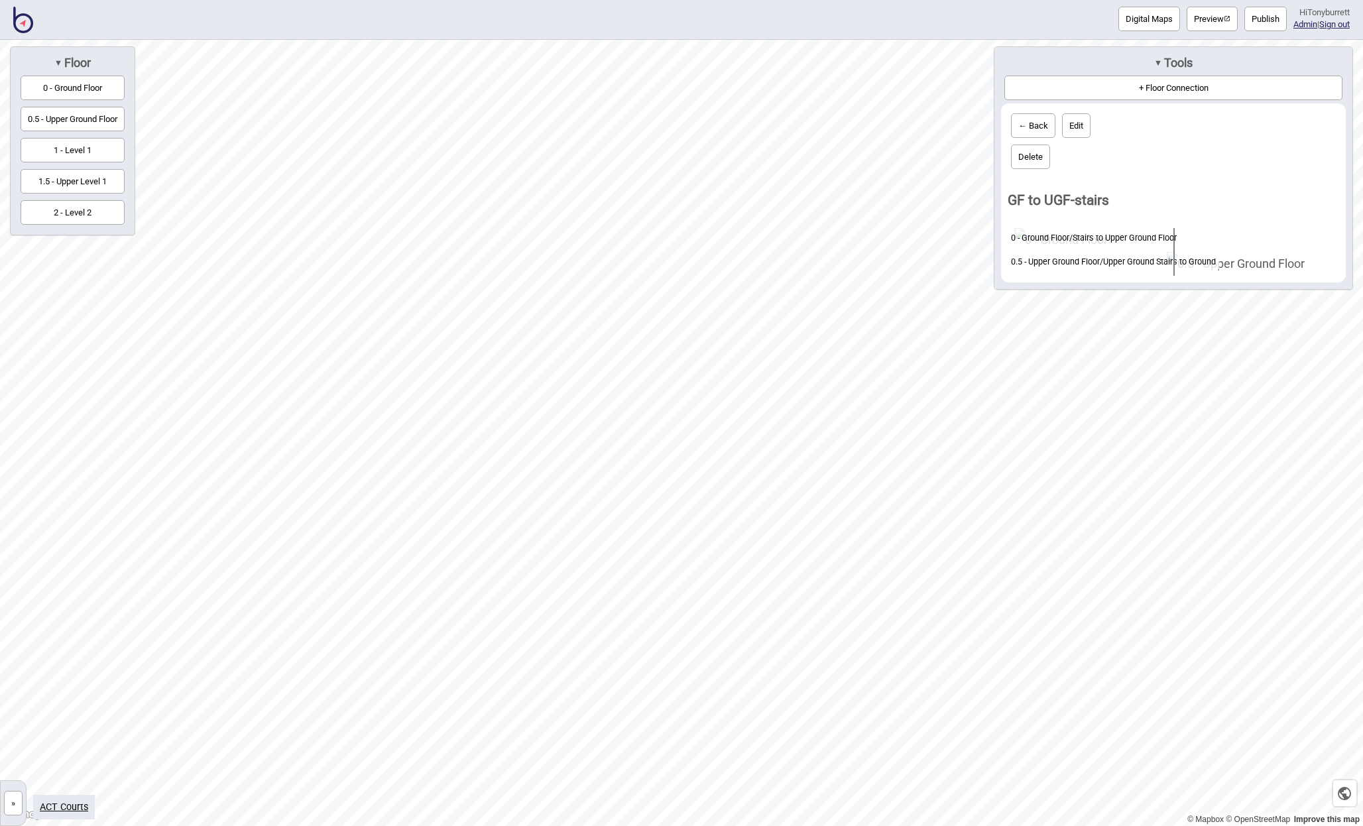
click at [20, 17] on img at bounding box center [23, 20] width 20 height 27
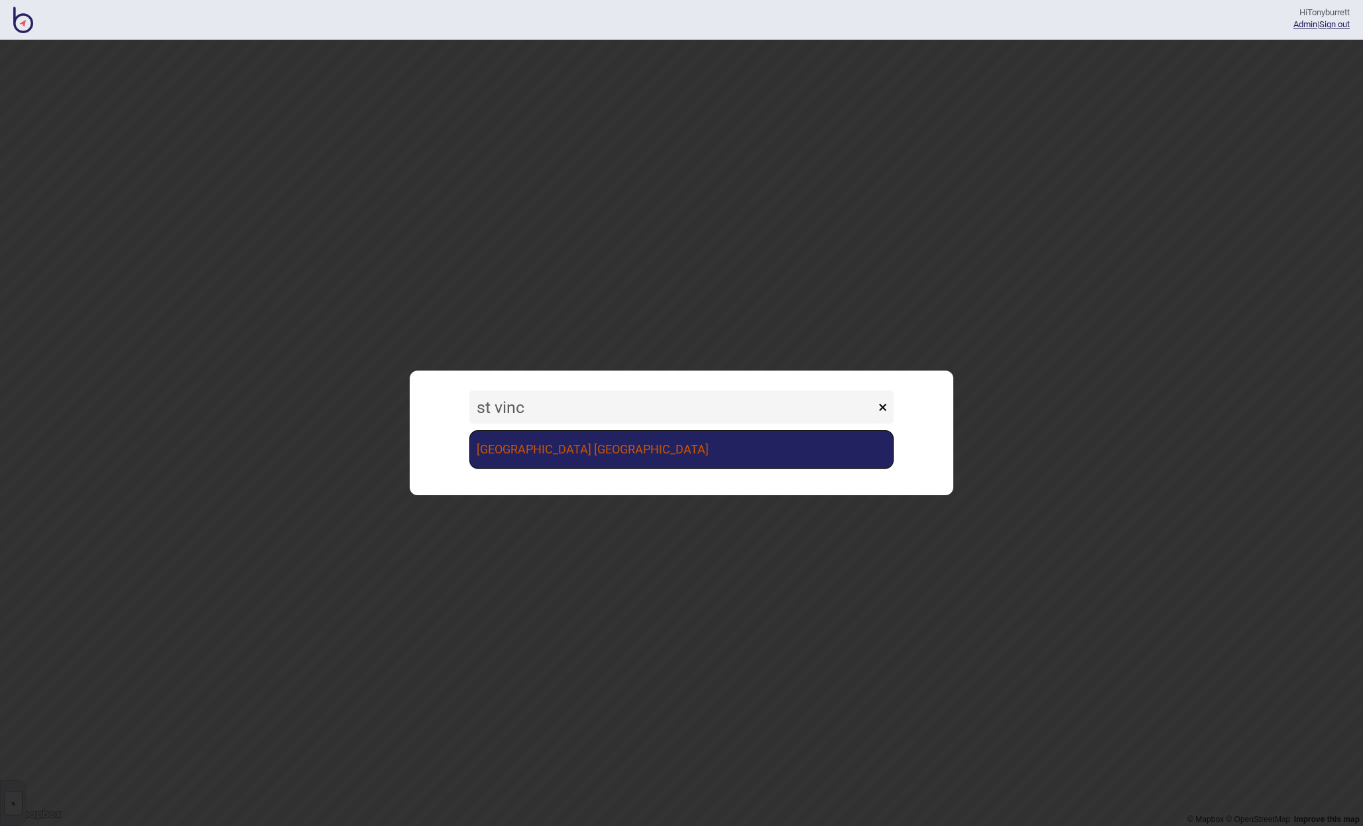
type input "st vinc"
click at [578, 459] on link "[GEOGRAPHIC_DATA] [GEOGRAPHIC_DATA]" at bounding box center [681, 449] width 424 height 38
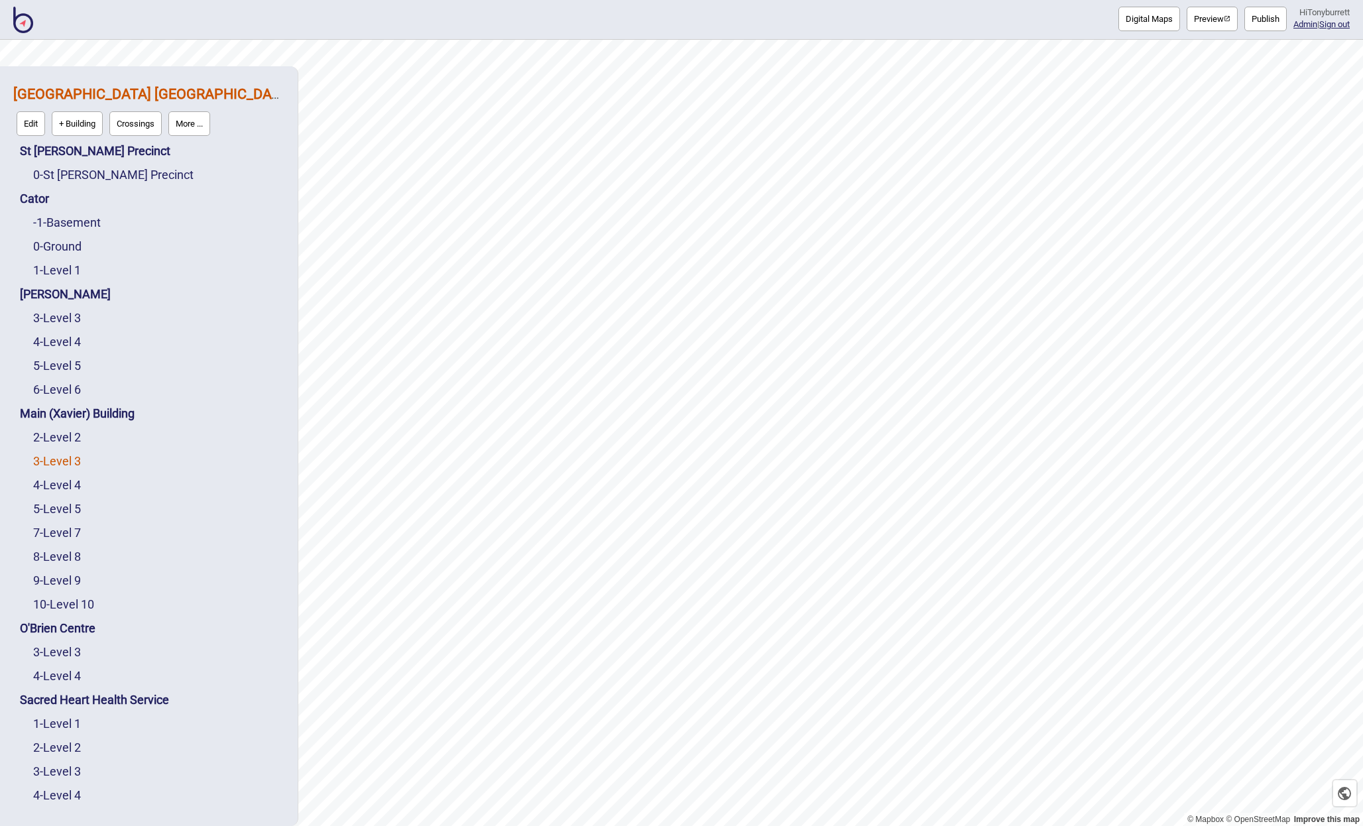
click at [62, 464] on link "3 - Level 3" at bounding box center [57, 461] width 48 height 14
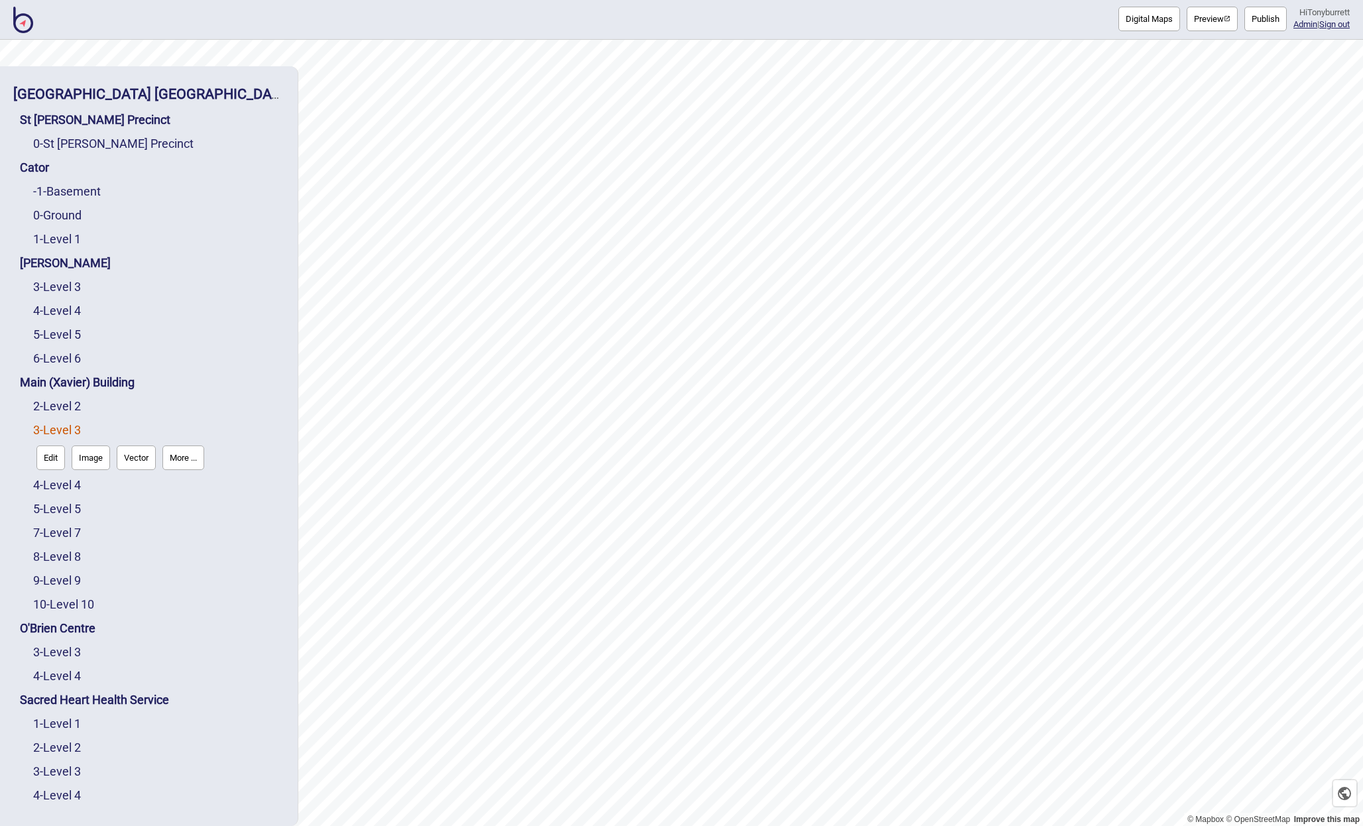
click at [54, 462] on button "Edit" at bounding box center [50, 457] width 29 height 25
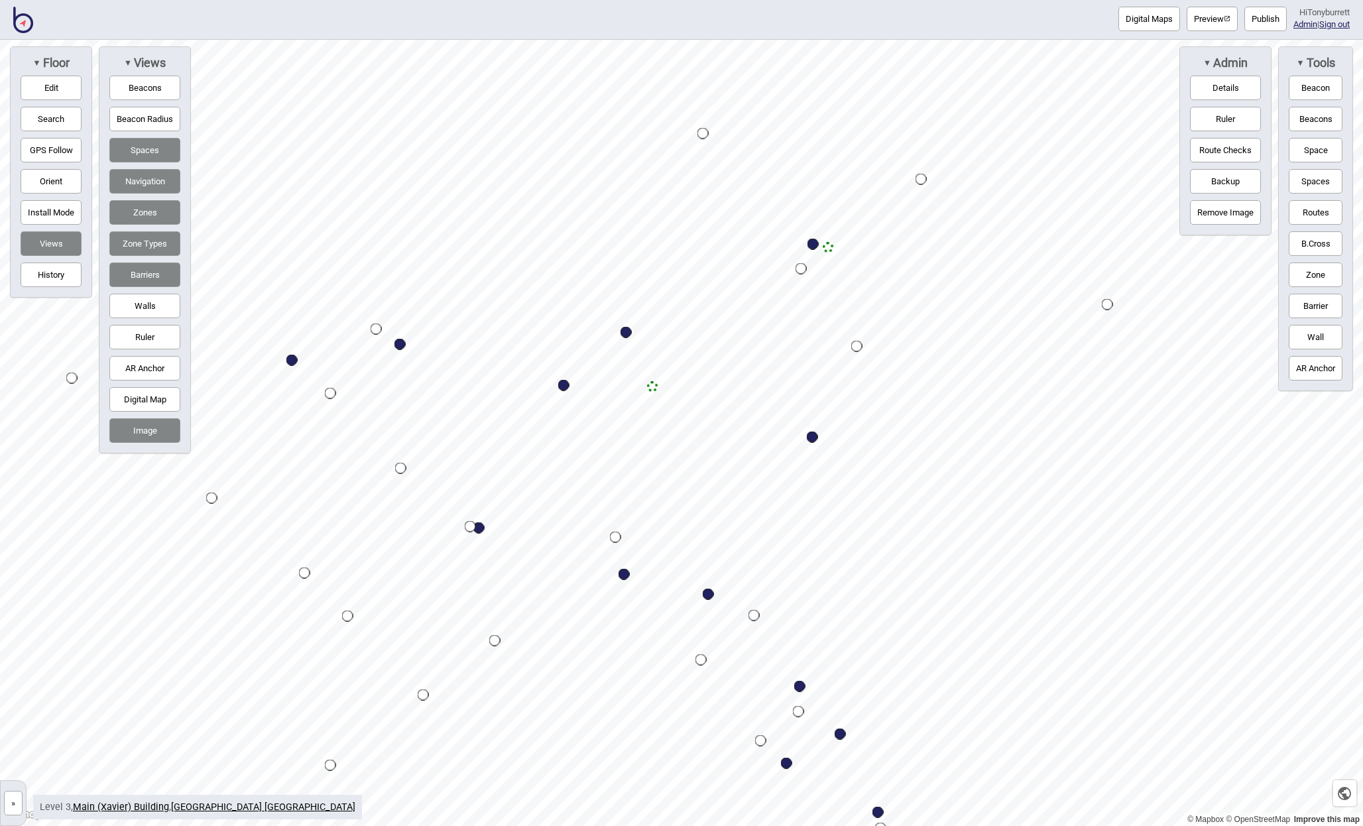
click at [13, 799] on button "»" at bounding box center [13, 803] width 19 height 25
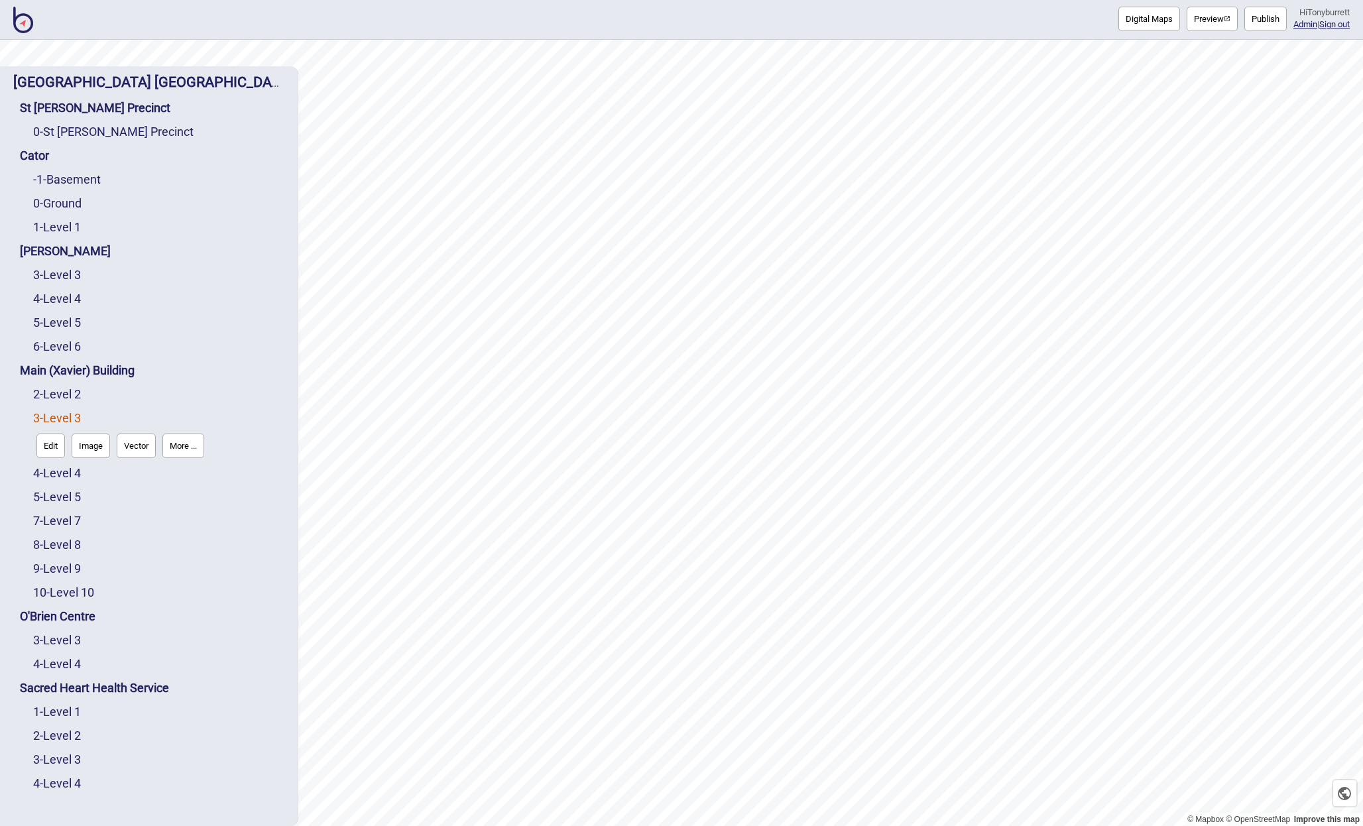
scroll to position [13, 0]
click at [81, 642] on link "3 - Level 3" at bounding box center [57, 639] width 48 height 14
click at [54, 638] on button "Edit" at bounding box center [50, 635] width 29 height 25
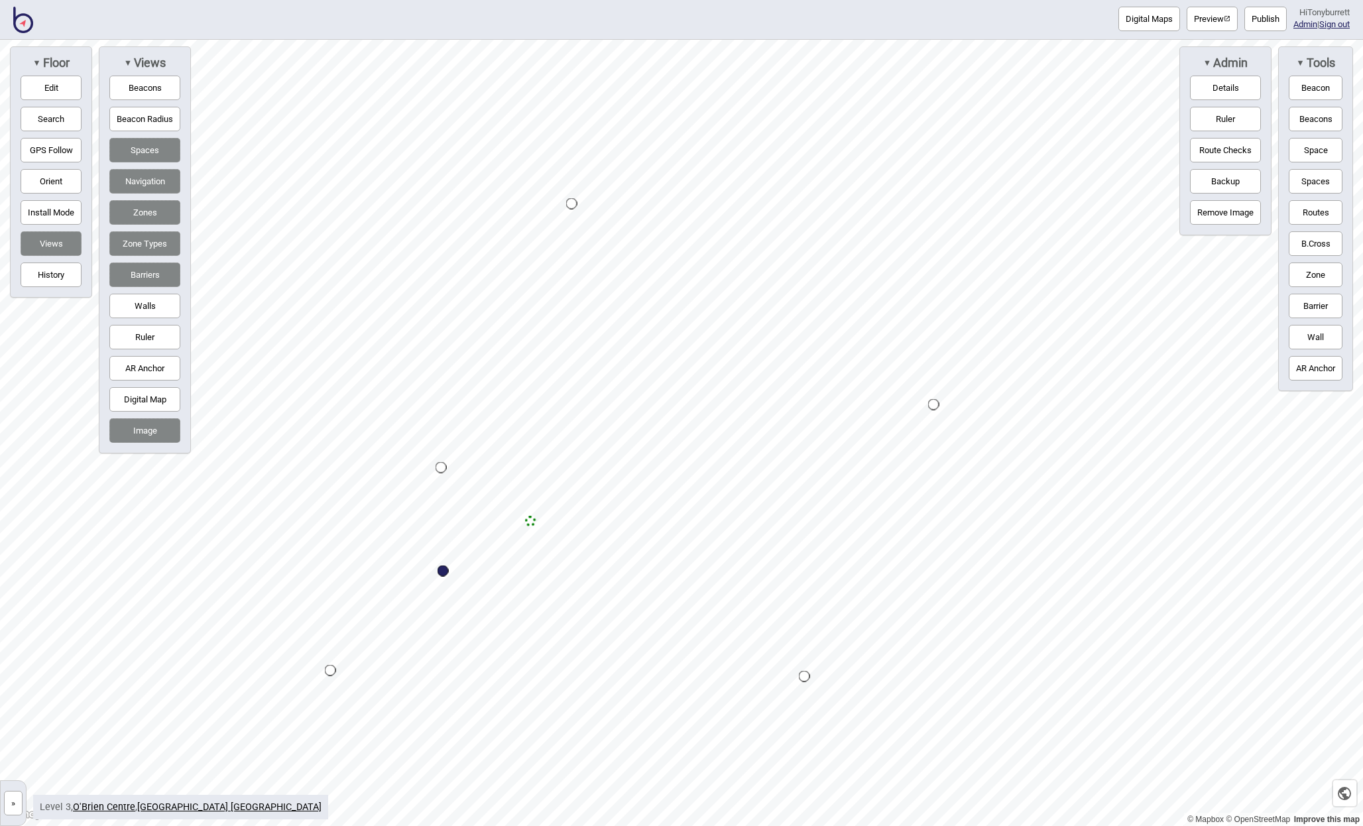
click at [529, 521] on div "Map marker" at bounding box center [530, 521] width 11 height 11
